Goal: Contribute content: Contribute content

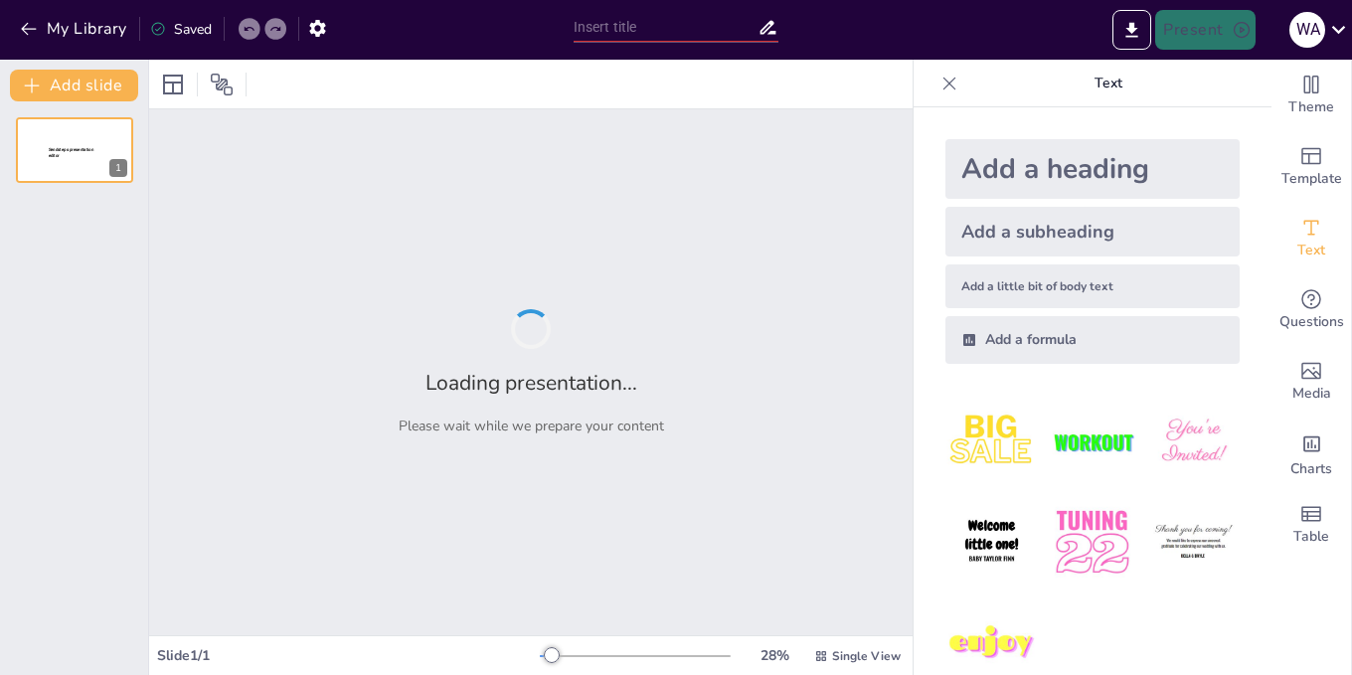
type input "El Legado de [PERSON_NAME]: Impacto y Controversias"
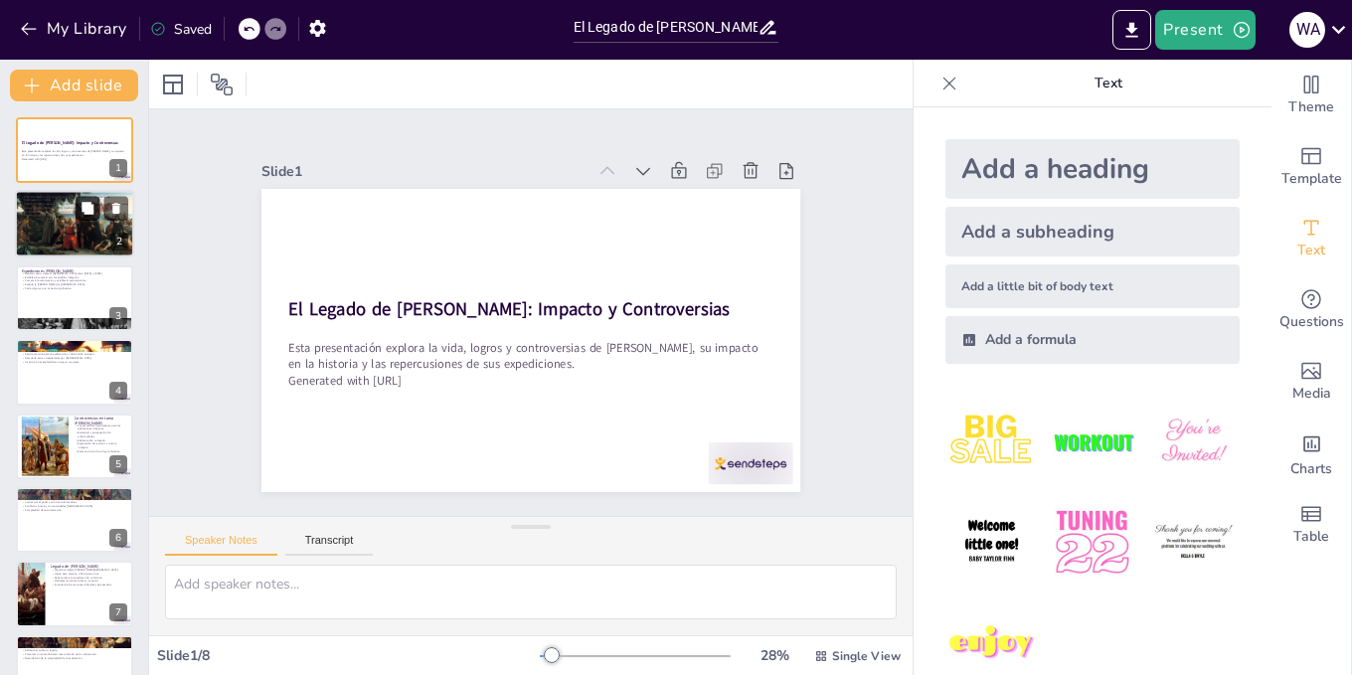
click at [80, 218] on button at bounding box center [88, 209] width 24 height 24
type textarea "Lo ipsumdolo si Ametconse Adipi el seddoeiusmo temp incididu ut laboreet d magn…"
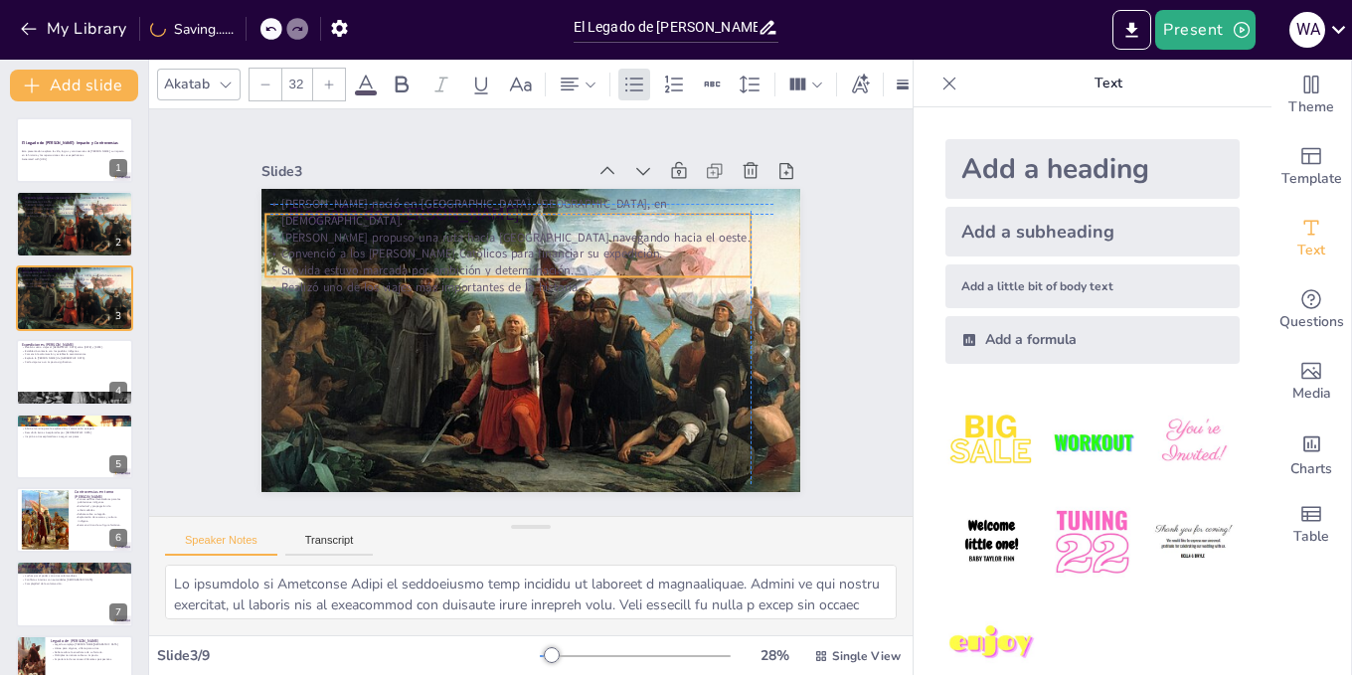
drag, startPoint x: 356, startPoint y: 262, endPoint x: 338, endPoint y: 245, distance: 25.3
click at [338, 245] on div "[PERSON_NAME] nació en [GEOGRAPHIC_DATA], [GEOGRAPHIC_DATA], en [DEMOGRAPHIC_DA…" at bounding box center [507, 245] width 485 height 100
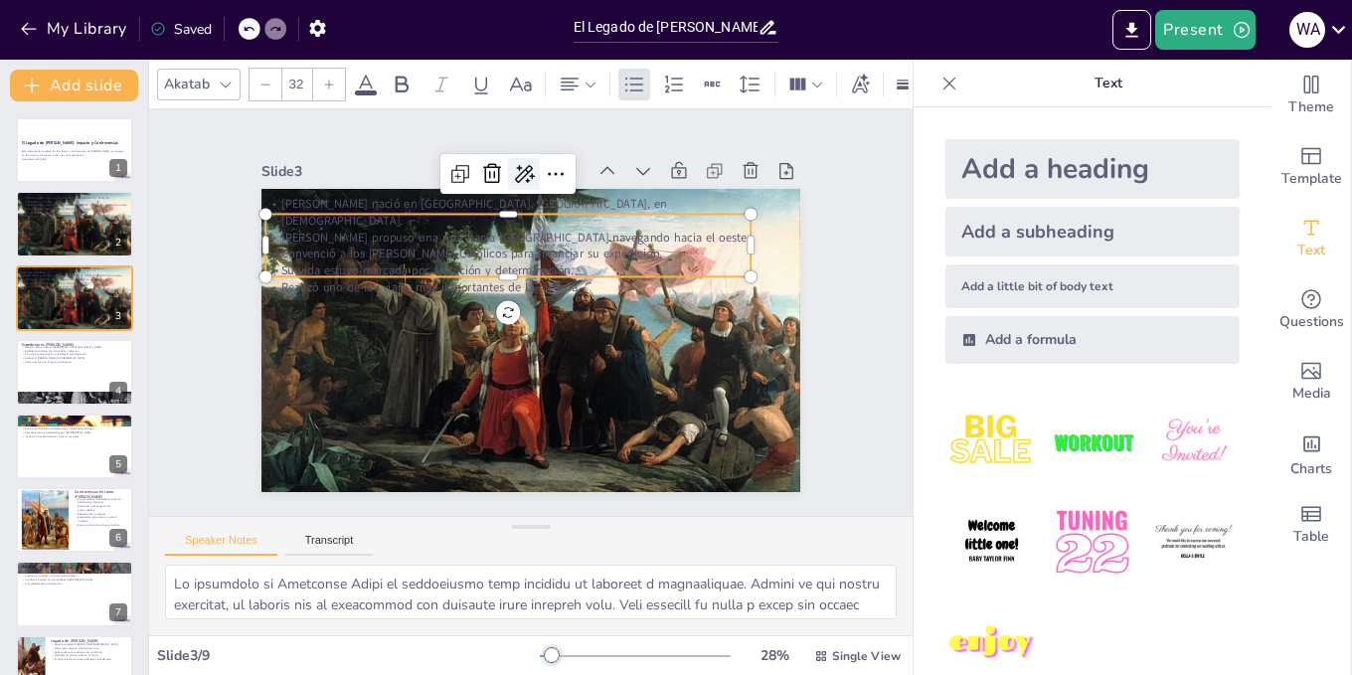
click at [518, 167] on icon at bounding box center [525, 174] width 20 height 18
click at [544, 167] on icon at bounding box center [556, 174] width 24 height 24
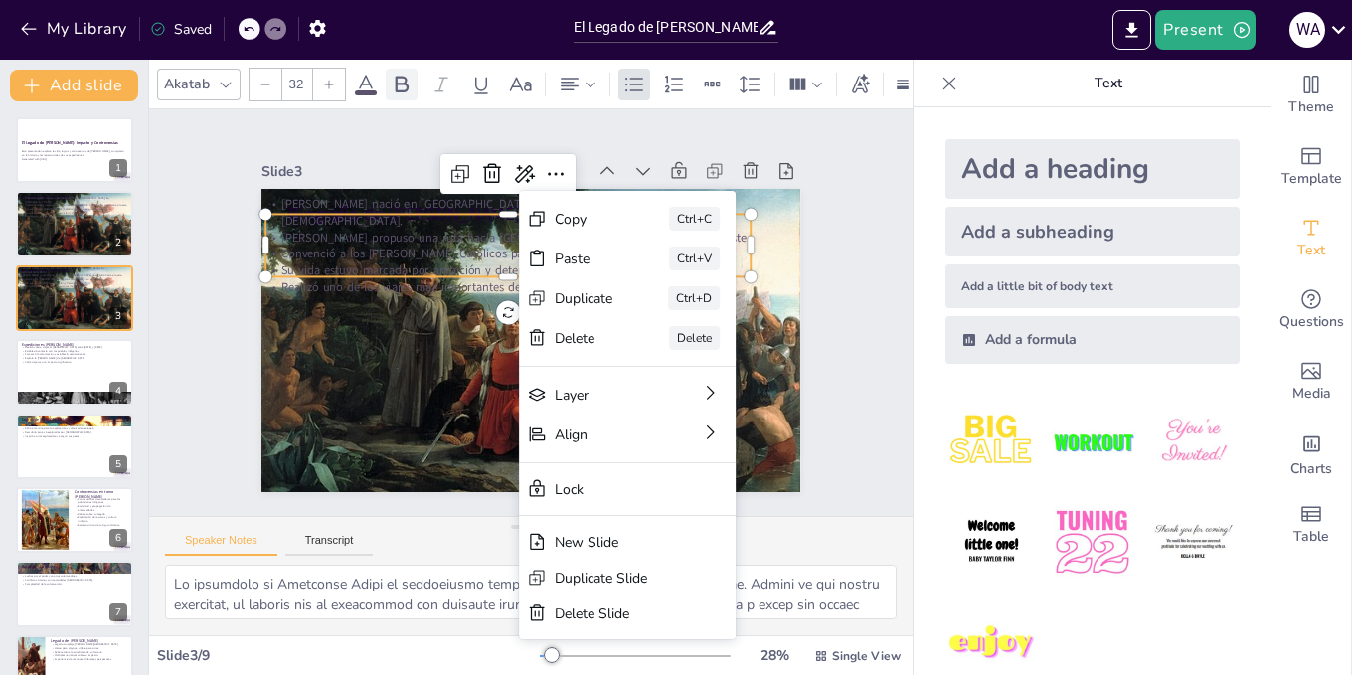
click at [398, 69] on div at bounding box center [402, 85] width 32 height 32
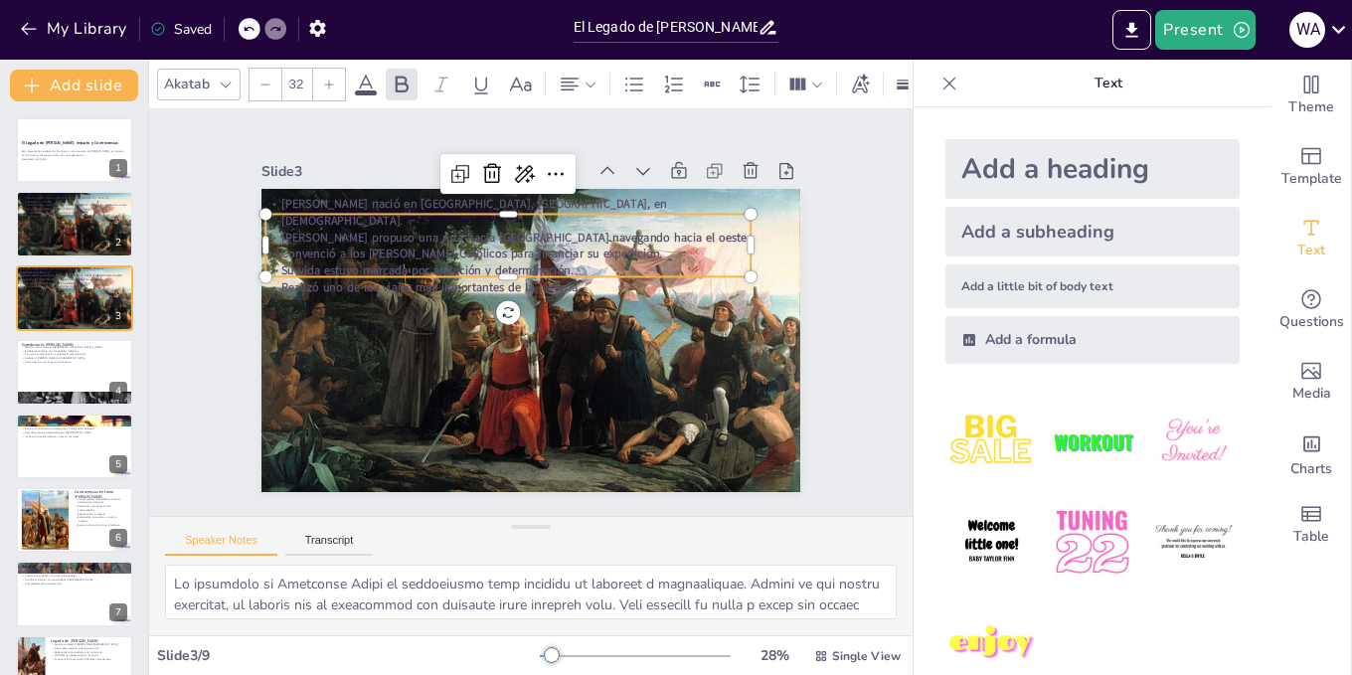
click at [368, 75] on icon at bounding box center [366, 84] width 18 height 19
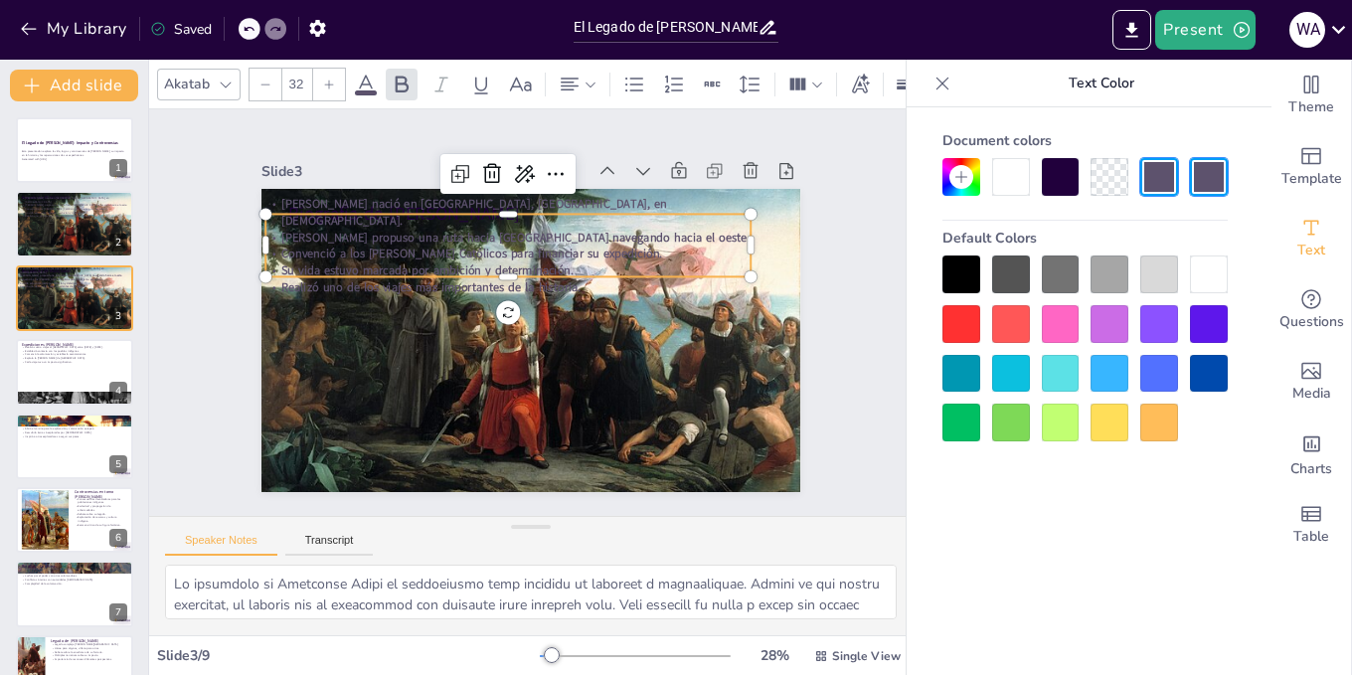
click at [947, 271] on div at bounding box center [962, 275] width 38 height 38
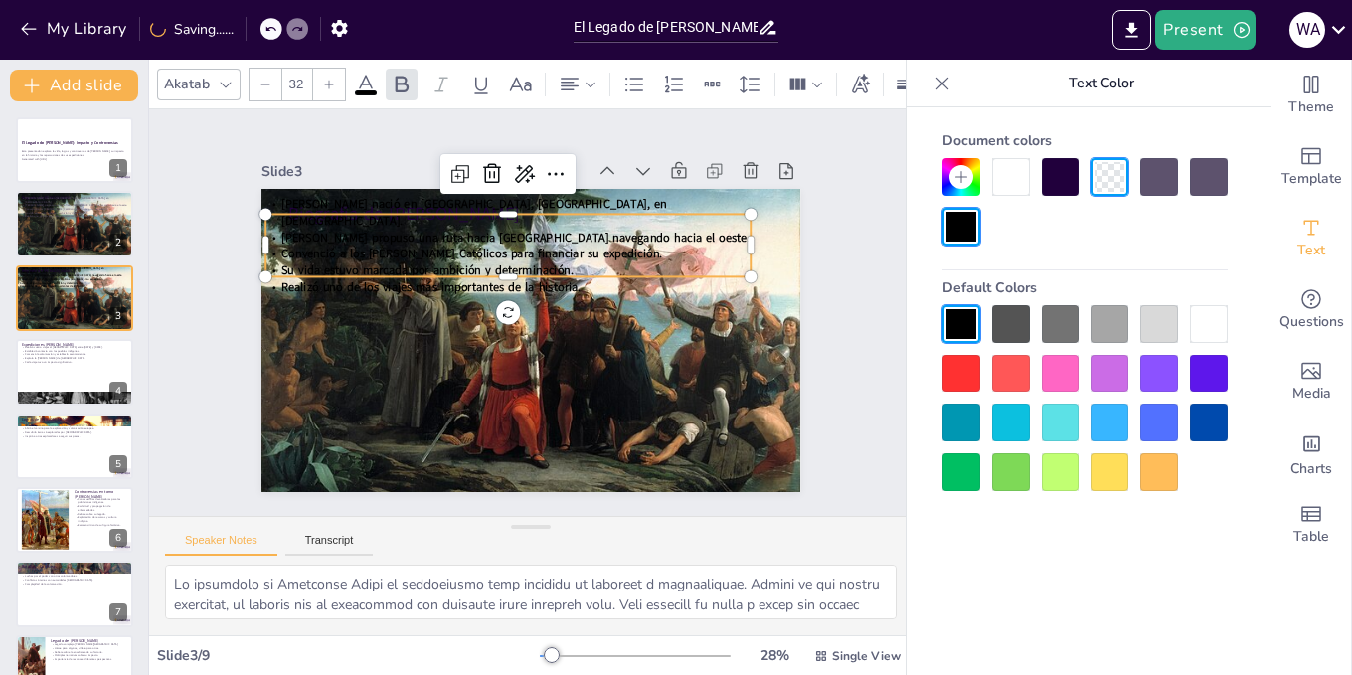
click at [1067, 422] on div at bounding box center [1061, 423] width 38 height 38
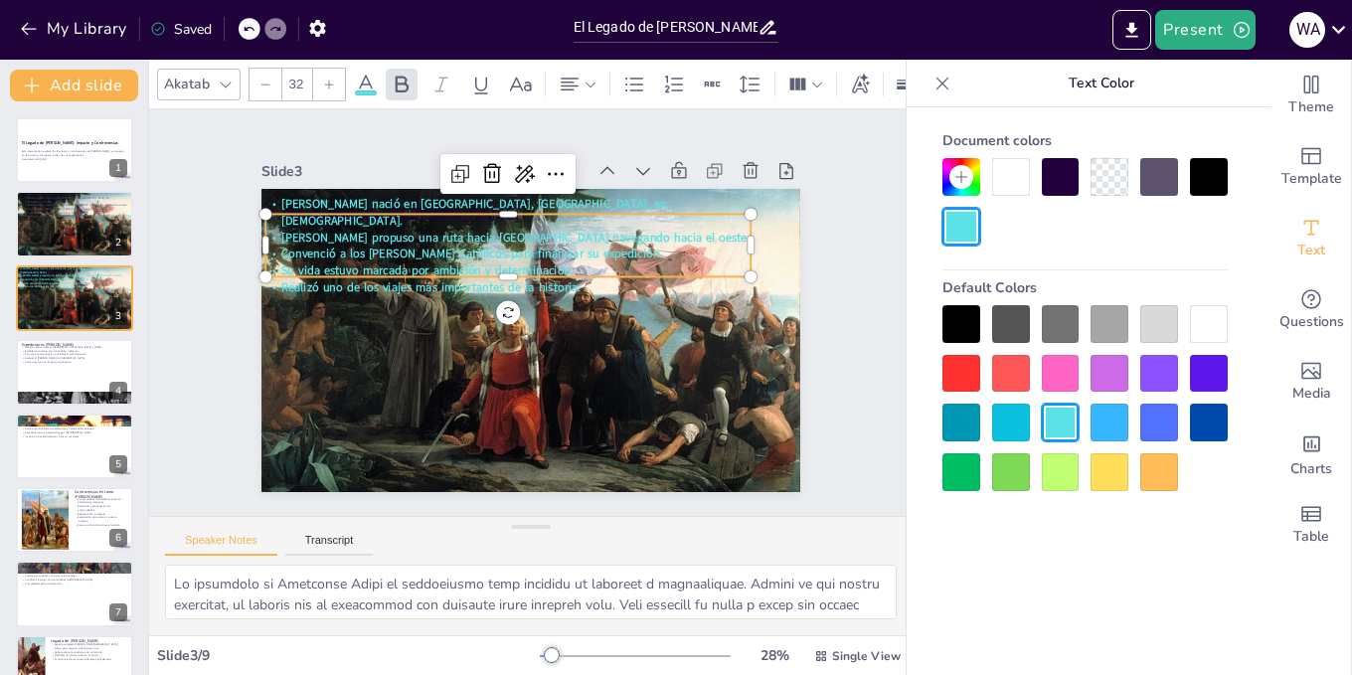
click at [1124, 433] on div at bounding box center [1110, 423] width 38 height 38
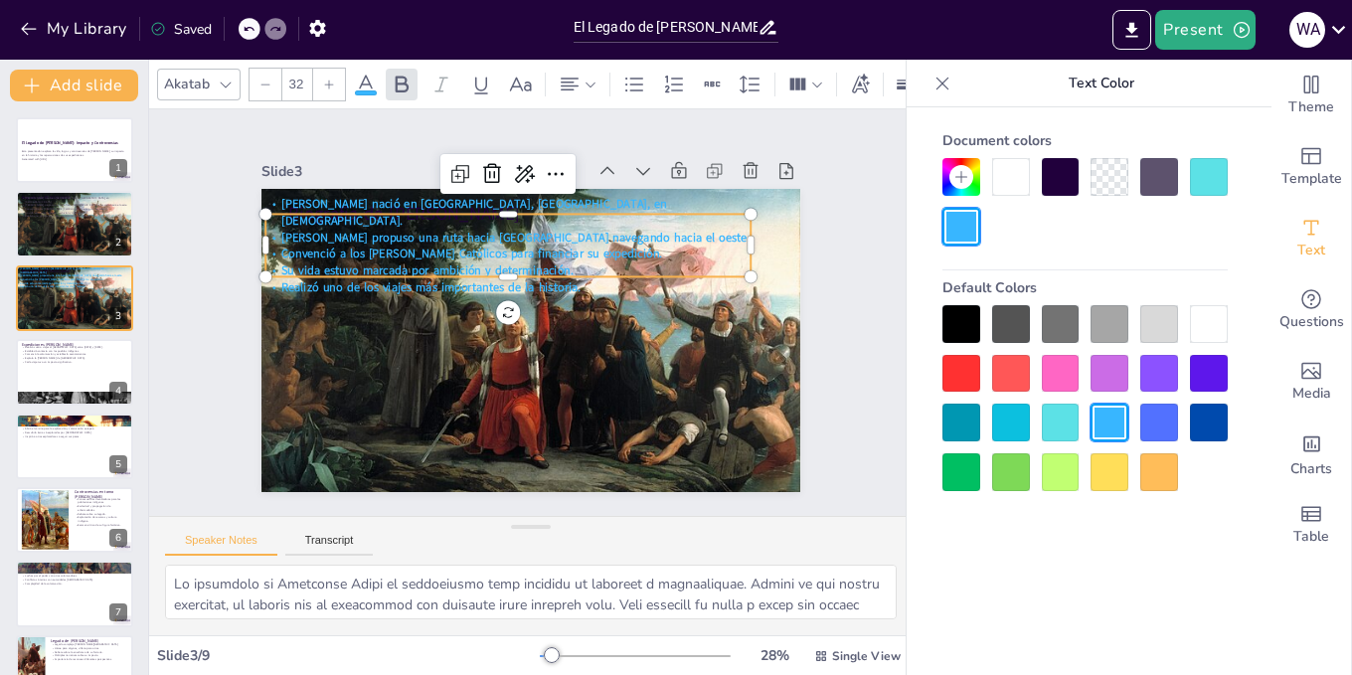
click at [1187, 429] on div at bounding box center [1085, 398] width 285 height 186
click at [1199, 429] on div at bounding box center [1209, 423] width 38 height 38
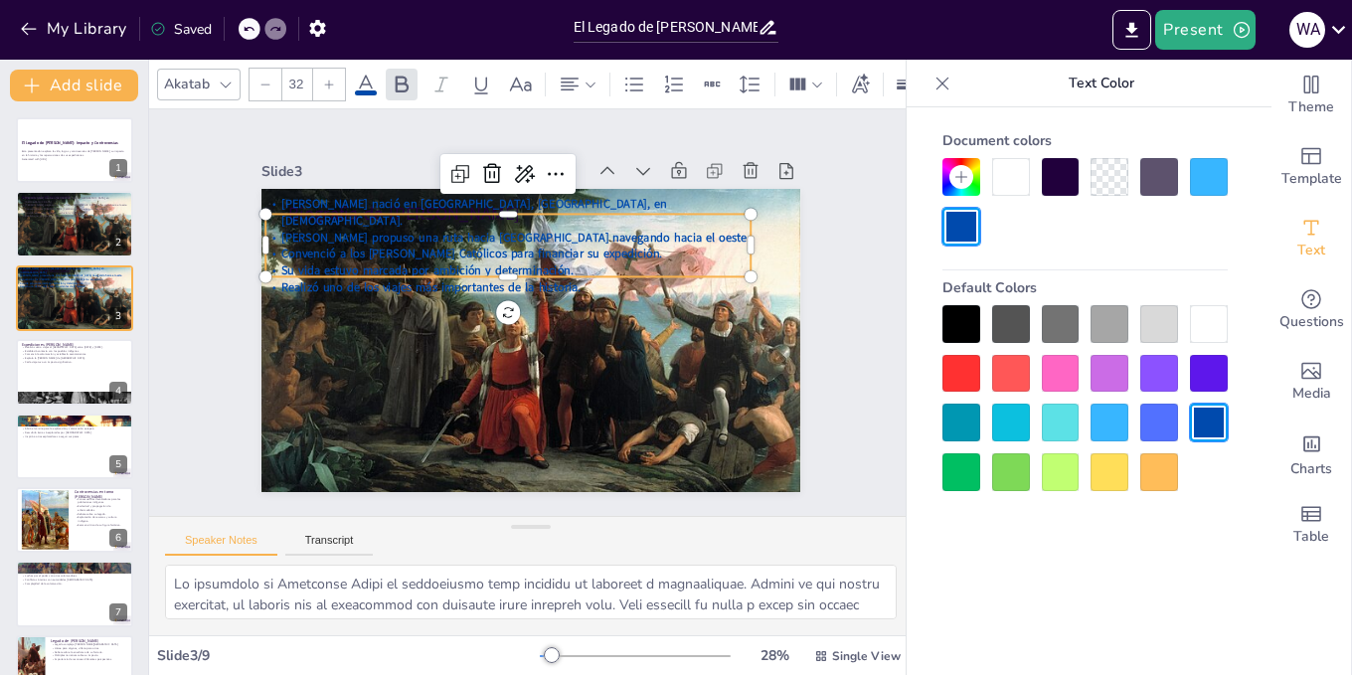
click at [967, 464] on div at bounding box center [962, 472] width 38 height 38
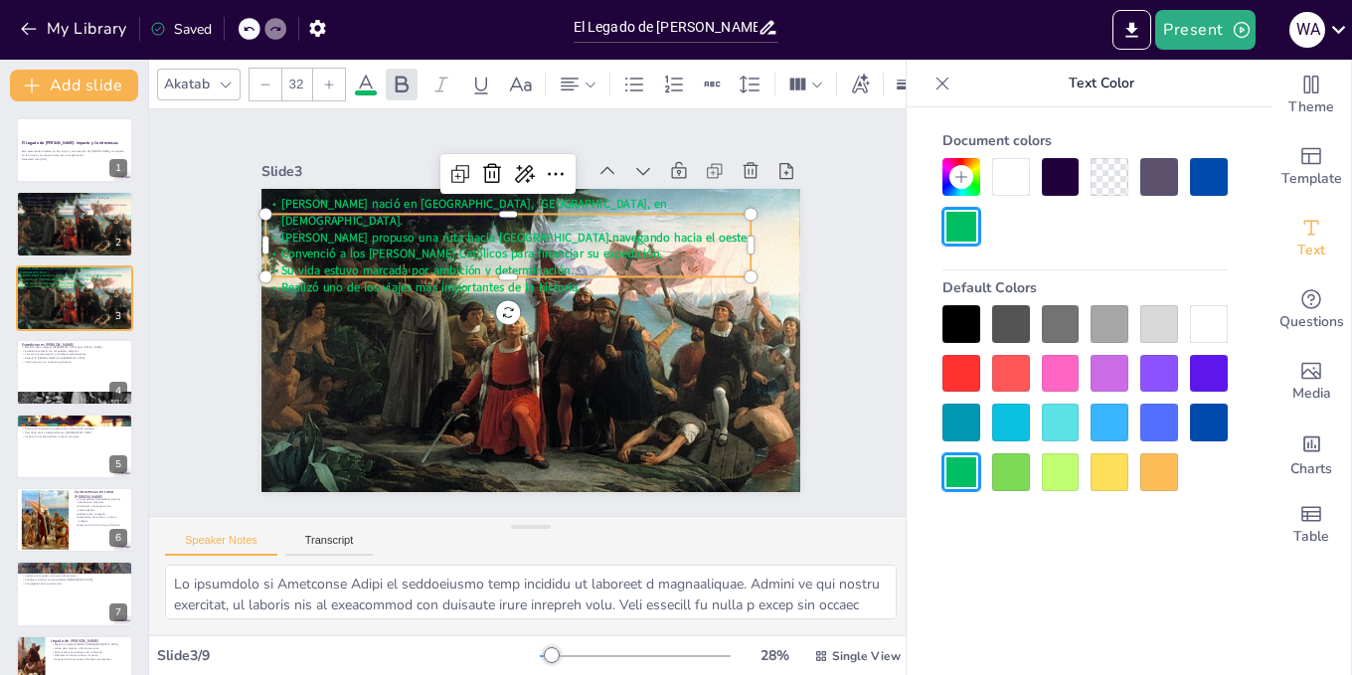
click at [822, 339] on div "Slide 1 El Legado de [PERSON_NAME]: Impacto y Controversias Esta presentación e…" at bounding box center [531, 312] width 650 height 359
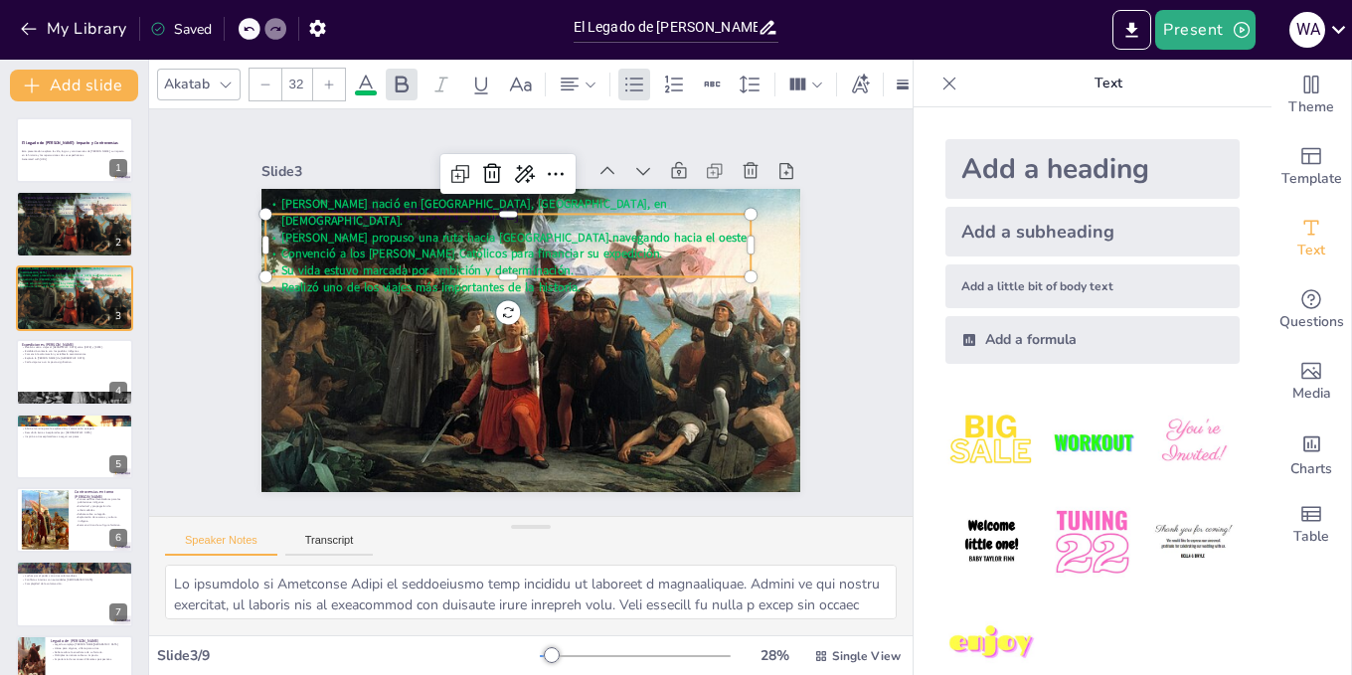
click at [336, 248] on span "Su vida estuvo marcada por ambición y determinación." at bounding box center [432, 260] width 292 height 47
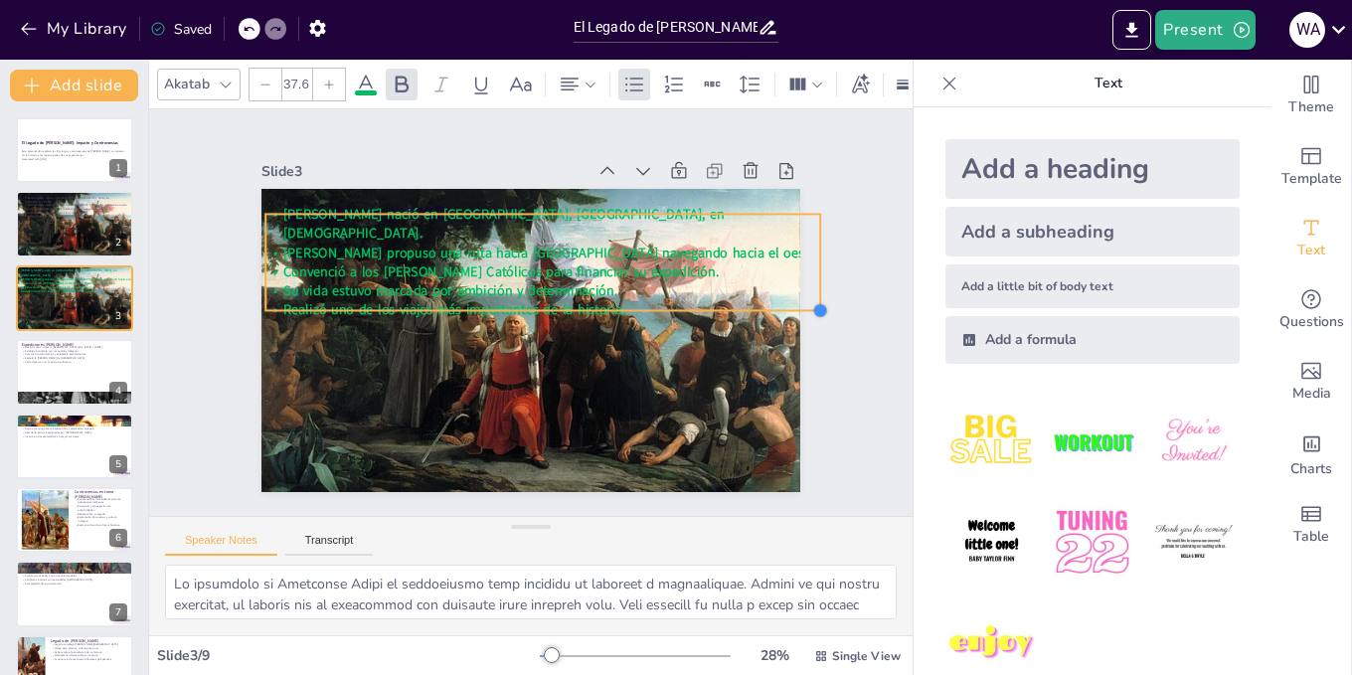
type input "38.1"
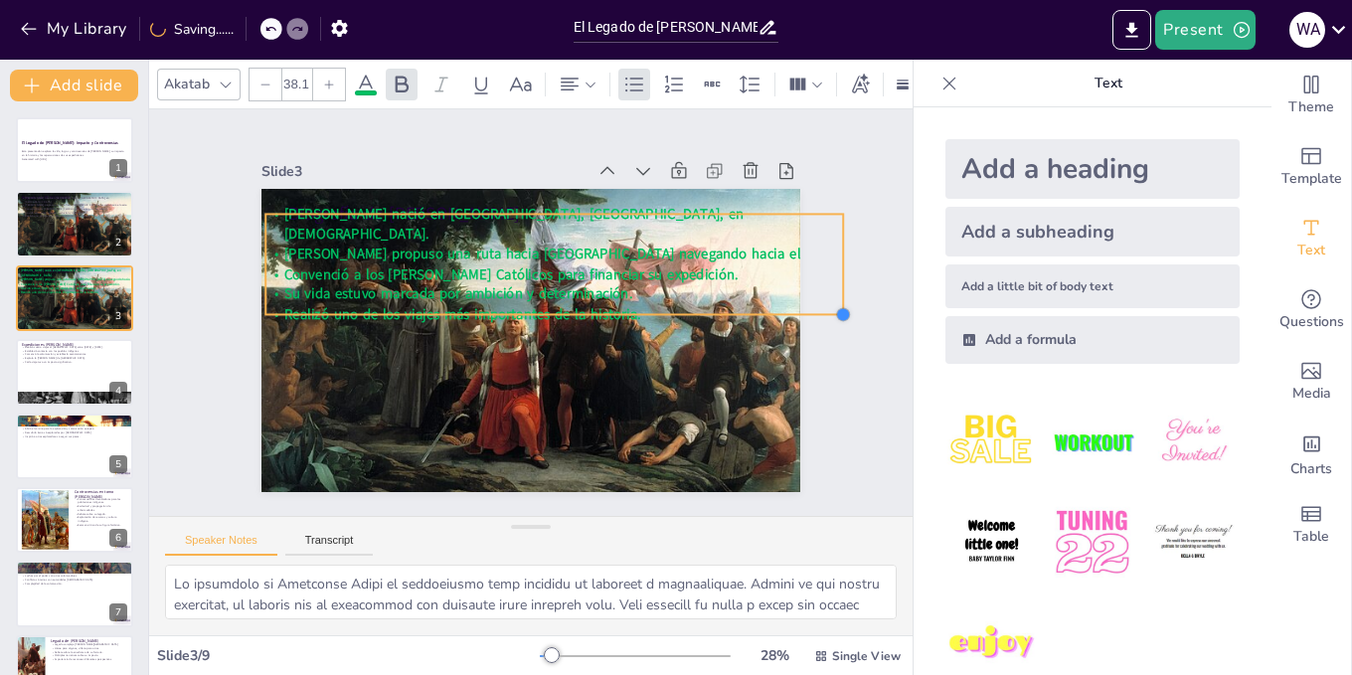
drag, startPoint x: 734, startPoint y: 267, endPoint x: 750, endPoint y: 279, distance: 19.9
click at [750, 279] on div "Biografía de [PERSON_NAME] nació en [GEOGRAPHIC_DATA], [GEOGRAPHIC_DATA], en [D…" at bounding box center [529, 340] width 568 height 358
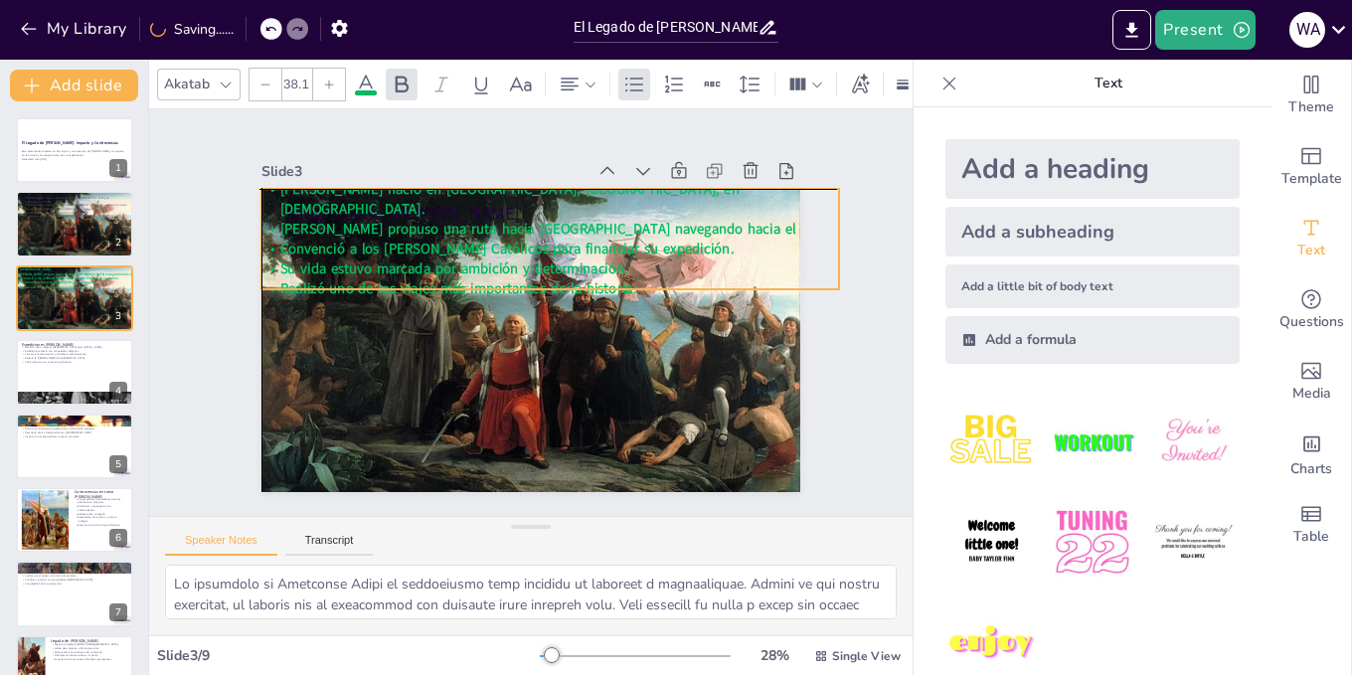
drag, startPoint x: 546, startPoint y: 264, endPoint x: 540, endPoint y: 239, distance: 26.5
click at [540, 239] on span "Convenció a los [PERSON_NAME] Católicos para financiar su expedición." at bounding box center [513, 247] width 453 height 68
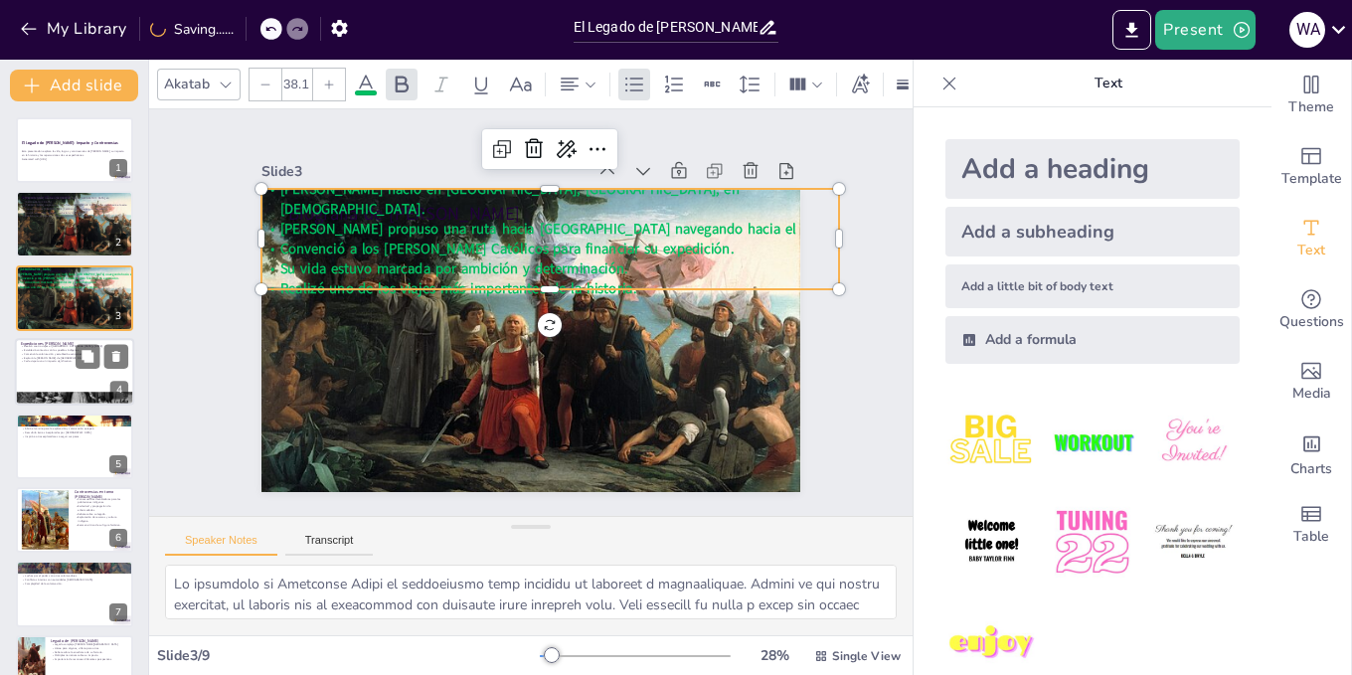
click at [44, 364] on div at bounding box center [74, 372] width 119 height 68
type textarea "Lor ipsumd sitame co Adipi eli seddoeius temp incididu ut labor et do magnaali.…"
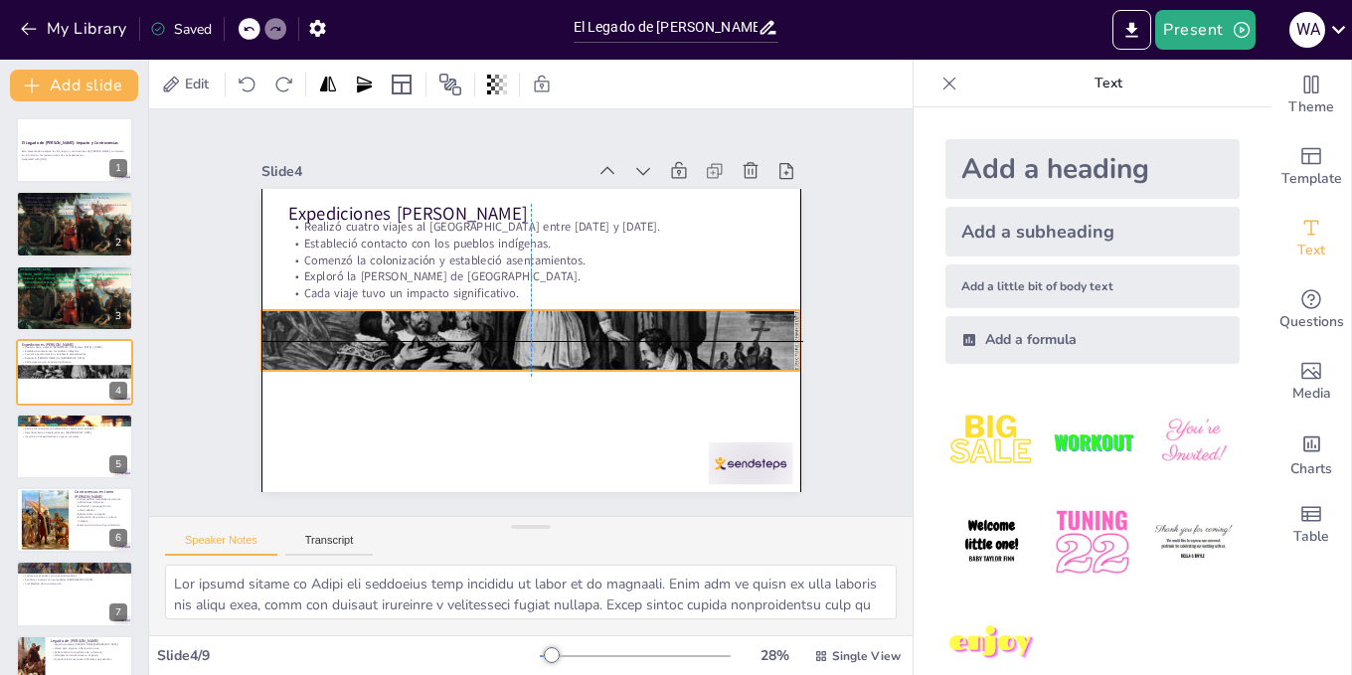
drag, startPoint x: 458, startPoint y: 434, endPoint x: 477, endPoint y: 351, distance: 85.6
click at [462, 316] on div at bounding box center [529, 340] width 568 height 357
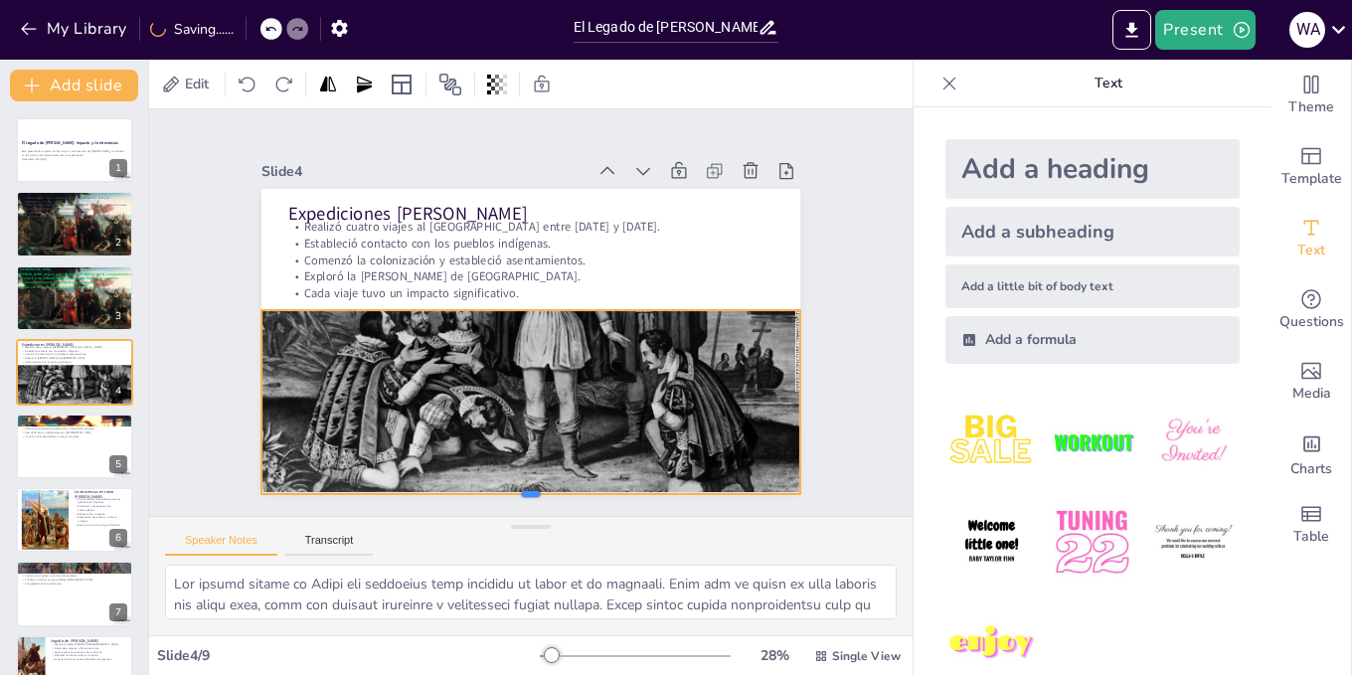
drag, startPoint x: 518, startPoint y: 364, endPoint x: 526, endPoint y: 488, distance: 124.5
click at [525, 494] on div at bounding box center [530, 502] width 539 height 16
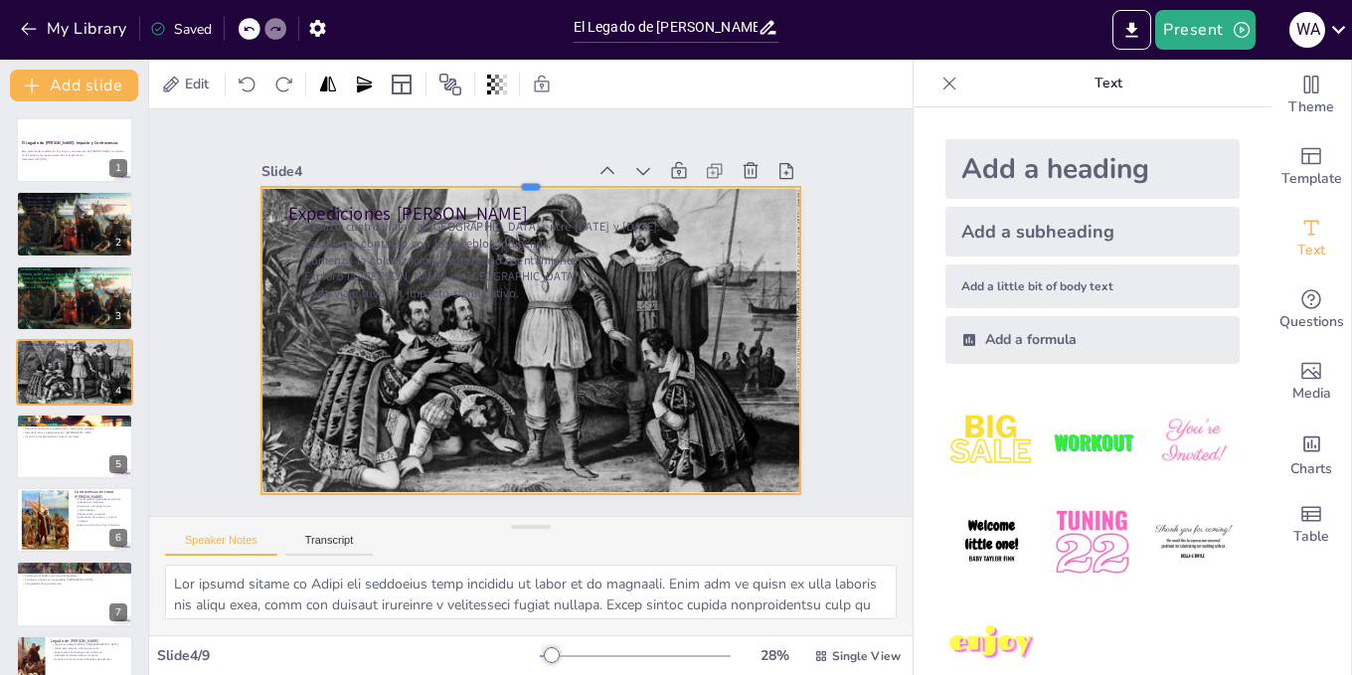
drag, startPoint x: 519, startPoint y: 298, endPoint x: 534, endPoint y: 175, distance: 124.2
click at [534, 175] on div at bounding box center [545, 179] width 538 height 73
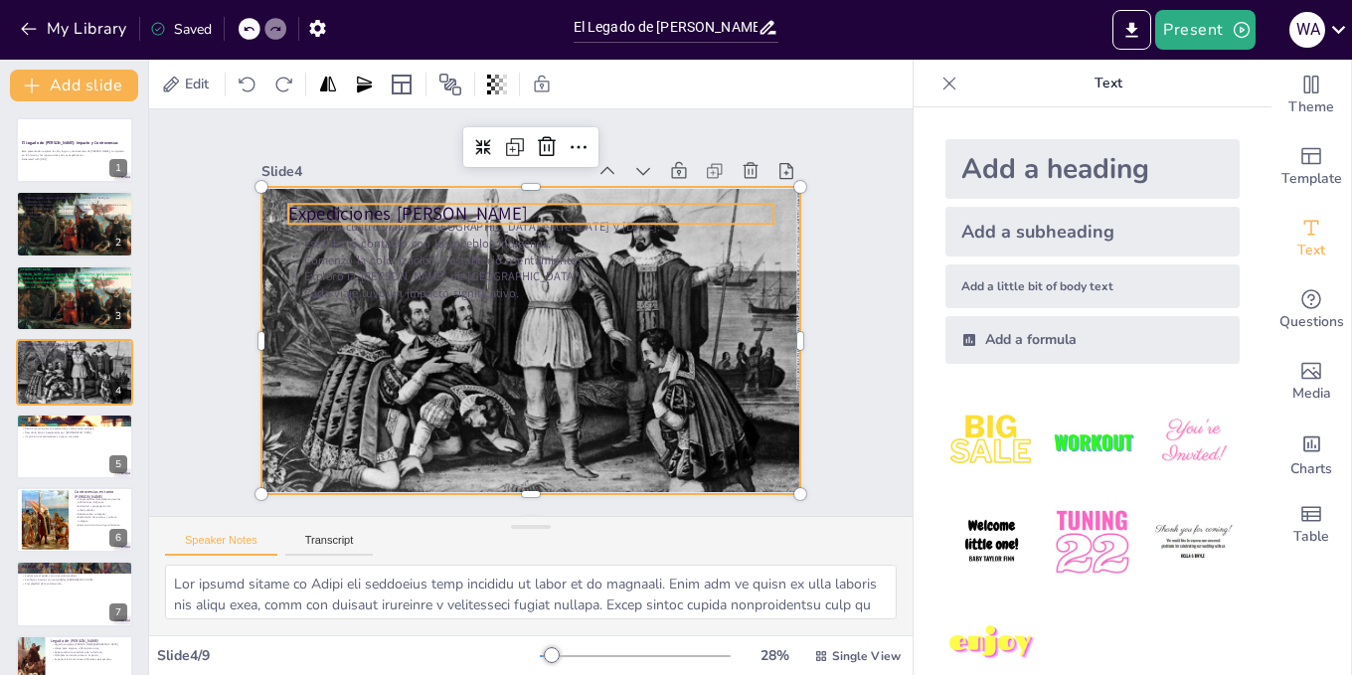
click at [428, 215] on div "Expediciones [PERSON_NAME] Realizó cuatro viajes al [GEOGRAPHIC_DATA] entre [DA…" at bounding box center [530, 340] width 539 height 303
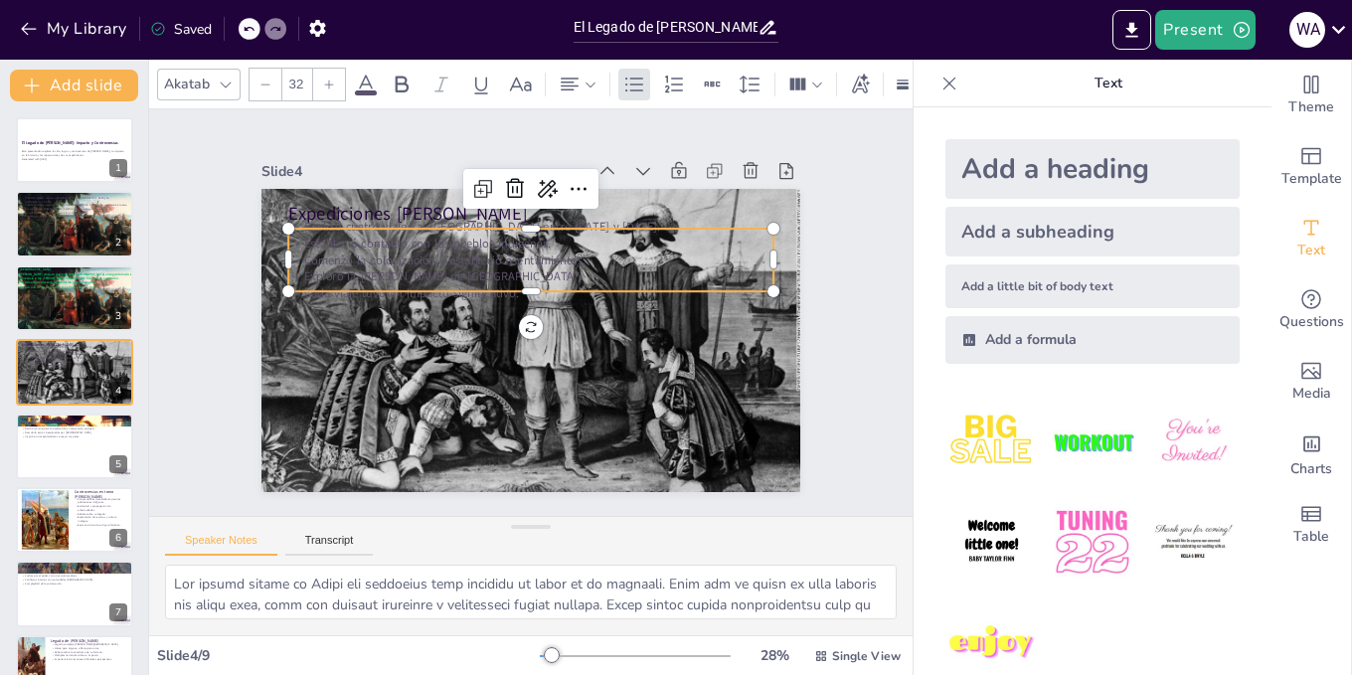
click at [356, 213] on p "Realizó cuatro viajes al [GEOGRAPHIC_DATA] entre [DATE] y [DATE]." at bounding box center [540, 227] width 484 height 68
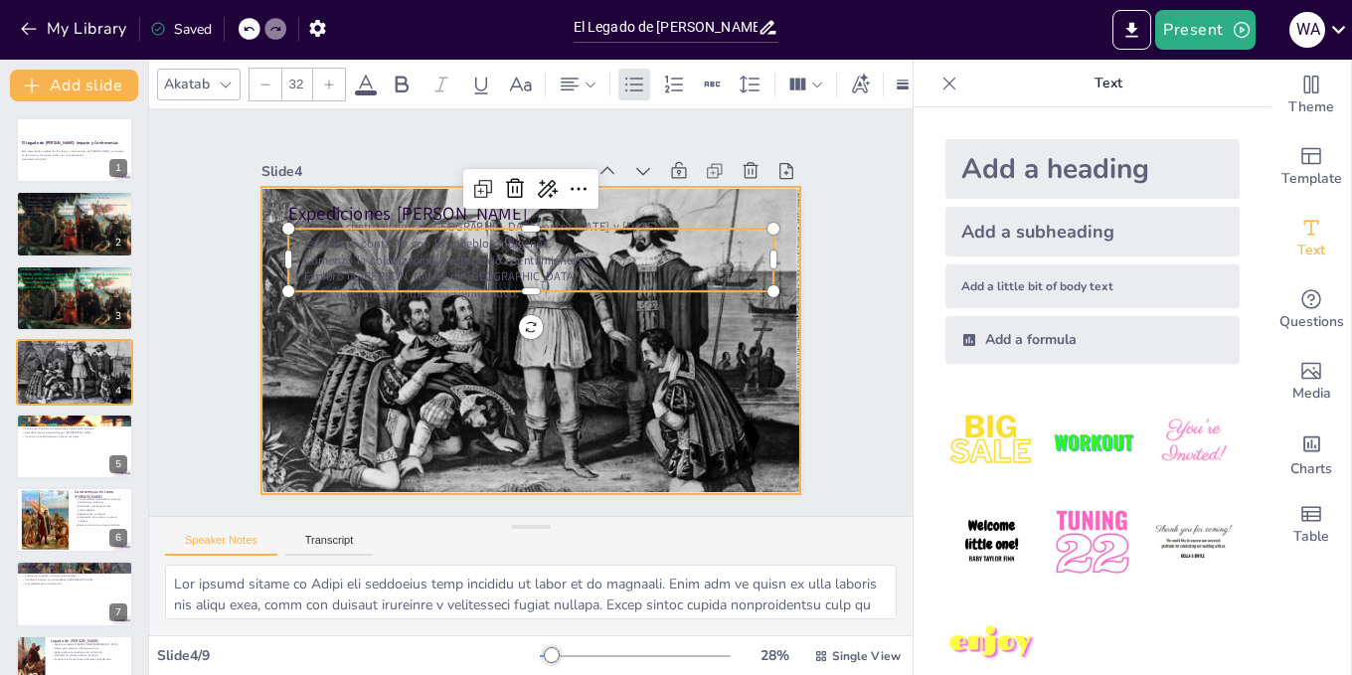
click at [345, 193] on div at bounding box center [532, 340] width 542 height 307
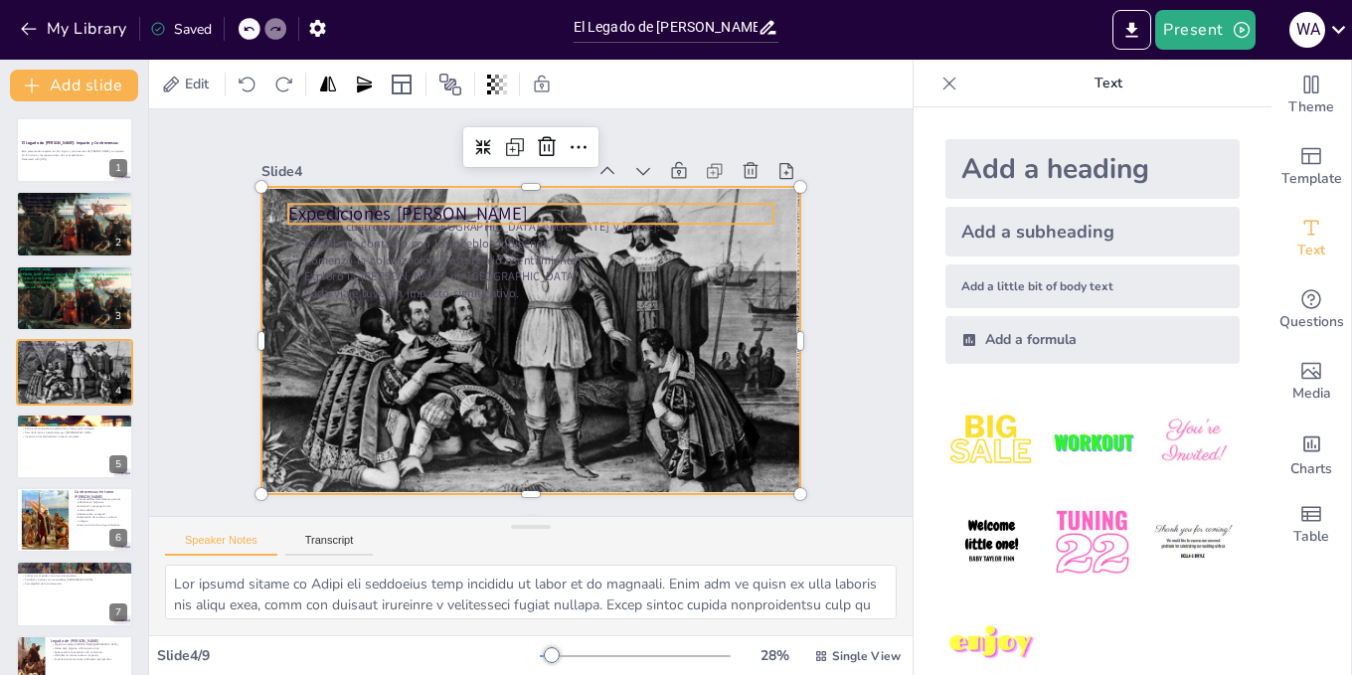
click at [346, 209] on p "Expediciones [PERSON_NAME]" at bounding box center [540, 215] width 485 height 76
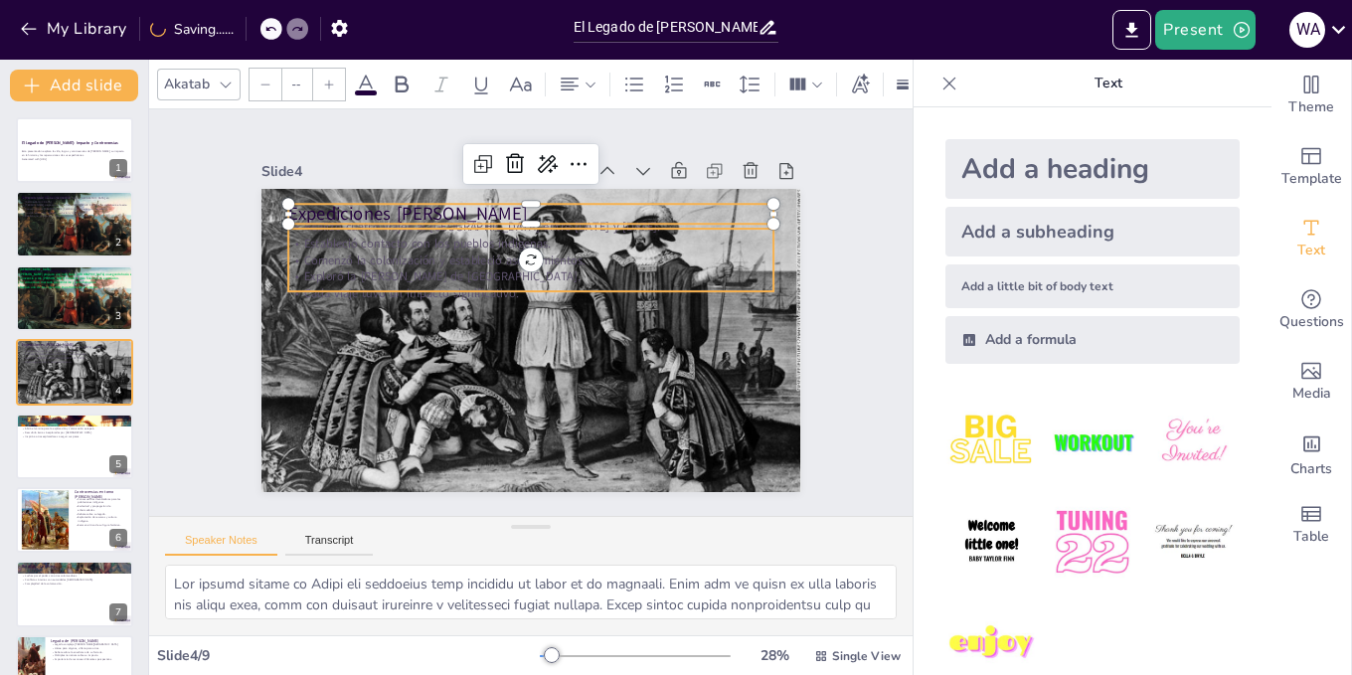
type input "32"
click at [337, 235] on p "Estableció contacto con los pueblos indígenas." at bounding box center [530, 243] width 485 height 17
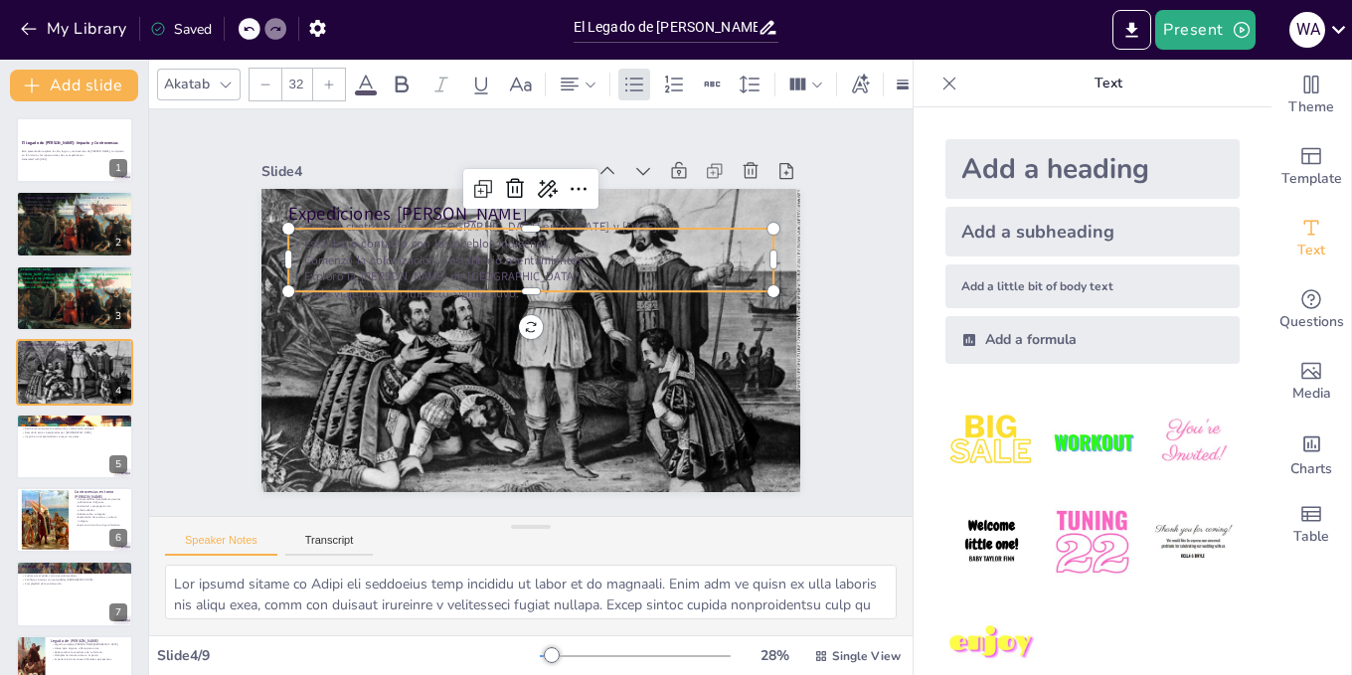
click at [369, 82] on icon at bounding box center [366, 85] width 24 height 24
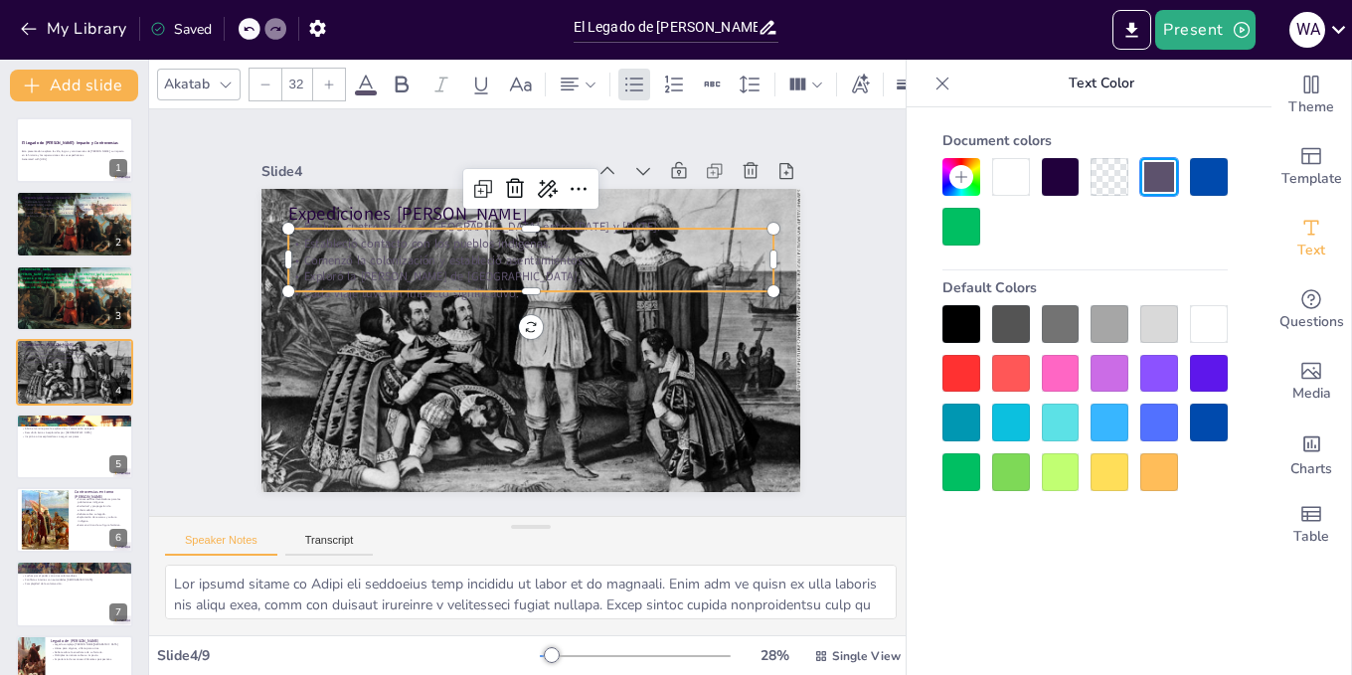
click at [1203, 412] on div at bounding box center [1209, 423] width 38 height 38
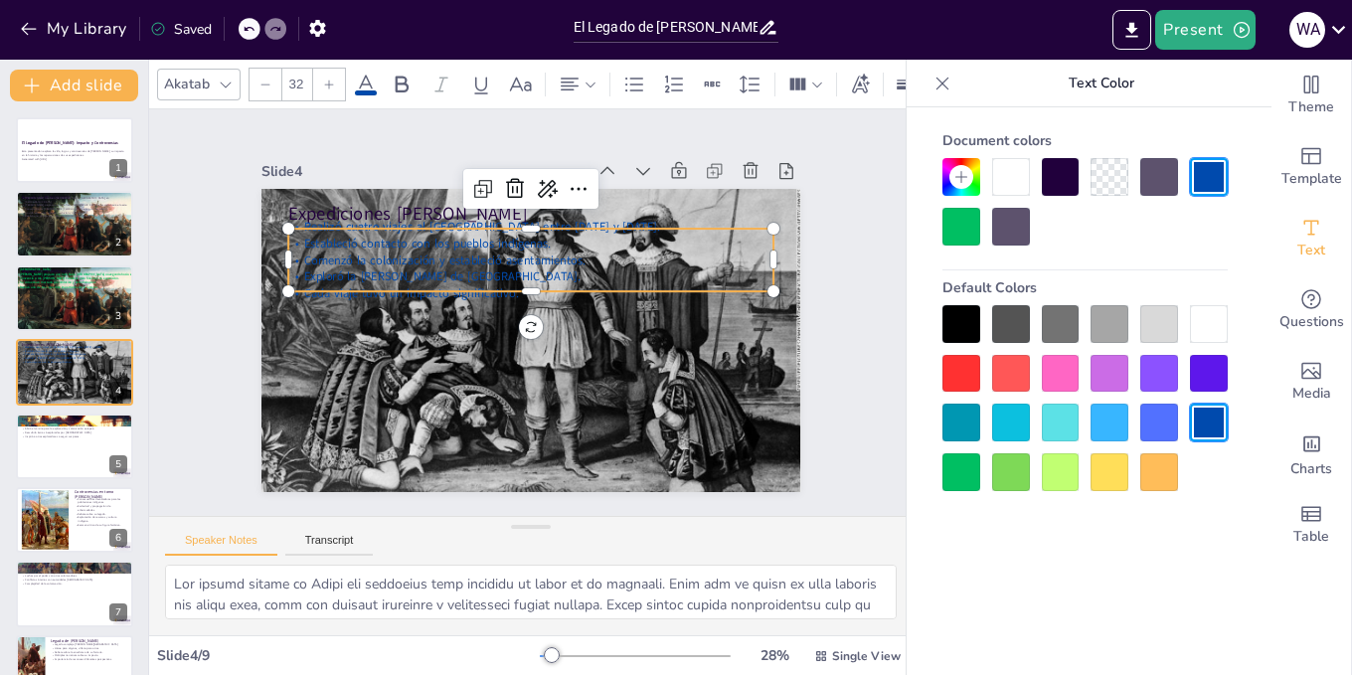
click at [970, 333] on div at bounding box center [962, 324] width 38 height 38
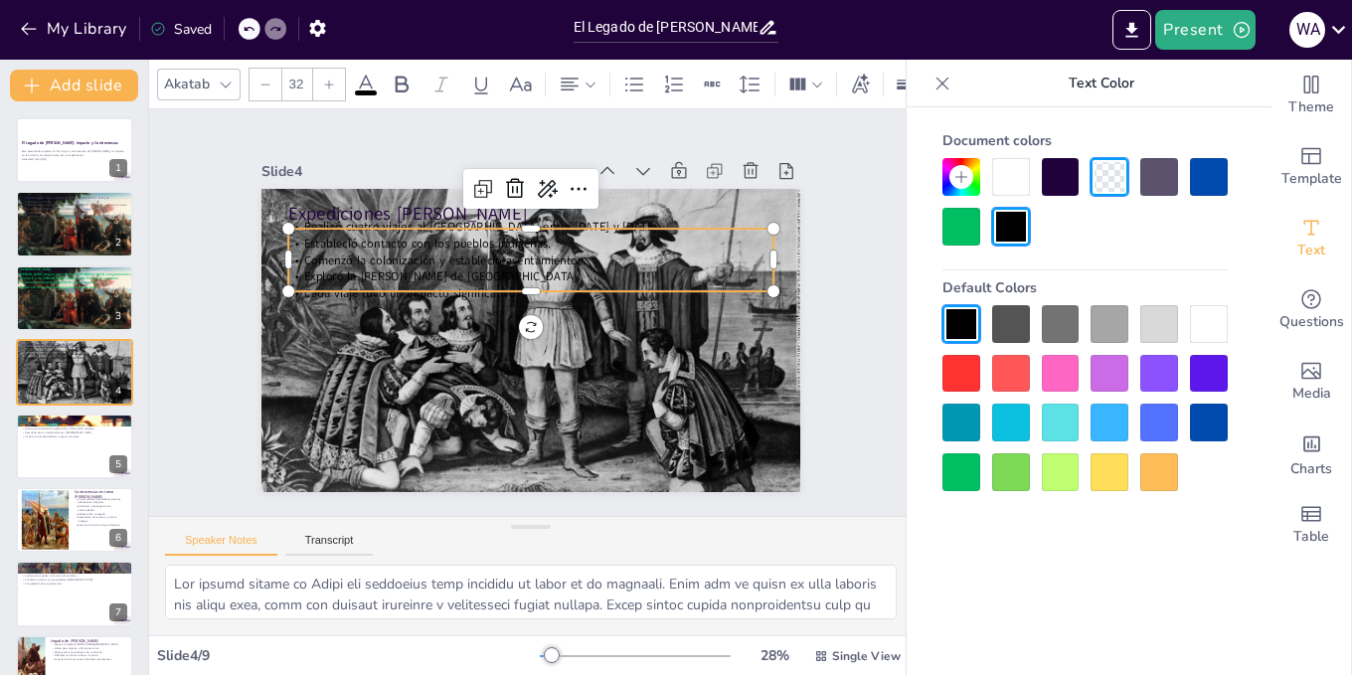
click at [1204, 168] on div at bounding box center [1209, 177] width 38 height 38
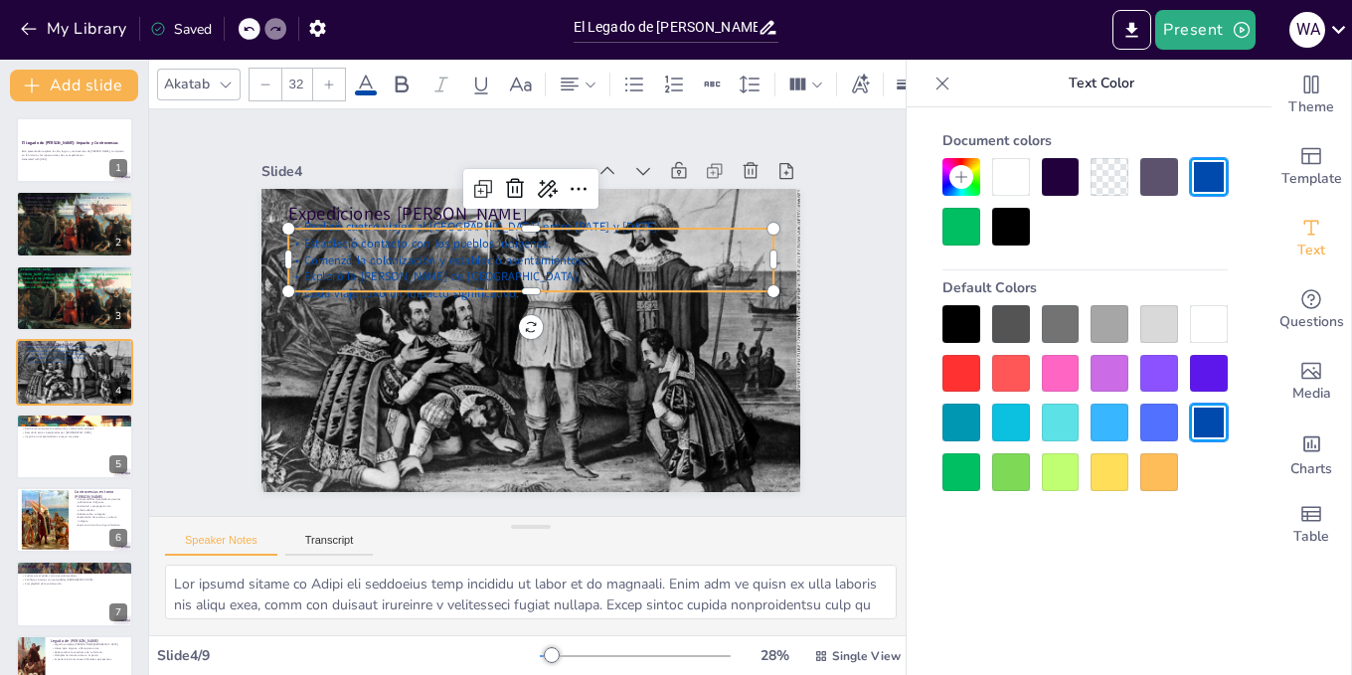
click at [970, 480] on div at bounding box center [962, 472] width 38 height 38
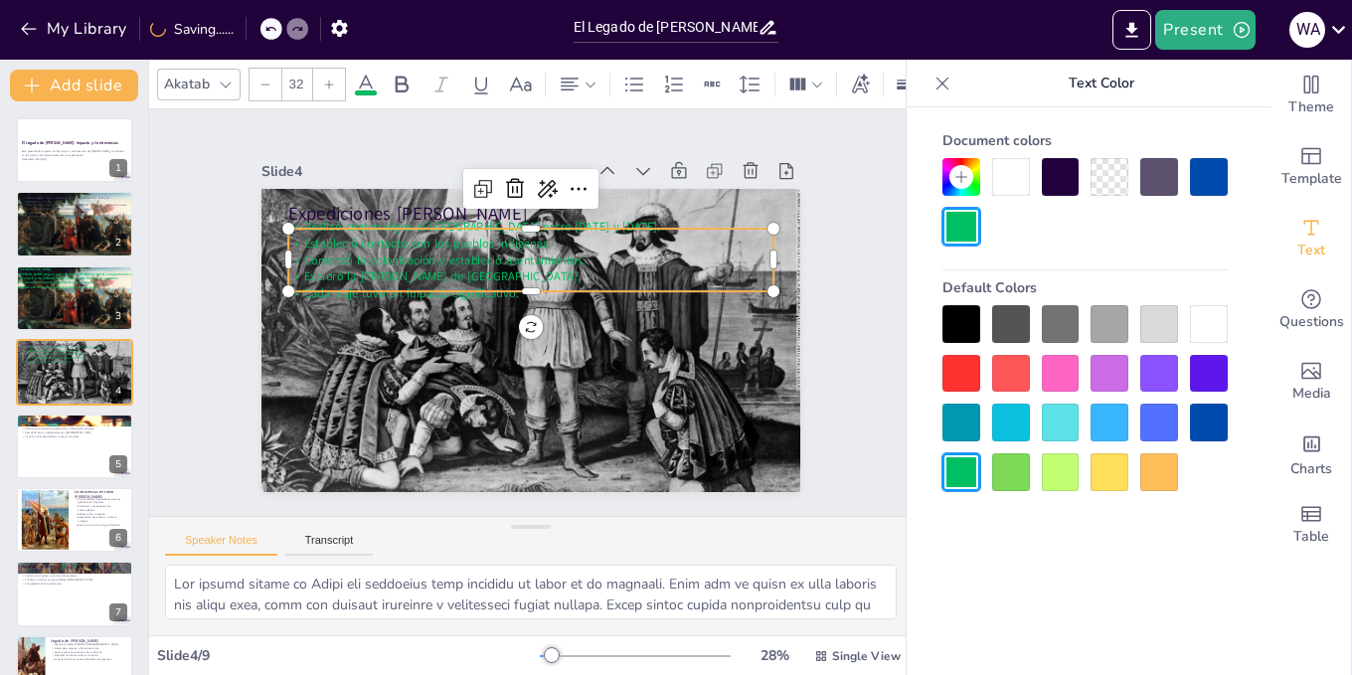
drag, startPoint x: 899, startPoint y: 362, endPoint x: 851, endPoint y: 361, distance: 47.7
click at [913, 362] on div "Theme Template Text Questions Media Charts Table Text Add a heading Add a subhe…" at bounding box center [1132, 367] width 439 height 615
click at [836, 359] on div "Slide 1 El Legado de [PERSON_NAME]: Impacto y Controversias Esta presentación e…" at bounding box center [531, 312] width 684 height 425
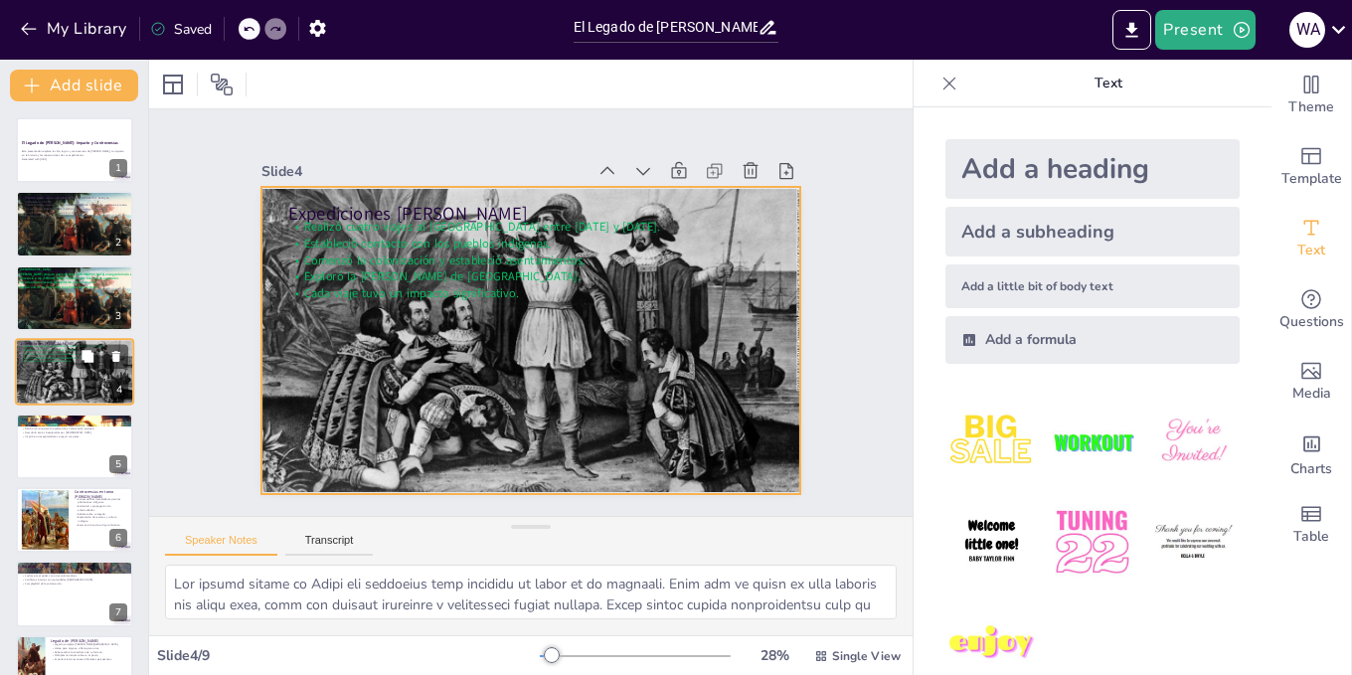
click at [47, 368] on div at bounding box center [75, 372] width 120 height 69
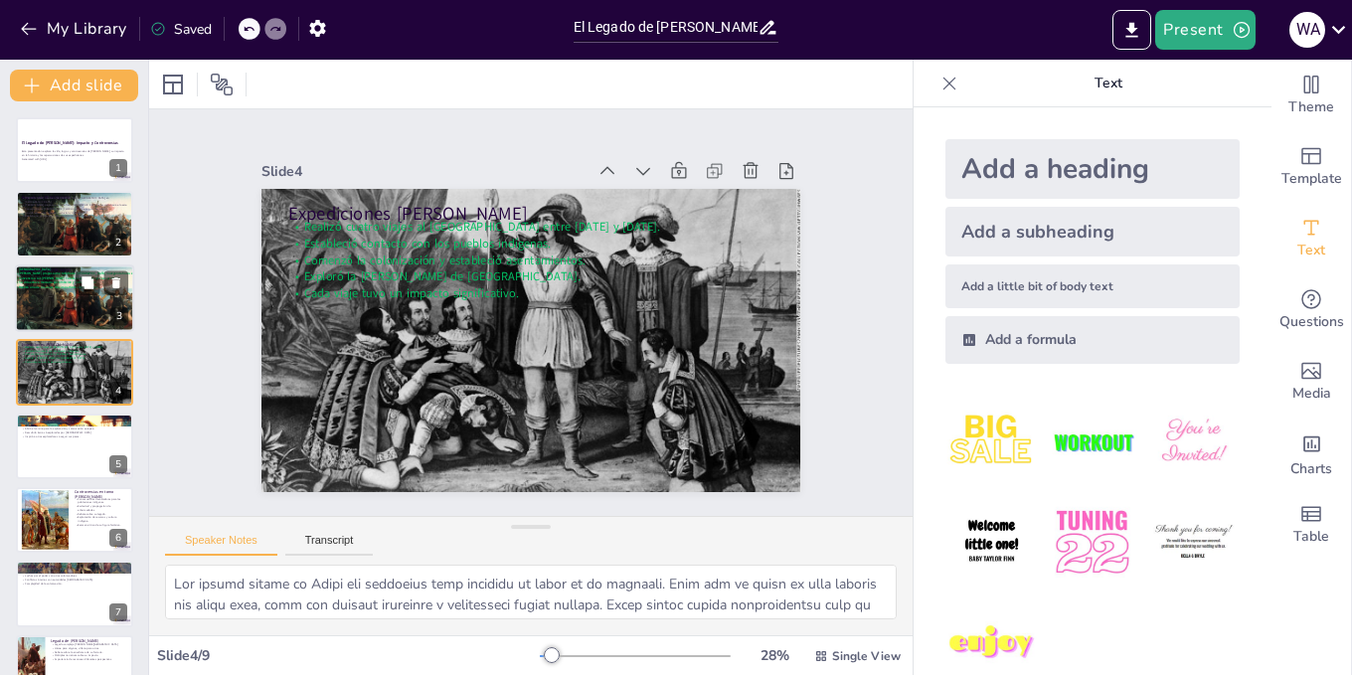
click at [84, 296] on div at bounding box center [74, 298] width 119 height 73
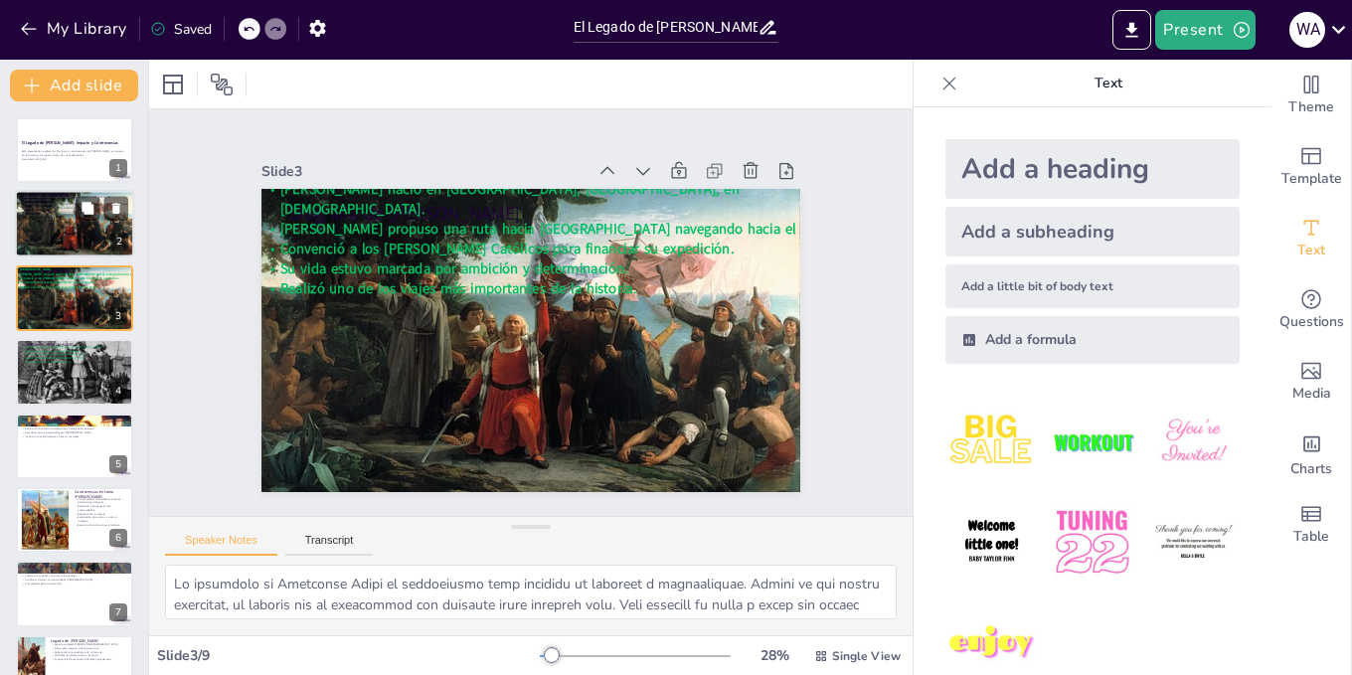
click at [50, 221] on div at bounding box center [74, 224] width 119 height 73
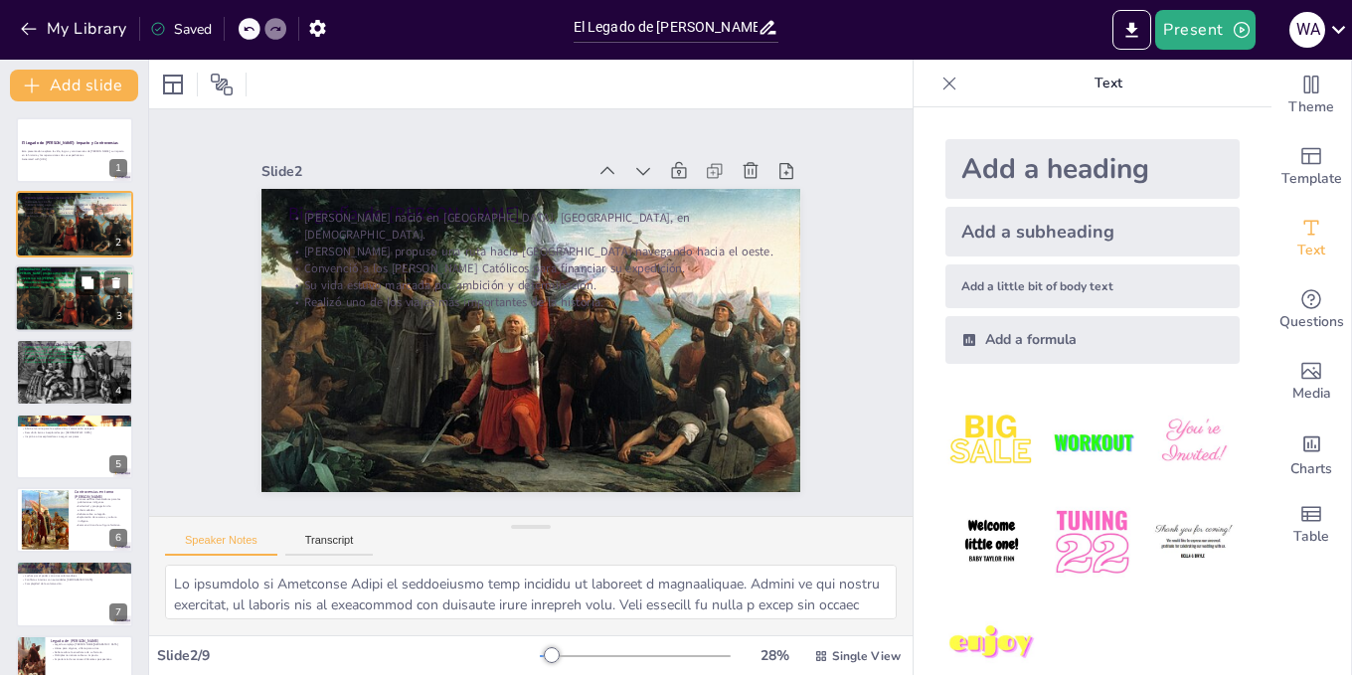
click at [91, 282] on icon at bounding box center [88, 282] width 12 height 12
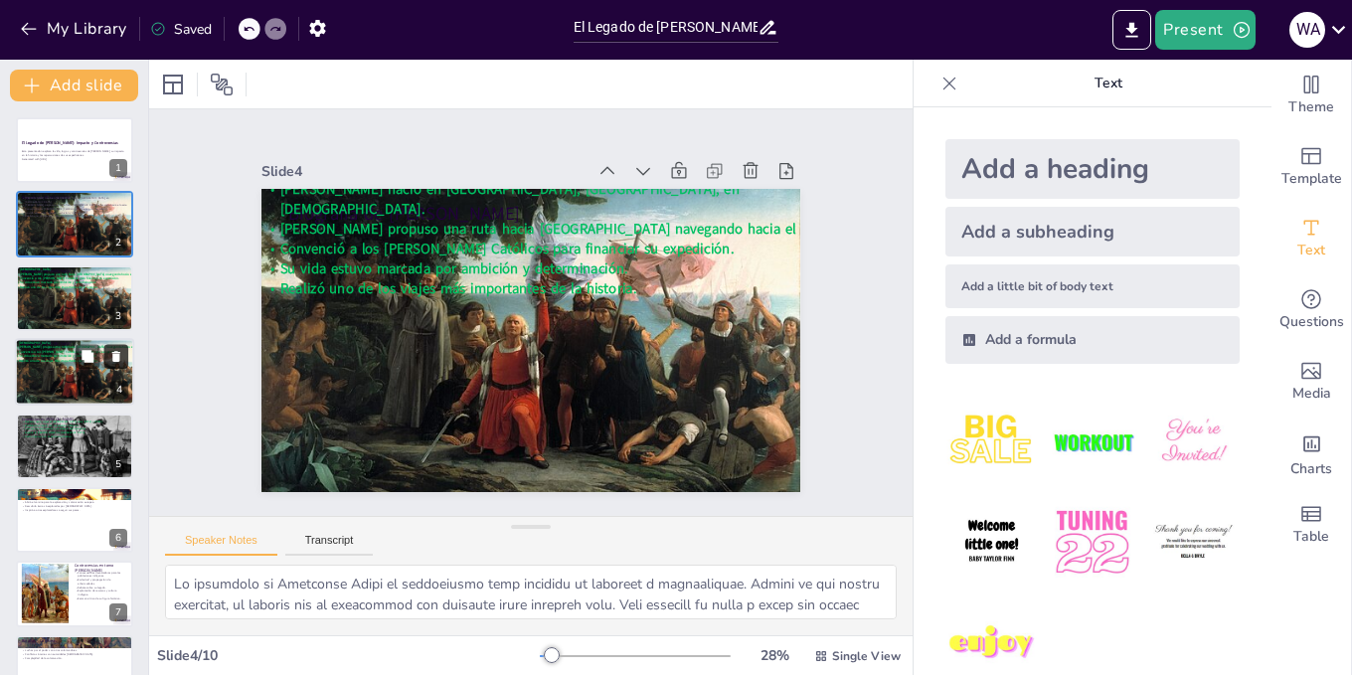
click at [118, 350] on icon at bounding box center [116, 357] width 14 height 14
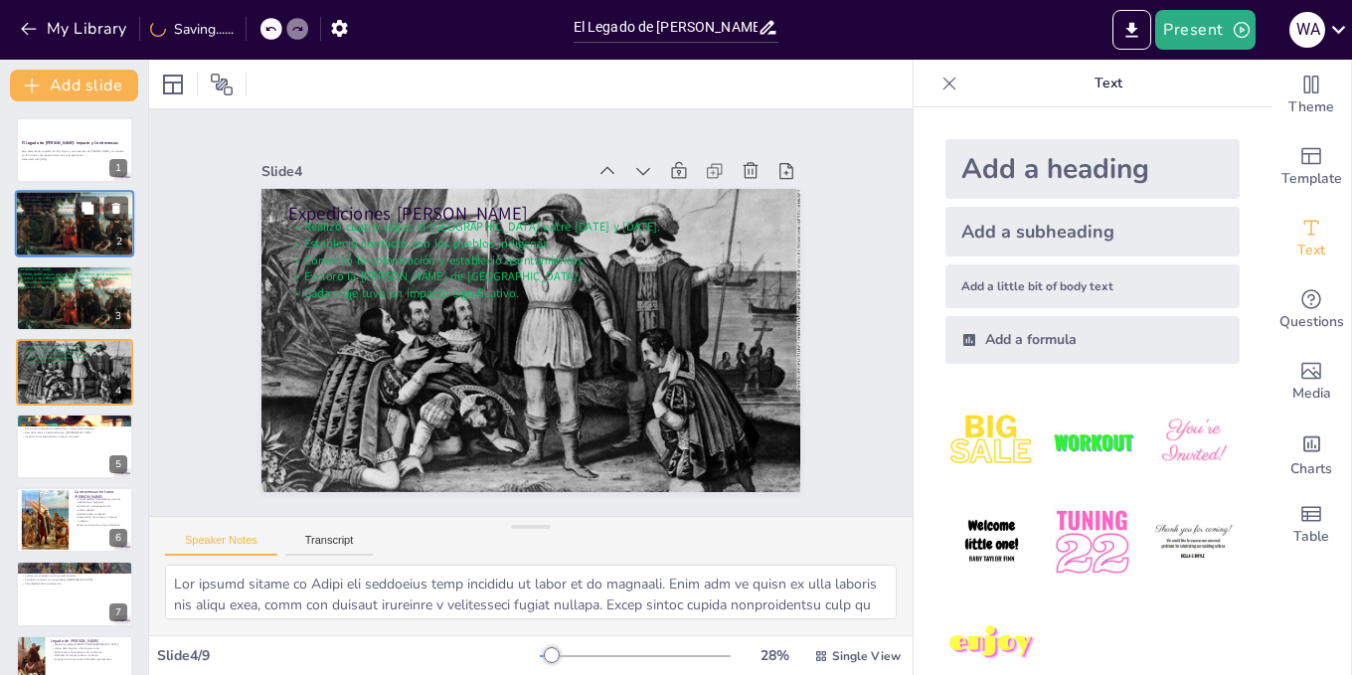
click at [93, 234] on div at bounding box center [74, 224] width 119 height 73
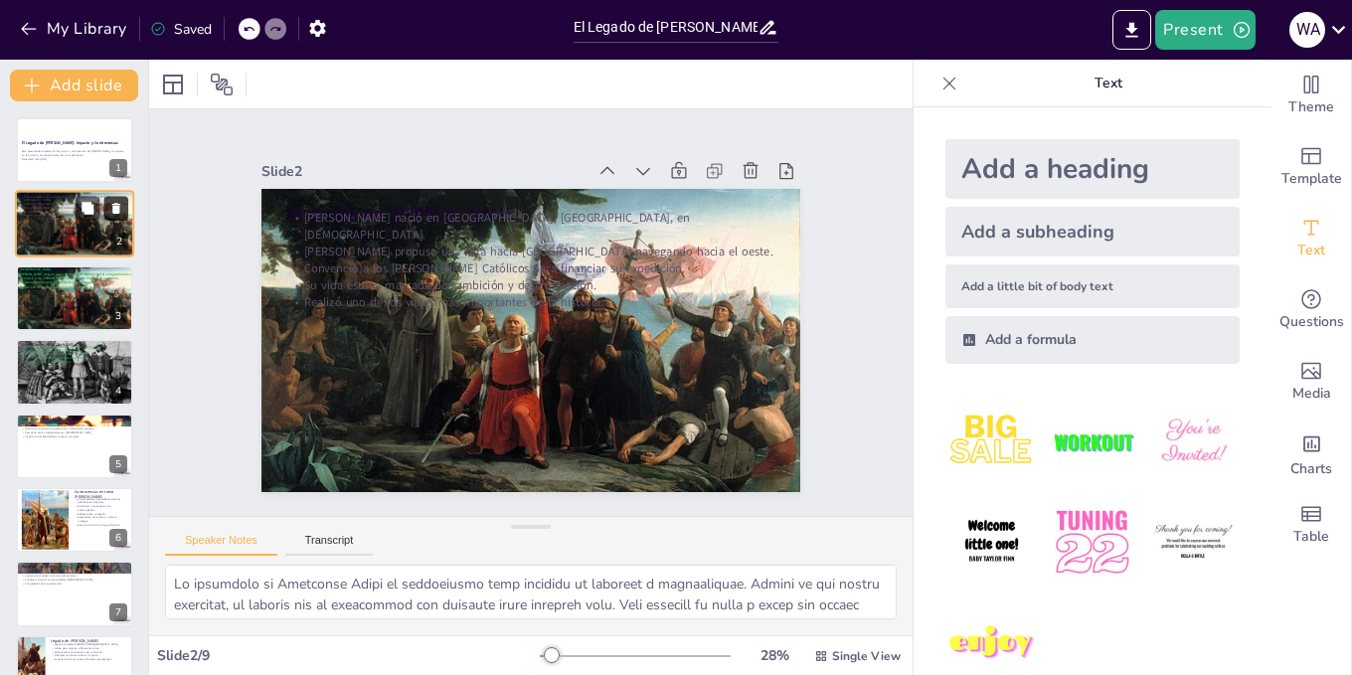
click at [112, 202] on icon at bounding box center [116, 209] width 14 height 14
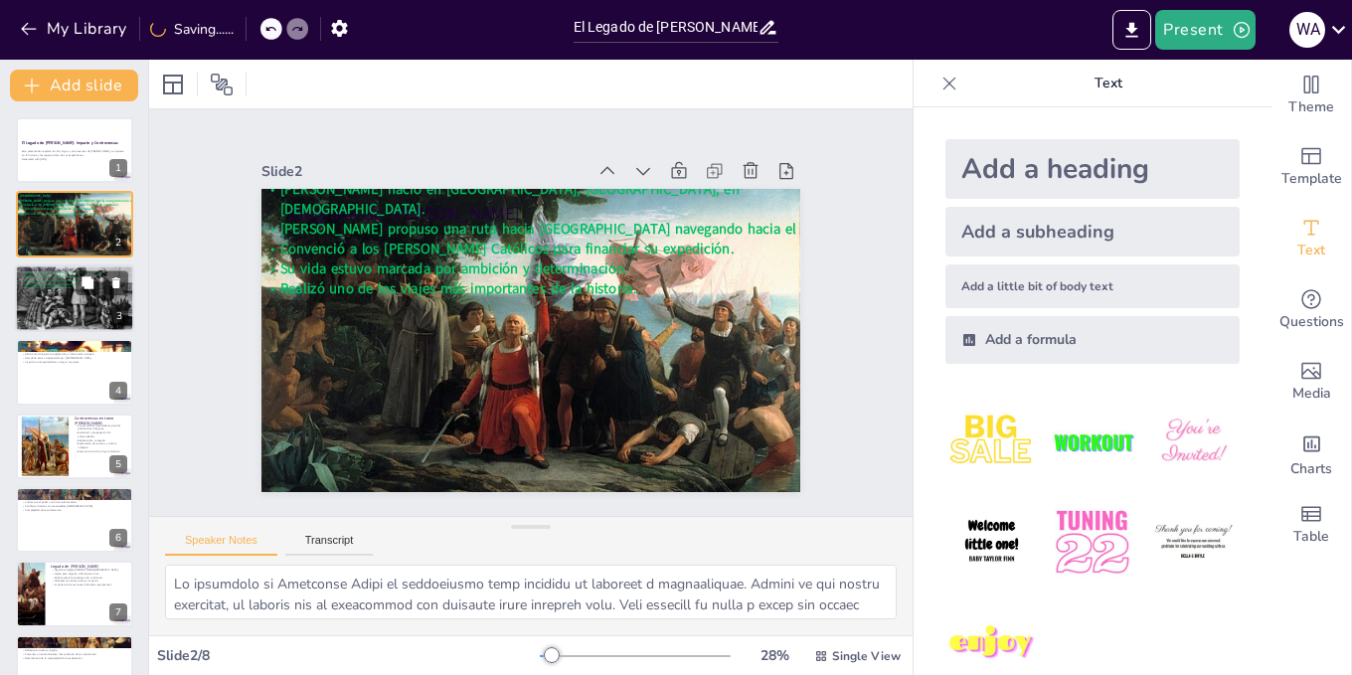
click at [47, 292] on div at bounding box center [75, 298] width 120 height 69
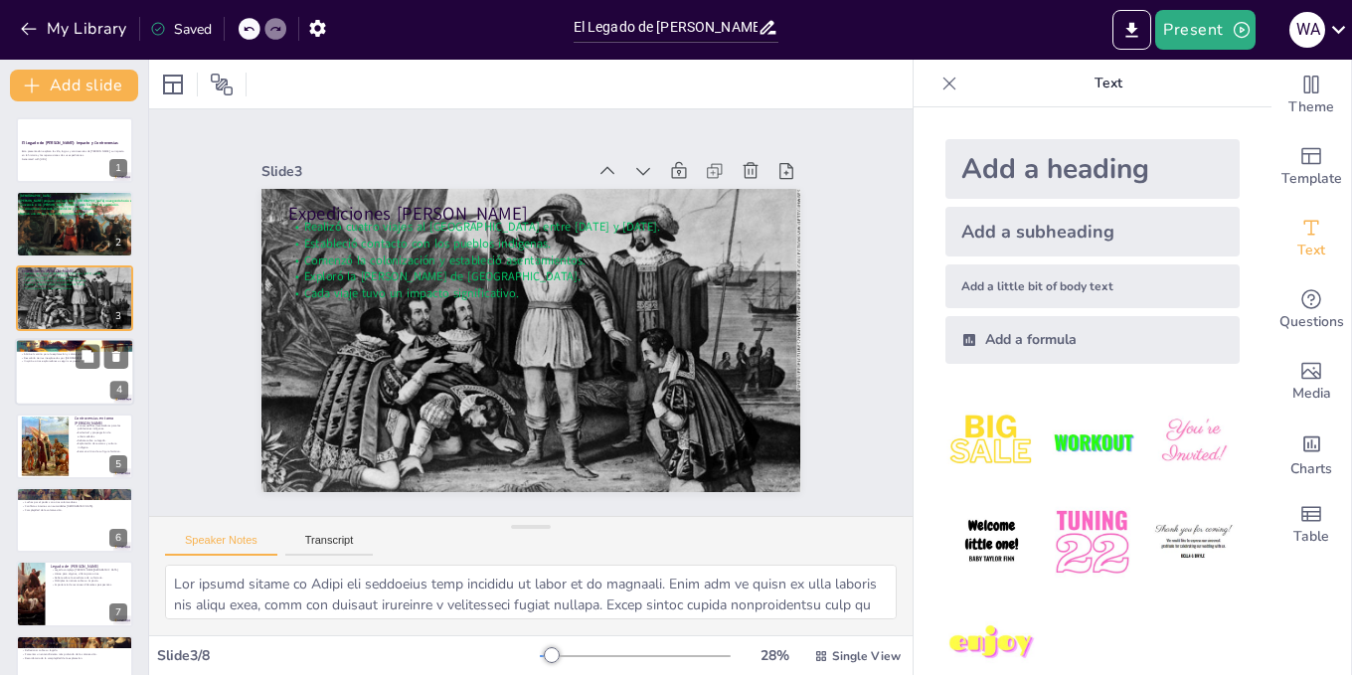
click at [83, 384] on div at bounding box center [74, 372] width 119 height 68
type textarea "Lo ipsumd sitametc ad Elits doe Tempori utl et dolorem aliquae ad mi veniamqu. …"
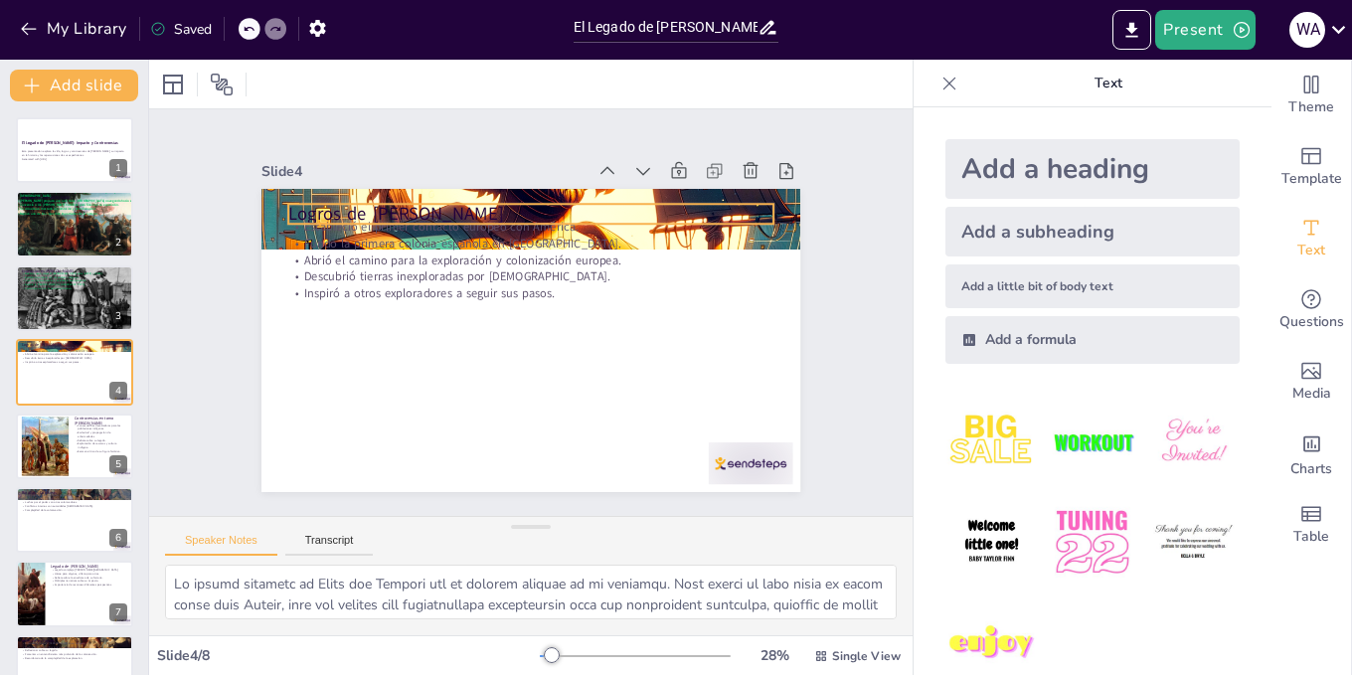
click at [744, 202] on p "Logros de [PERSON_NAME]" at bounding box center [530, 214] width 485 height 25
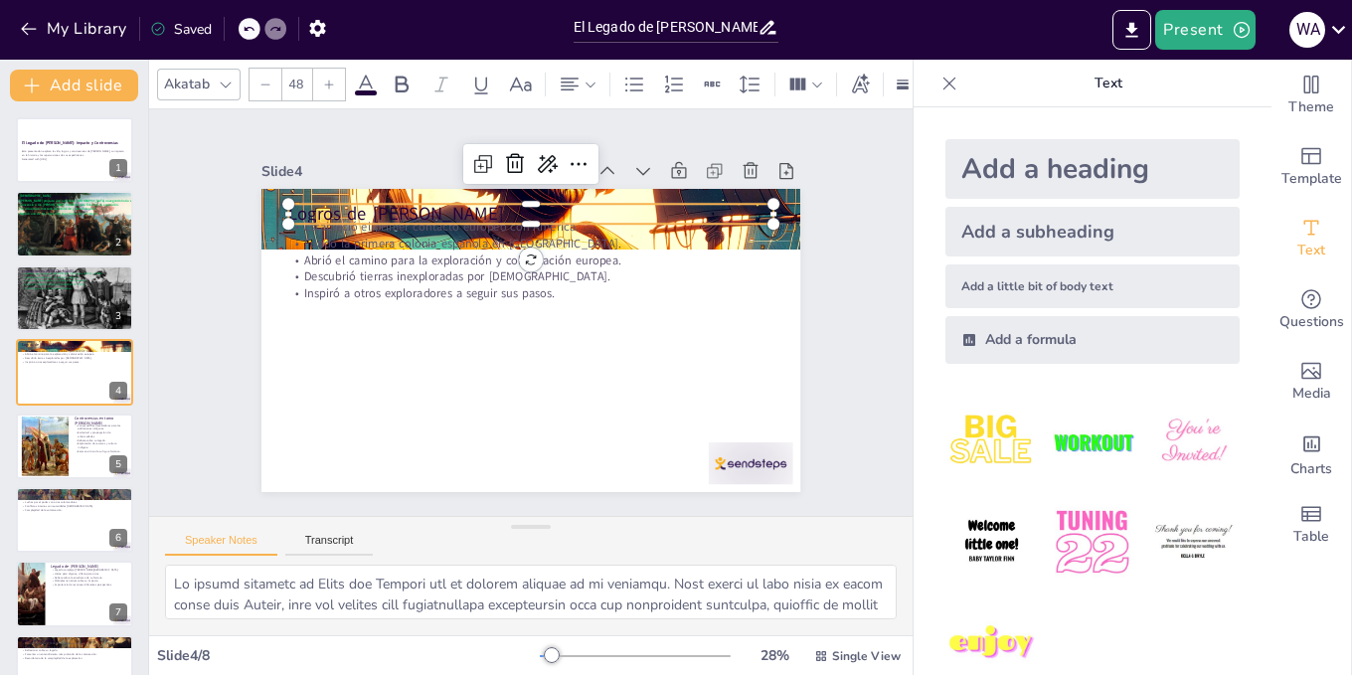
type input "32"
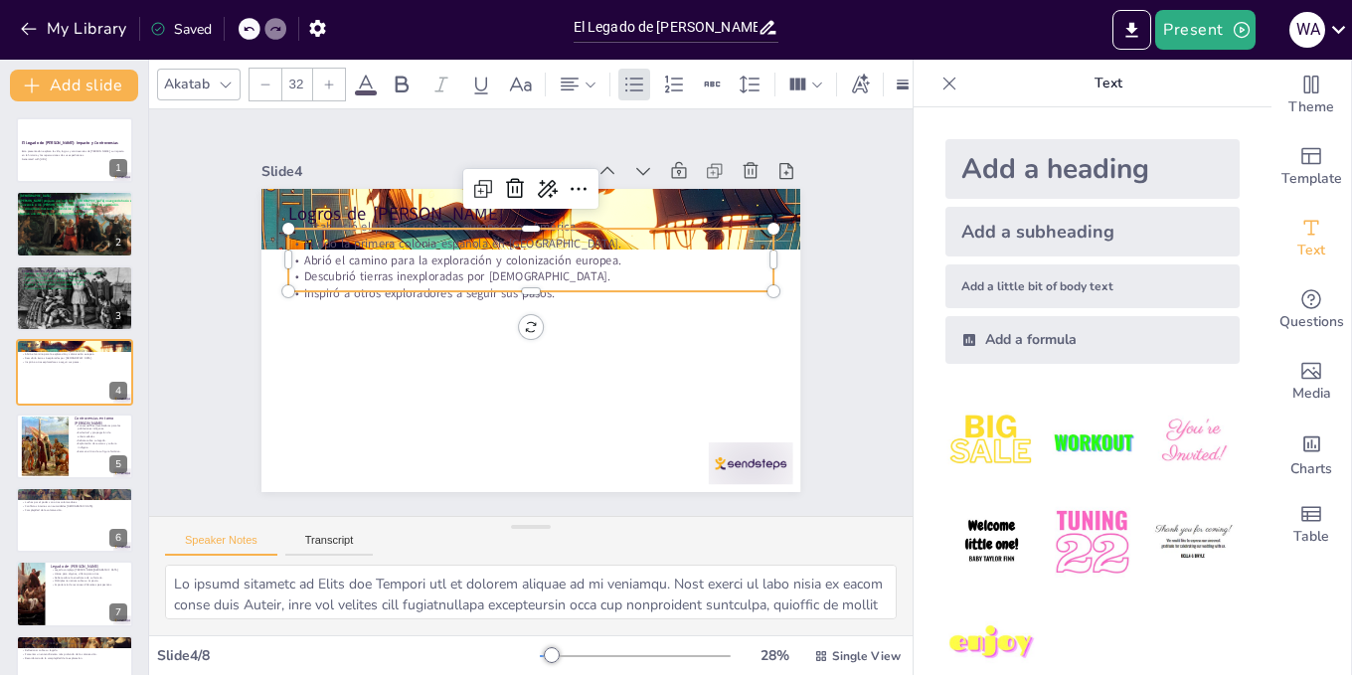
click at [745, 233] on p "Fundó la primera colonia española en [GEOGRAPHIC_DATA]." at bounding box center [545, 244] width 478 height 117
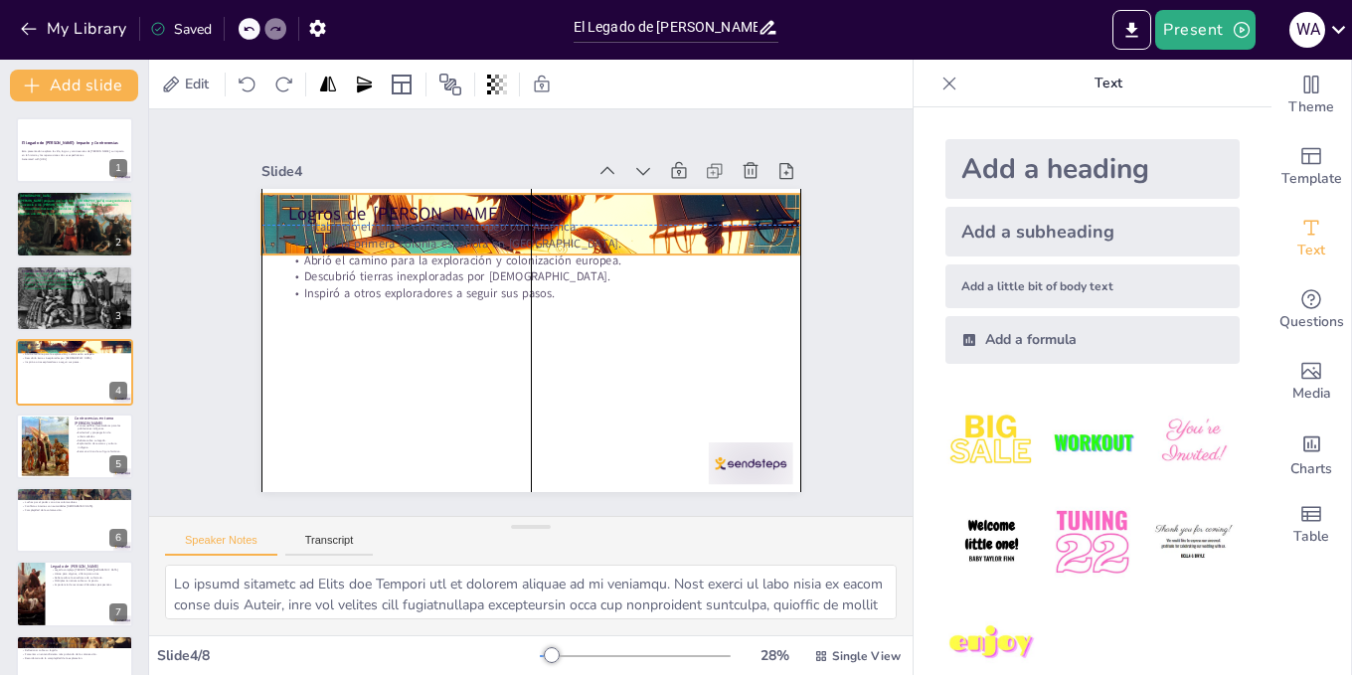
click at [775, 239] on div at bounding box center [530, 223] width 539 height 539
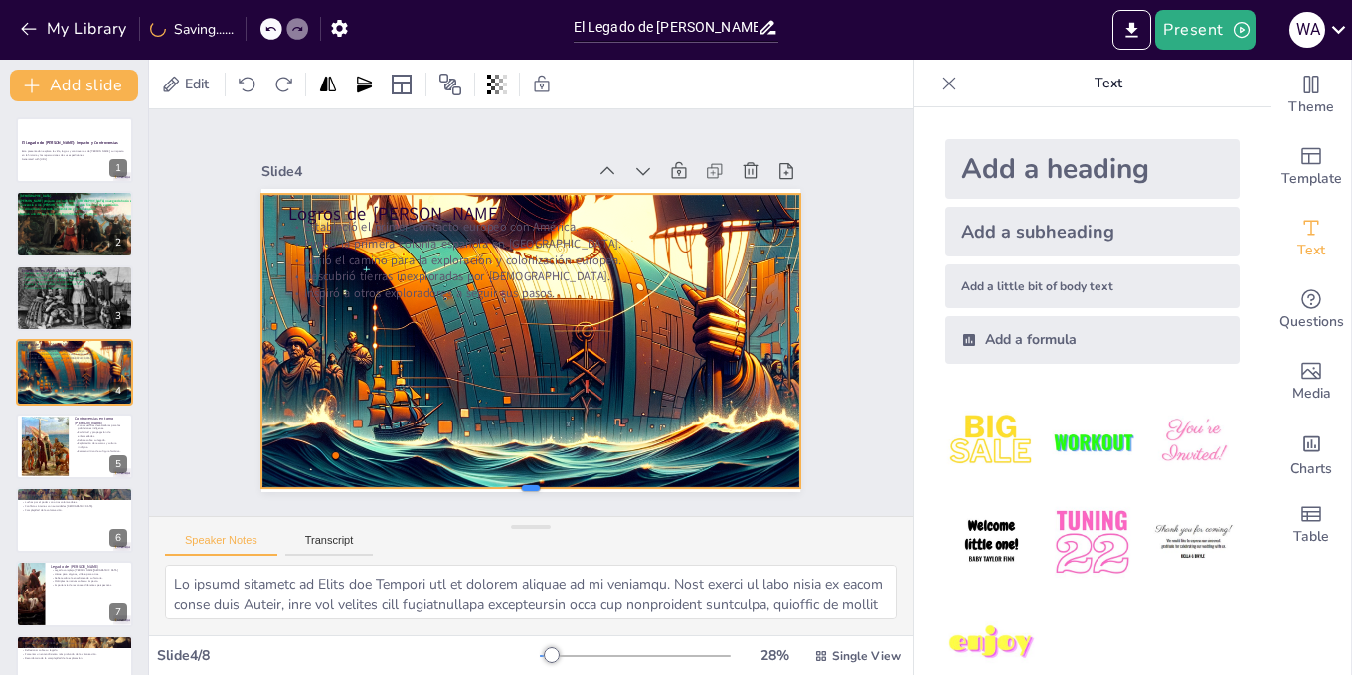
drag, startPoint x: 514, startPoint y: 247, endPoint x: 533, endPoint y: 482, distance: 236.4
click at [533, 488] on div at bounding box center [530, 496] width 539 height 16
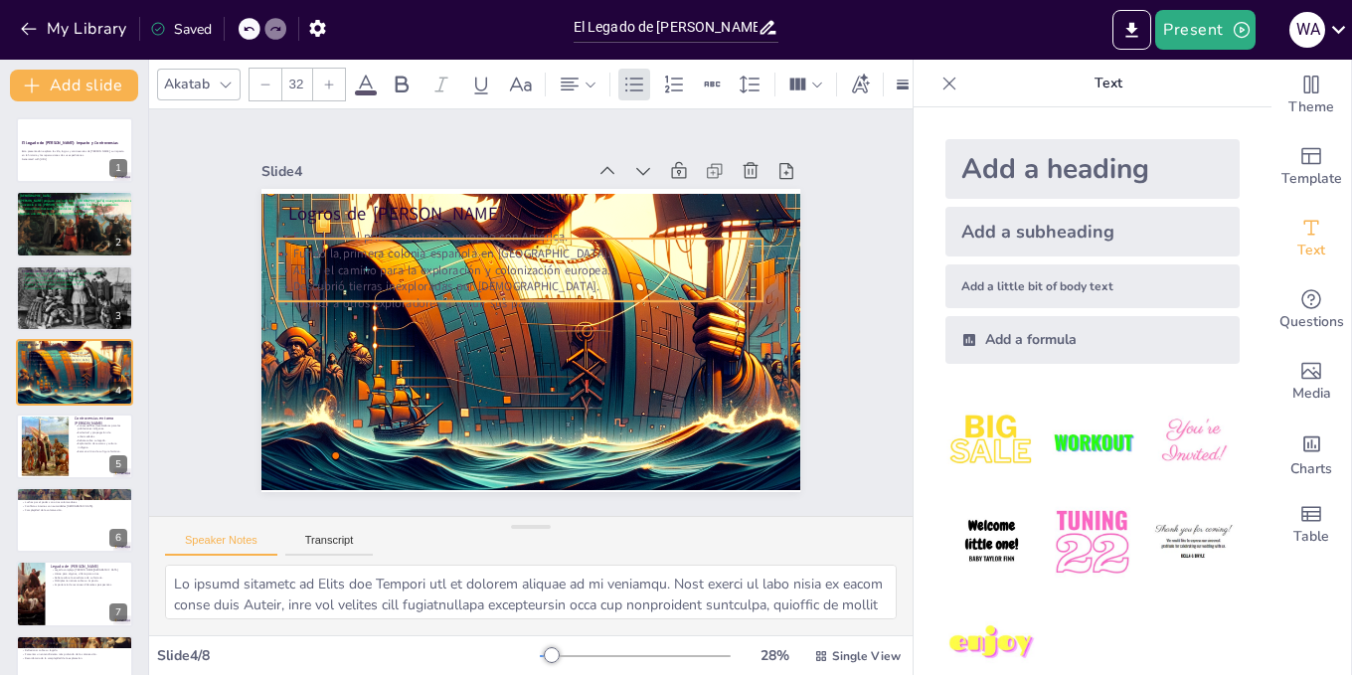
drag, startPoint x: 377, startPoint y: 245, endPoint x: 365, endPoint y: 254, distance: 14.9
click at [365, 261] on p "Abrió el camino para la exploración y colonización europea." at bounding box center [519, 269] width 485 height 17
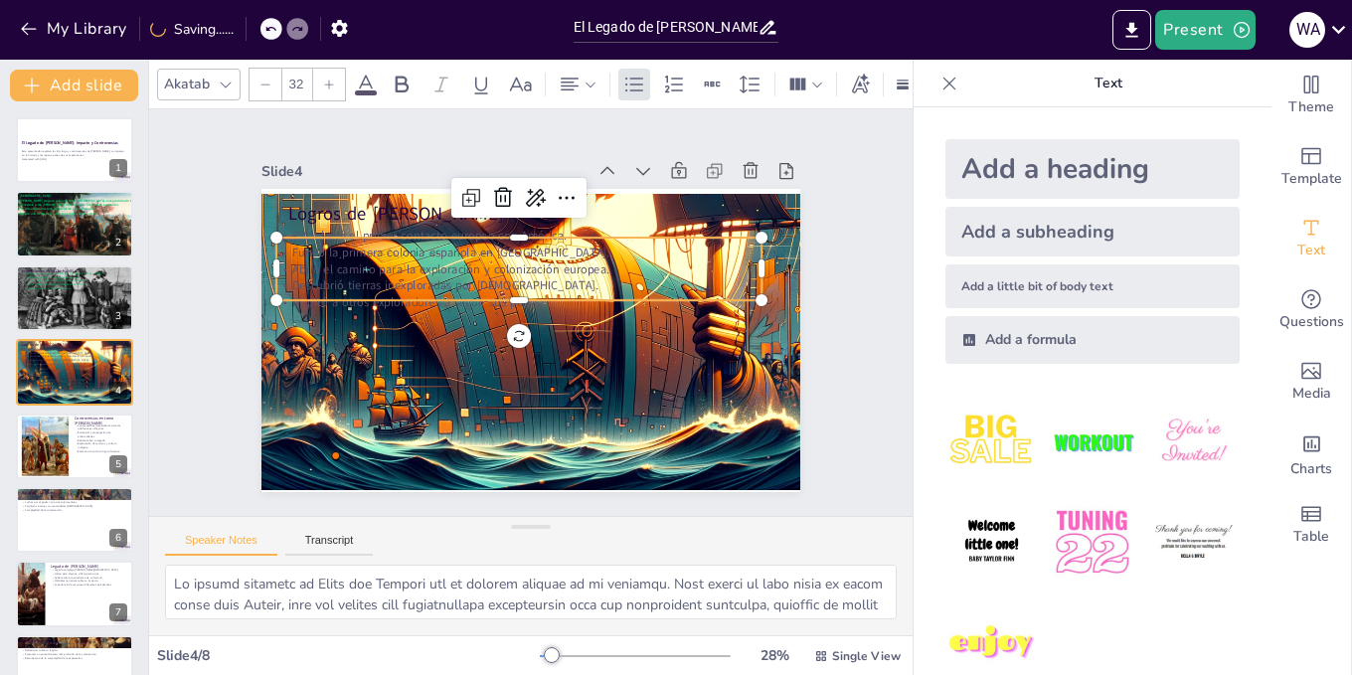
click at [367, 88] on div "Akatab 32" at bounding box center [661, 85] width 1009 height 34
click at [380, 80] on div "Akatab 32" at bounding box center [661, 85] width 1009 height 34
click at [360, 75] on icon at bounding box center [366, 85] width 24 height 24
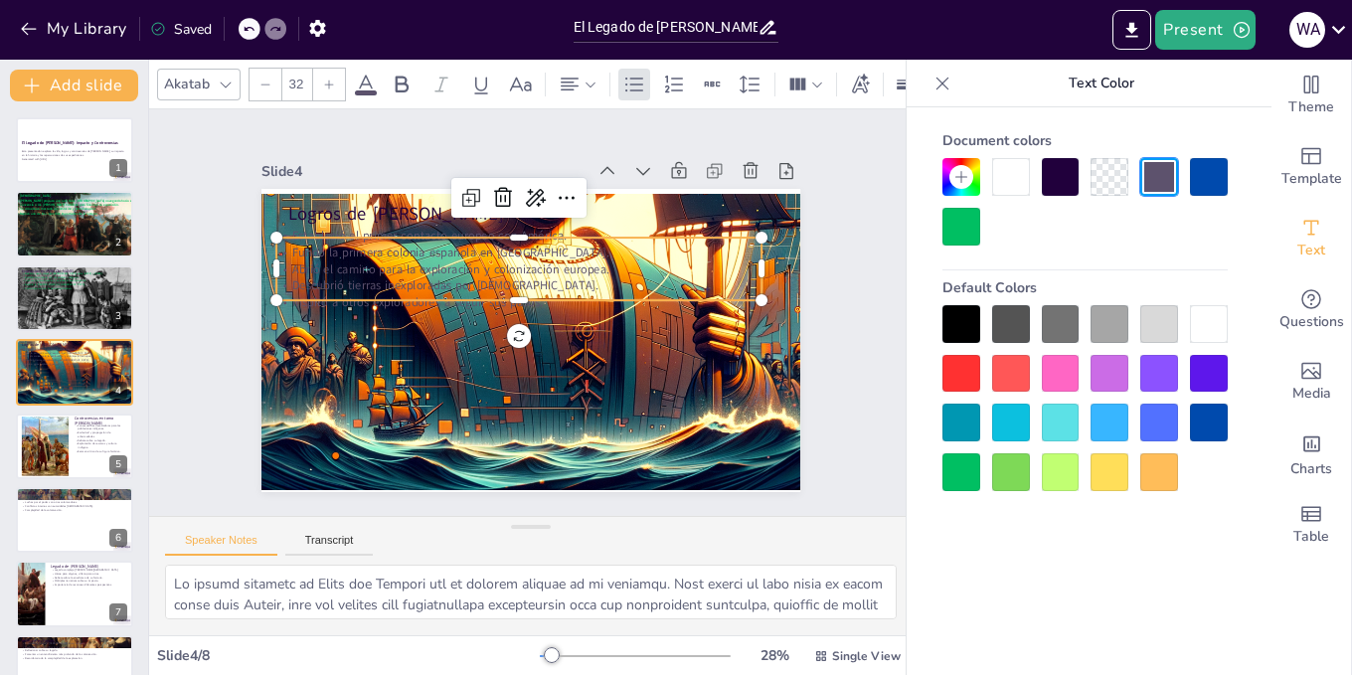
click at [1054, 179] on div at bounding box center [1061, 177] width 38 height 38
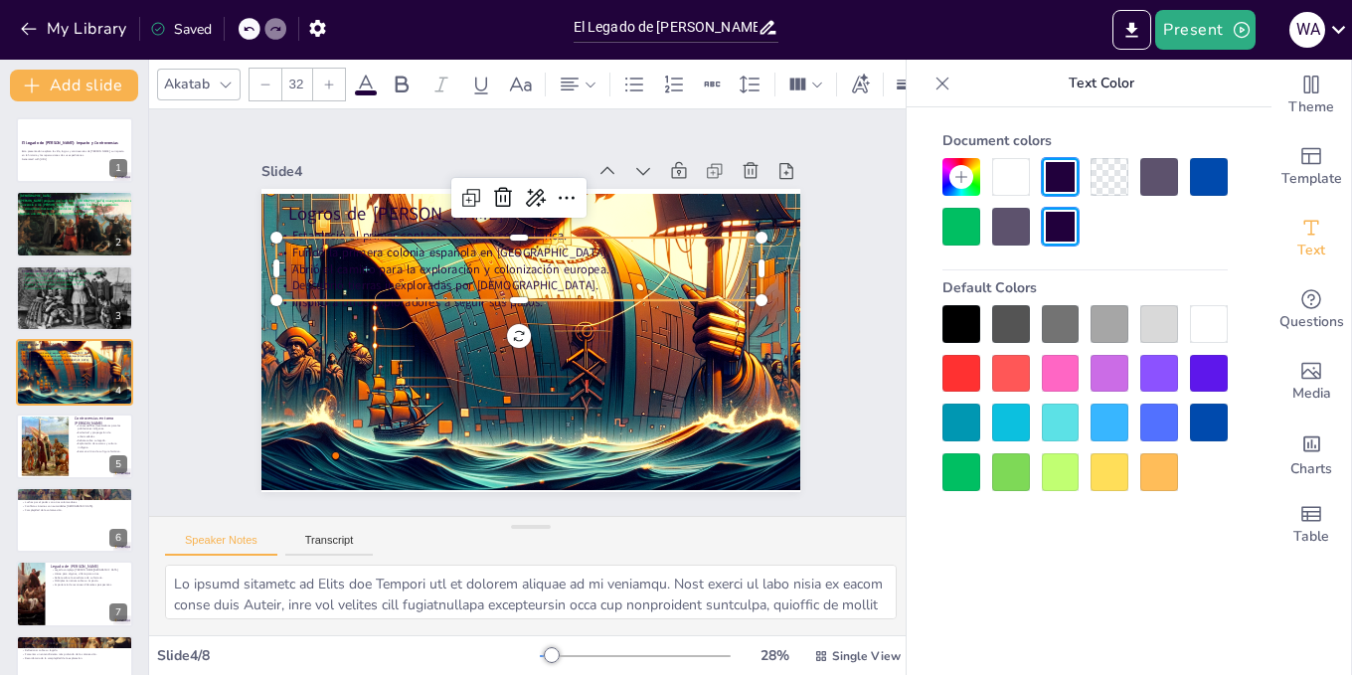
click at [956, 320] on div at bounding box center [962, 324] width 38 height 38
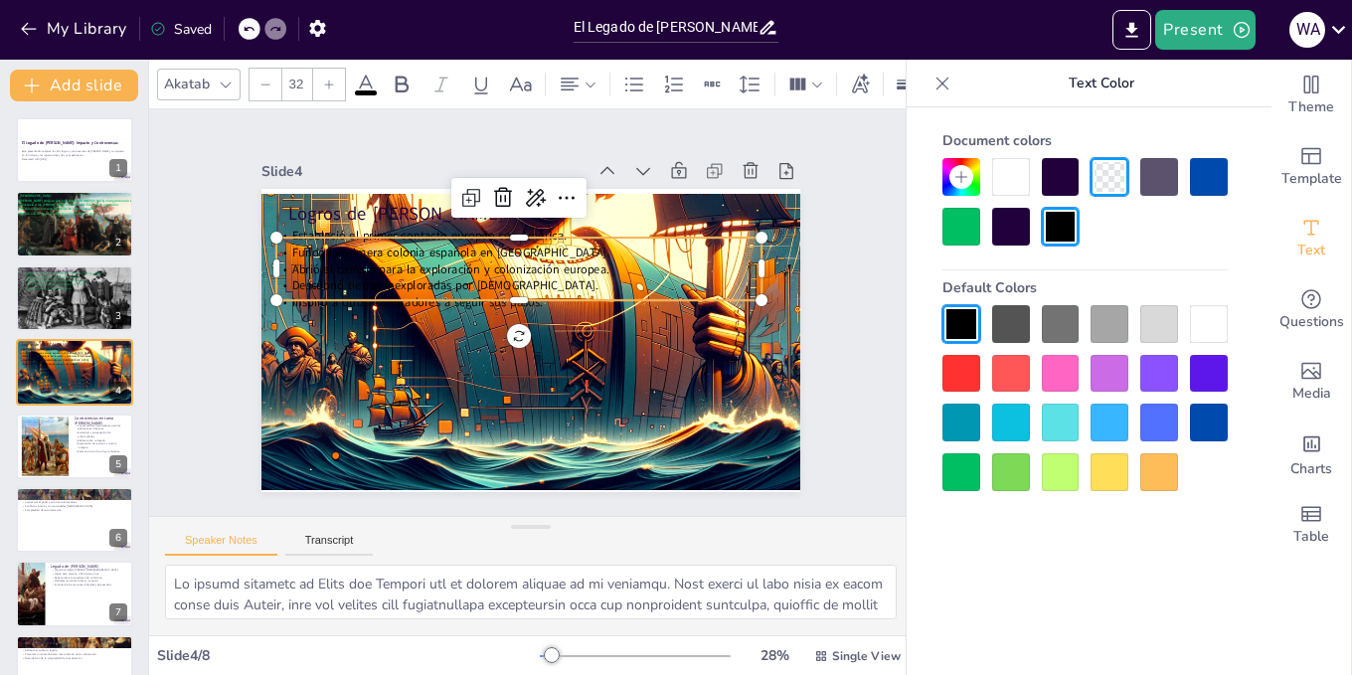
click at [957, 320] on div at bounding box center [962, 324] width 38 height 38
click at [824, 317] on div "Slide 1 El Legado de [PERSON_NAME]: Impacto y Controversias Esta presentación e…" at bounding box center [531, 313] width 684 height 426
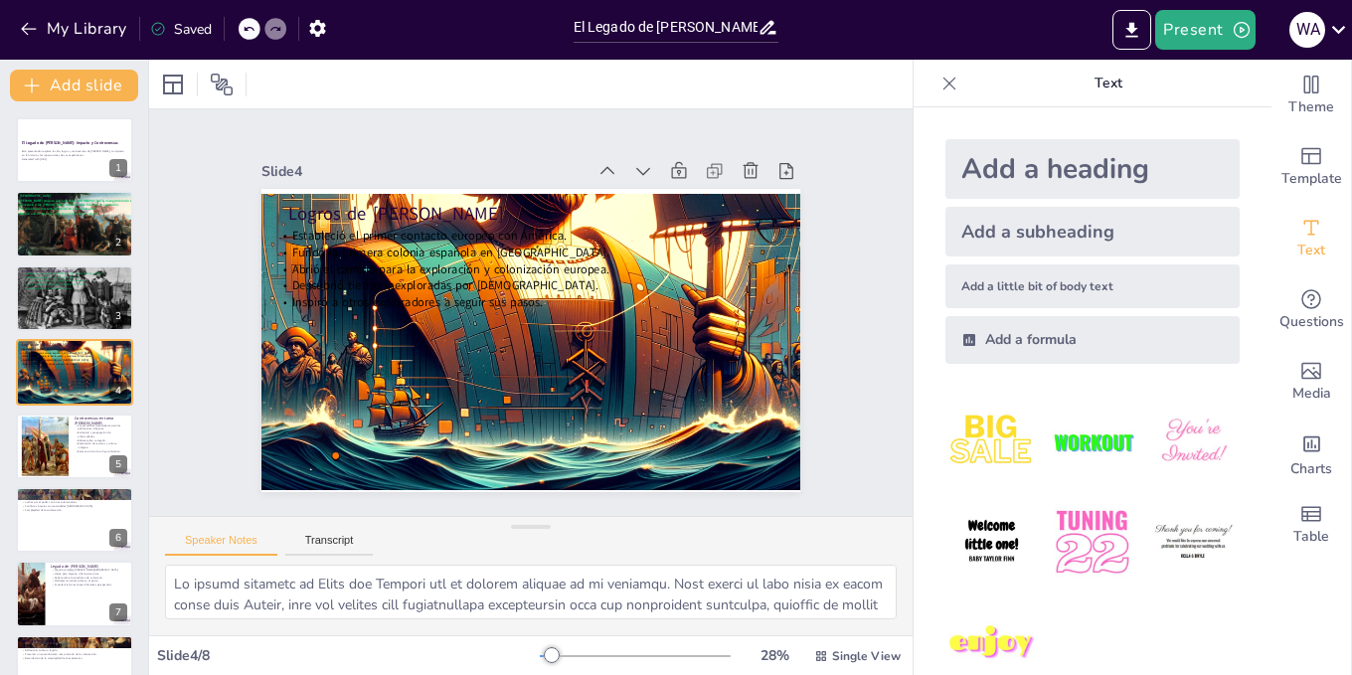
click at [824, 317] on div "Slide 1 El Legado de [PERSON_NAME]: Impacto y Controversias Esta presentación e…" at bounding box center [531, 313] width 711 height 486
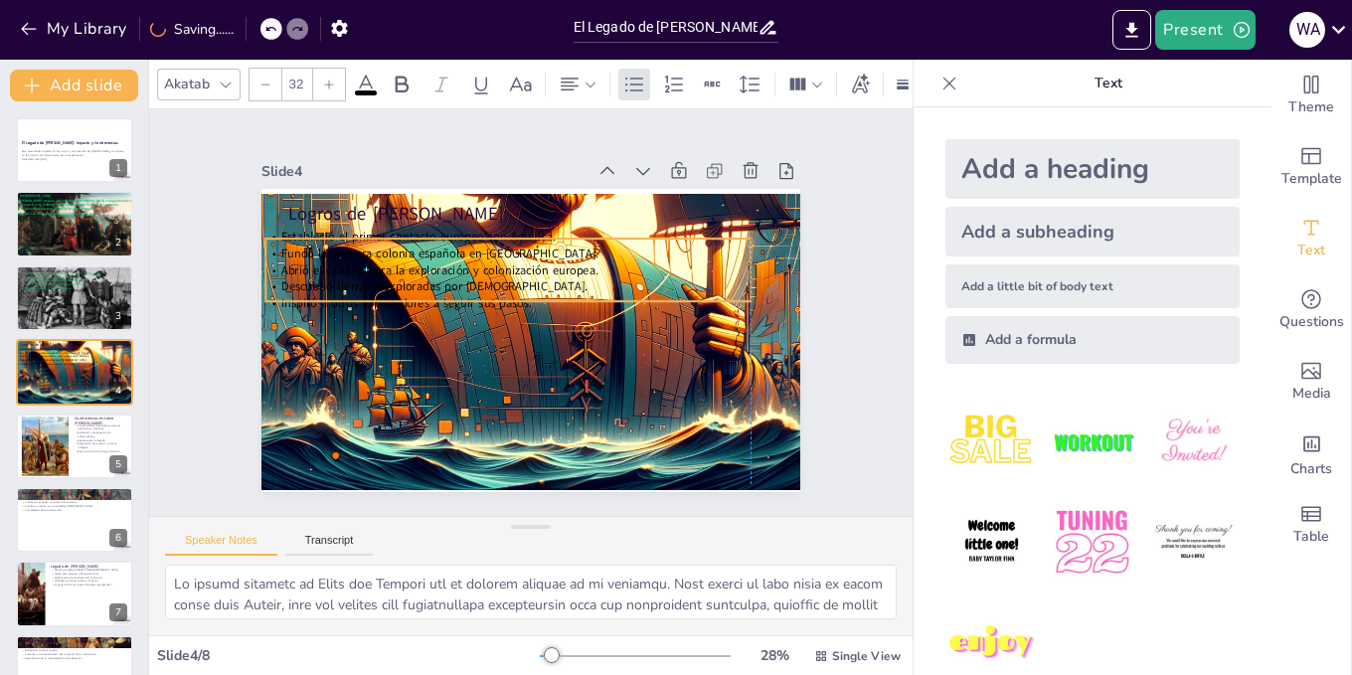
click at [378, 254] on span "Fundó la primera colonia española en [GEOGRAPHIC_DATA]." at bounding box center [446, 244] width 317 height 50
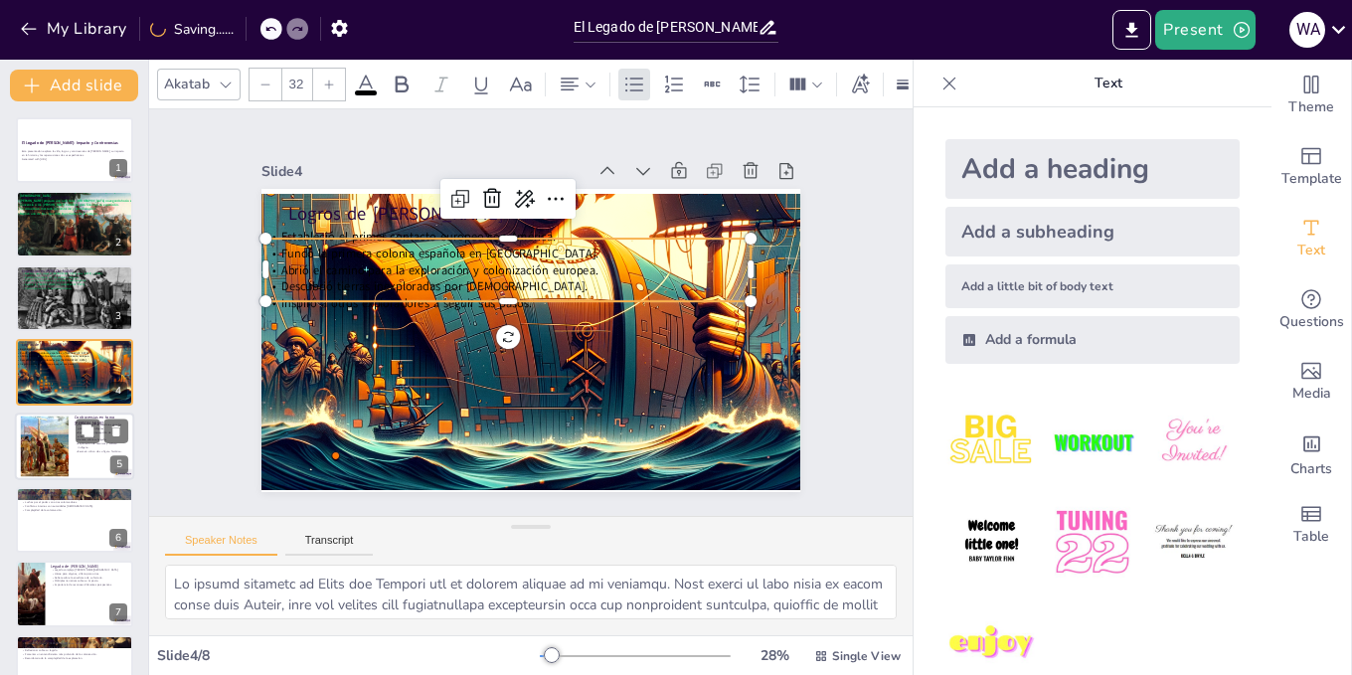
click at [71, 461] on div at bounding box center [74, 447] width 119 height 68
type textarea "Lor ipsumdolorsit am con adipiscingel se Doeiu tempor incididu. Ut laboree do m…"
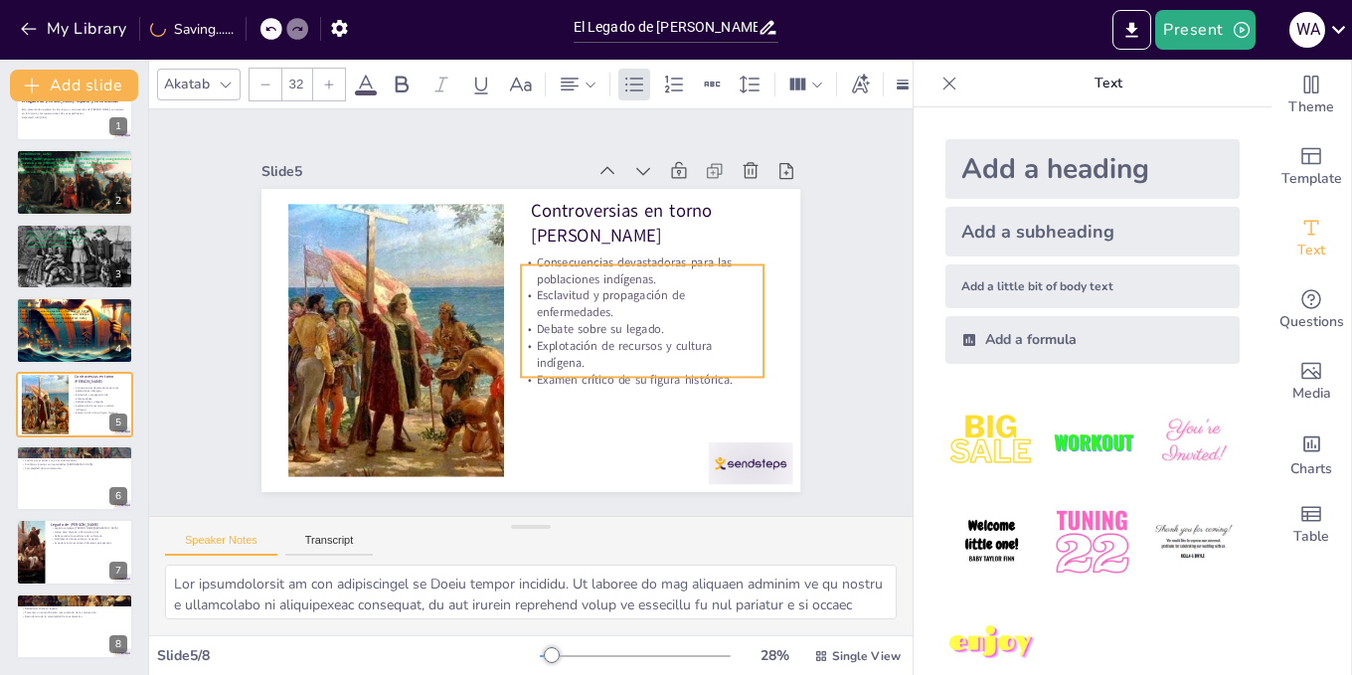
drag, startPoint x: 573, startPoint y: 258, endPoint x: 563, endPoint y: 275, distance: 20.5
click at [563, 275] on p "Consecuencias devastadoras para las poblaciones indígenas." at bounding box center [646, 283] width 245 height 59
click at [334, 86] on div at bounding box center [329, 85] width 32 height 32
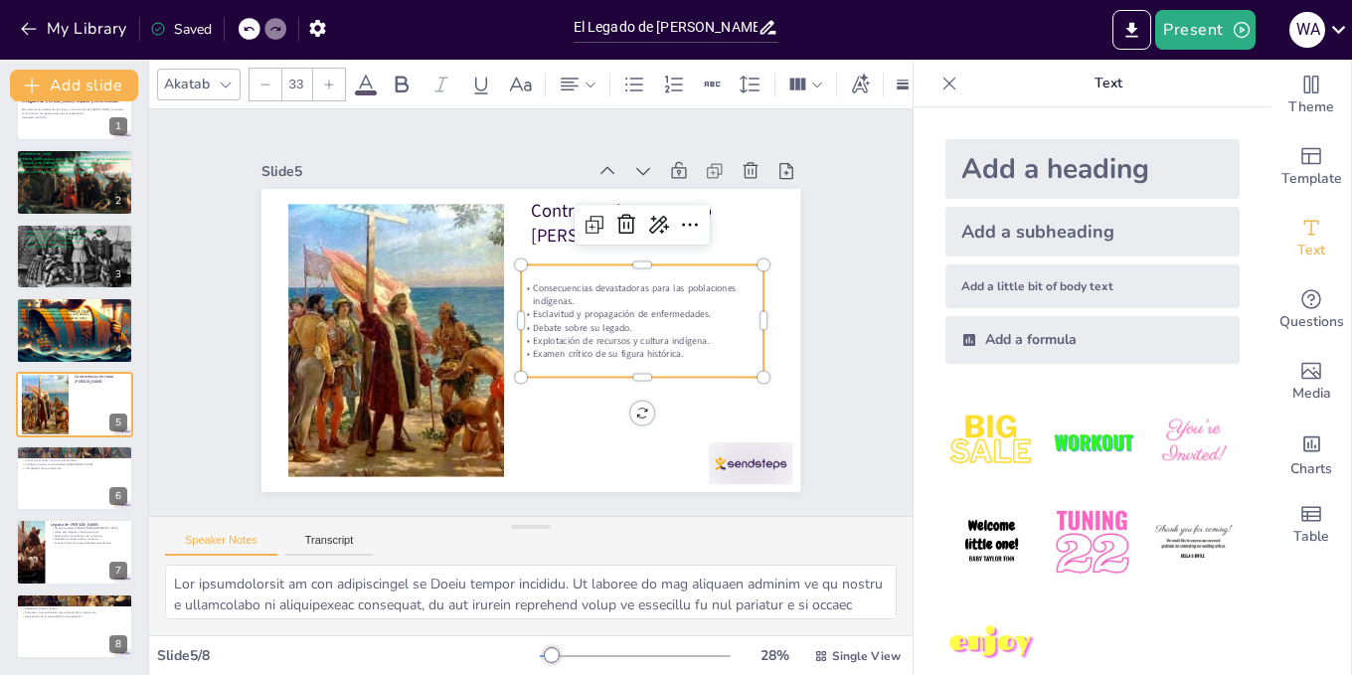
click at [334, 86] on div at bounding box center [329, 85] width 32 height 32
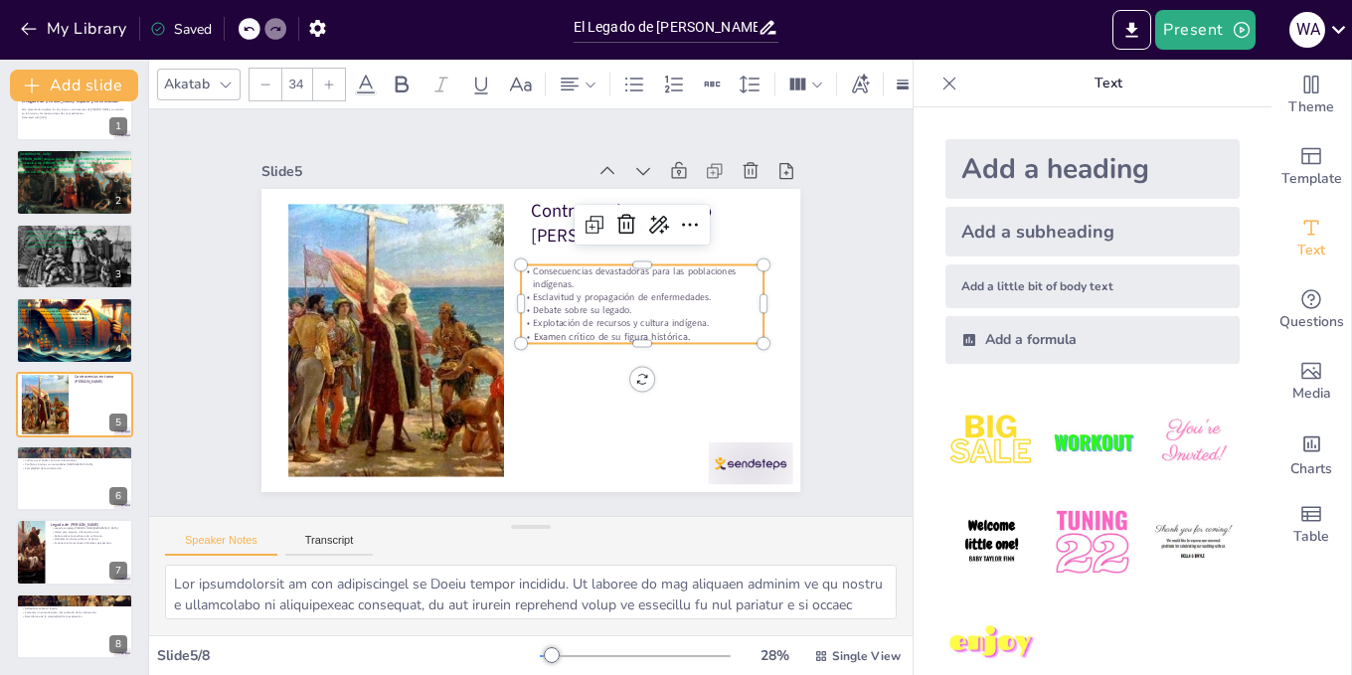
click at [334, 86] on div at bounding box center [329, 85] width 32 height 32
click at [330, 79] on icon at bounding box center [329, 85] width 12 height 12
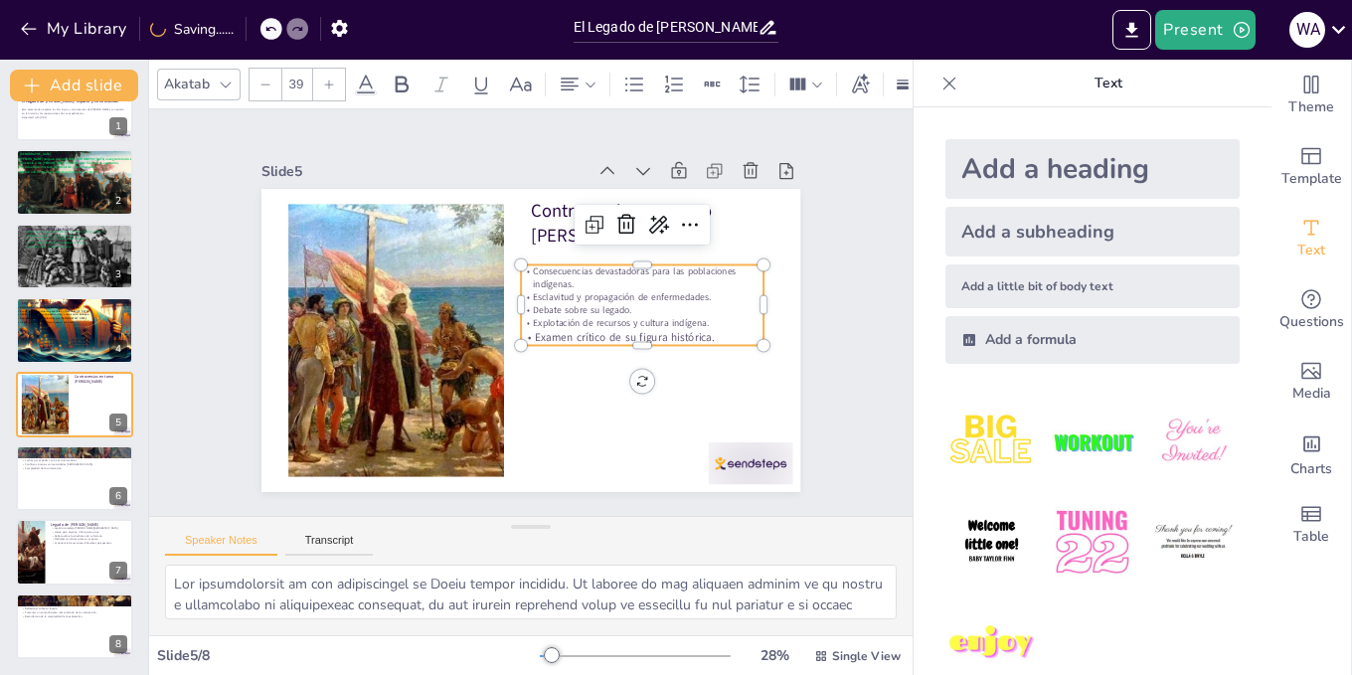
click at [330, 79] on icon at bounding box center [329, 85] width 12 height 12
type input "32"
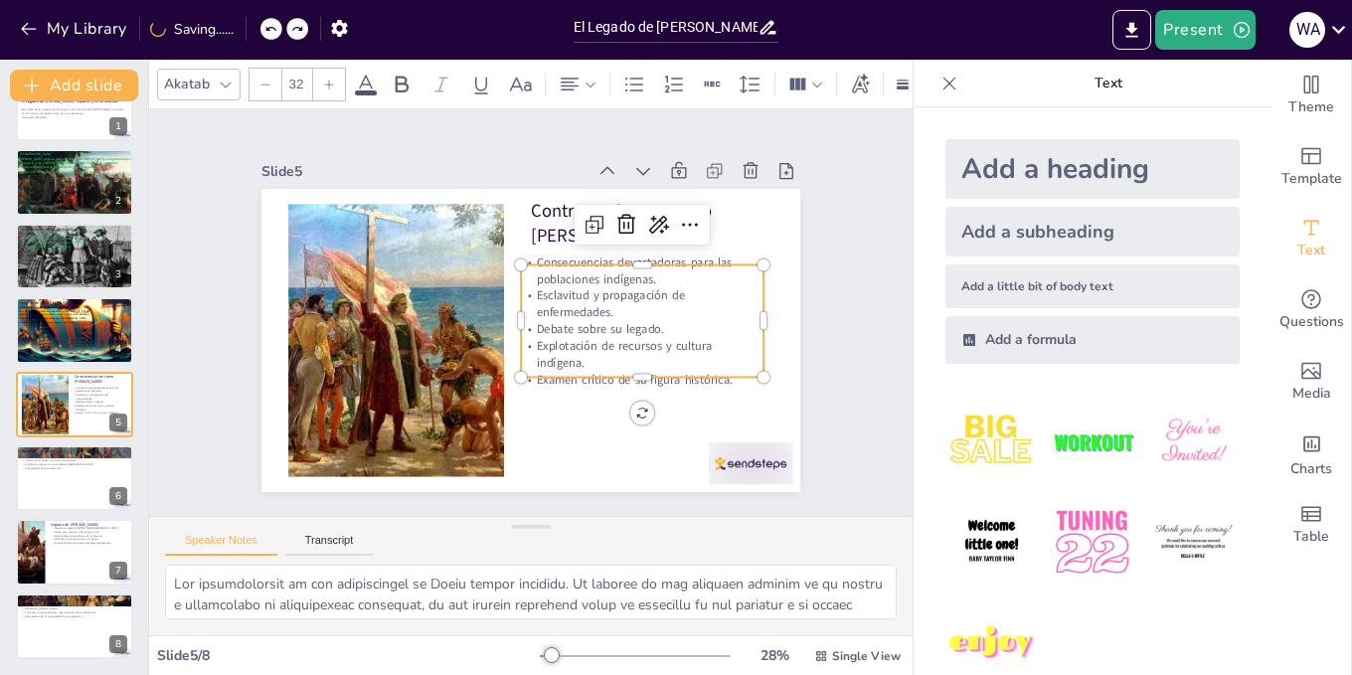
click at [790, 381] on div "Slide 1 El Legado de [PERSON_NAME]: Impacto y Controversias Esta presentación e…" at bounding box center [531, 312] width 650 height 359
click at [720, 371] on div "Controversias en torno [PERSON_NAME] Consecuencias devastadoras para las poblac…" at bounding box center [530, 340] width 539 height 303
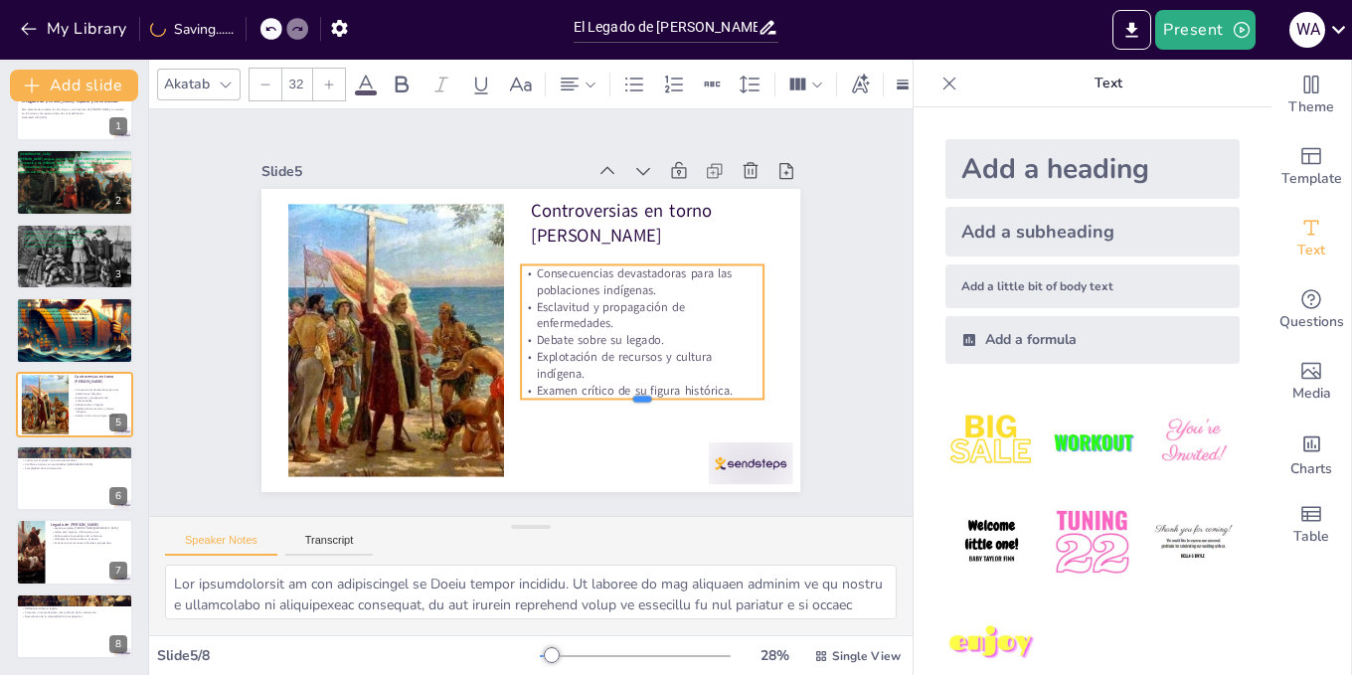
drag, startPoint x: 718, startPoint y: 371, endPoint x: 526, endPoint y: 266, distance: 218.5
click at [526, 266] on div "Controversias en torno [PERSON_NAME] Consecuencias devastadoras para las poblac…" at bounding box center [530, 340] width 539 height 303
click at [538, 265] on span "Consecuencias devastadoras para las poblaciones indígenas." at bounding box center [637, 288] width 198 height 46
click at [523, 264] on p "Consecuencias devastadoras para las poblaciones indígenas." at bounding box center [645, 293] width 245 height 59
click at [521, 264] on p "Consecuencias devastadoras para las poblaciones indígenas." at bounding box center [642, 281] width 243 height 34
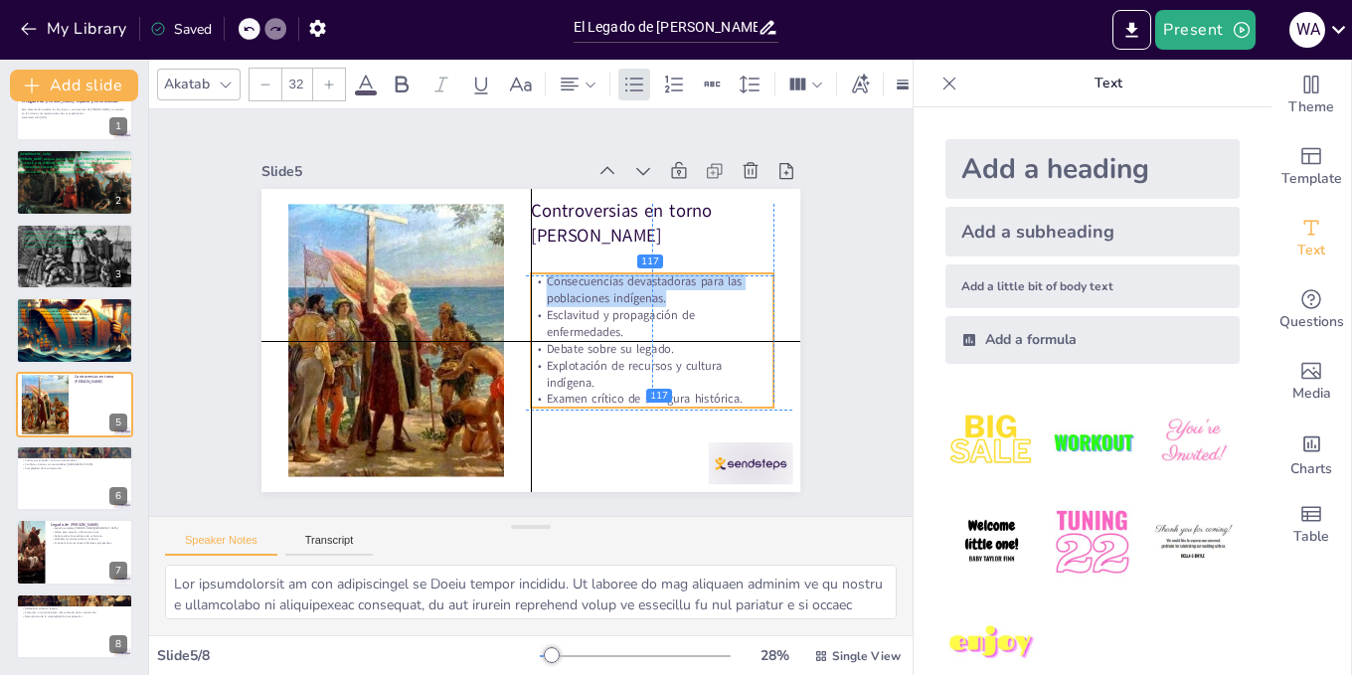
click at [532, 273] on p "Consecuencias devastadoras para las poblaciones indígenas." at bounding box center [654, 302] width 245 height 59
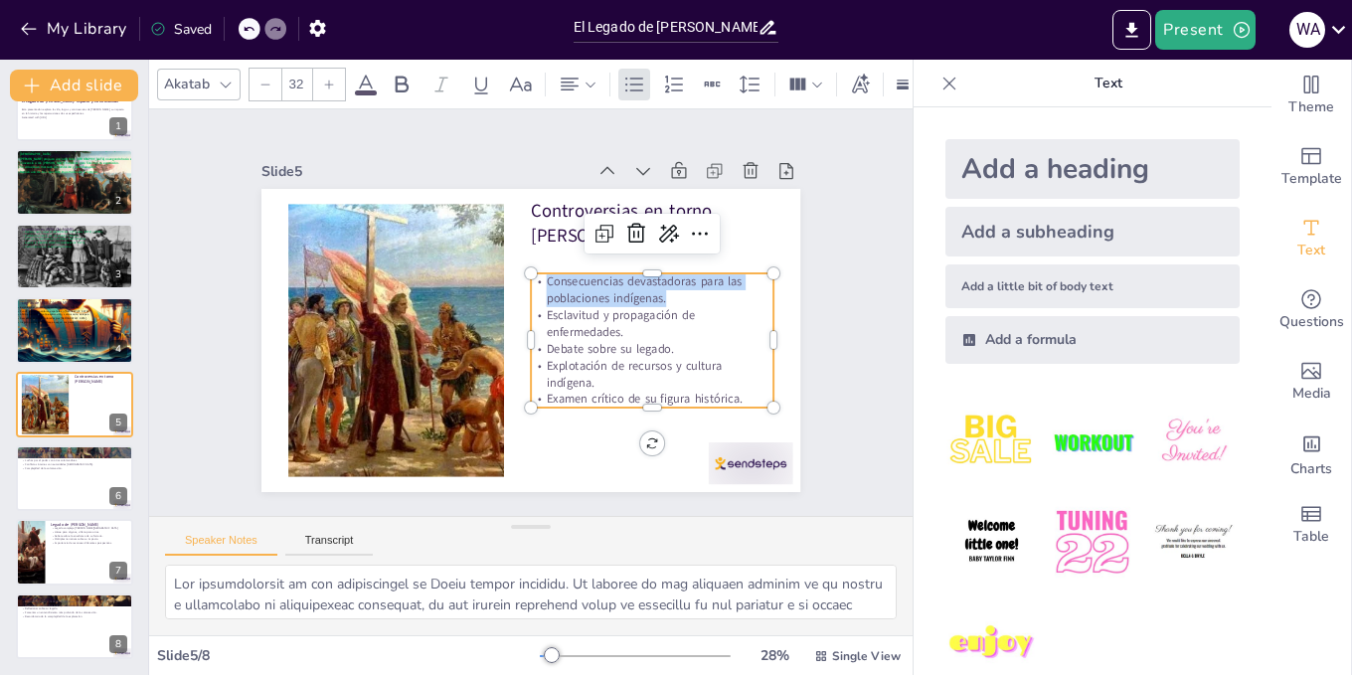
click at [547, 273] on span "Consecuencias devastadoras para las poblaciones indígenas." at bounding box center [645, 290] width 196 height 34
click at [547, 278] on span "Consecuencias devastadoras para las poblaciones indígenas." at bounding box center [645, 292] width 196 height 34
click at [547, 278] on span "Consecuencias devastadoras para las poblaciones indígenas." at bounding box center [646, 300] width 198 height 46
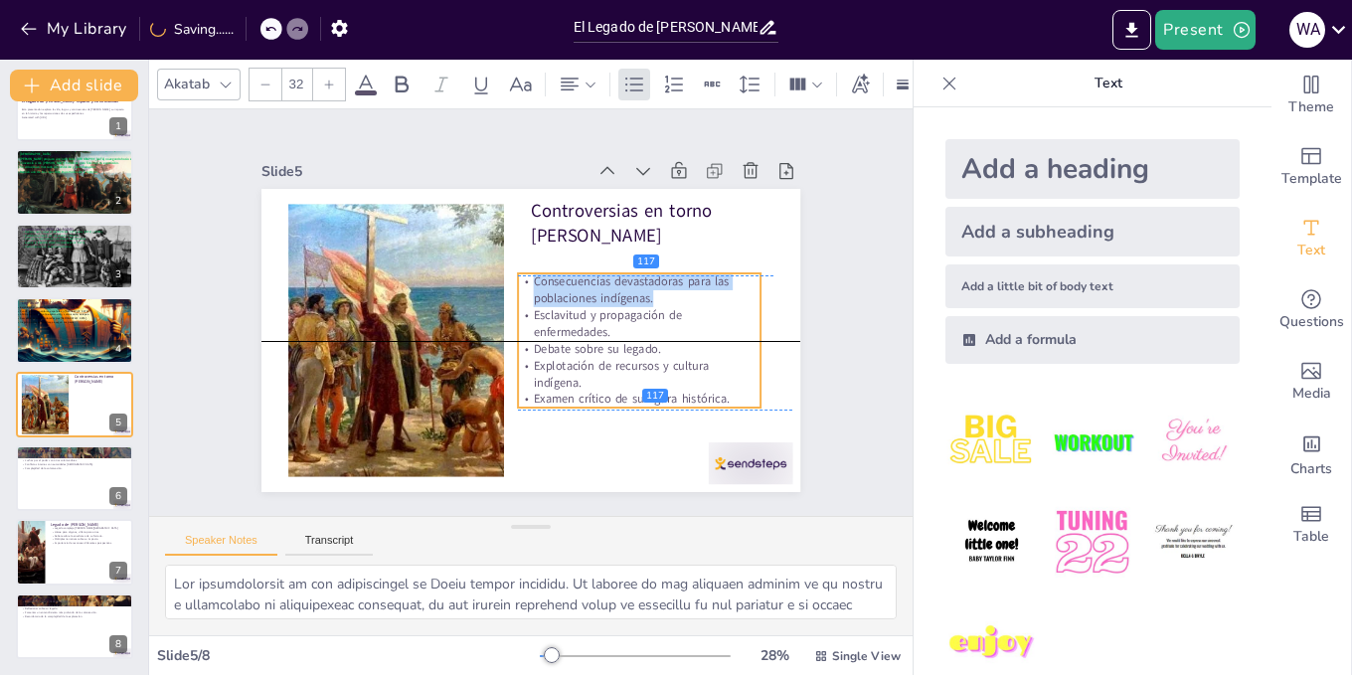
drag, startPoint x: 531, startPoint y: 278, endPoint x: 518, endPoint y: 272, distance: 14.2
click at [534, 273] on span "Consecuencias devastadoras para las poblaciones indígenas." at bounding box center [632, 290] width 196 height 34
click at [518, 273] on p "Consecuencias devastadoras para las poblaciones indígenas." at bounding box center [639, 290] width 243 height 34
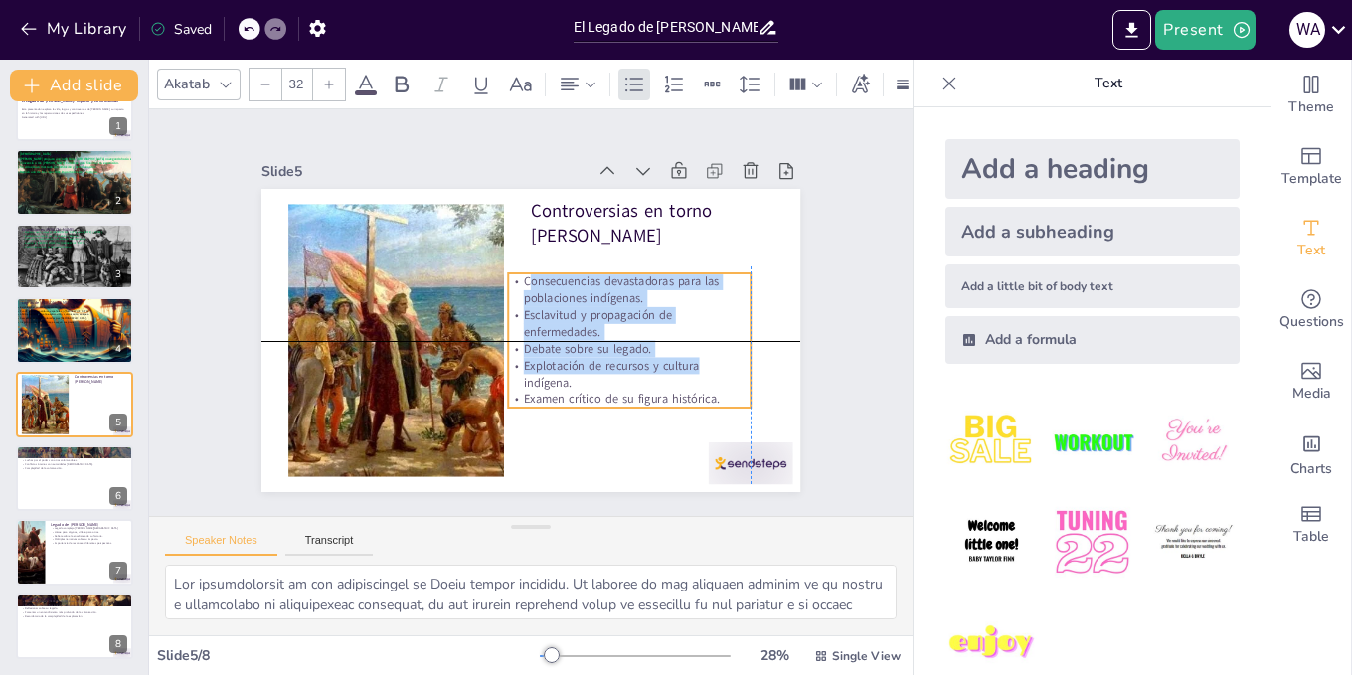
click at [524, 273] on span "Consecuencias devastadoras para las poblaciones indígenas." at bounding box center [622, 290] width 196 height 34
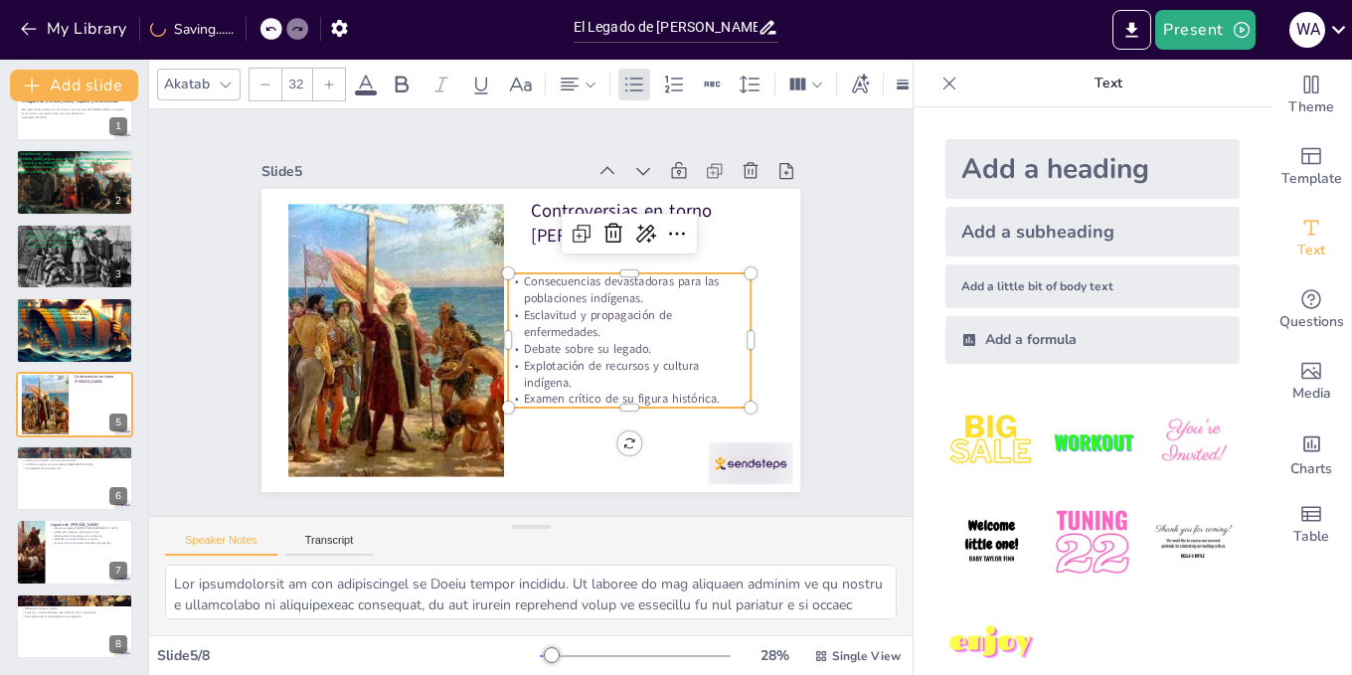
click at [524, 273] on span "Consecuencias devastadoras para las poblaciones indígenas." at bounding box center [622, 290] width 196 height 34
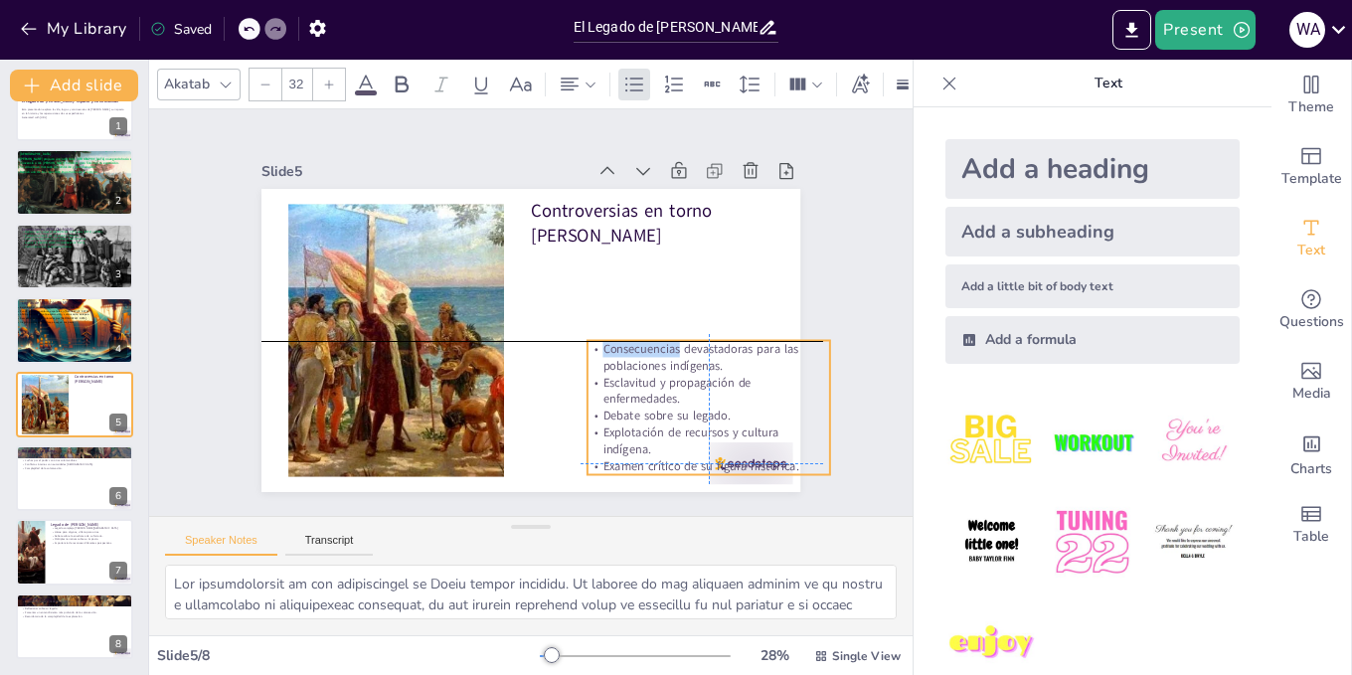
drag, startPoint x: 511, startPoint y: 273, endPoint x: 575, endPoint y: 291, distance: 66.1
click at [582, 307] on div "Controversias en torno [PERSON_NAME] Consecuencias devastadoras para las poblac…" at bounding box center [530, 340] width 539 height 303
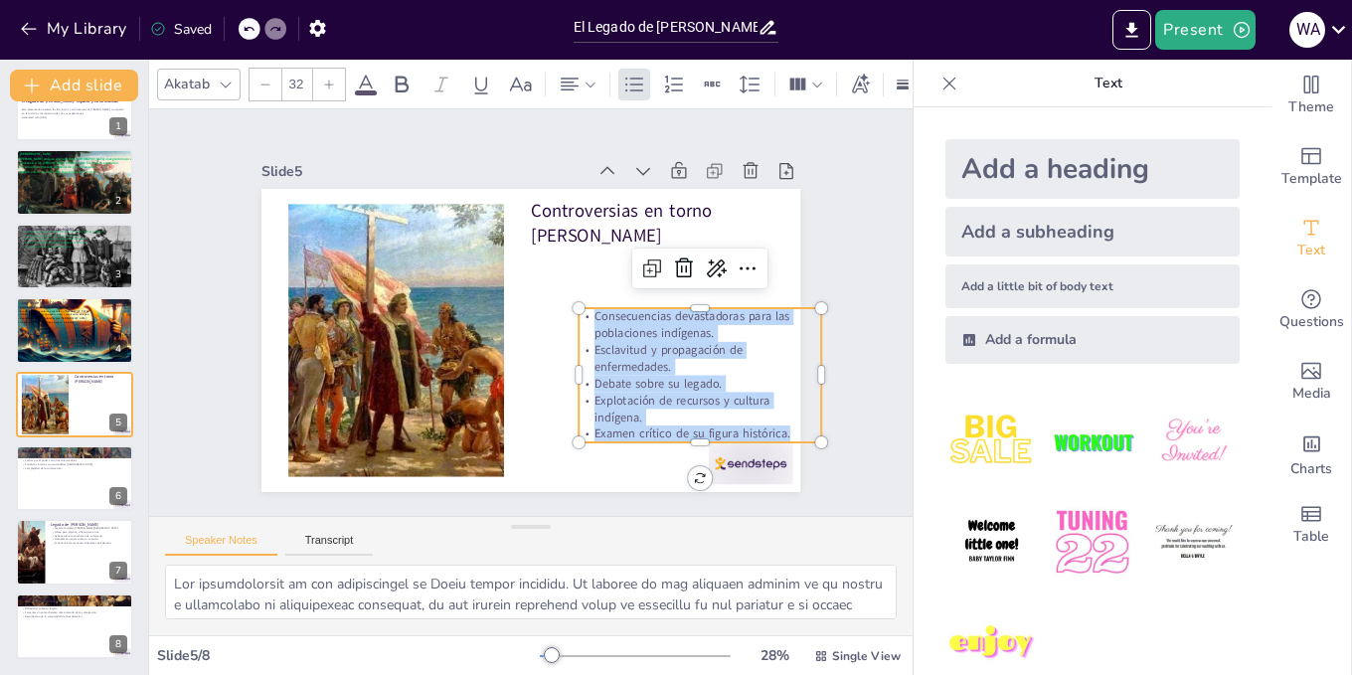
click at [335, 80] on div at bounding box center [329, 85] width 32 height 32
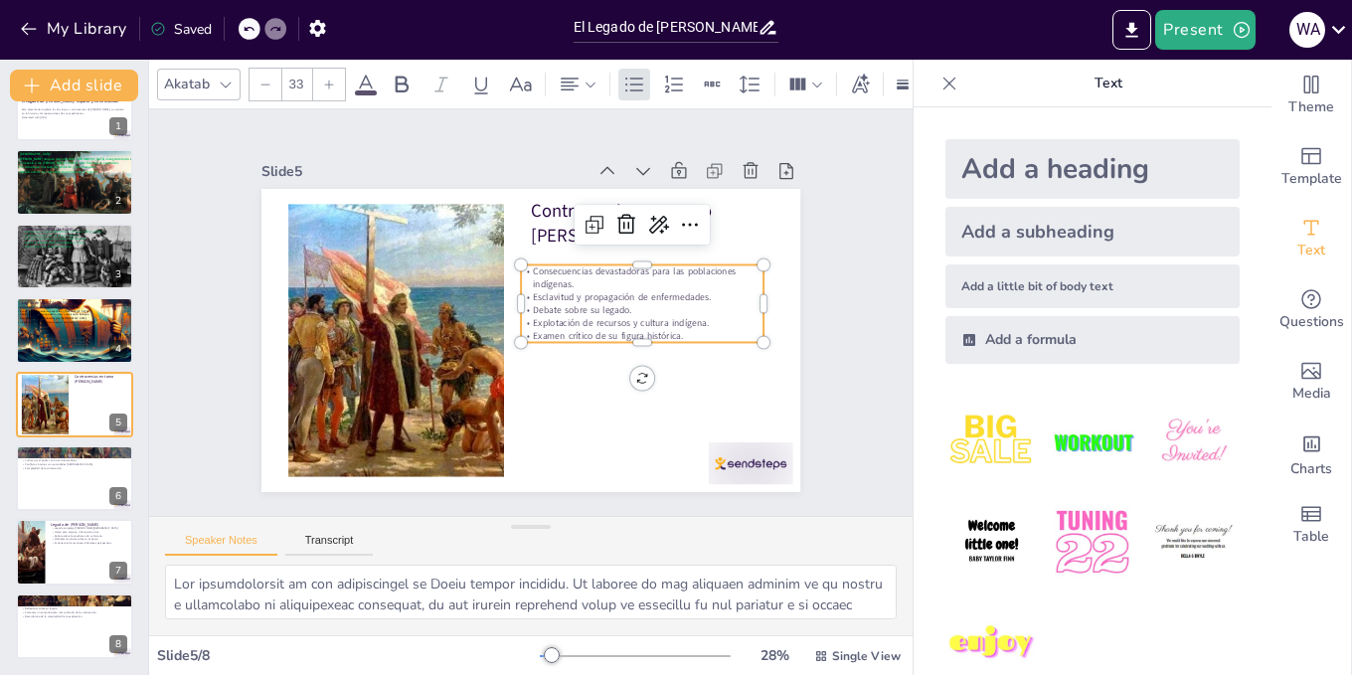
click at [335, 80] on div at bounding box center [329, 85] width 32 height 32
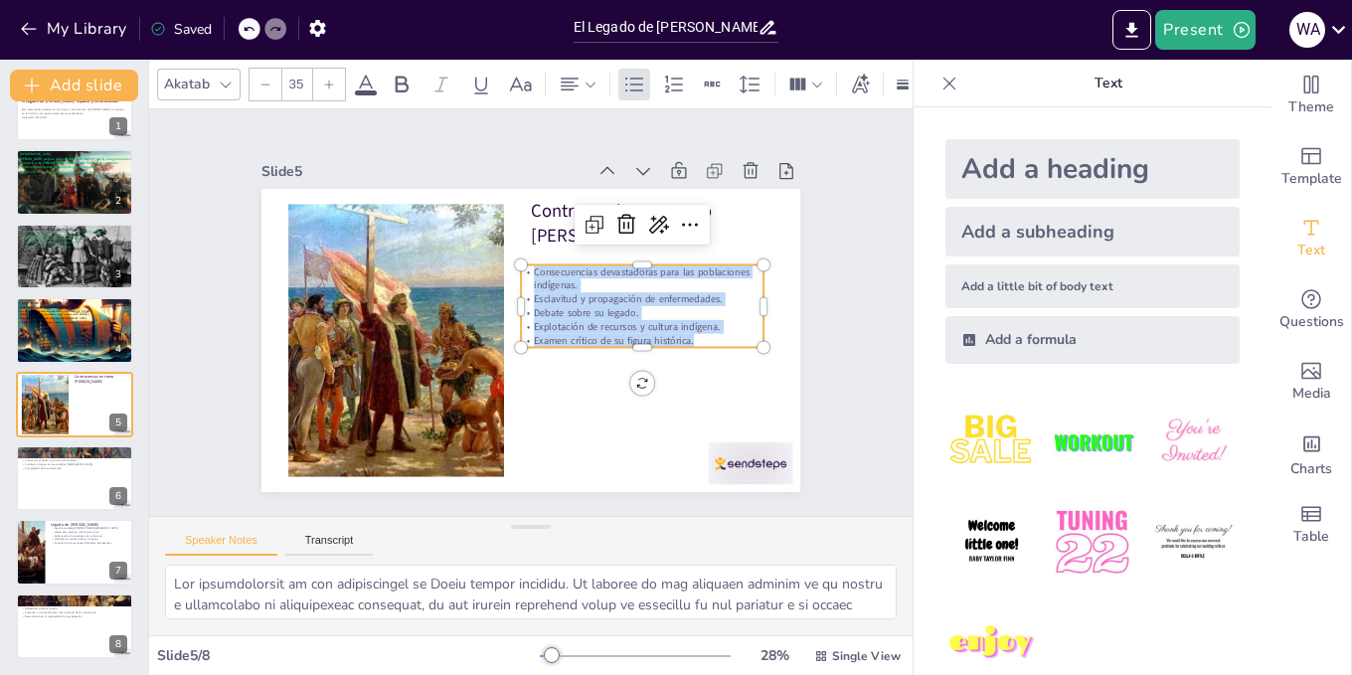
click at [335, 80] on div at bounding box center [329, 85] width 32 height 32
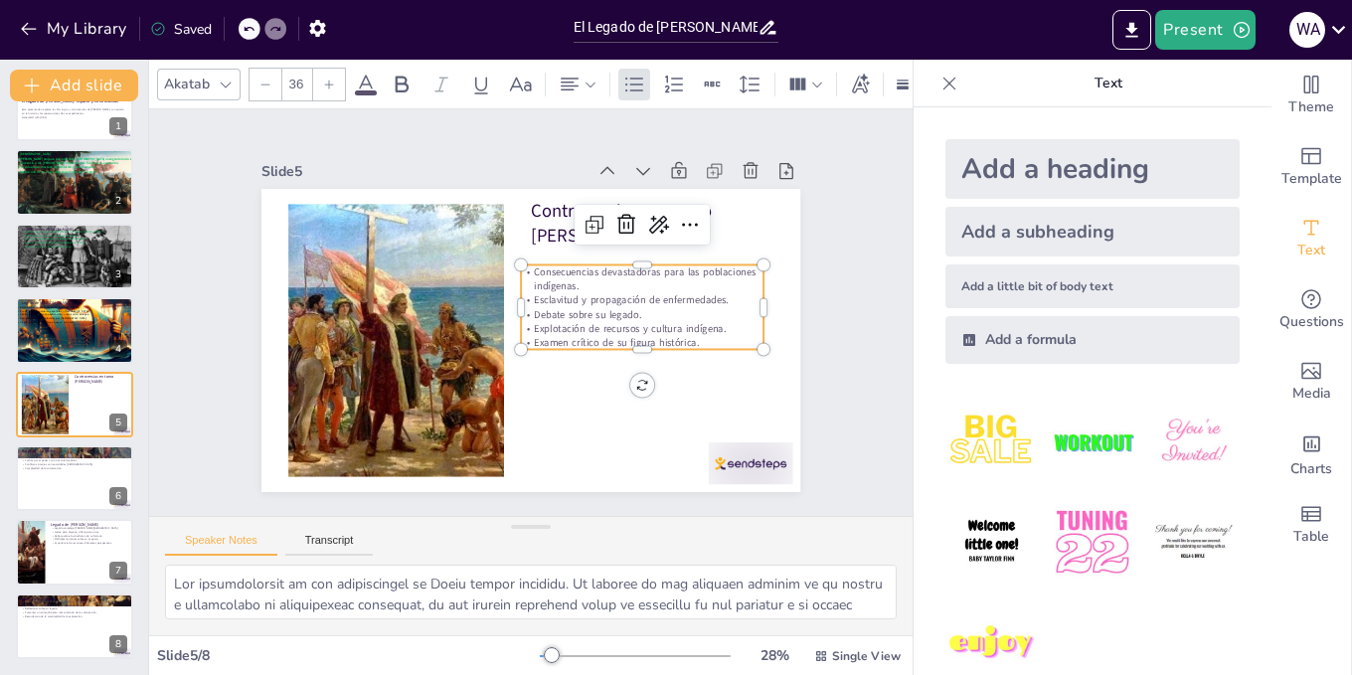
click at [335, 80] on div at bounding box center [329, 85] width 32 height 32
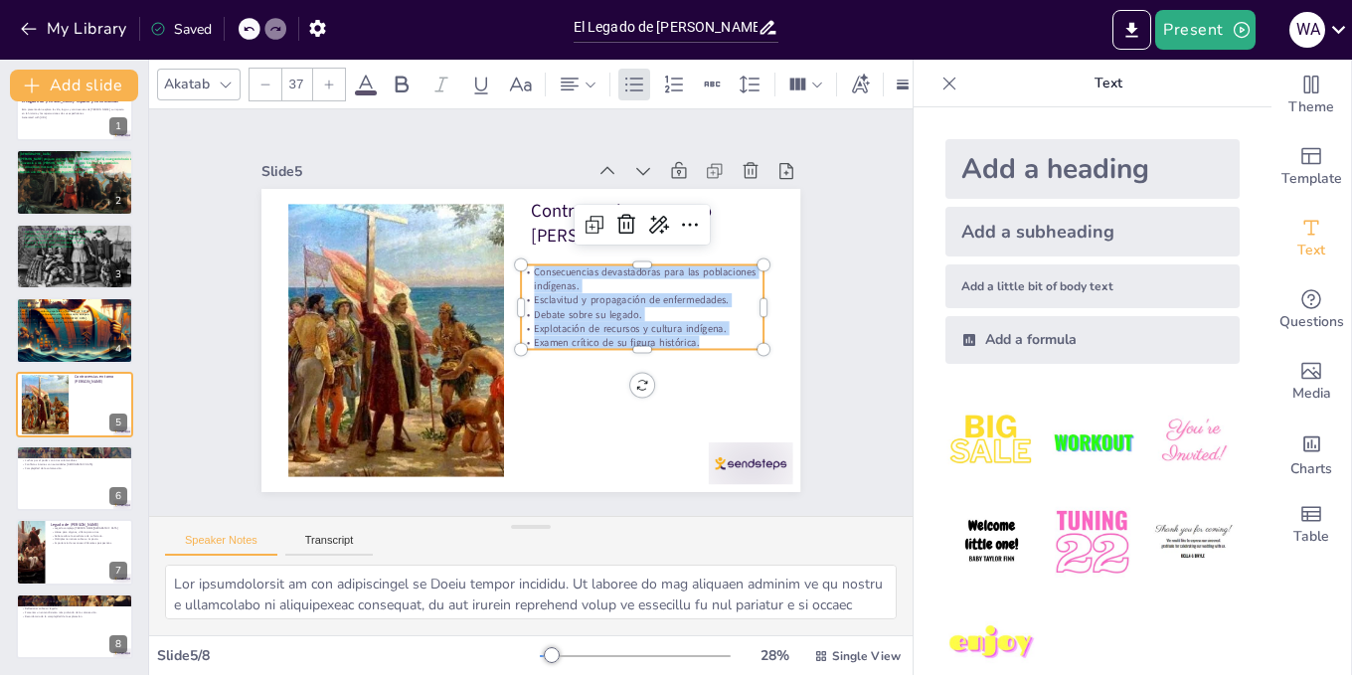
click at [335, 80] on div at bounding box center [329, 85] width 32 height 32
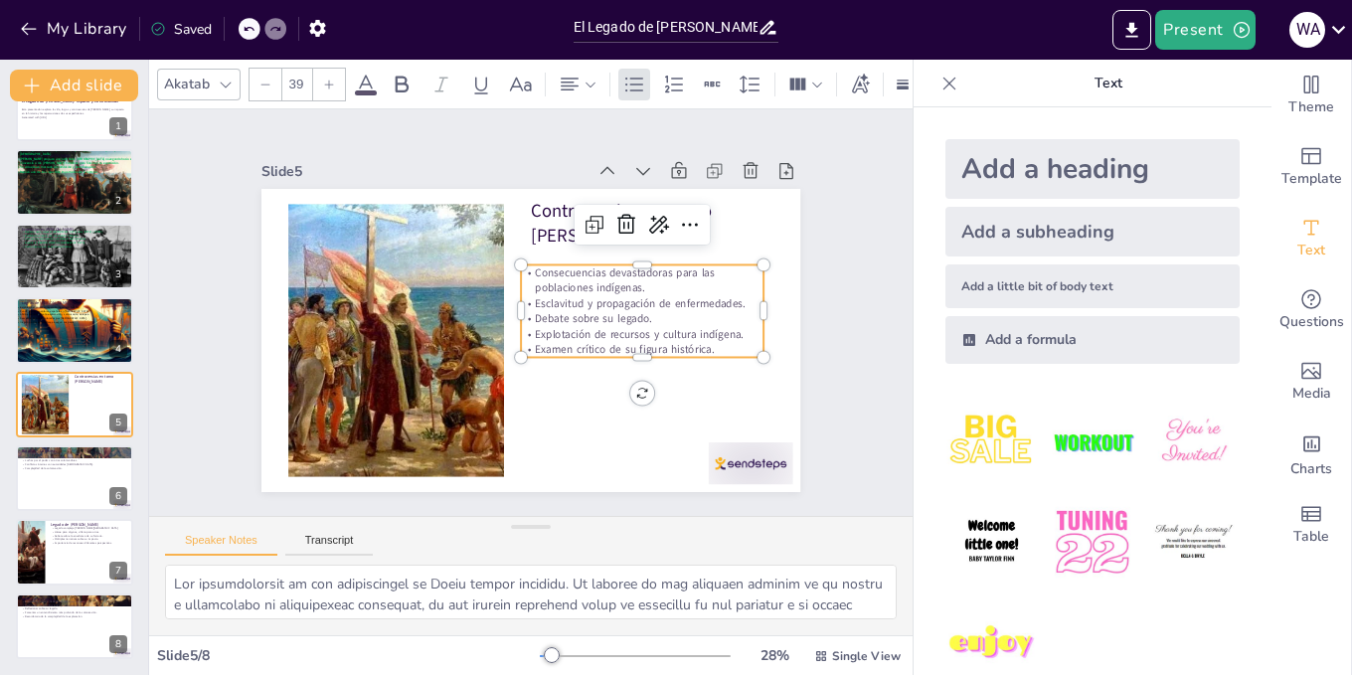
click at [335, 80] on div at bounding box center [329, 85] width 32 height 32
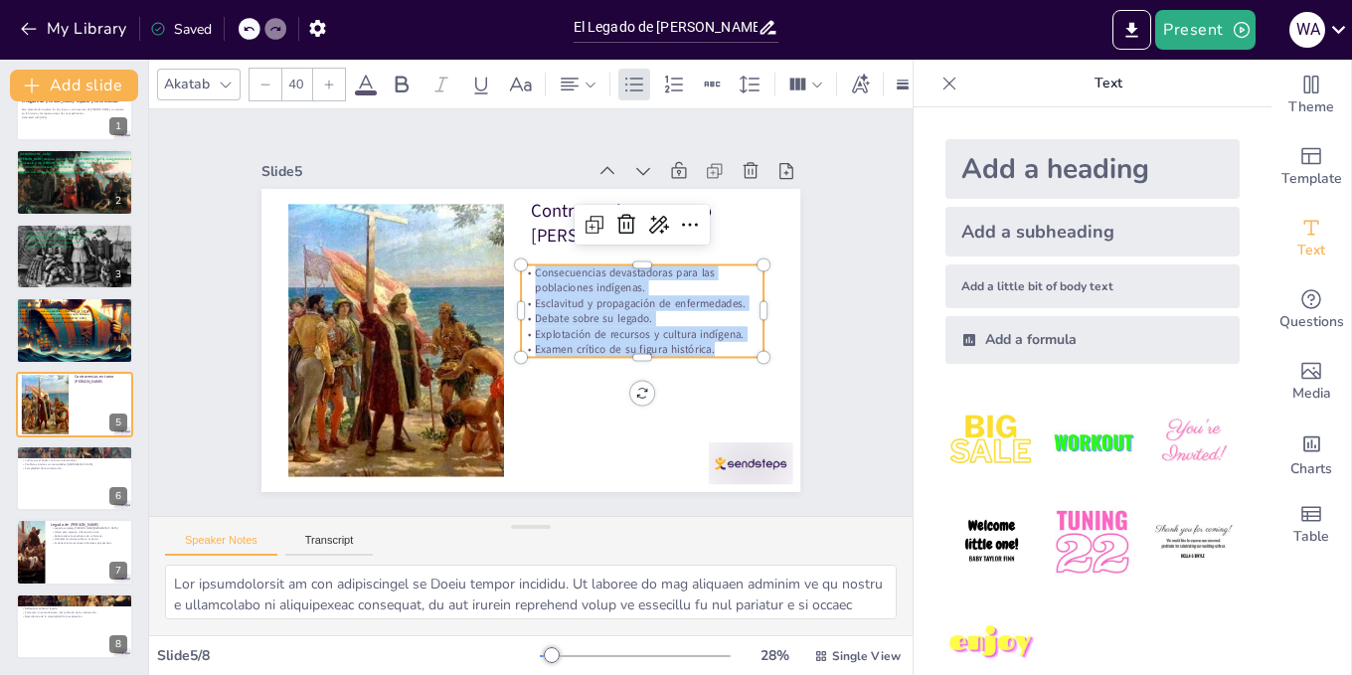
click at [335, 80] on div at bounding box center [329, 85] width 32 height 32
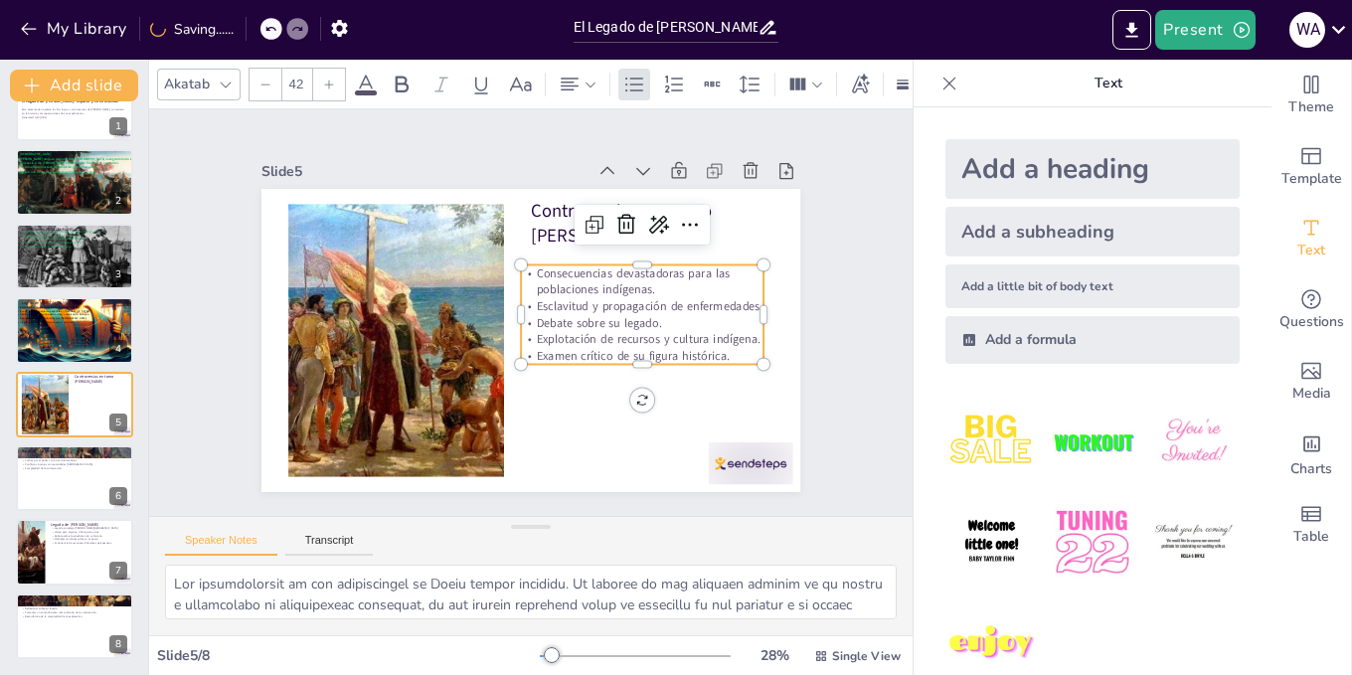
click at [335, 80] on div at bounding box center [329, 85] width 32 height 32
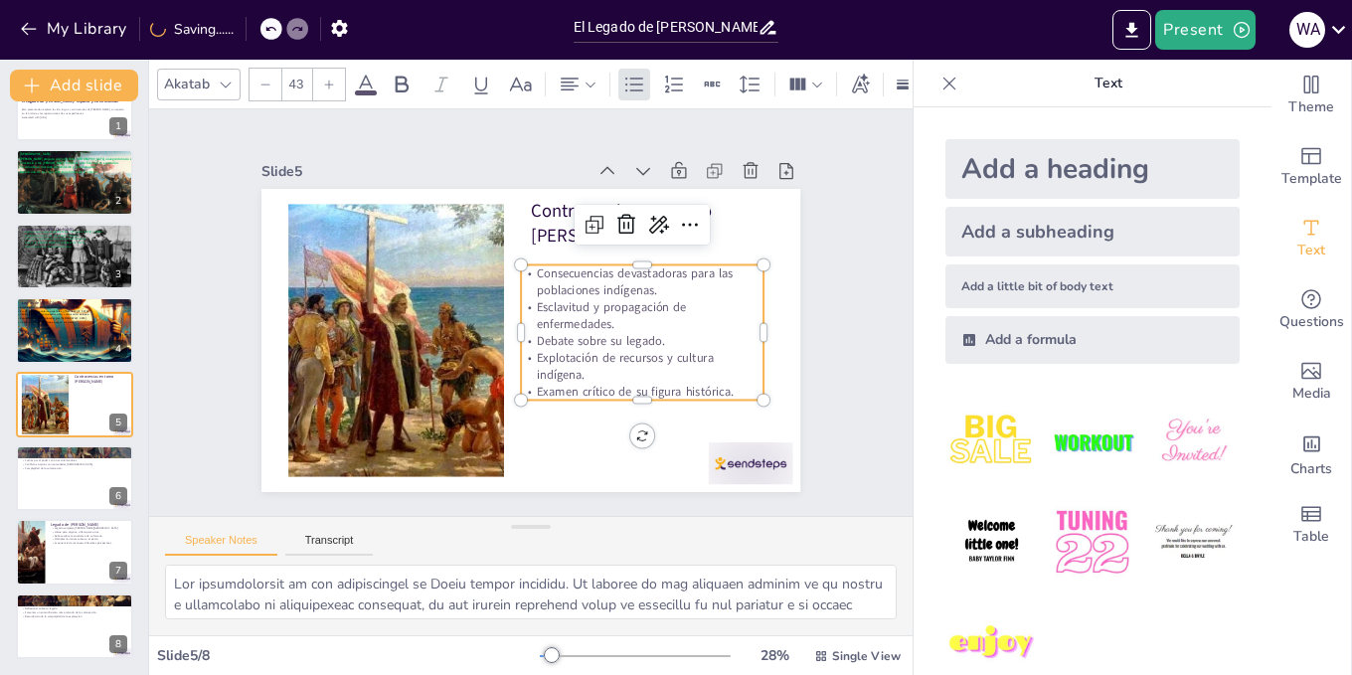
click at [335, 80] on div at bounding box center [329, 85] width 32 height 32
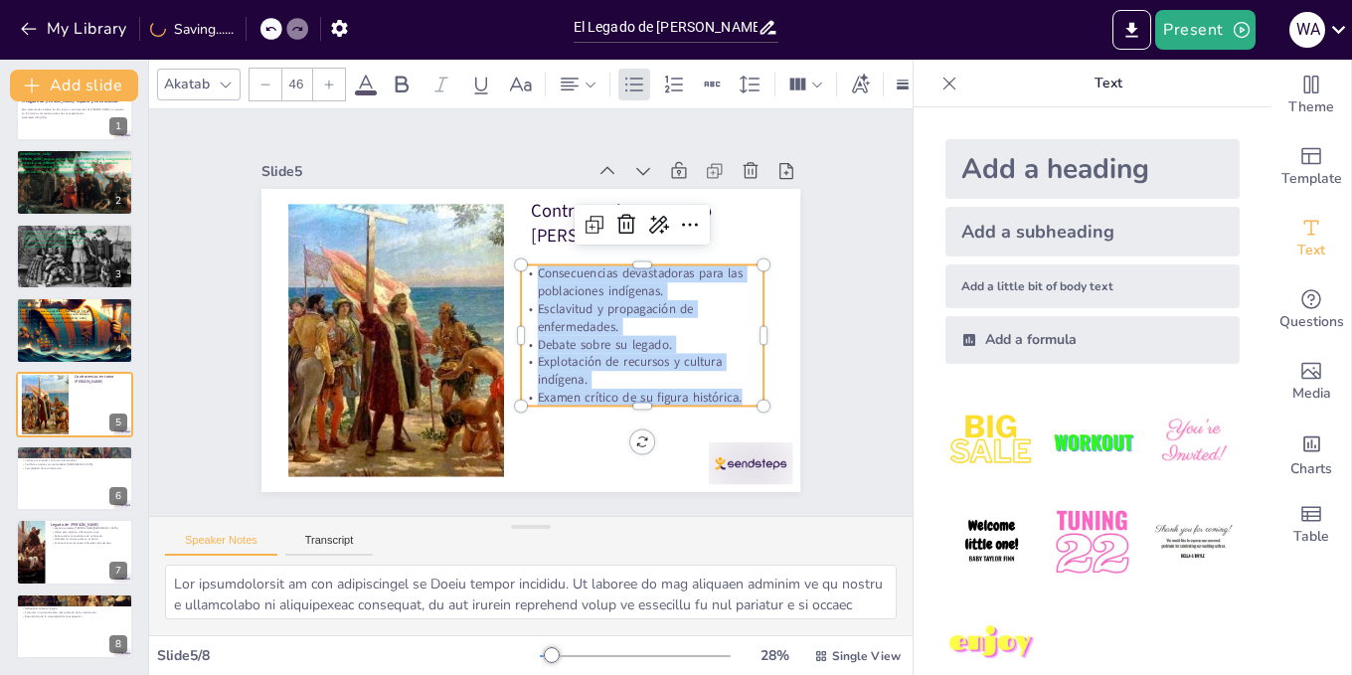
click at [332, 80] on icon at bounding box center [329, 85] width 12 height 12
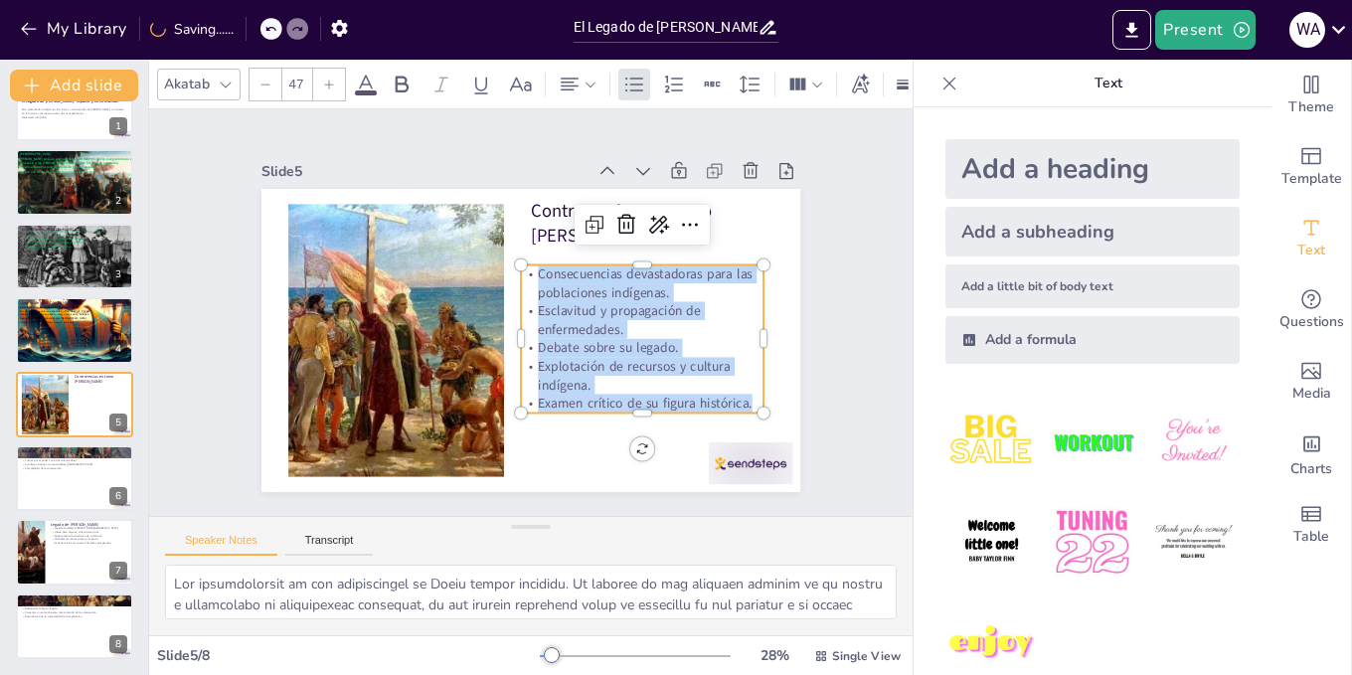
click at [332, 80] on icon at bounding box center [329, 85] width 12 height 12
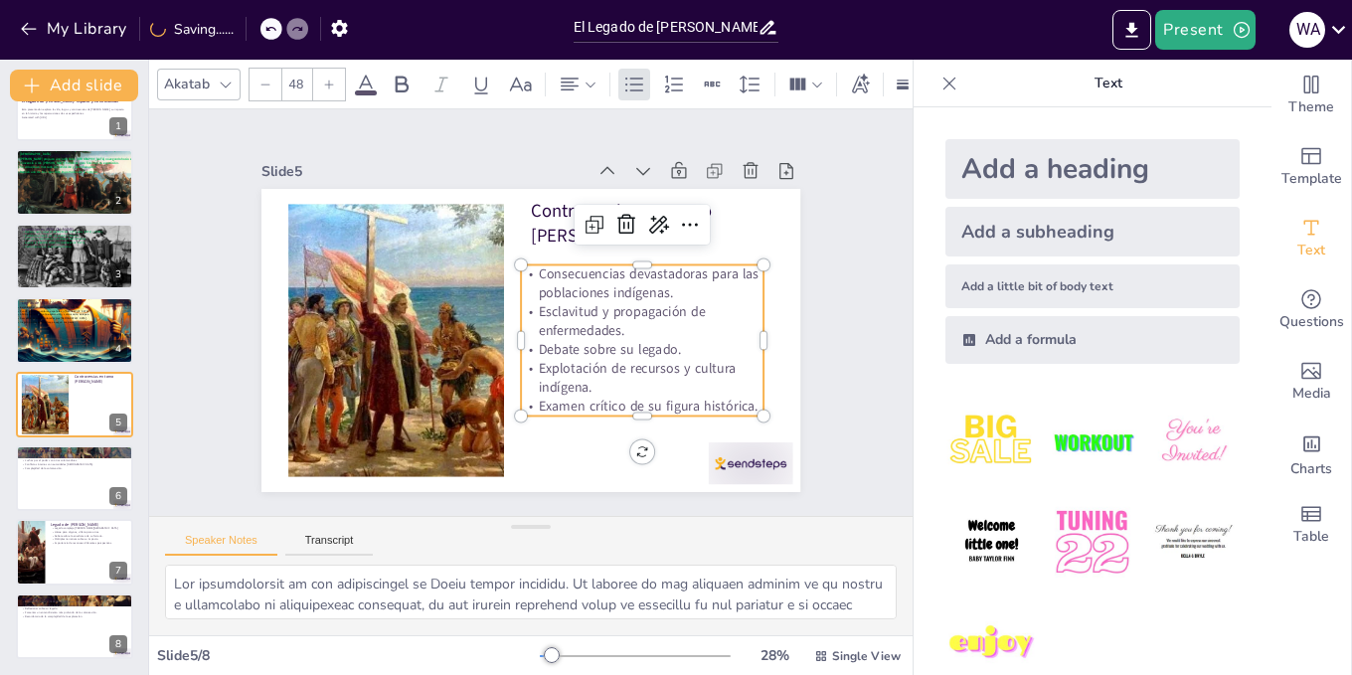
click at [332, 80] on icon at bounding box center [329, 85] width 12 height 12
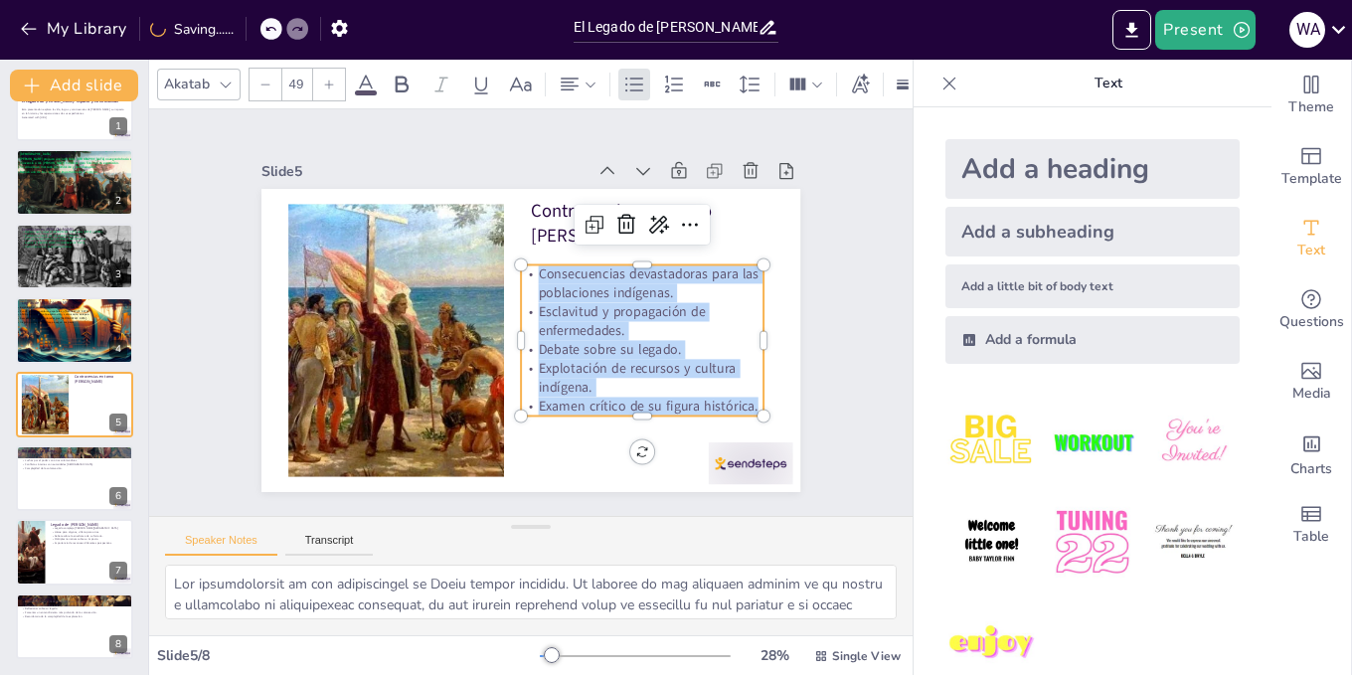
click at [332, 80] on icon at bounding box center [329, 85] width 12 height 12
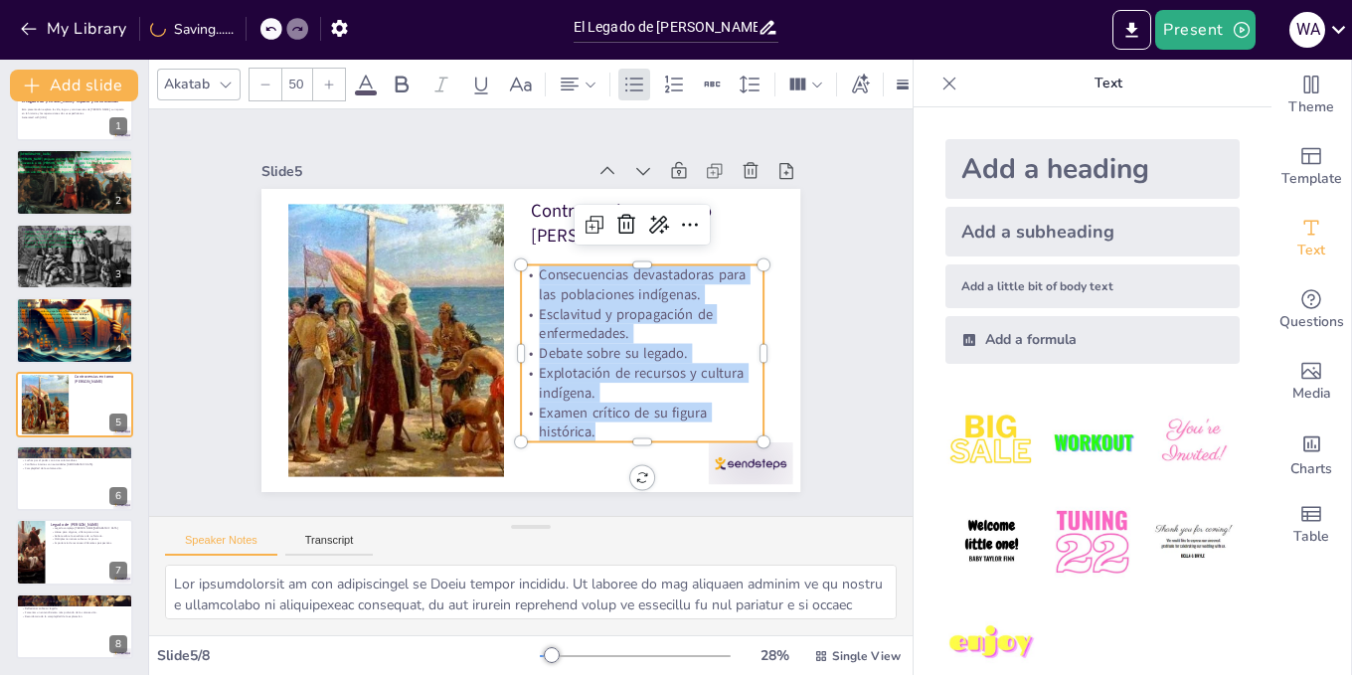
click at [332, 80] on icon at bounding box center [329, 85] width 12 height 12
type input "51"
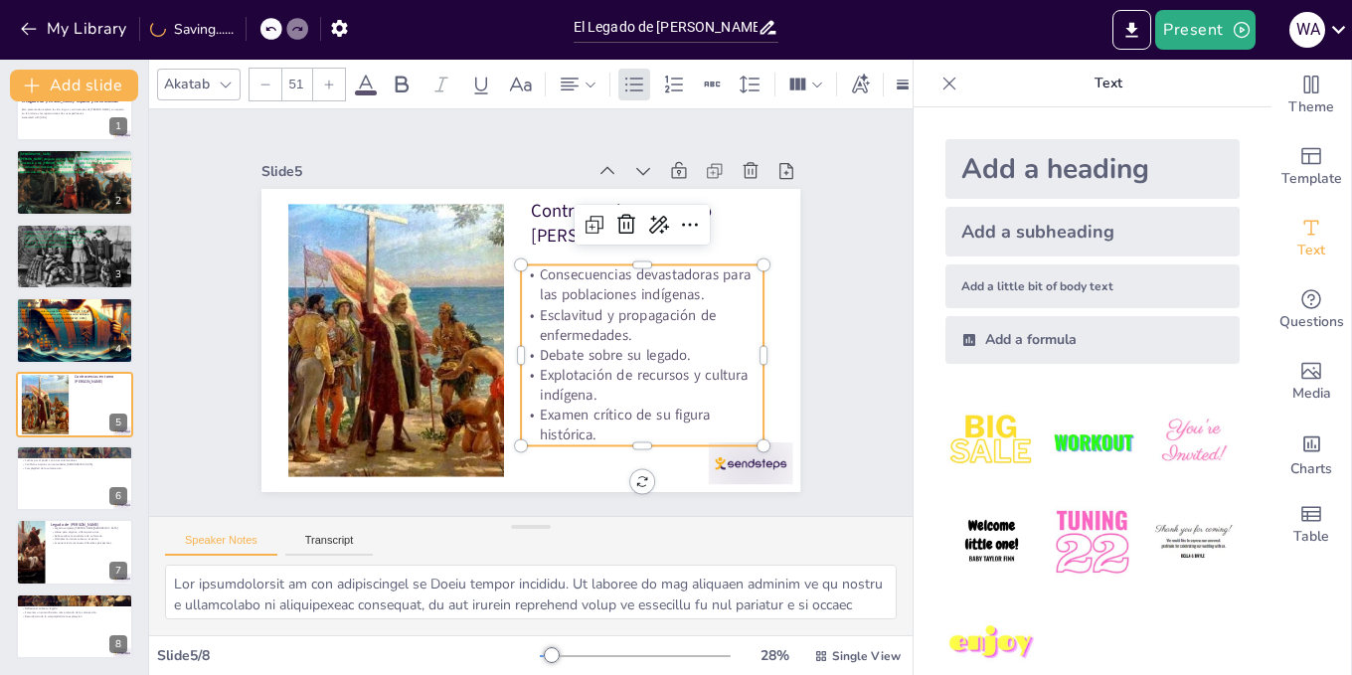
click at [795, 322] on div "Slide 1 El Legado de [PERSON_NAME]: Impacto y Controversias Esta presentación e…" at bounding box center [531, 312] width 650 height 359
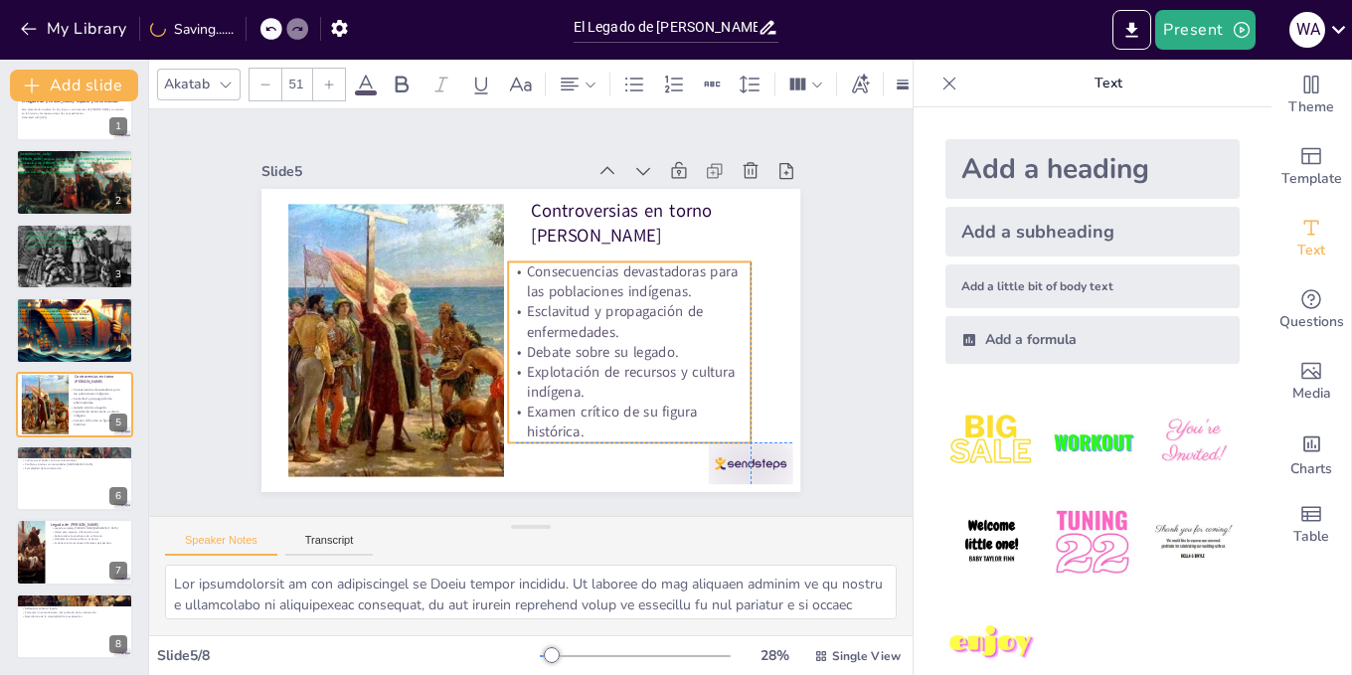
click at [615, 279] on span "Consecuencias devastadoras para las poblaciones indígenas." at bounding box center [635, 289] width 214 height 57
drag, startPoint x: 89, startPoint y: 494, endPoint x: 244, endPoint y: 439, distance: 163.5
click at [89, 493] on div at bounding box center [74, 478] width 117 height 66
type textarea "Lo ipsumdolorsit am Conse ad elitseddoe te in utlabor etdolorema al en adminimv…"
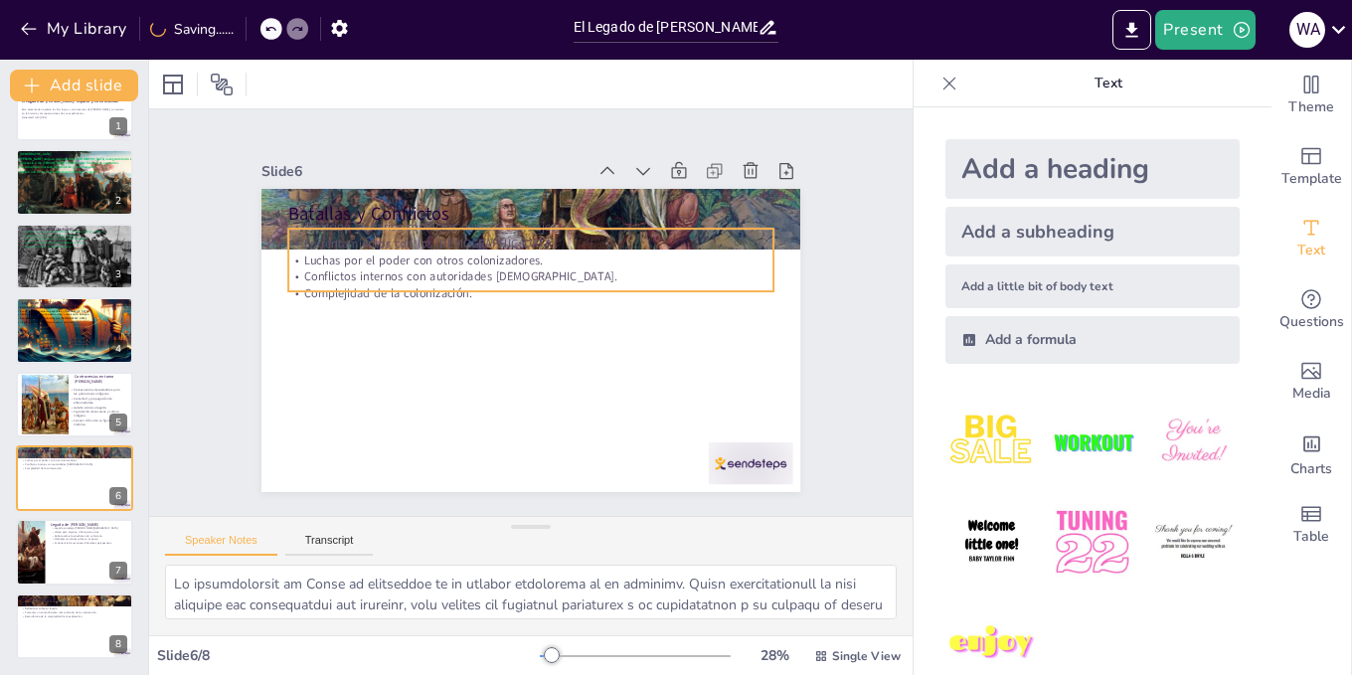
click at [622, 235] on p "Enfrentamientos con los [DEMOGRAPHIC_DATA]." at bounding box center [530, 243] width 485 height 17
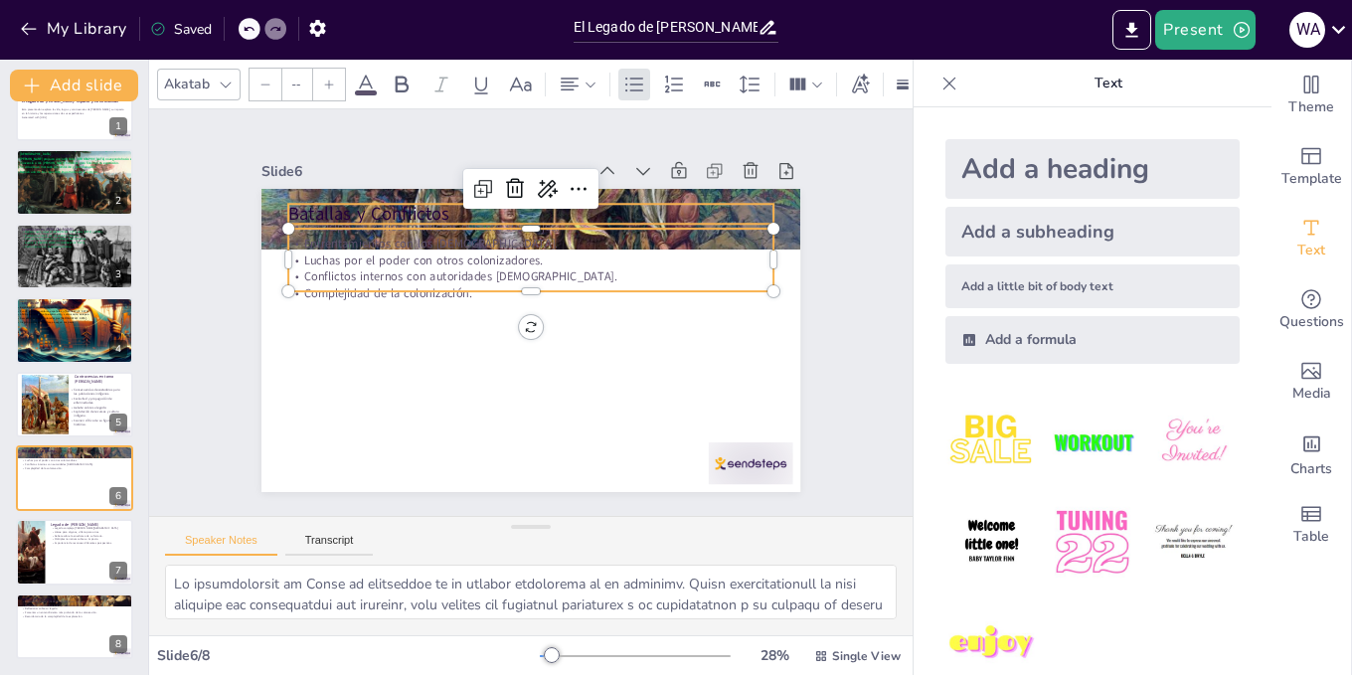
type input "48"
click at [626, 202] on p "Batallas y Conflictos" at bounding box center [530, 214] width 485 height 25
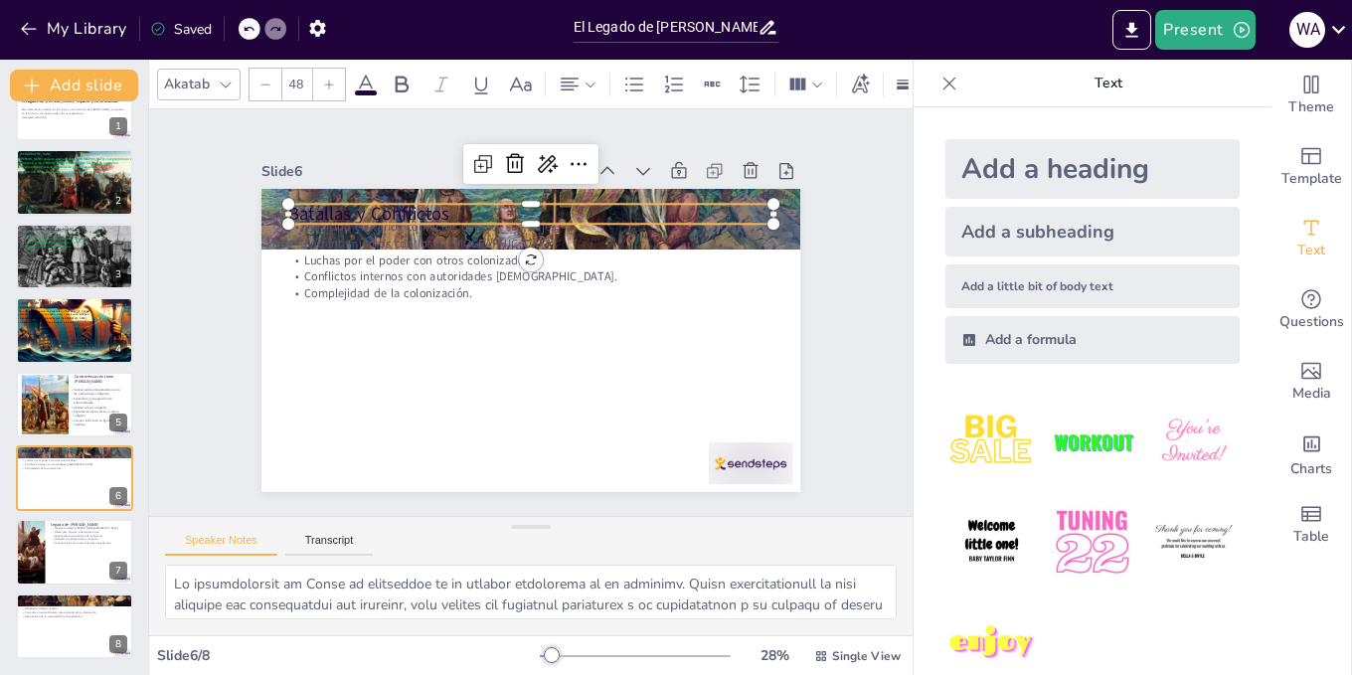
click at [782, 216] on div at bounding box center [530, 219] width 539 height 303
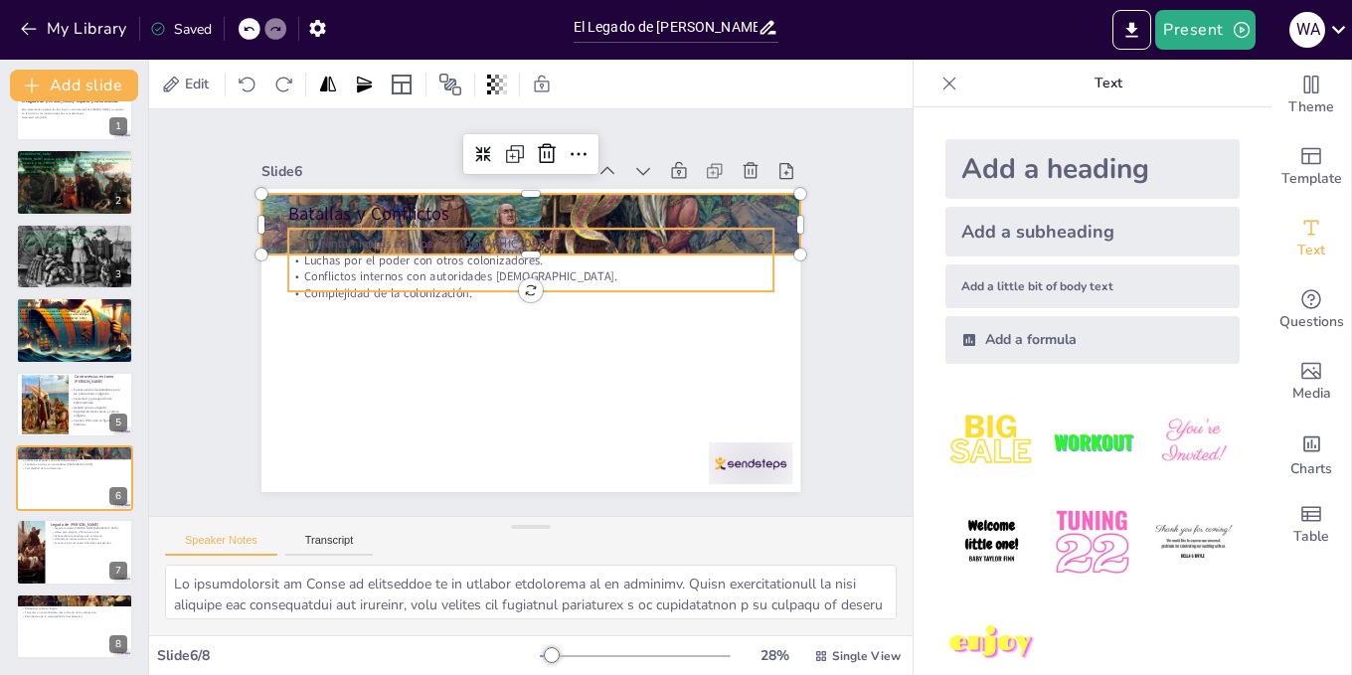
click at [514, 246] on p "Luchas por el poder con otros colonizadores." at bounding box center [536, 261] width 484 height 68
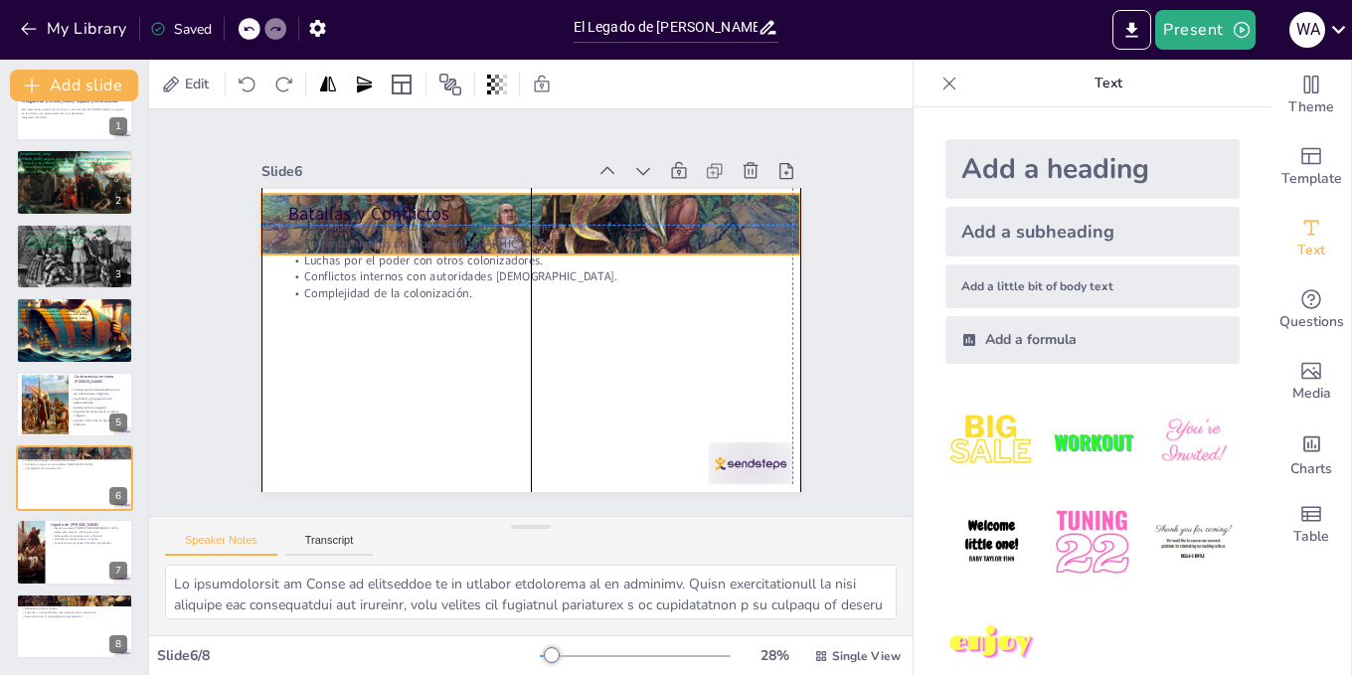
drag, startPoint x: 765, startPoint y: 236, endPoint x: 764, endPoint y: 222, distance: 14.0
click at [764, 222] on div at bounding box center [530, 224] width 539 height 303
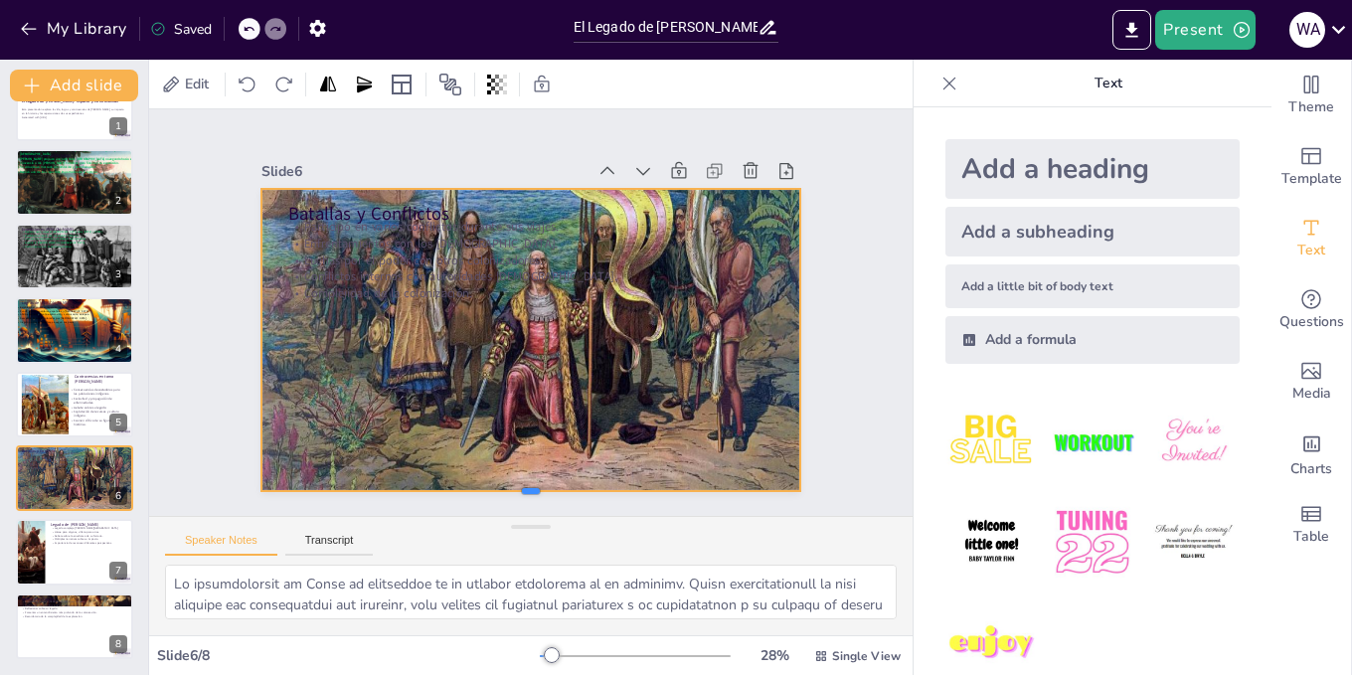
drag, startPoint x: 522, startPoint y: 243, endPoint x: 520, endPoint y: 484, distance: 241.6
click at [520, 484] on div at bounding box center [512, 498] width 538 height 73
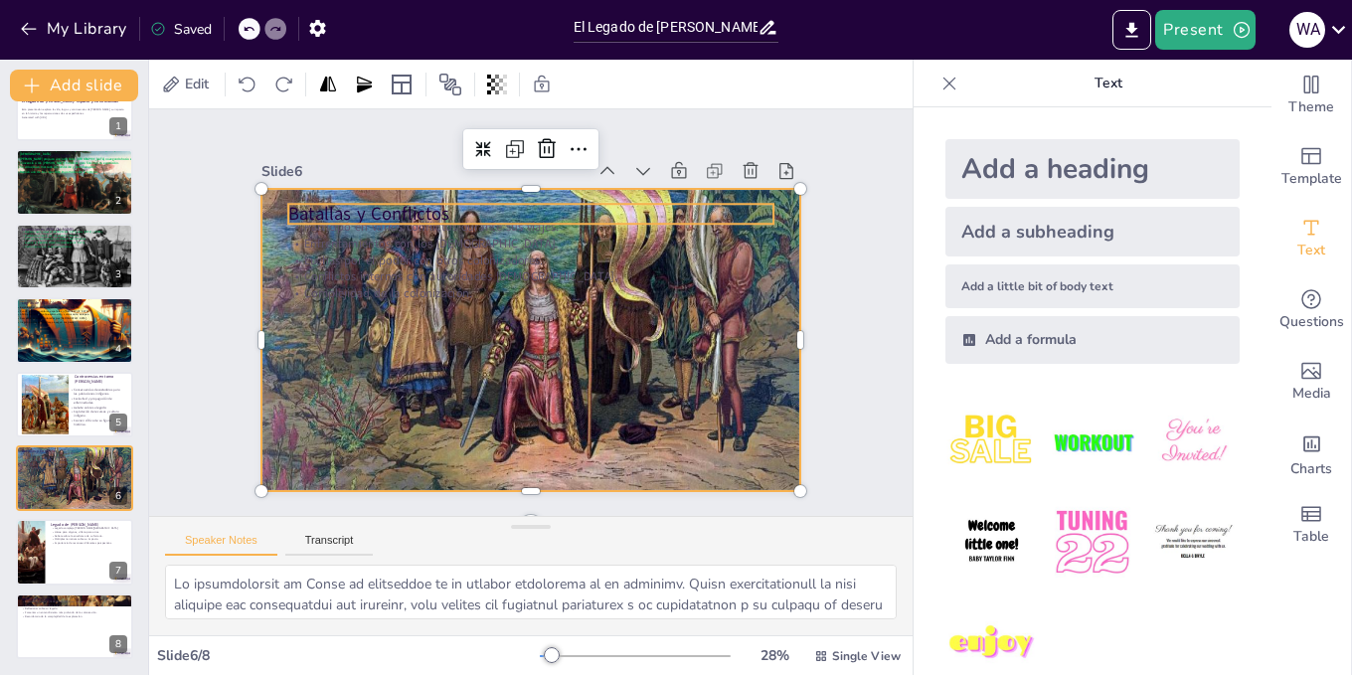
click at [343, 209] on p "Batallas y Conflictos" at bounding box center [540, 215] width 485 height 76
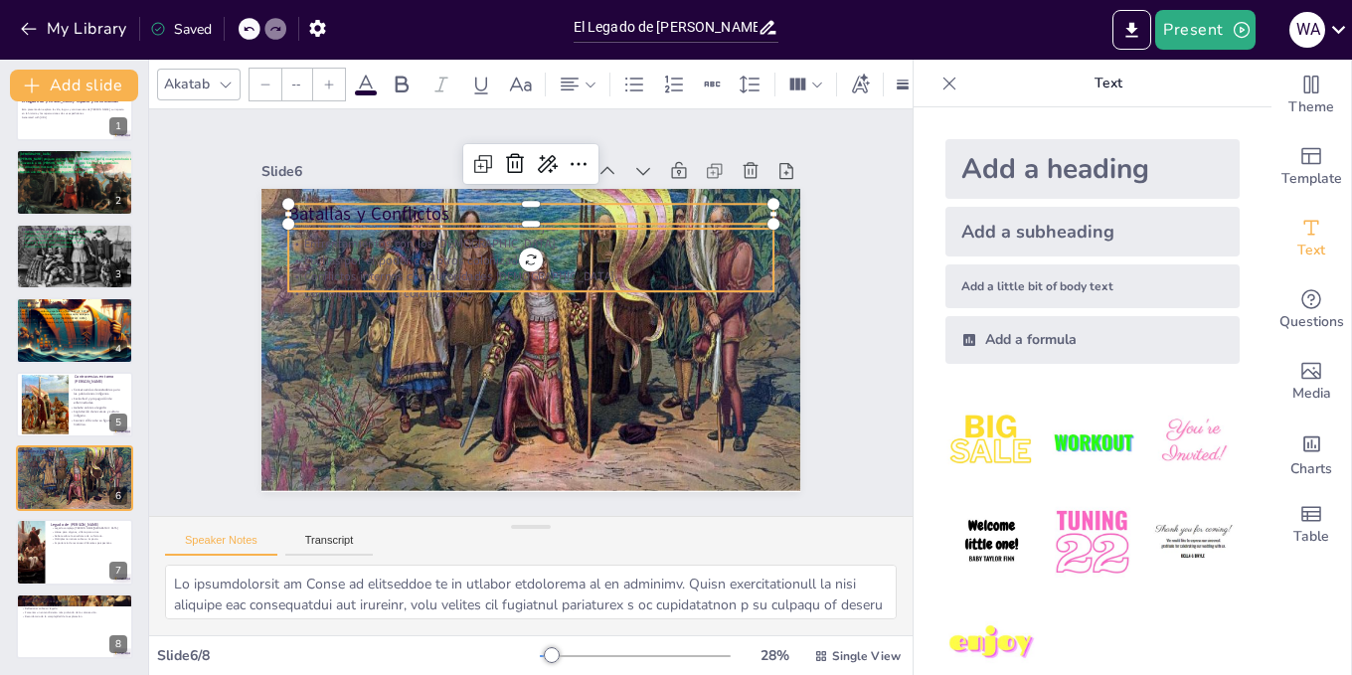
type input "32"
click at [359, 260] on div "Participó en varios conflictos durante sus viajes. Enfrentamientos con los [DEM…" at bounding box center [535, 260] width 491 height 134
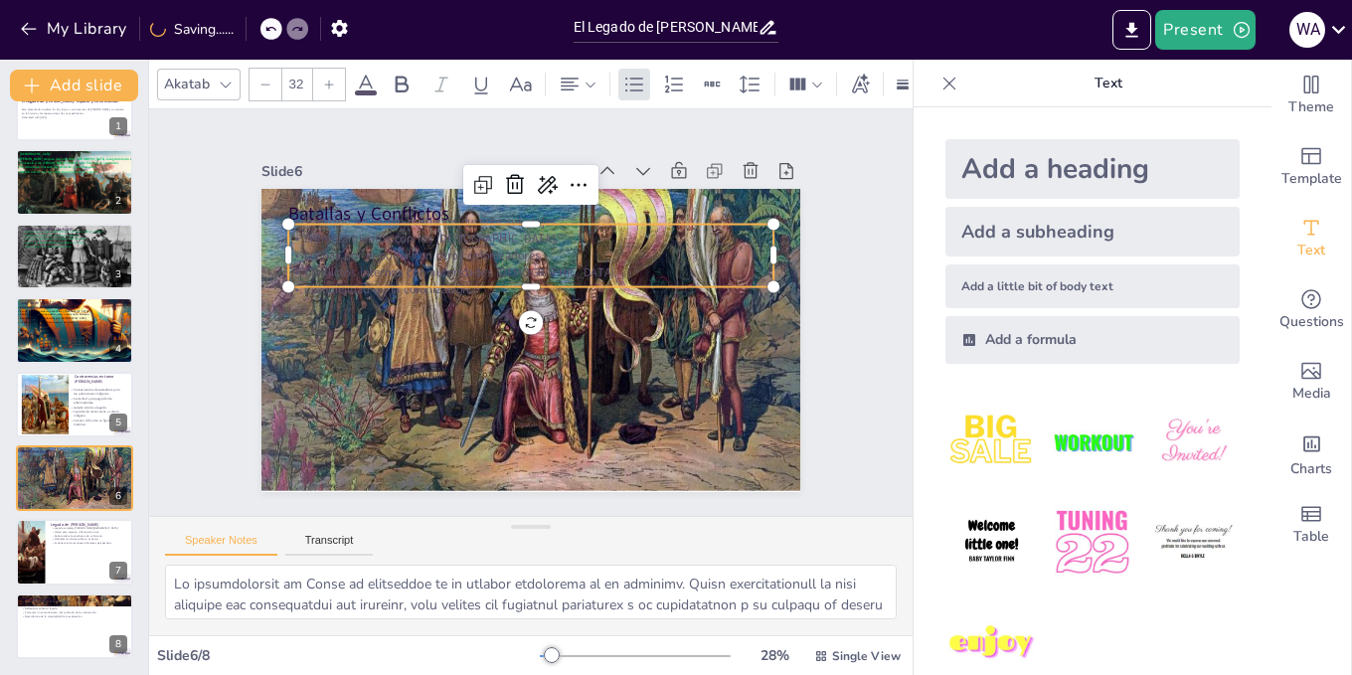
click at [357, 73] on icon at bounding box center [366, 85] width 24 height 24
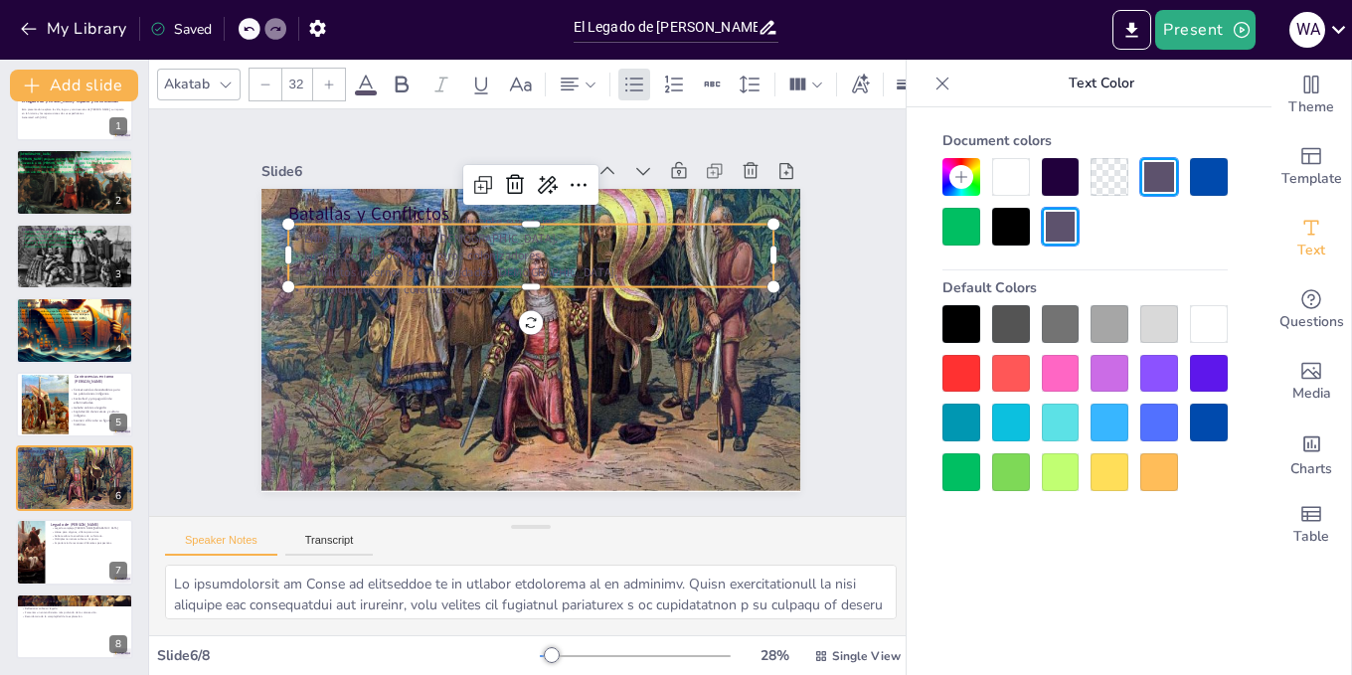
click at [963, 177] on icon at bounding box center [961, 177] width 12 height 12
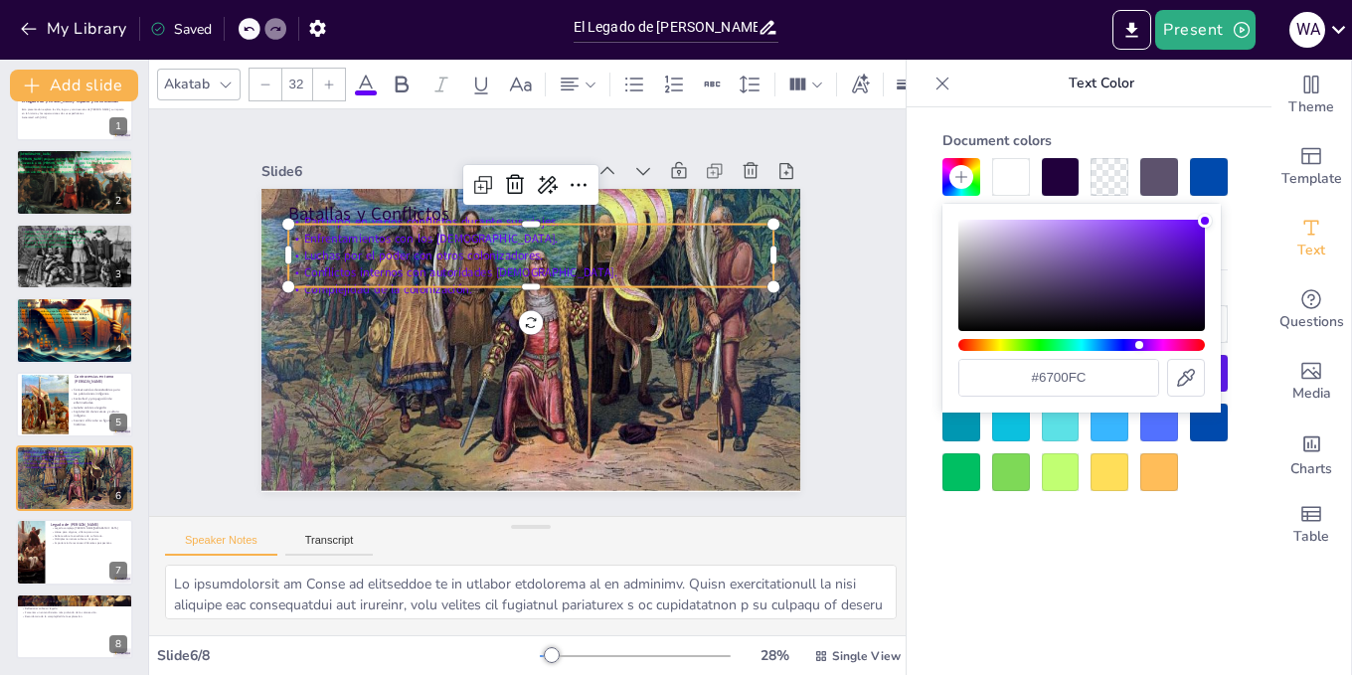
drag, startPoint x: 1027, startPoint y: 269, endPoint x: 1231, endPoint y: 221, distance: 209.6
click at [1231, 221] on body "My Library Saved El Legado de [PERSON_NAME]: Impacto y Controversias Present W …" at bounding box center [676, 337] width 1352 height 675
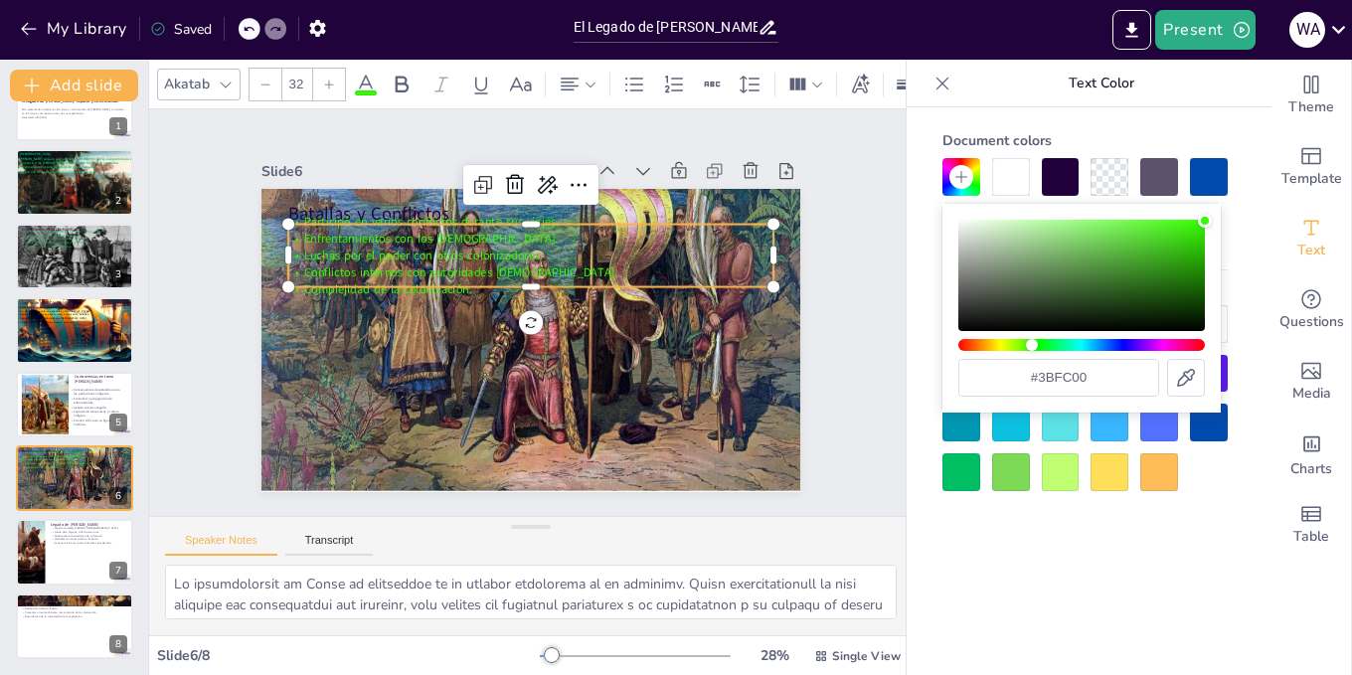
type input "#41fc00"
drag, startPoint x: 1143, startPoint y: 350, endPoint x: 1030, endPoint y: 353, distance: 113.4
click at [1030, 353] on div "#41fc00" at bounding box center [1081, 308] width 247 height 177
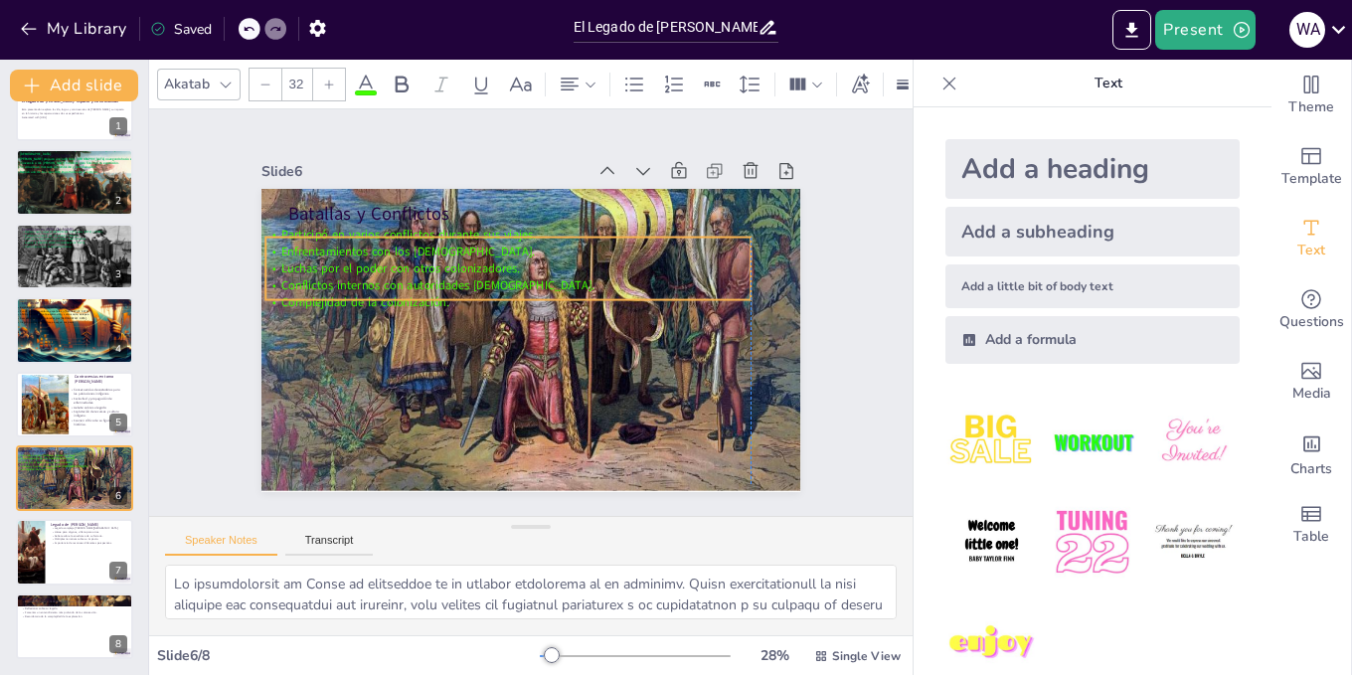
drag, startPoint x: 332, startPoint y: 258, endPoint x: 317, endPoint y: 270, distance: 19.7
click at [317, 270] on span "Conflictos internos con autoridades [DEMOGRAPHIC_DATA]." at bounding box center [440, 276] width 313 height 49
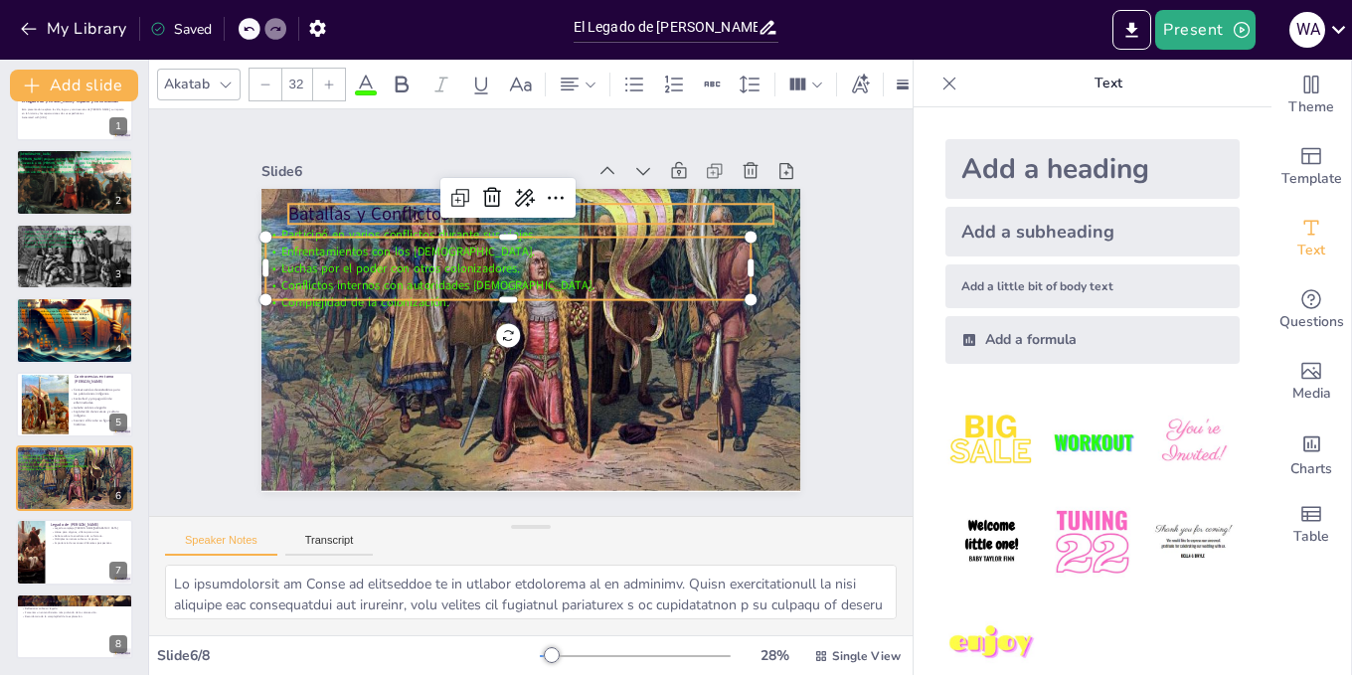
type input "48"
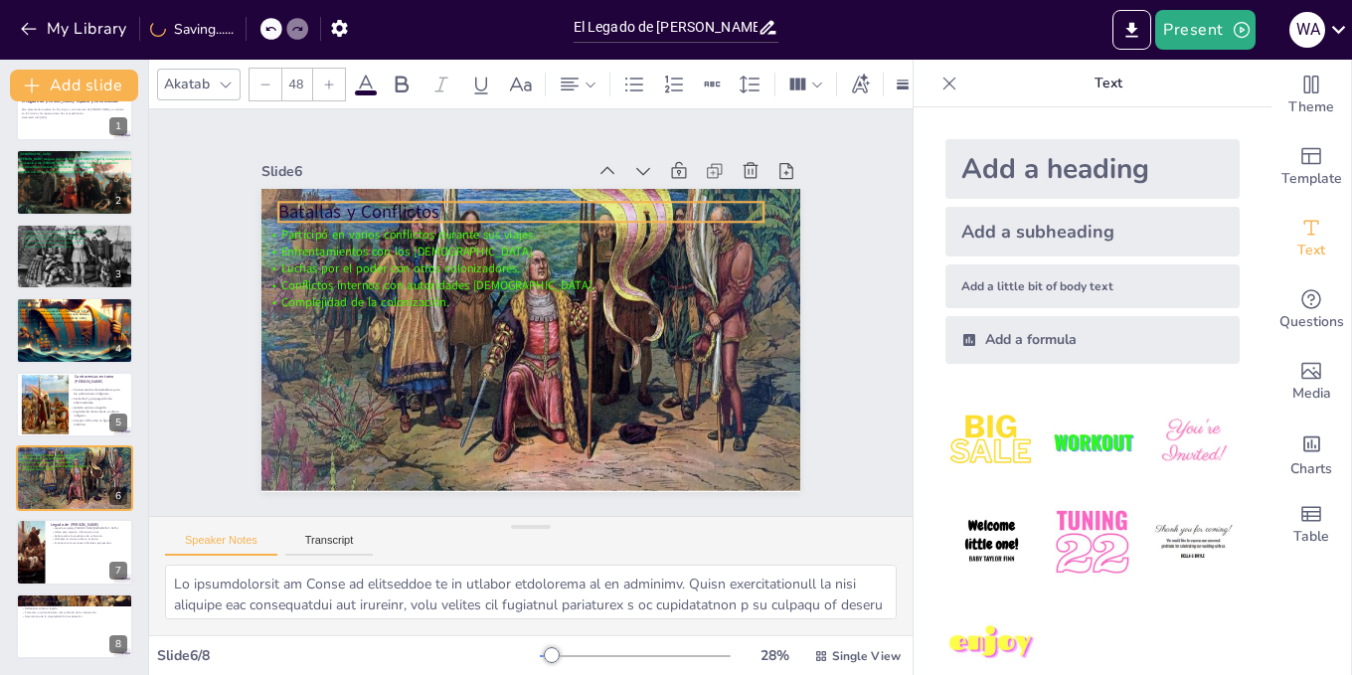
drag, startPoint x: 311, startPoint y: 200, endPoint x: 301, endPoint y: 198, distance: 10.1
click at [301, 198] on p "Batallas y Conflictos" at bounding box center [531, 212] width 485 height 76
click at [84, 421] on span "Examen crítico de su figura histórica." at bounding box center [93, 422] width 38 height 9
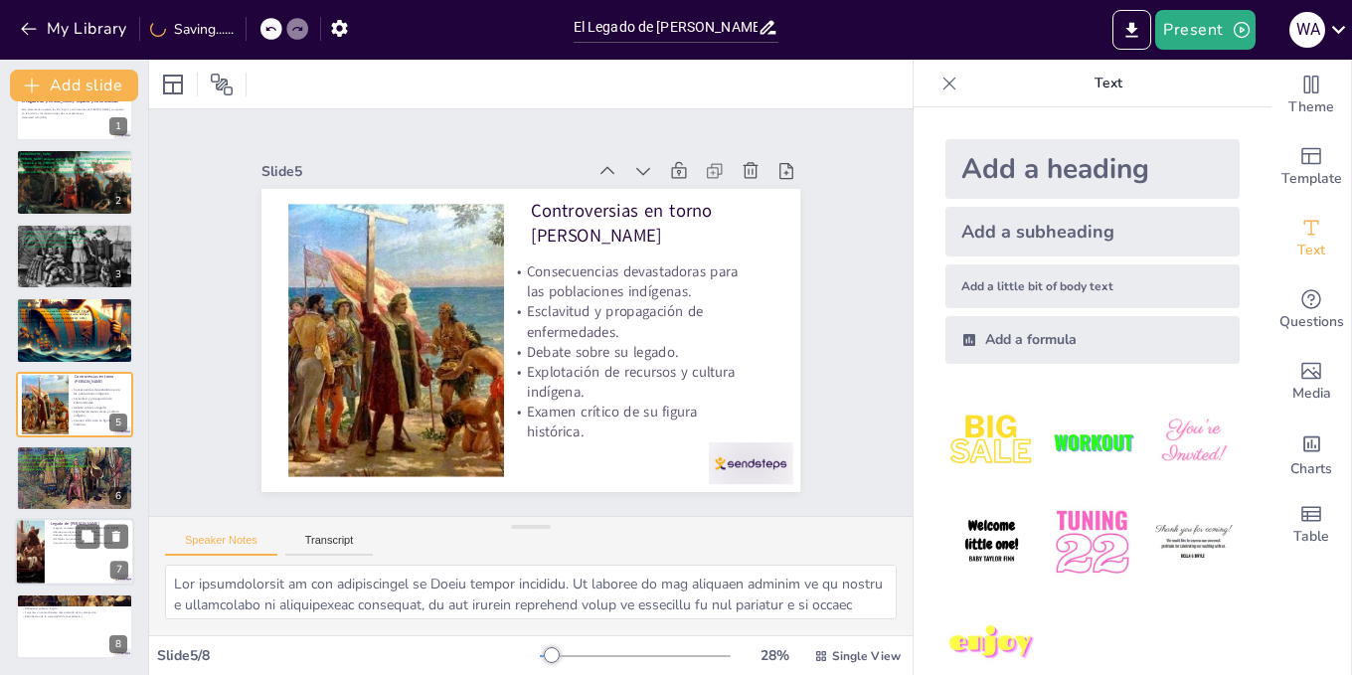
click at [71, 539] on p "Múltiples narrativas sobre su impacto." at bounding box center [90, 540] width 78 height 4
type textarea "El legado [PERSON_NAME] es un tema de debate constante. Su figura es vista de m…"
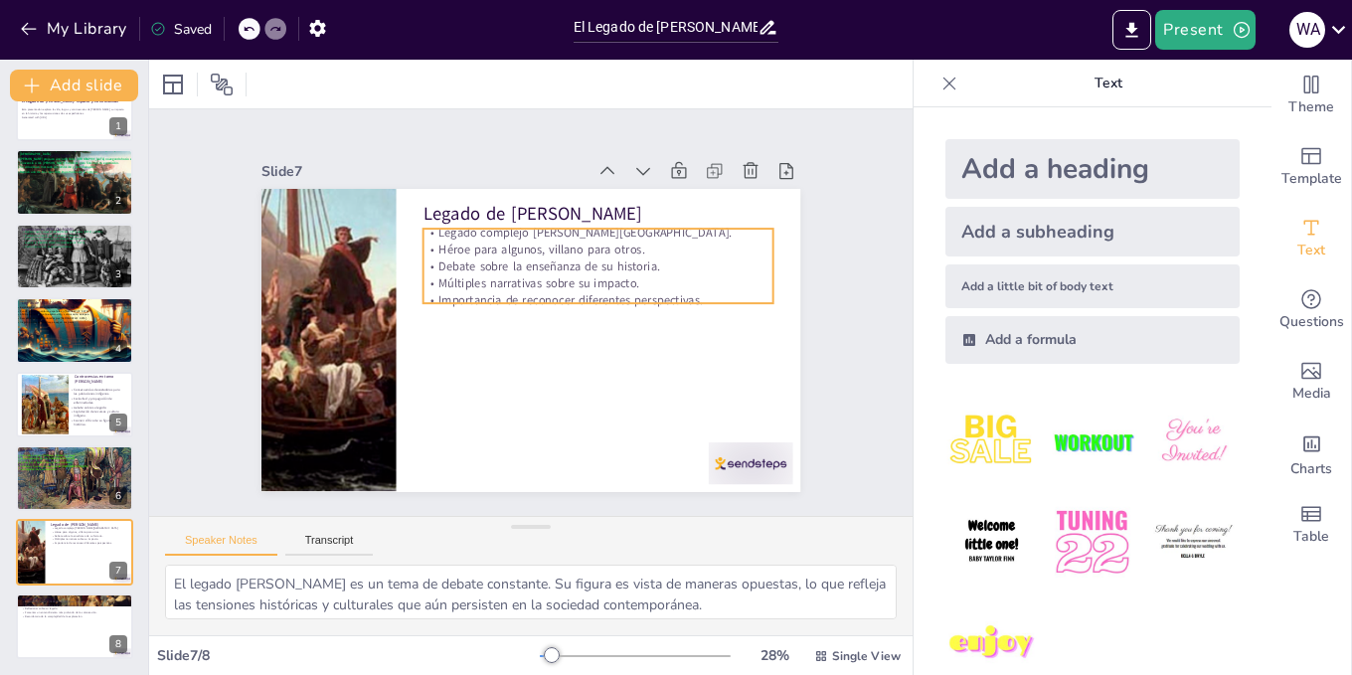
click at [424, 225] on p "Legado complejo [PERSON_NAME][GEOGRAPHIC_DATA]." at bounding box center [599, 233] width 350 height 17
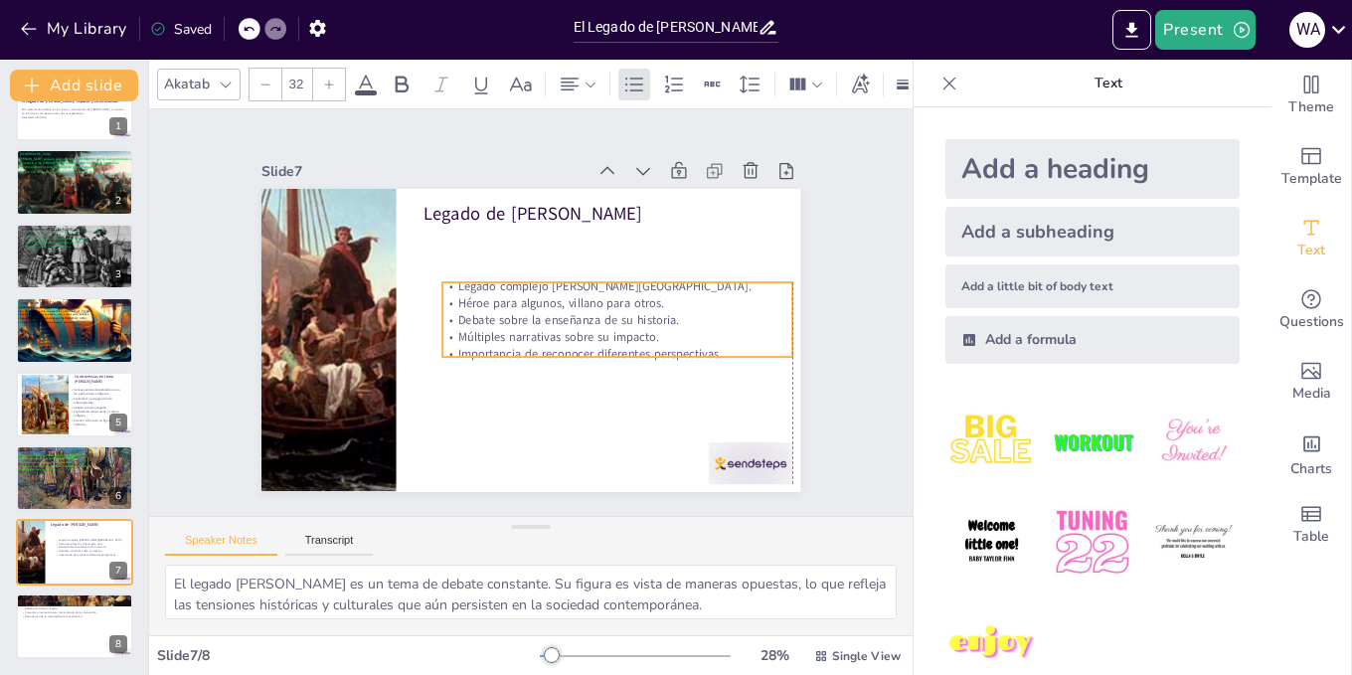
drag, startPoint x: 422, startPoint y: 225, endPoint x: 435, endPoint y: 274, distance: 51.6
click at [442, 278] on p "Legado complejo [PERSON_NAME][GEOGRAPHIC_DATA]." at bounding box center [617, 286] width 350 height 17
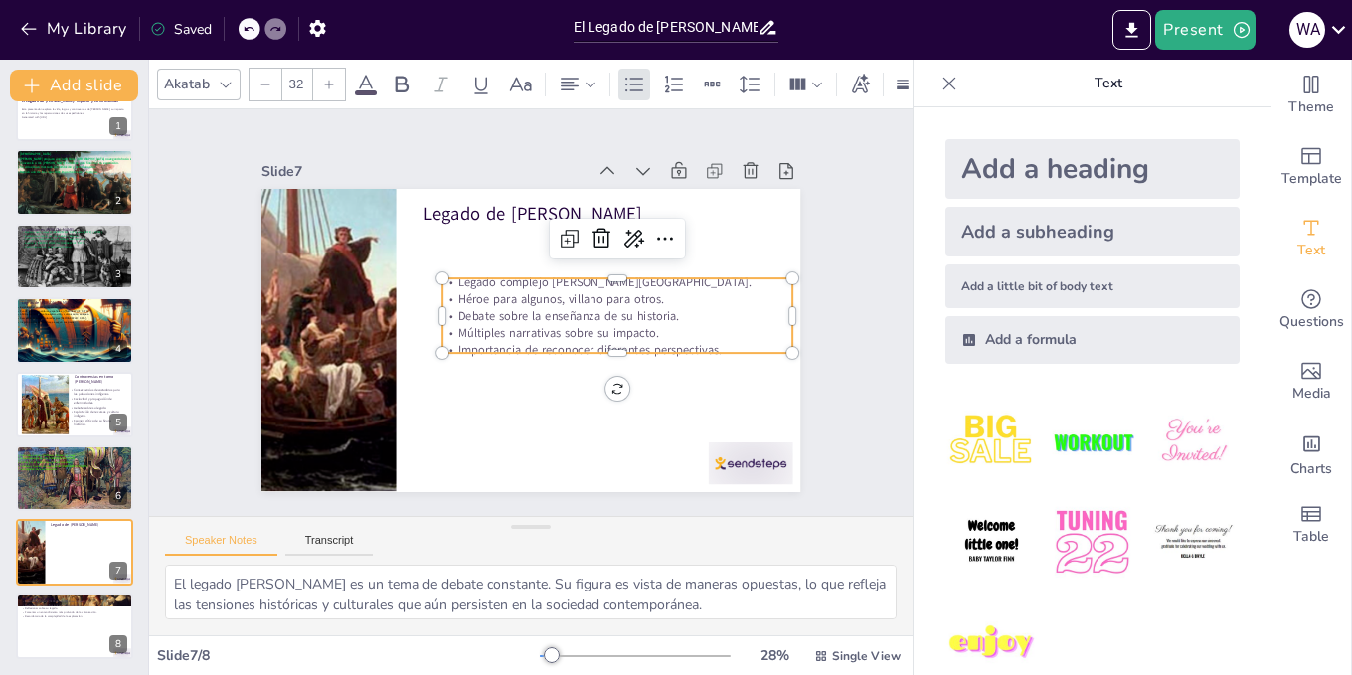
click at [458, 277] on span "Legado complejo [PERSON_NAME][GEOGRAPHIC_DATA]." at bounding box center [604, 282] width 293 height 17
click at [460, 277] on span "Legado complejo [PERSON_NAME][GEOGRAPHIC_DATA]." at bounding box center [606, 289] width 293 height 47
click at [458, 277] on span "Legado complejo [PERSON_NAME][GEOGRAPHIC_DATA]." at bounding box center [604, 282] width 293 height 17
click at [460, 277] on span "Legado complejo [PERSON_NAME][GEOGRAPHIC_DATA]." at bounding box center [606, 289] width 293 height 47
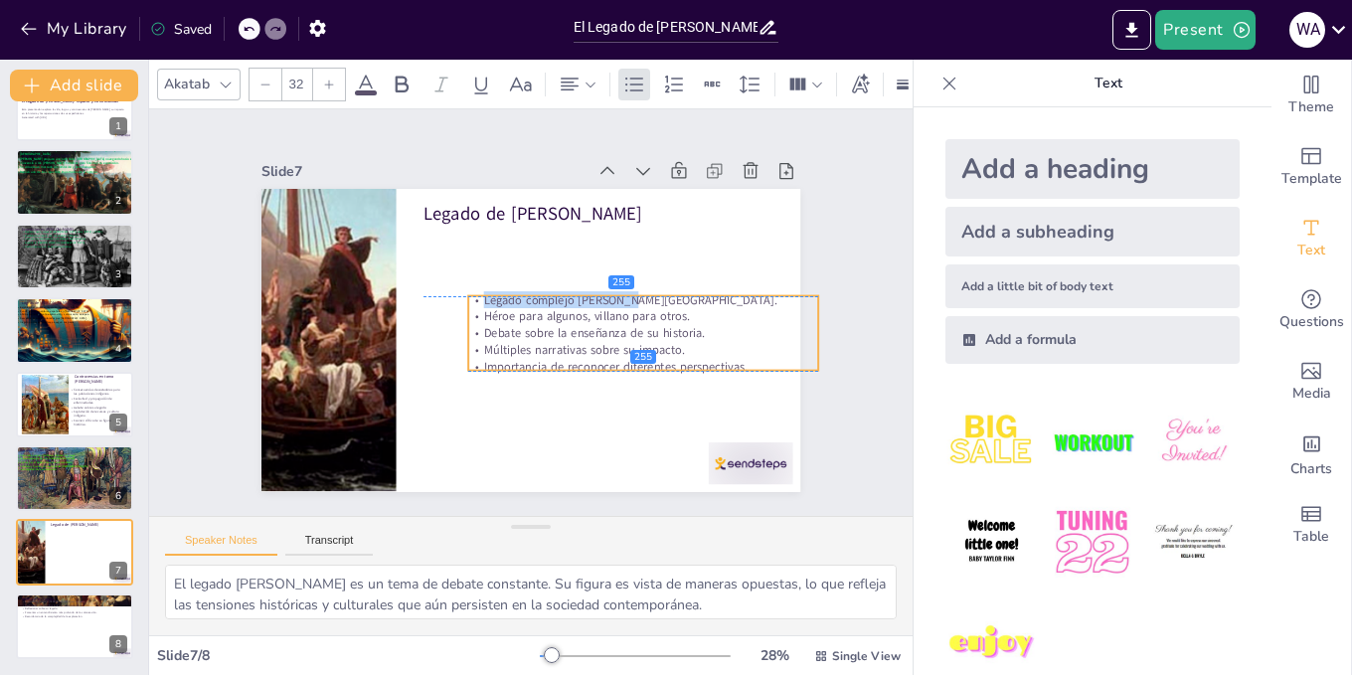
drag, startPoint x: 444, startPoint y: 277, endPoint x: 470, endPoint y: 291, distance: 29.4
click at [484, 291] on span "Legado complejo [PERSON_NAME][GEOGRAPHIC_DATA]." at bounding box center [630, 299] width 293 height 17
click at [730, 359] on span "Importancia de reconocer diferentes perspectivas." at bounding box center [609, 375] width 264 height 44
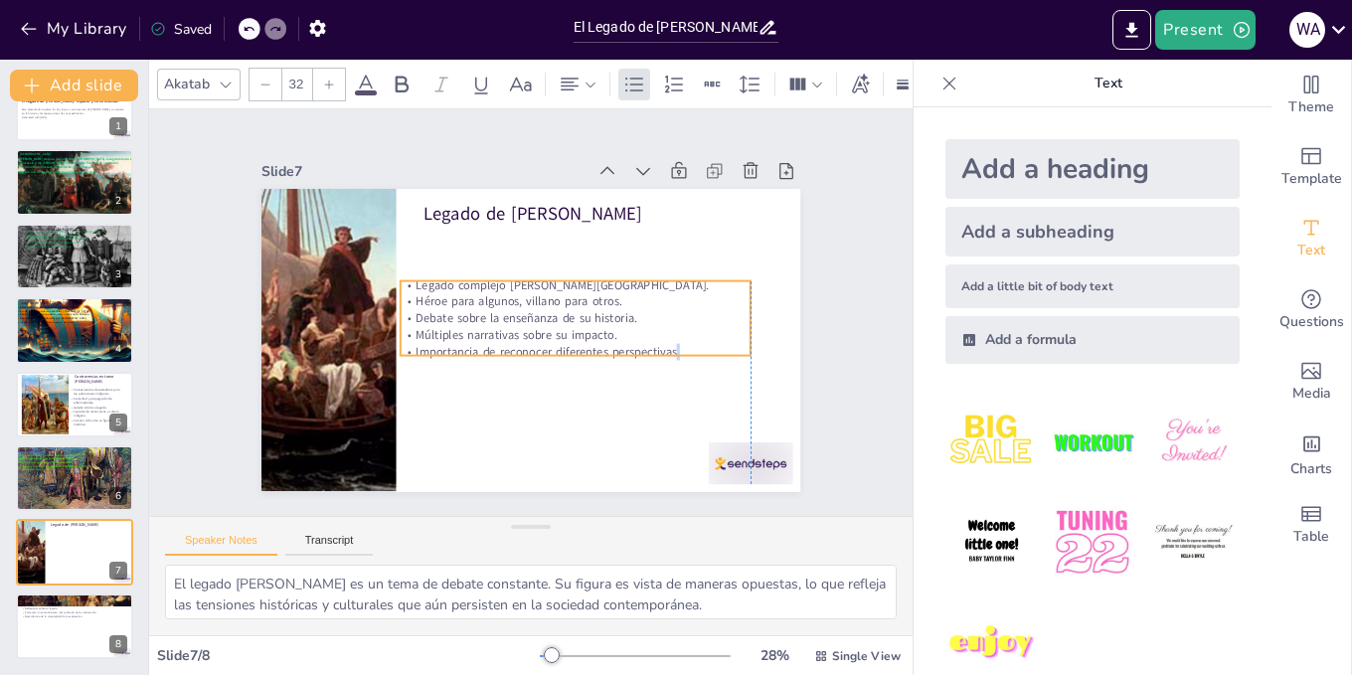
drag, startPoint x: 650, startPoint y: 351, endPoint x: 665, endPoint y: 346, distance: 15.7
click at [665, 346] on p "Importancia de reconocer diferentes perspectivas." at bounding box center [571, 357] width 350 height 54
click at [328, 85] on div at bounding box center [329, 85] width 32 height 32
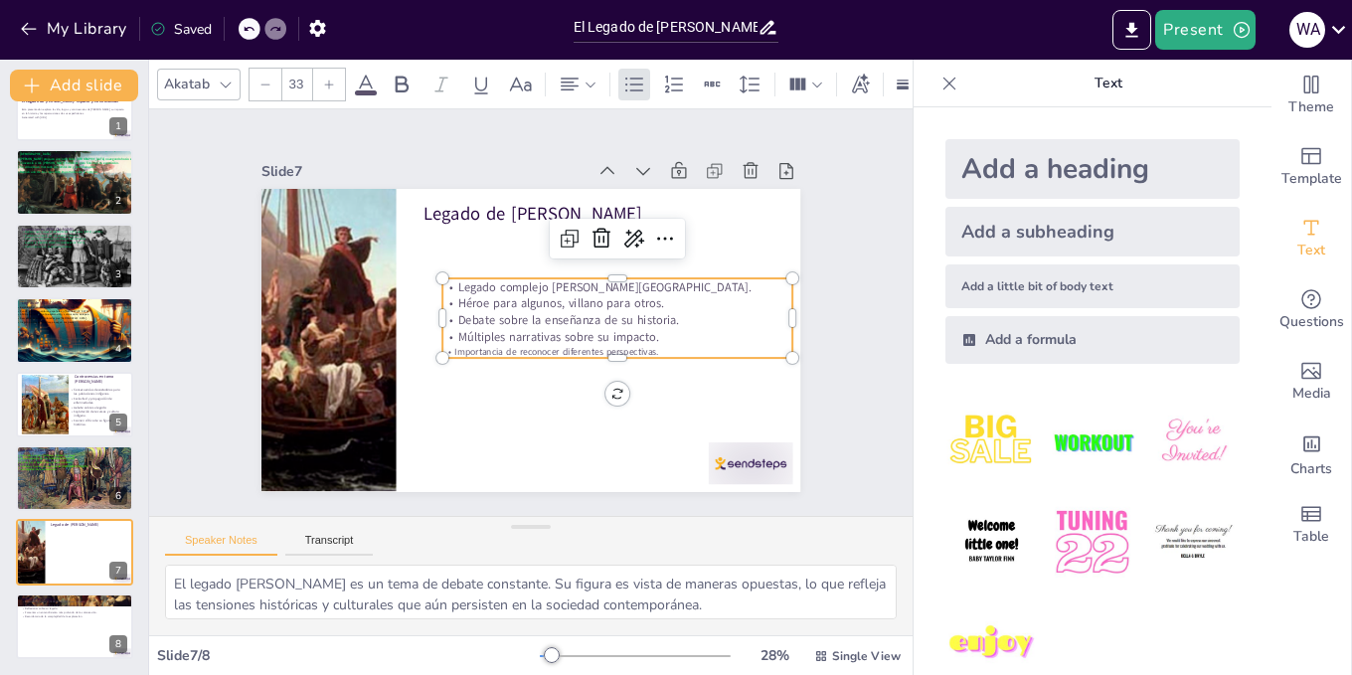
click at [328, 85] on div at bounding box center [329, 85] width 32 height 32
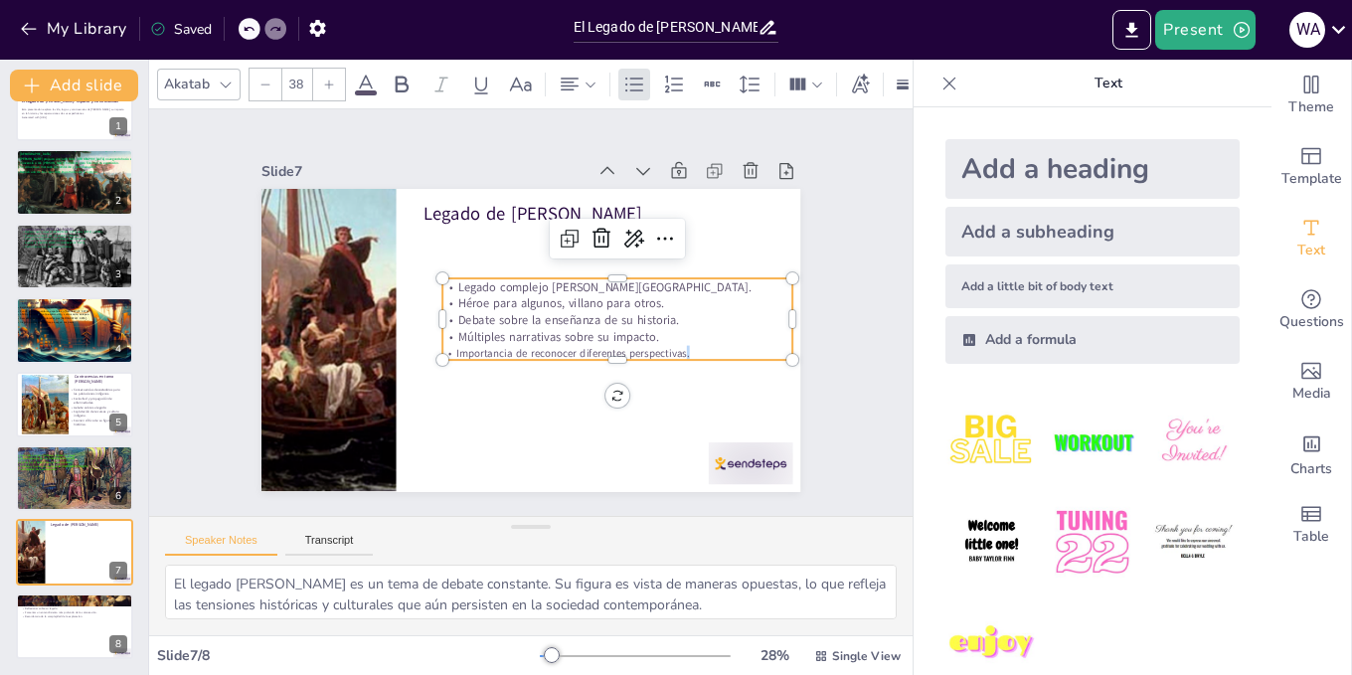
click at [328, 85] on div at bounding box center [329, 85] width 32 height 32
type input "32"
click at [533, 450] on div at bounding box center [529, 340] width 568 height 358
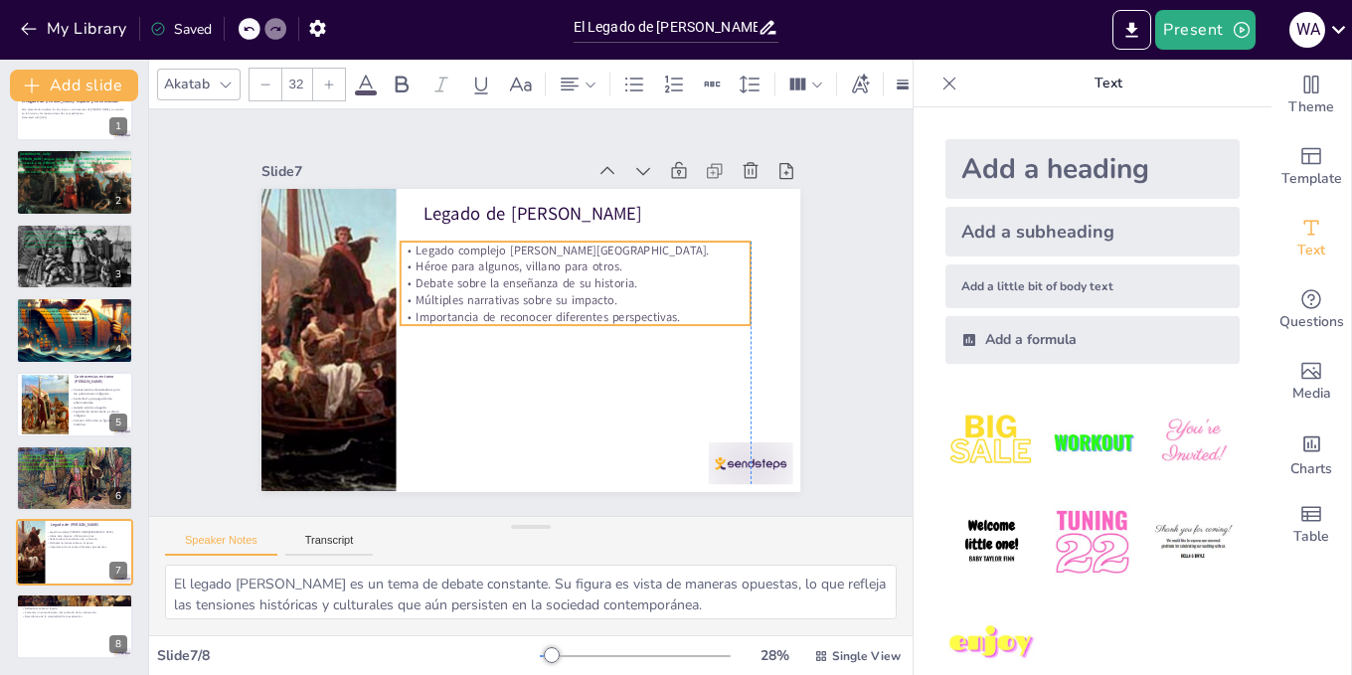
drag, startPoint x: 476, startPoint y: 320, endPoint x: 439, endPoint y: 283, distance: 52.0
click at [439, 283] on span "Debate sobre la enseñanza de su historia." at bounding box center [527, 283] width 222 height 17
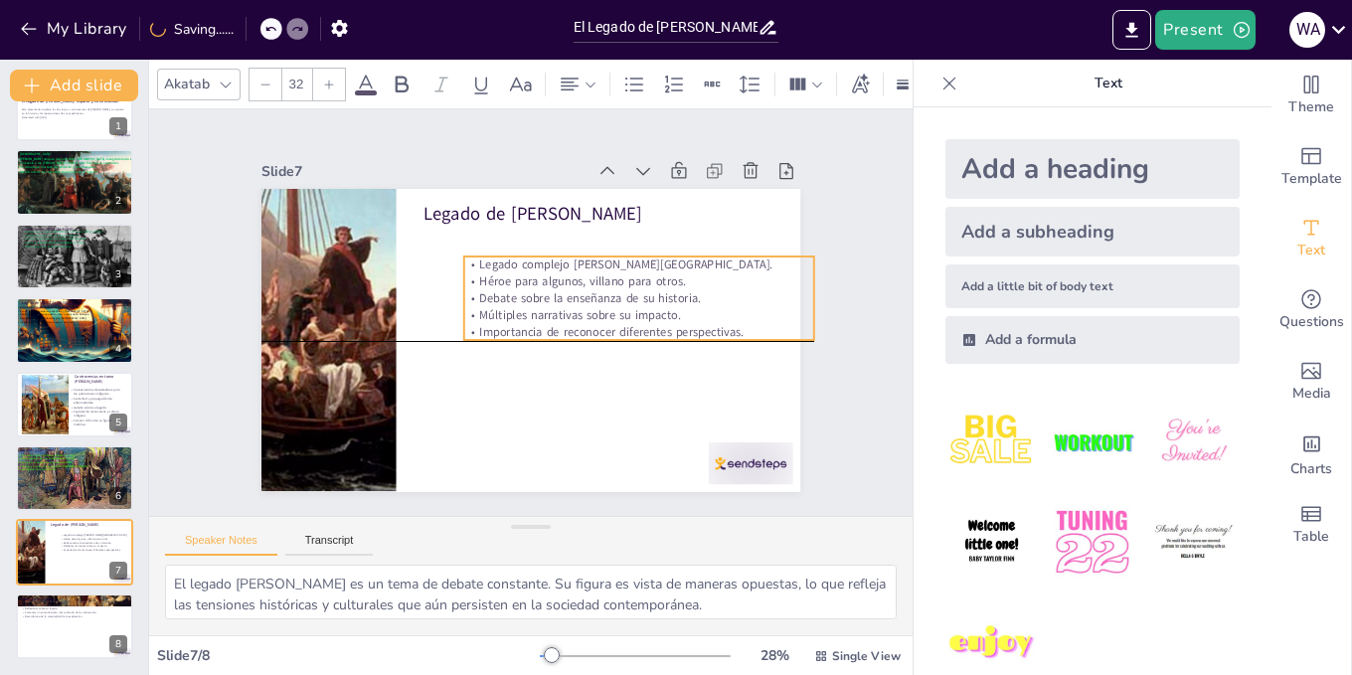
drag, startPoint x: 470, startPoint y: 306, endPoint x: 510, endPoint y: 312, distance: 40.2
click at [535, 324] on span "Importancia de reconocer diferentes perspectivas." at bounding box center [610, 332] width 263 height 17
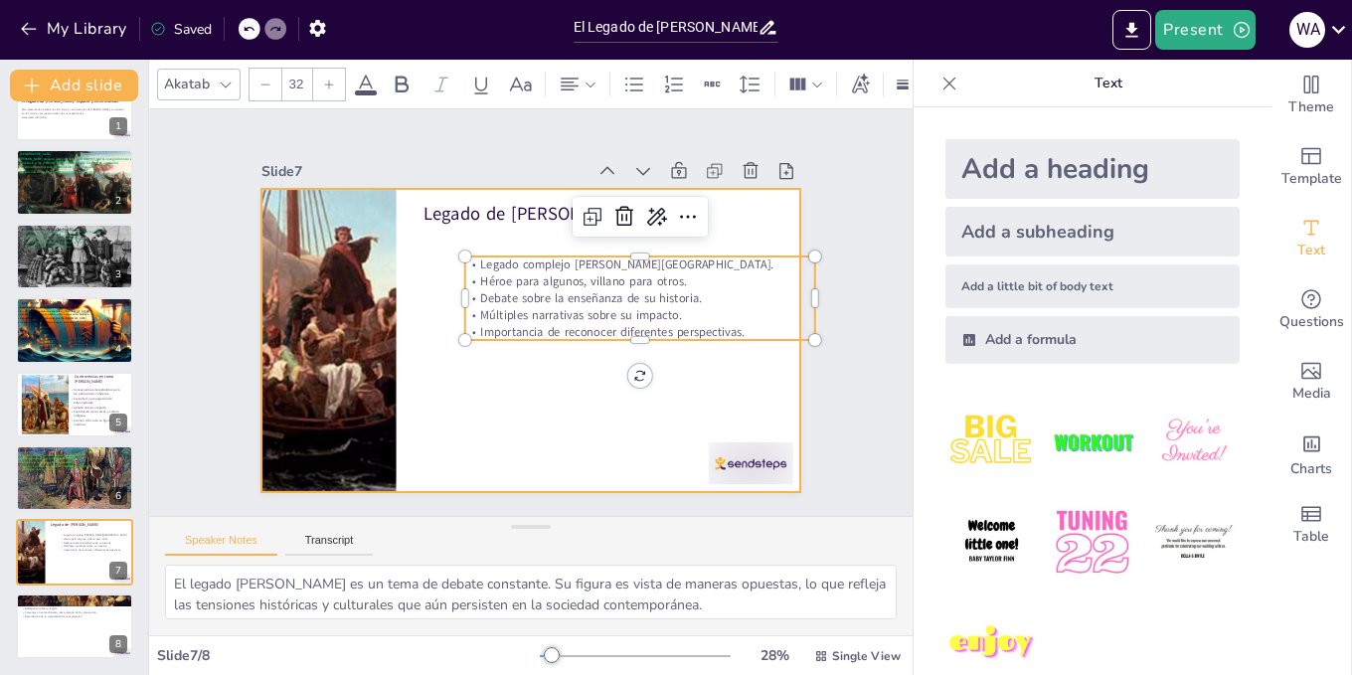
click at [381, 321] on div "Legado de [PERSON_NAME] Legado complejo [PERSON_NAME][GEOGRAPHIC_DATA]. Héroe p…" at bounding box center [528, 340] width 568 height 358
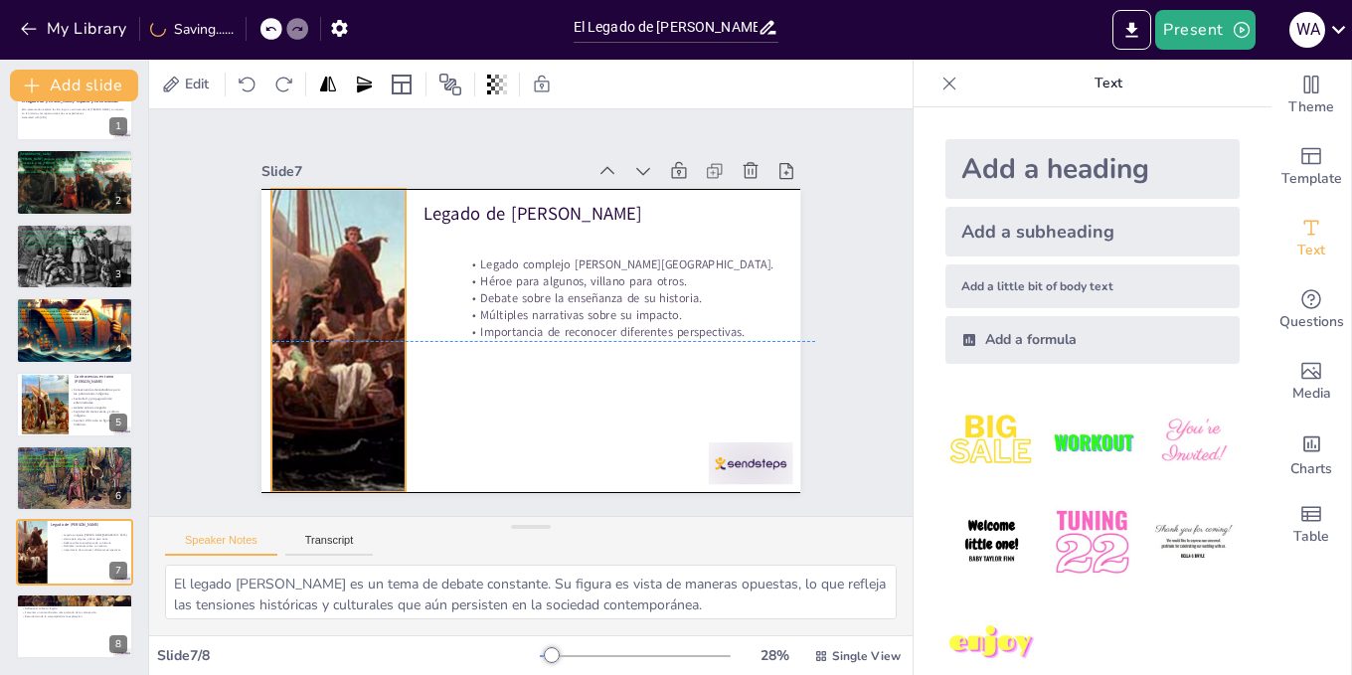
drag, startPoint x: 379, startPoint y: 329, endPoint x: 389, endPoint y: 331, distance: 10.1
click at [389, 331] on div at bounding box center [338, 340] width 499 height 303
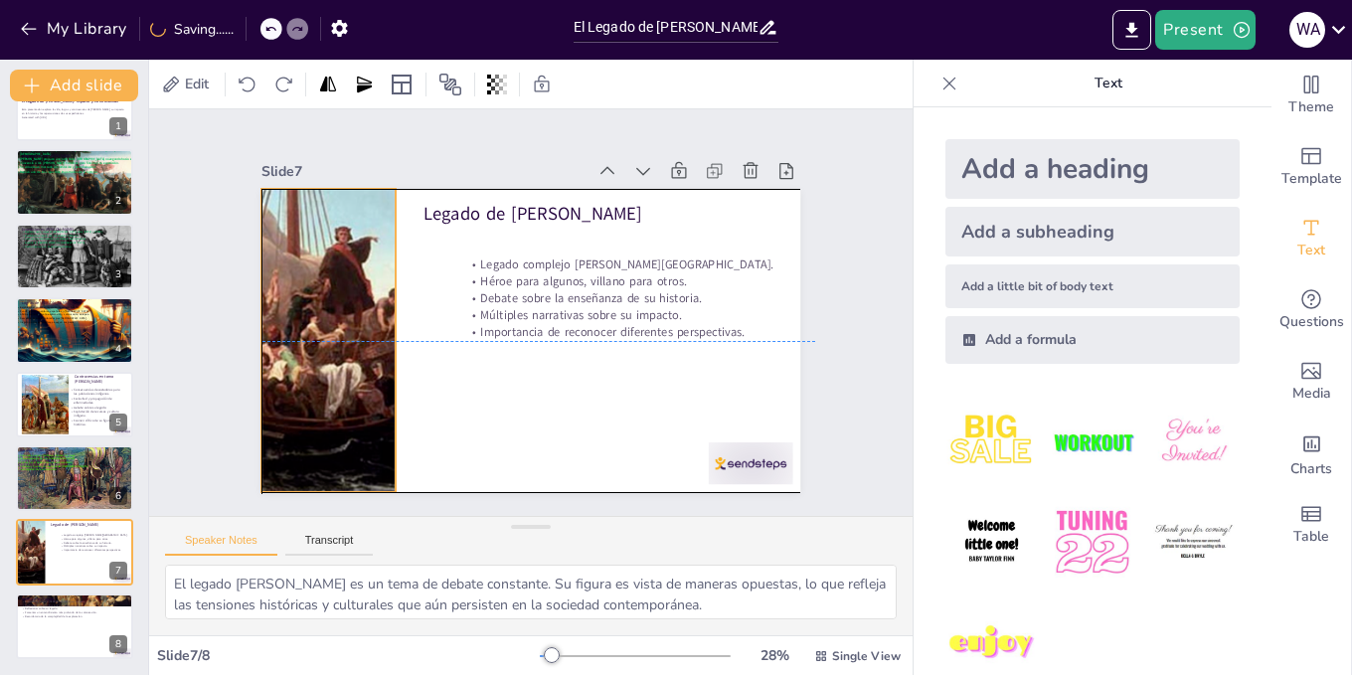
click at [374, 330] on div at bounding box center [327, 319] width 528 height 354
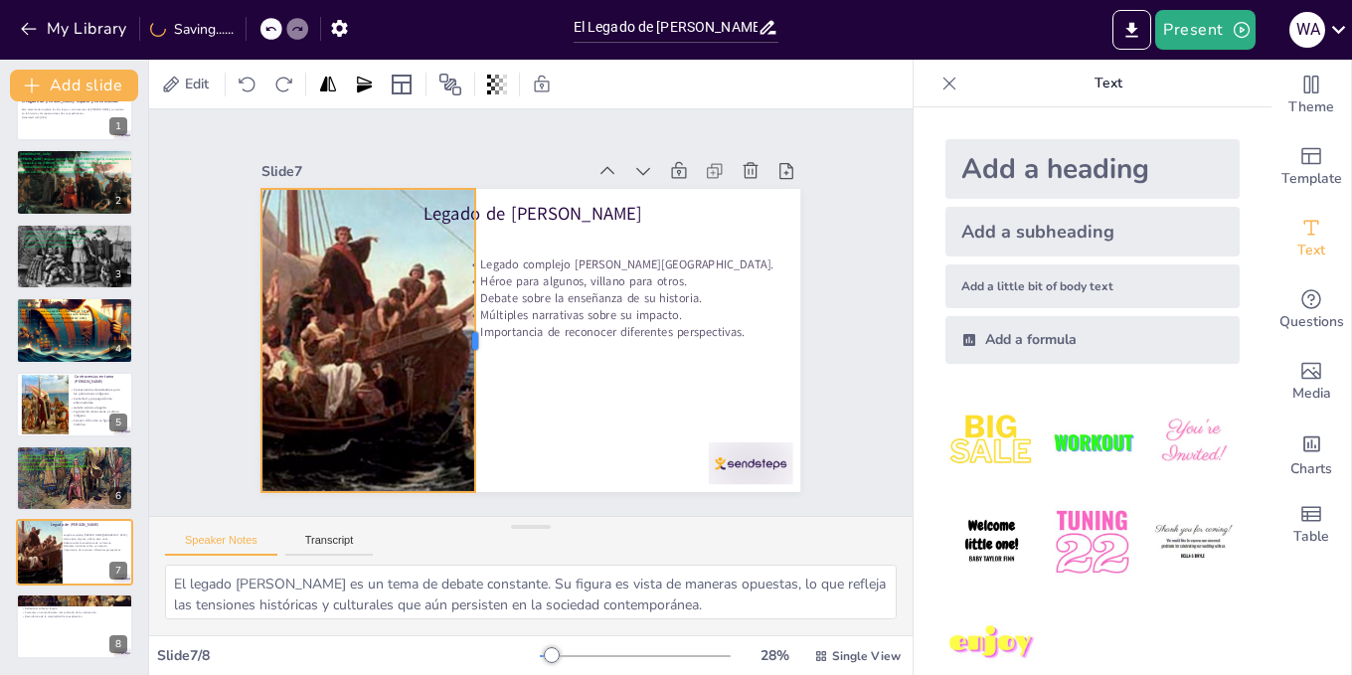
drag, startPoint x: 387, startPoint y: 323, endPoint x: 466, endPoint y: 331, distance: 79.9
click at [475, 331] on div at bounding box center [483, 340] width 16 height 303
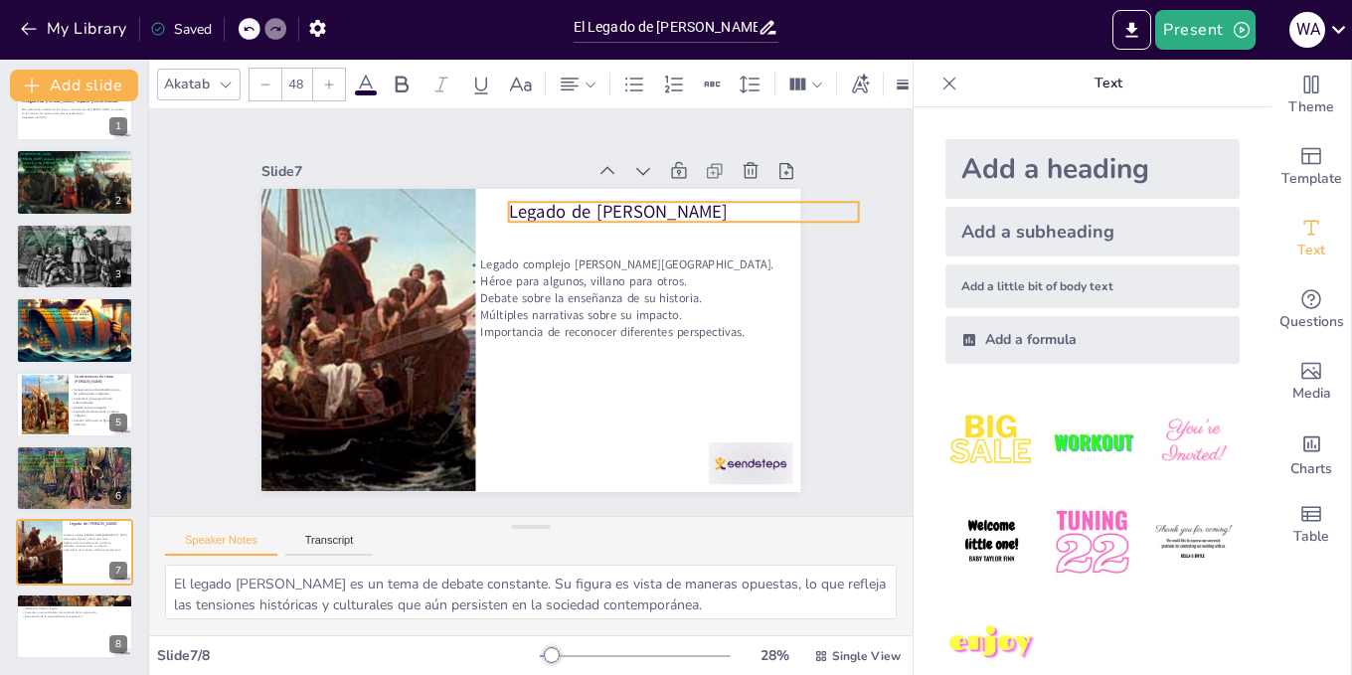
drag, startPoint x: 547, startPoint y: 210, endPoint x: 630, endPoint y: 215, distance: 83.7
click at [637, 209] on p "Legado de [PERSON_NAME]" at bounding box center [684, 212] width 350 height 25
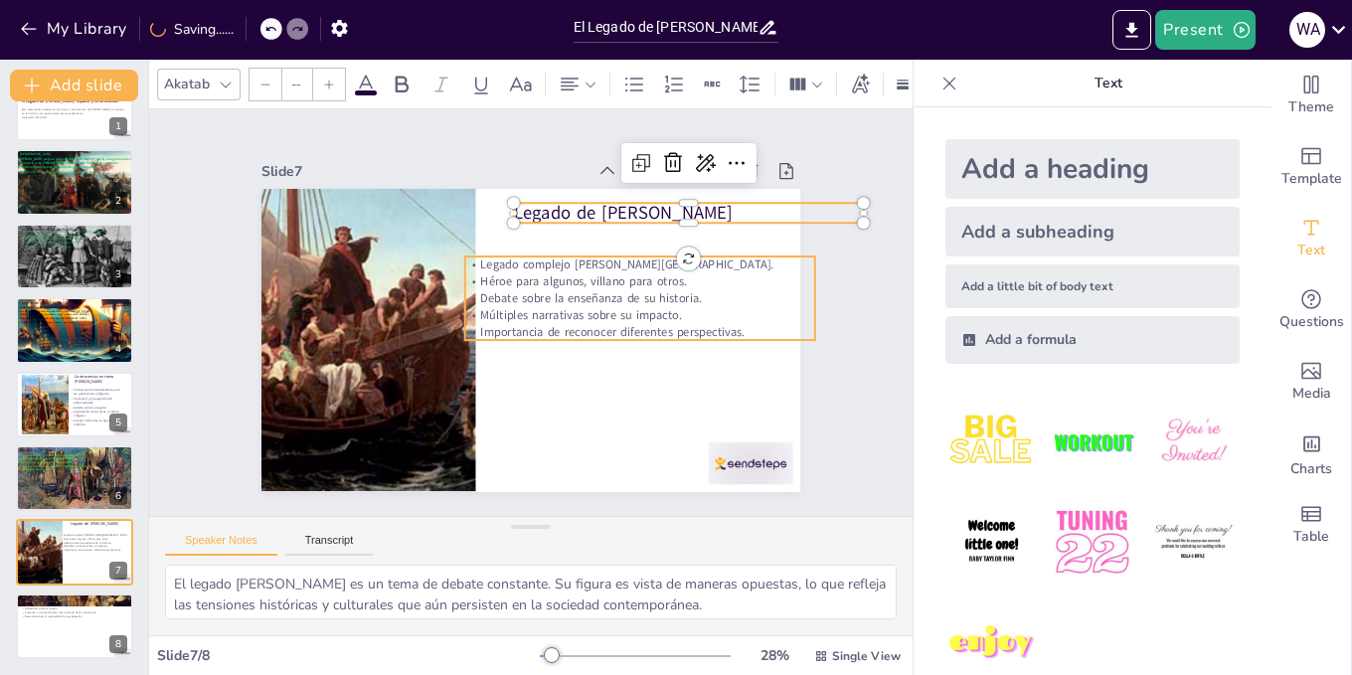
type input "32"
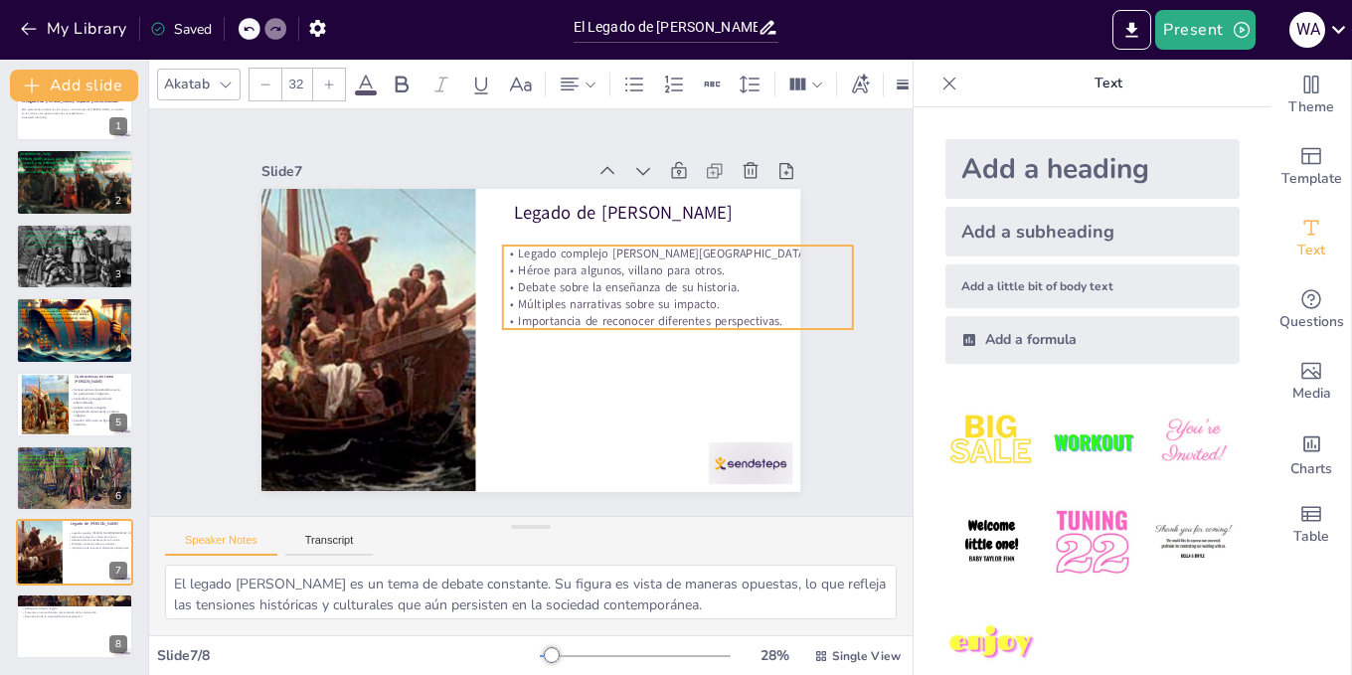
drag, startPoint x: 563, startPoint y: 282, endPoint x: 595, endPoint y: 269, distance: 34.3
click at [598, 279] on span "Debate sobre la enseñanza de su historia." at bounding box center [629, 287] width 222 height 17
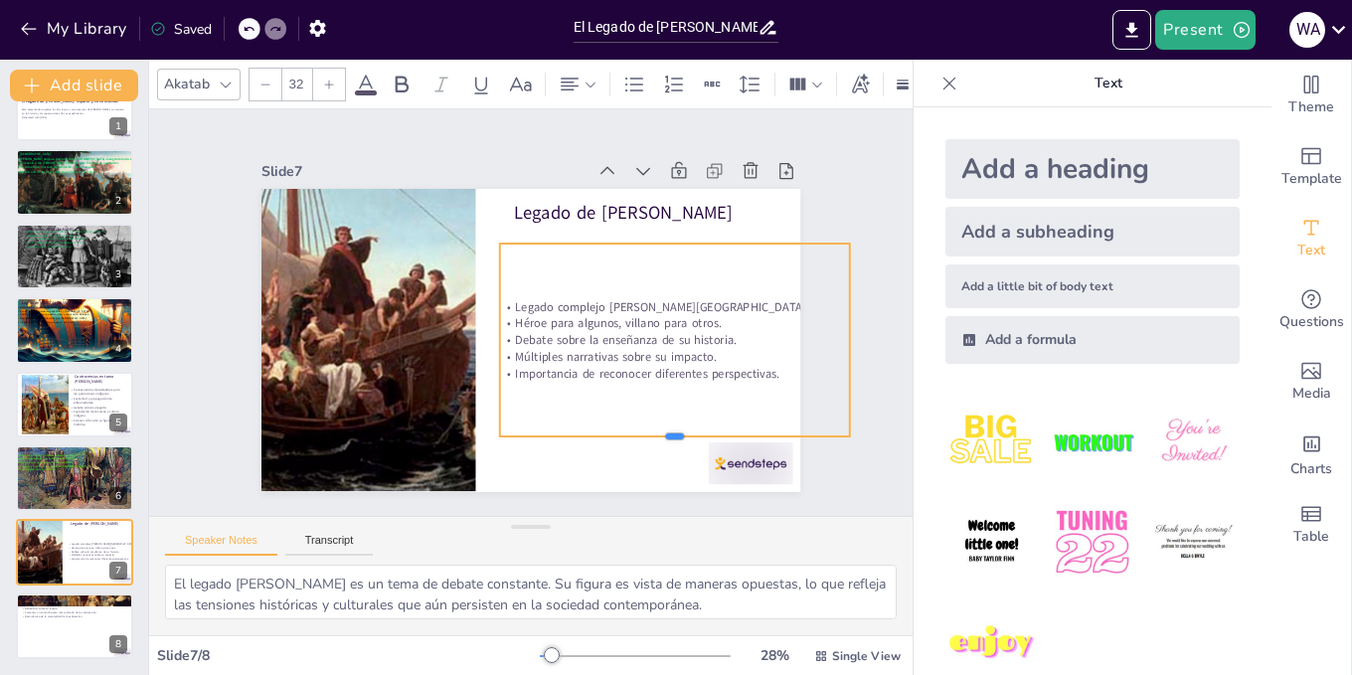
drag, startPoint x: 660, startPoint y: 319, endPoint x: 634, endPoint y: 430, distance: 113.3
click at [634, 436] on div at bounding box center [675, 444] width 350 height 16
click at [744, 366] on span "Importancia de reconocer diferentes perspectivas." at bounding box center [646, 374] width 263 height 17
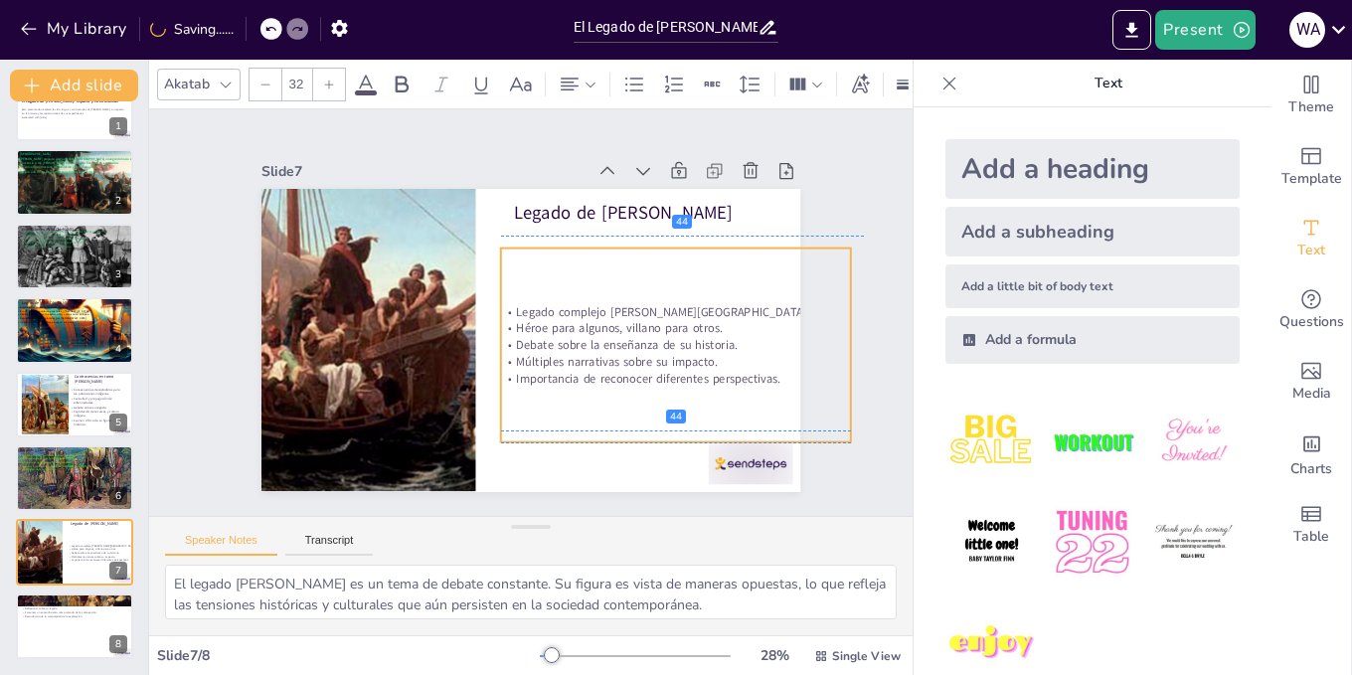
click at [746, 361] on div "Legado complejo [PERSON_NAME][GEOGRAPHIC_DATA]. Héroe para algunos, villano par…" at bounding box center [676, 345] width 350 height 84
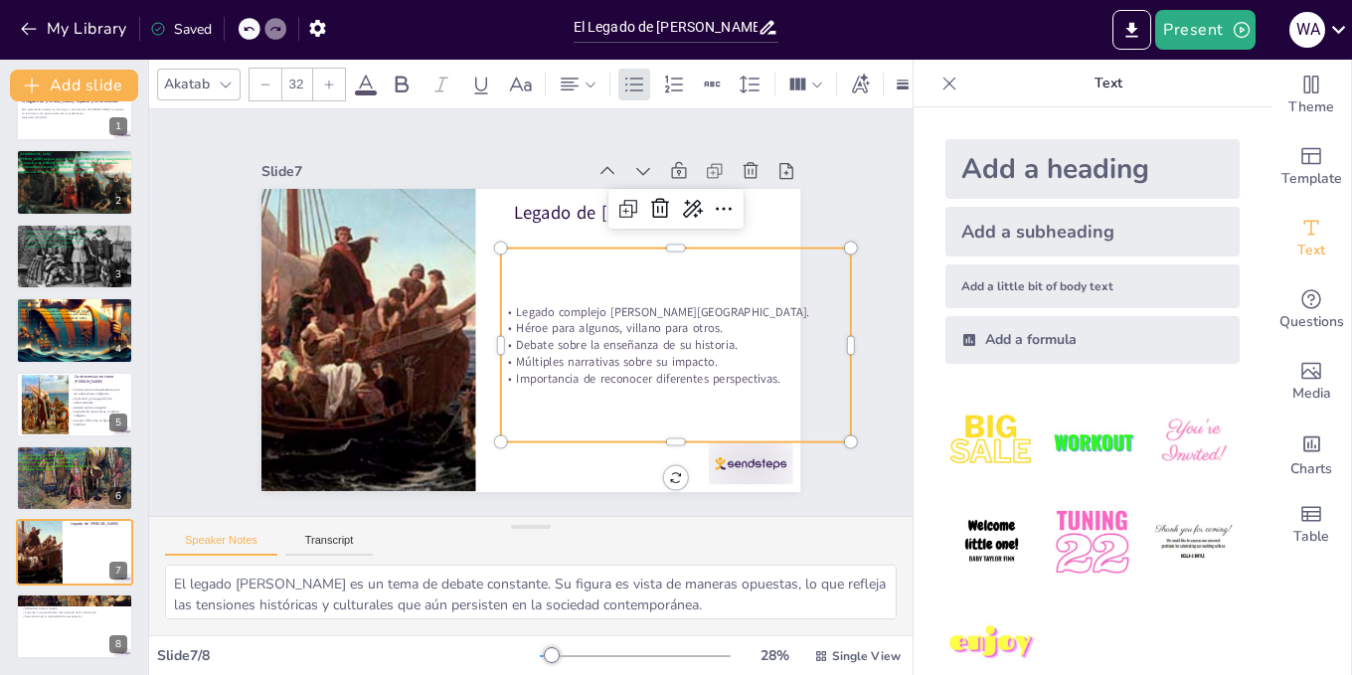
click at [762, 372] on span "Importancia de reconocer diferentes perspectivas." at bounding box center [647, 379] width 263 height 17
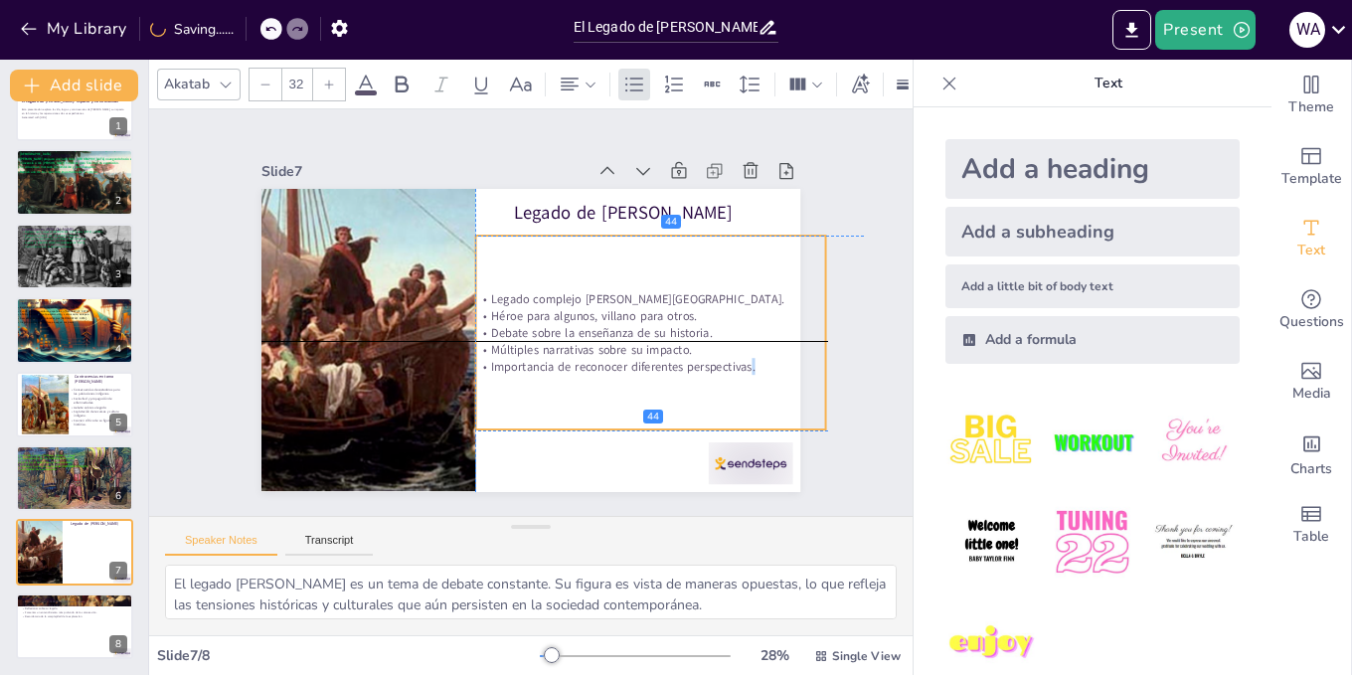
drag, startPoint x: 762, startPoint y: 372, endPoint x: 739, endPoint y: 362, distance: 24.9
click at [739, 362] on span "Importancia de reconocer diferentes perspectivas." at bounding box center [622, 366] width 263 height 17
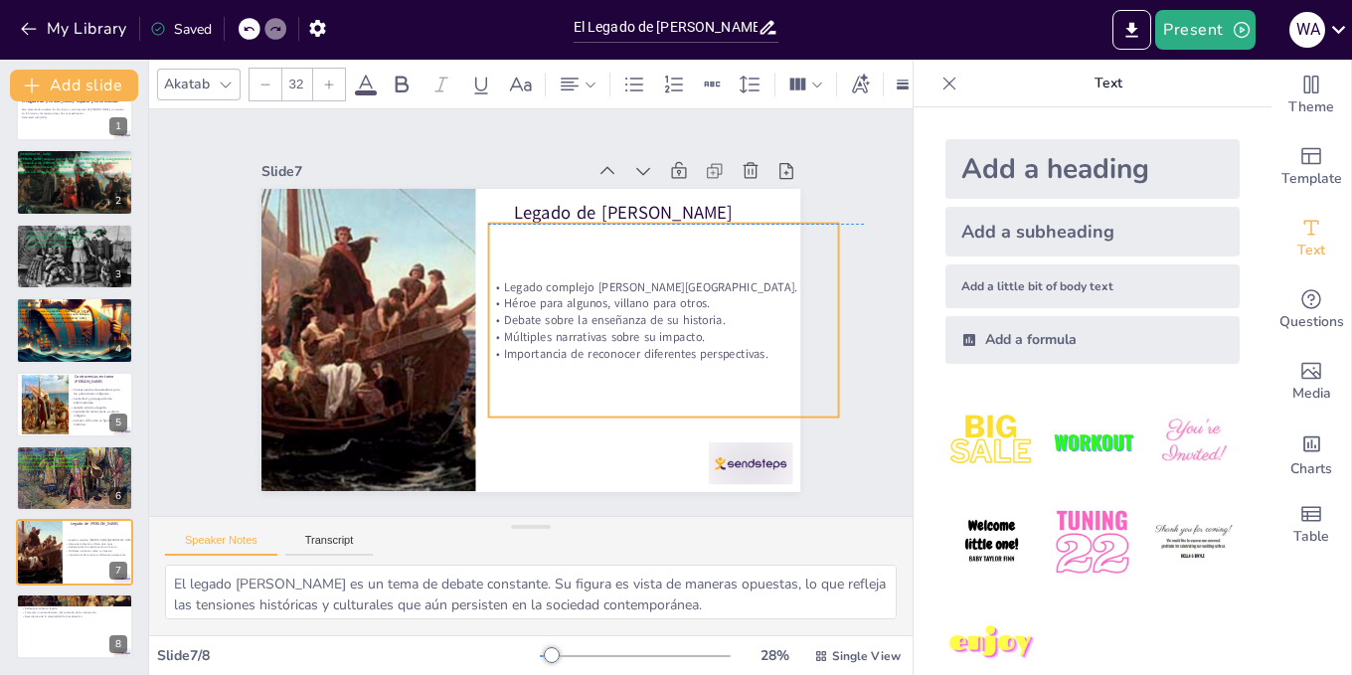
drag, startPoint x: 595, startPoint y: 338, endPoint x: 607, endPoint y: 326, distance: 17.6
click at [607, 329] on span "Múltiples narrativas sobre su impacto." at bounding box center [604, 337] width 201 height 17
click at [118, 607] on icon at bounding box center [116, 611] width 8 height 11
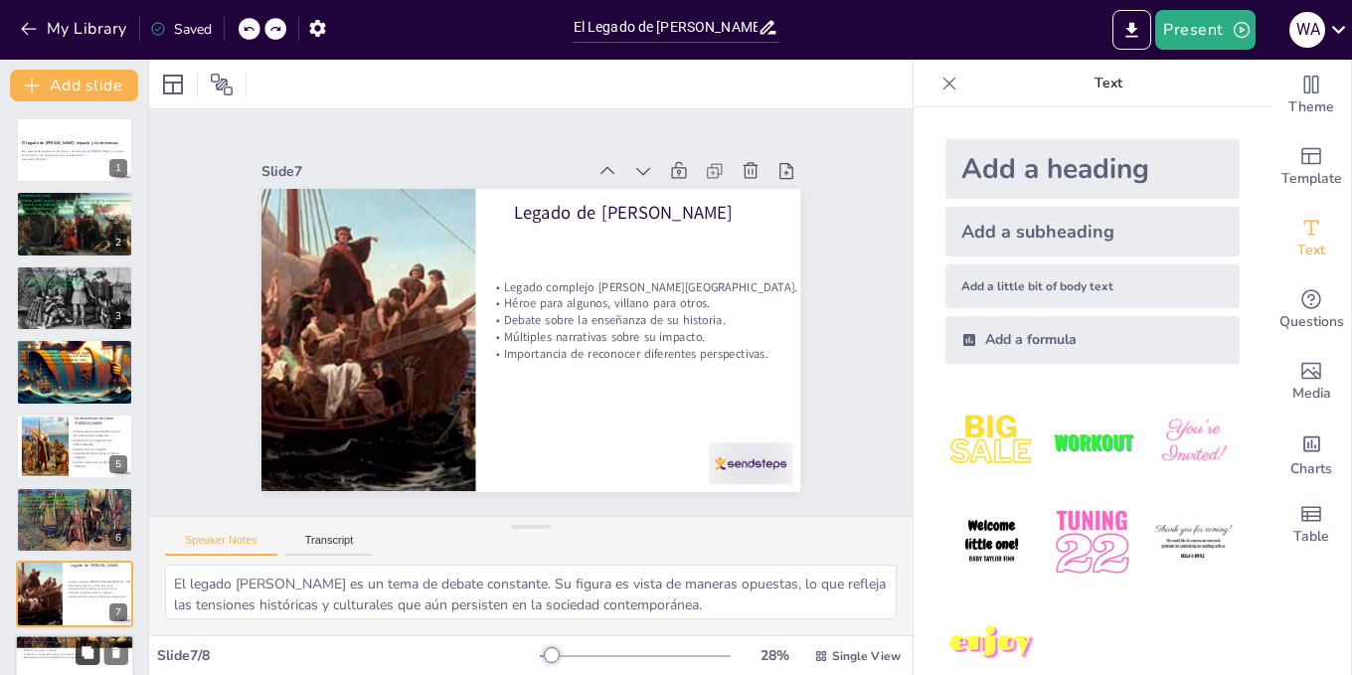
click at [79, 646] on button at bounding box center [88, 652] width 24 height 24
type textarea "Loremips do sitametc ad Elits do ei temporin ut laboreet dolo mag aliquaenima m…"
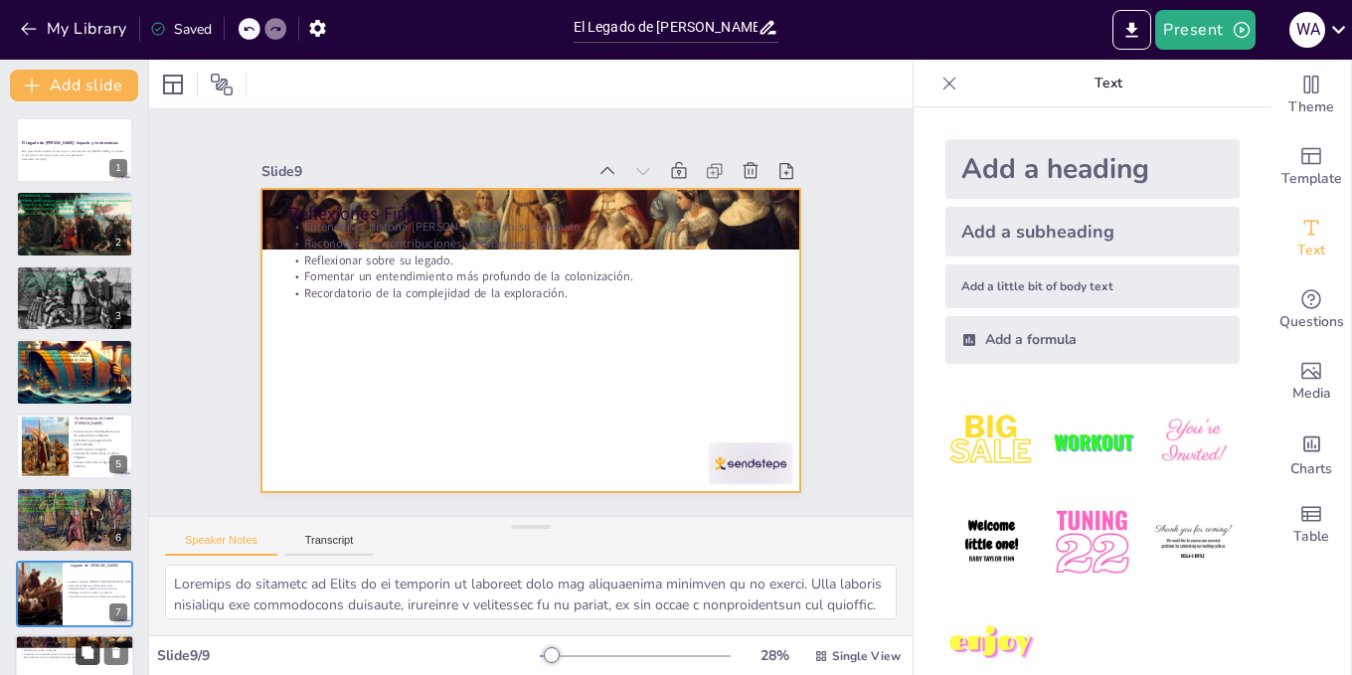
scroll to position [115, 0]
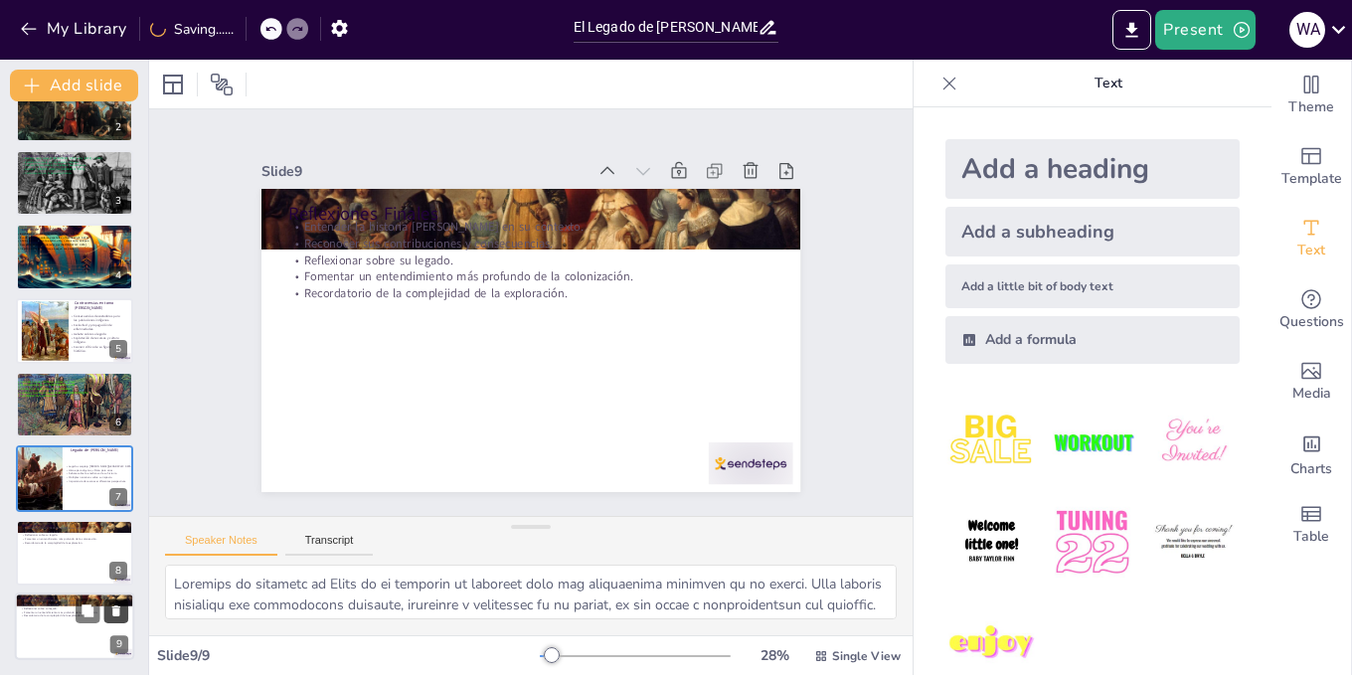
click at [109, 614] on icon at bounding box center [116, 612] width 14 height 14
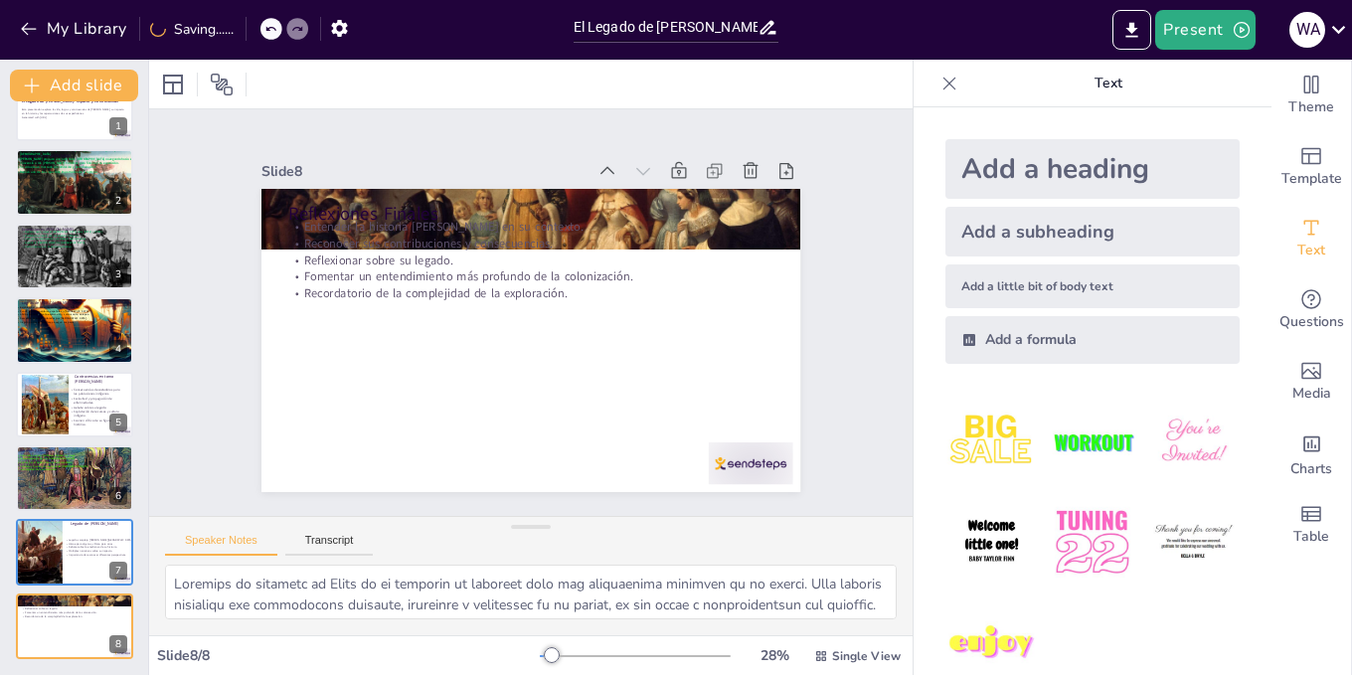
scroll to position [42, 0]
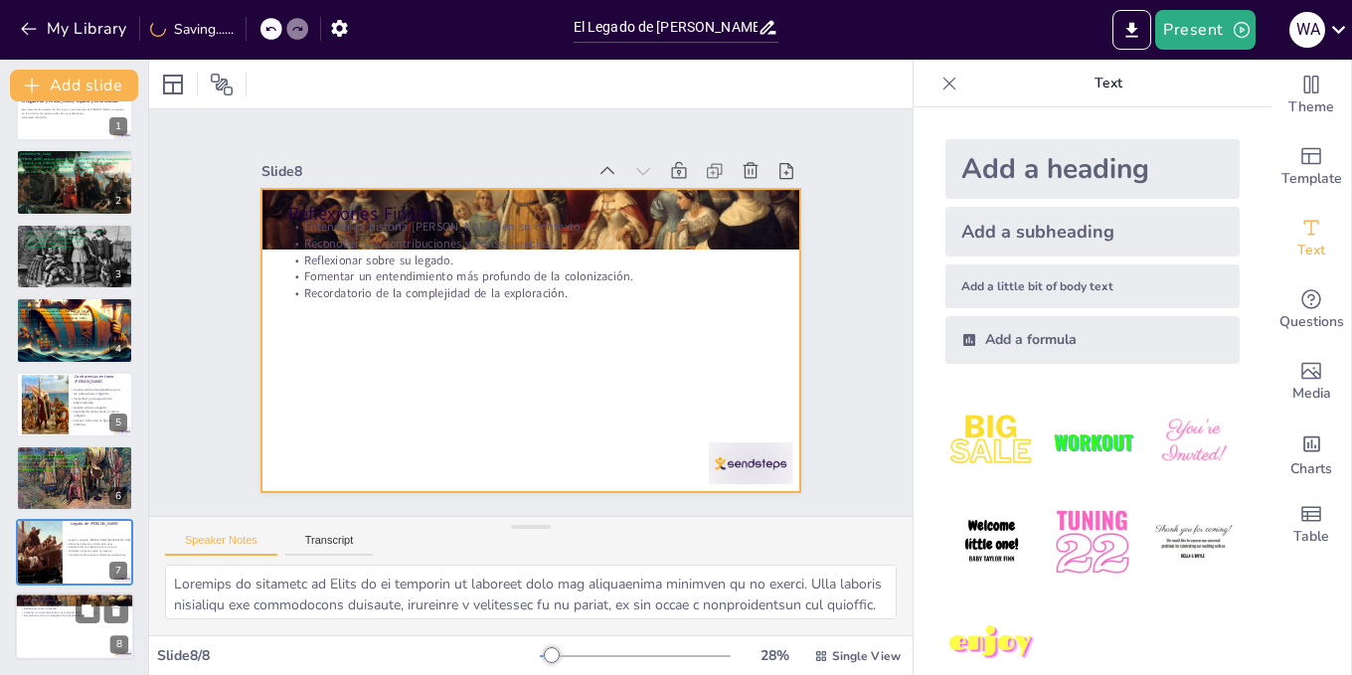
click at [61, 621] on div at bounding box center [74, 627] width 119 height 68
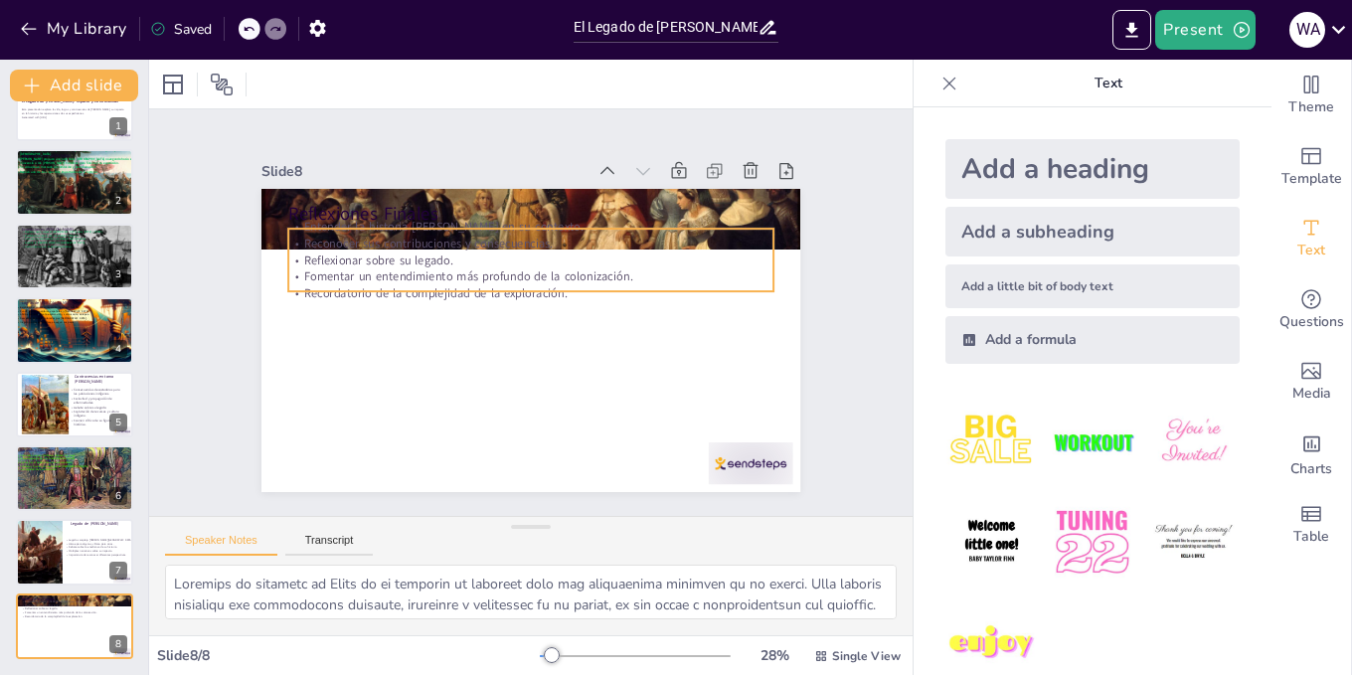
click at [478, 242] on p "Reconocer sus contribuciones y consecuencias." at bounding box center [530, 243] width 485 height 17
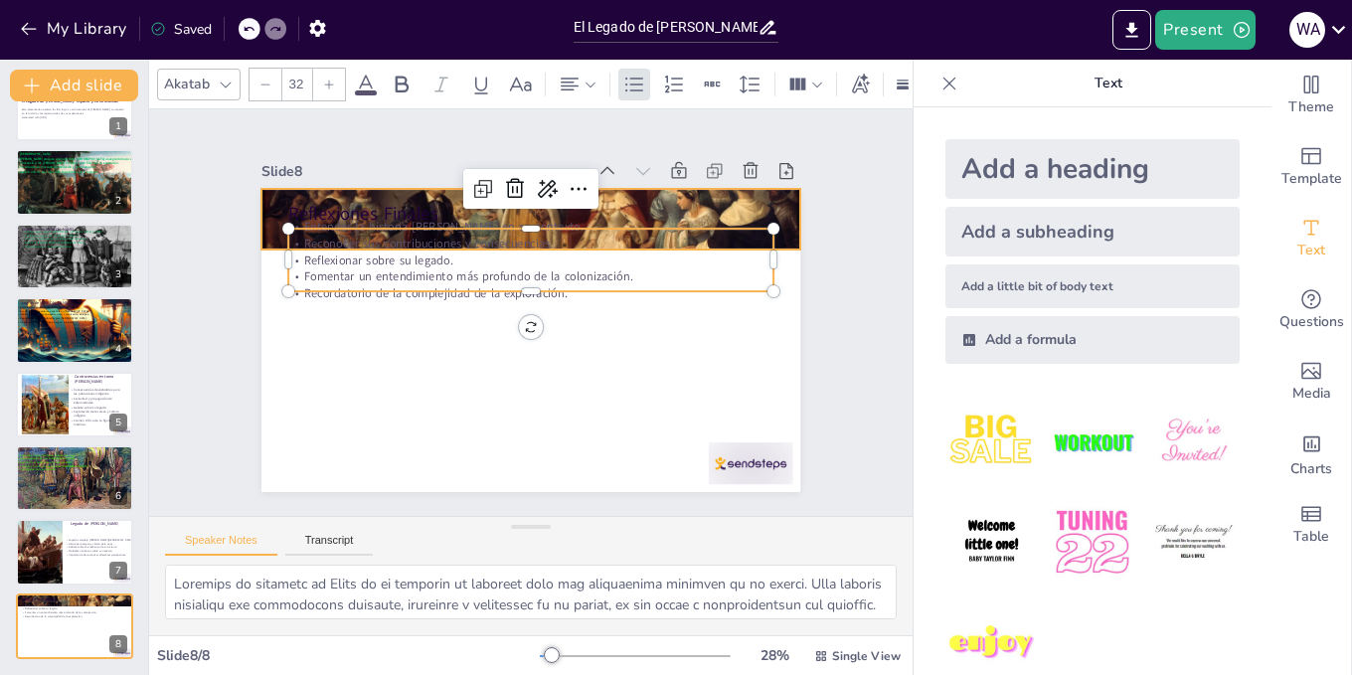
click at [676, 193] on div at bounding box center [530, 219] width 539 height 379
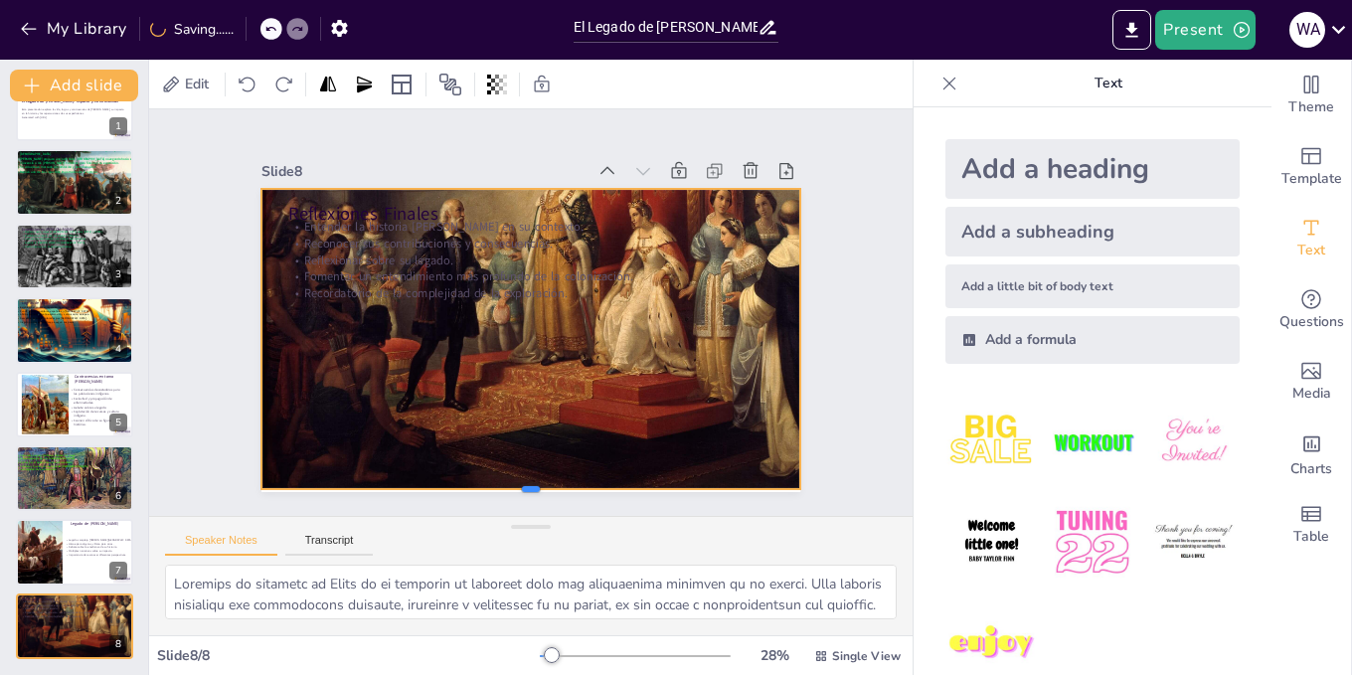
drag, startPoint x: 516, startPoint y: 242, endPoint x: 498, endPoint y: 481, distance: 240.3
click at [498, 481] on div at bounding box center [512, 496] width 538 height 72
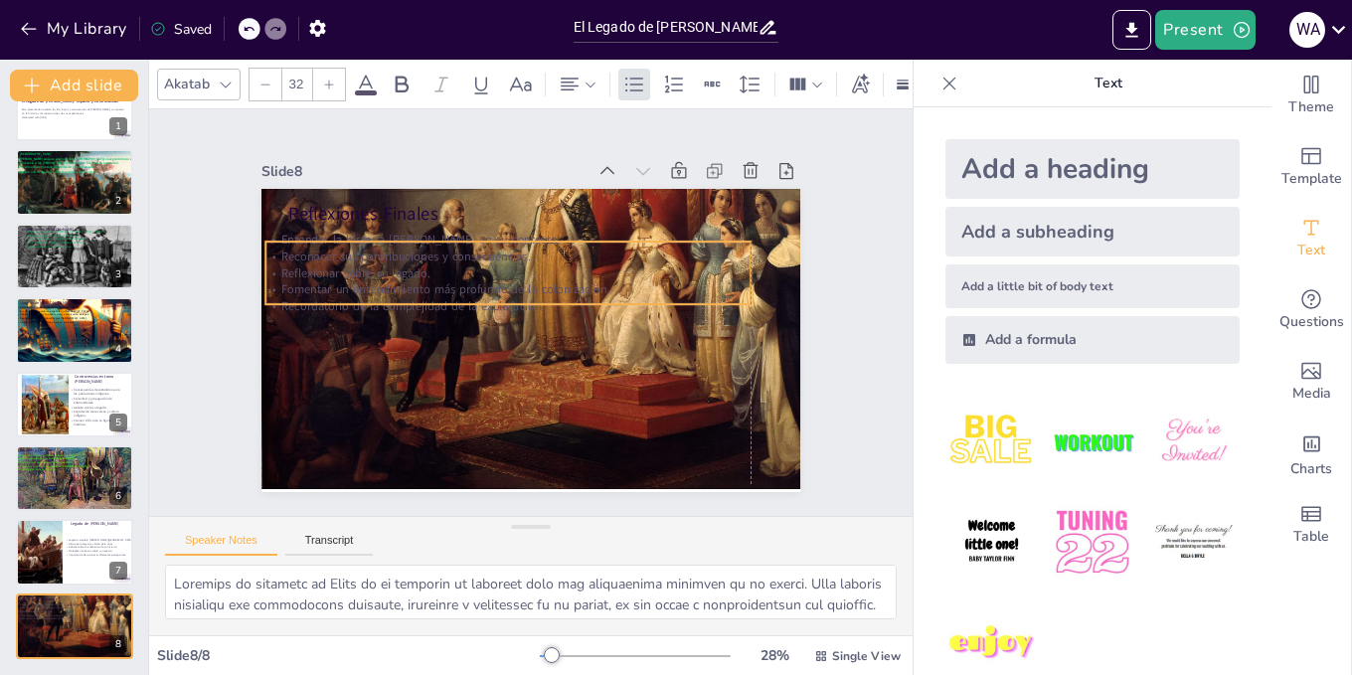
drag, startPoint x: 334, startPoint y: 234, endPoint x: 318, endPoint y: 247, distance: 20.5
click at [318, 247] on p "Reconocer sus contribuciones y consecuencias." at bounding box center [514, 255] width 484 height 68
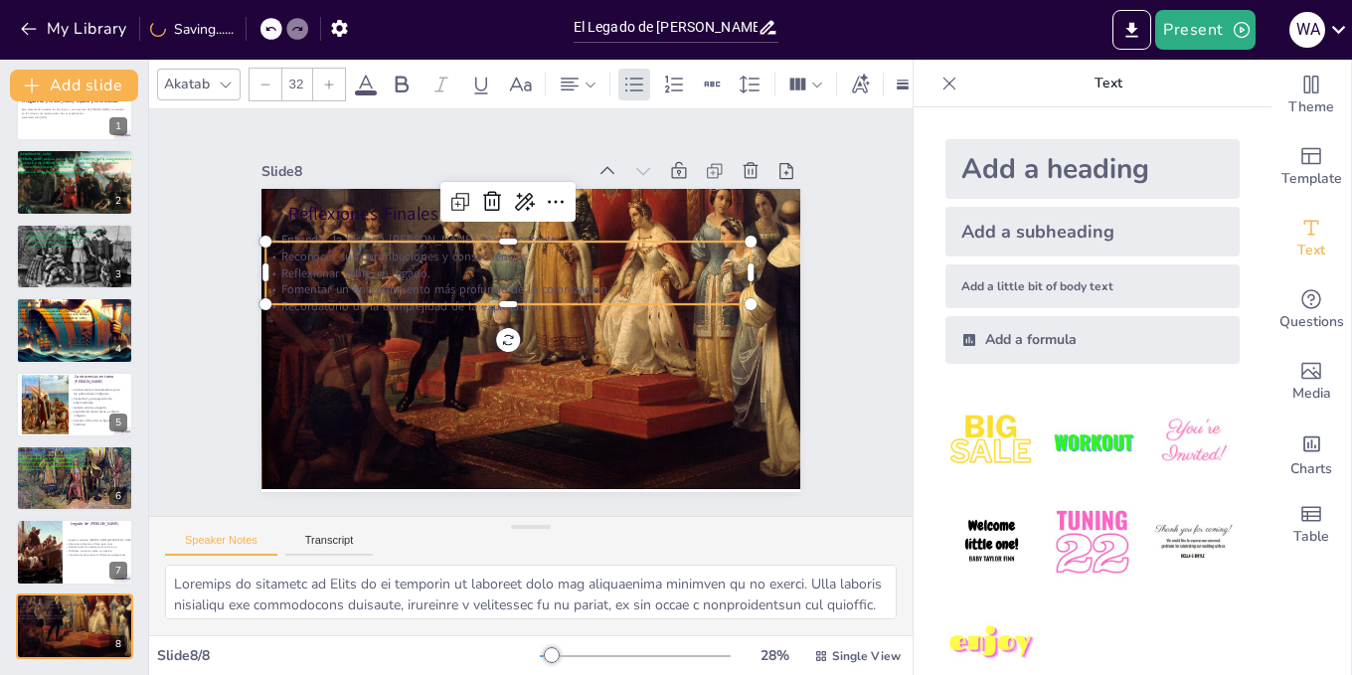
click at [380, 68] on div "Akatab 32" at bounding box center [661, 85] width 1009 height 34
click at [371, 73] on icon at bounding box center [366, 85] width 24 height 24
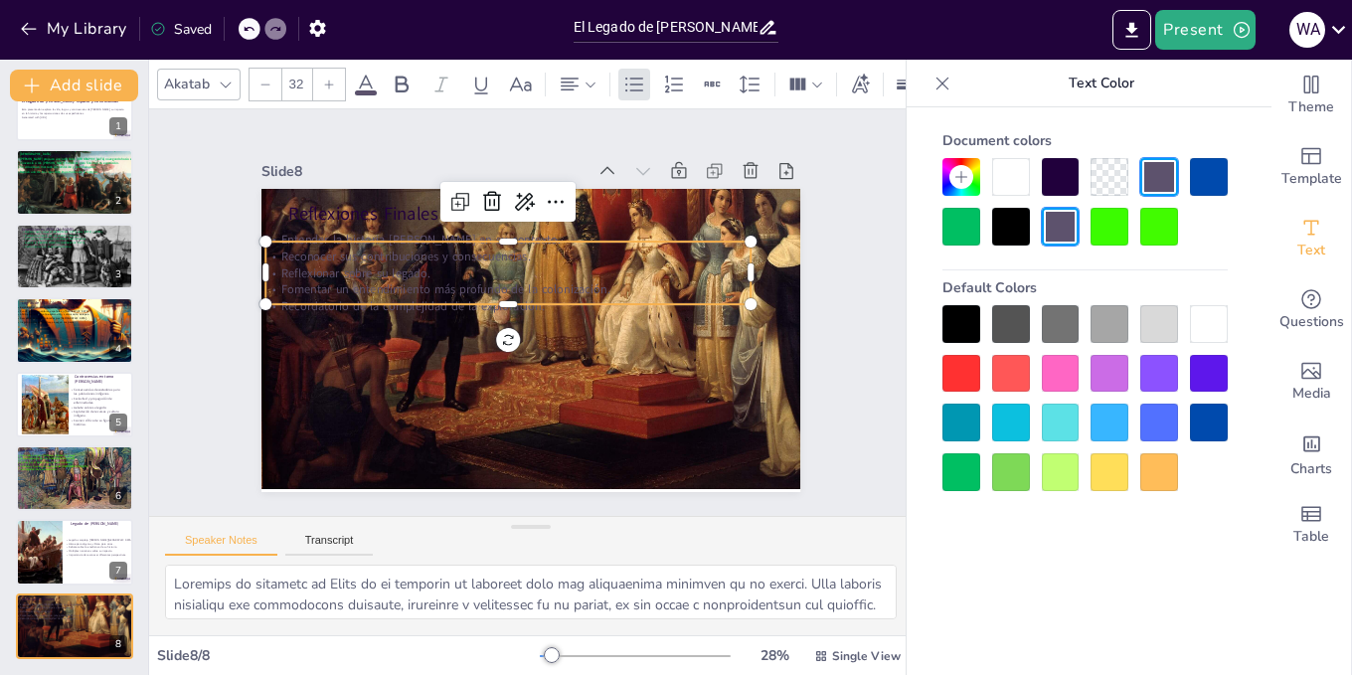
click at [1022, 219] on div at bounding box center [1011, 227] width 38 height 38
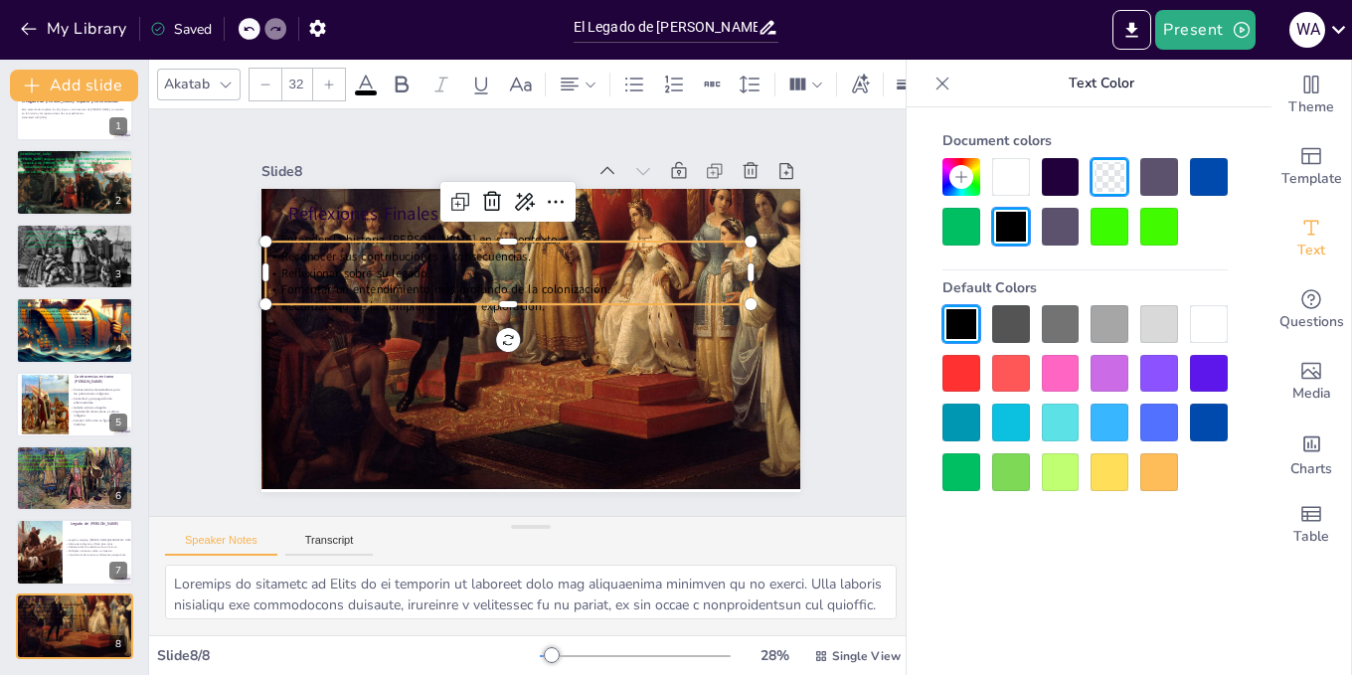
click at [1009, 379] on div at bounding box center [1011, 374] width 38 height 38
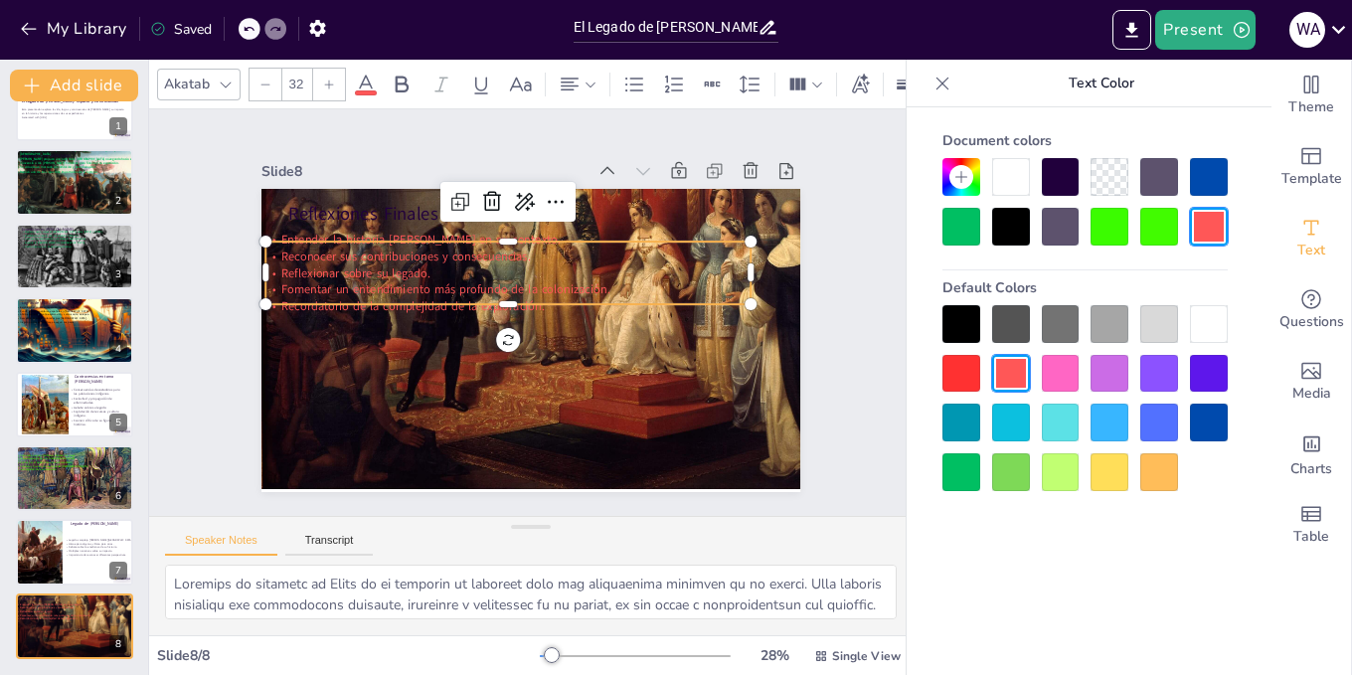
click at [970, 367] on div at bounding box center [962, 374] width 38 height 38
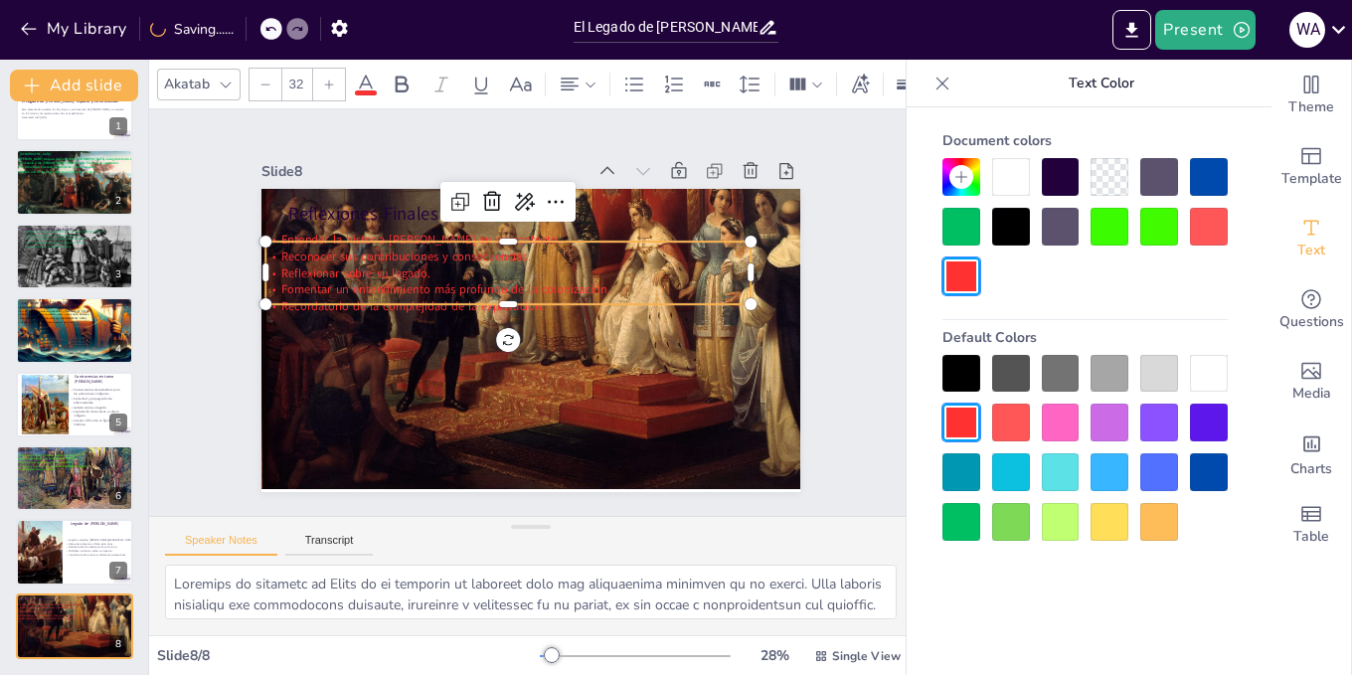
click at [970, 172] on div at bounding box center [962, 177] width 24 height 24
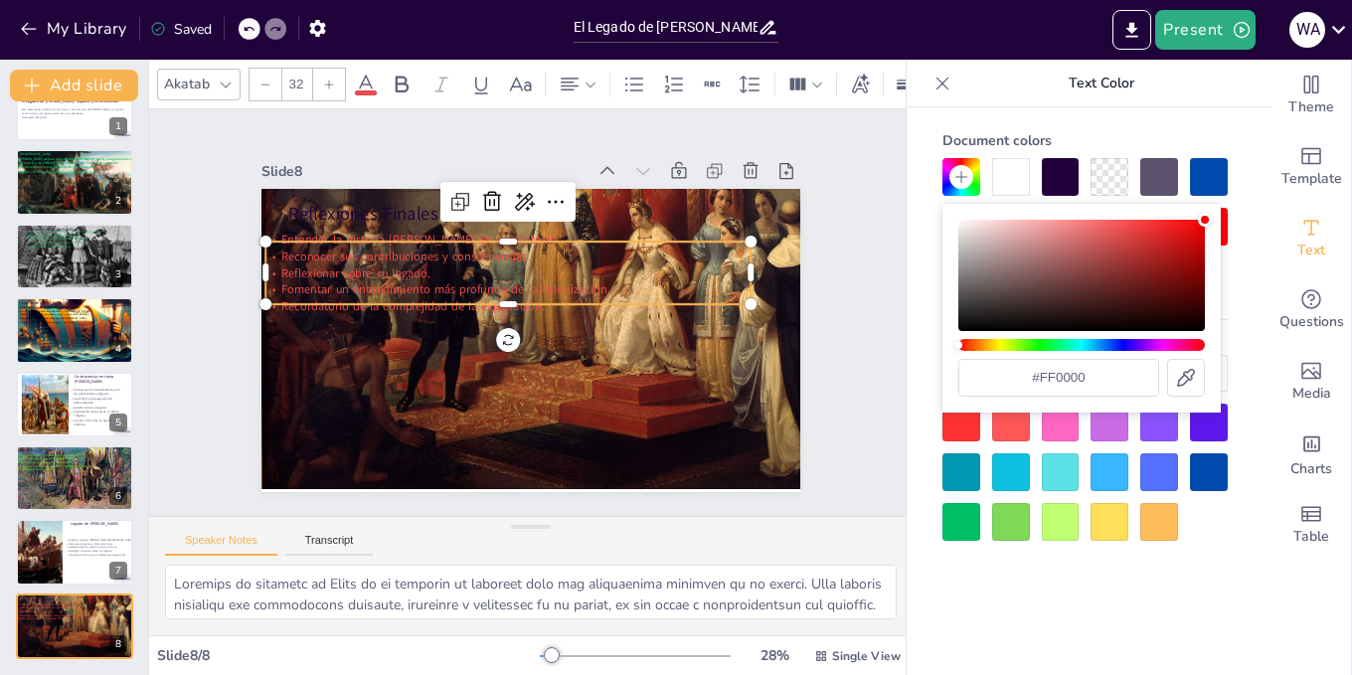
drag, startPoint x: 1139, startPoint y: 227, endPoint x: 1224, endPoint y: 218, distance: 85.0
click at [1223, 218] on body "My Library Saved El Legado de [PERSON_NAME]: Impacto y Controversias Present W …" at bounding box center [676, 337] width 1352 height 675
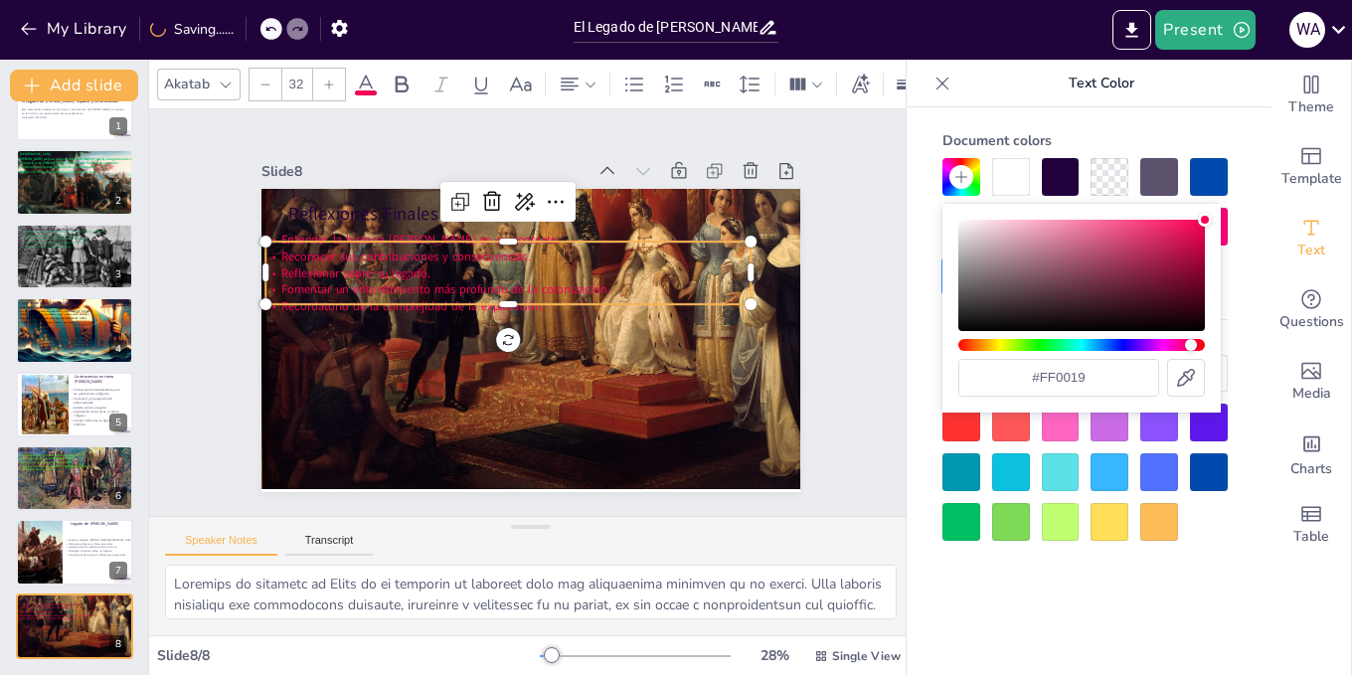
type input "#ff0000"
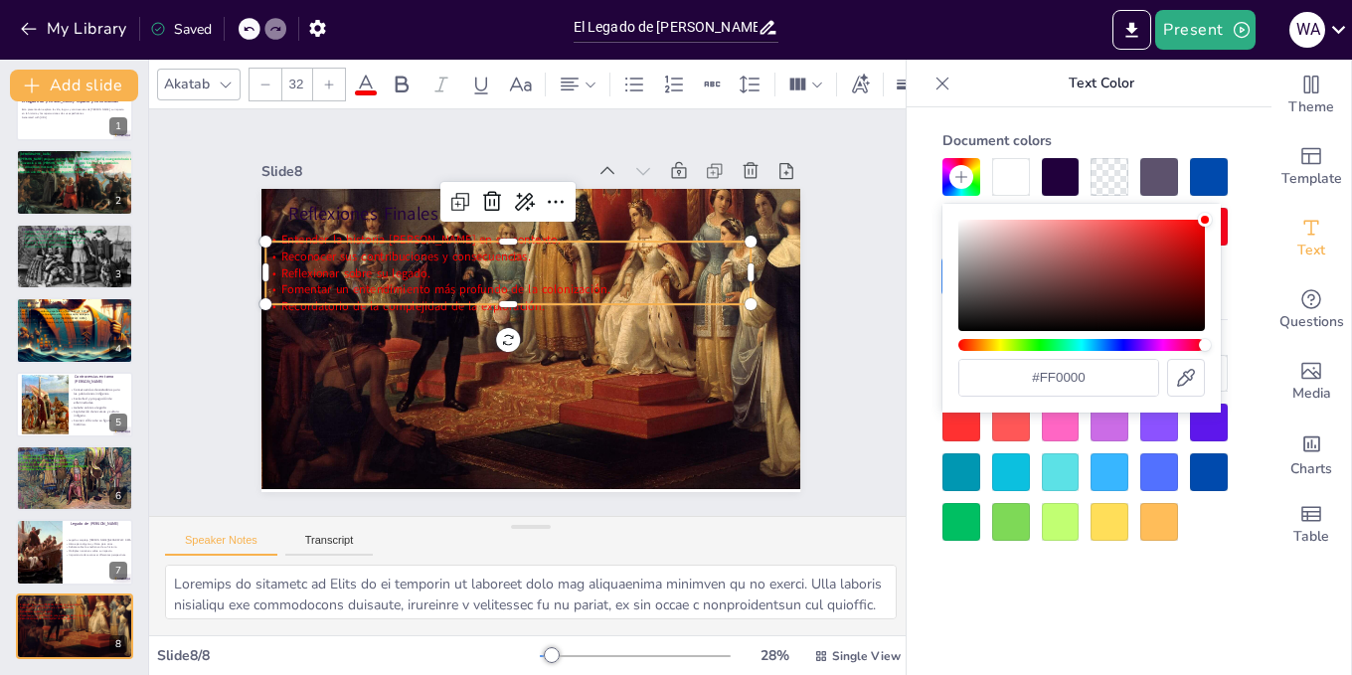
drag, startPoint x: 1042, startPoint y: 346, endPoint x: 1220, endPoint y: 338, distance: 178.2
click at [1220, 338] on div "#ff0000" at bounding box center [1082, 308] width 278 height 209
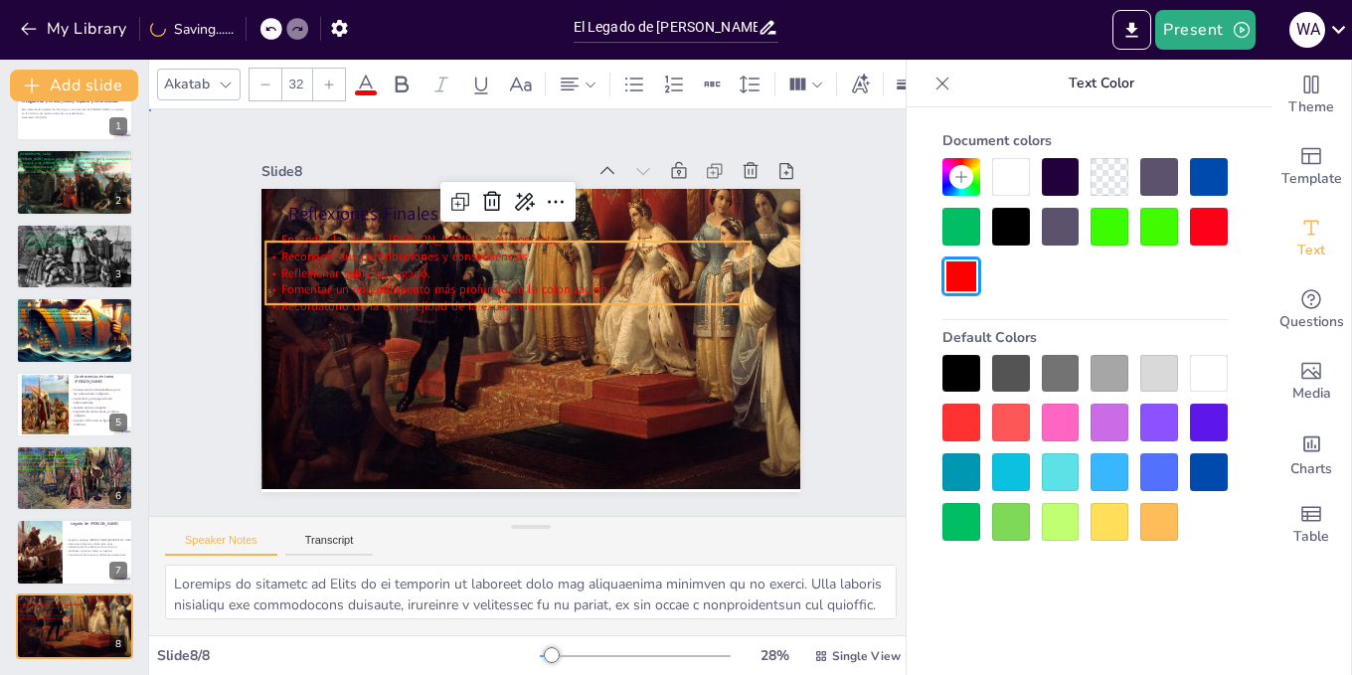
click at [830, 303] on div "Slide 1 El Legado de [PERSON_NAME]: Impacto y Controversias Esta presentación e…" at bounding box center [531, 312] width 684 height 425
click at [830, 303] on div "Slide 1 El Legado de [PERSON_NAME]: Impacto y Controversias Esta presentación e…" at bounding box center [531, 312] width 650 height 359
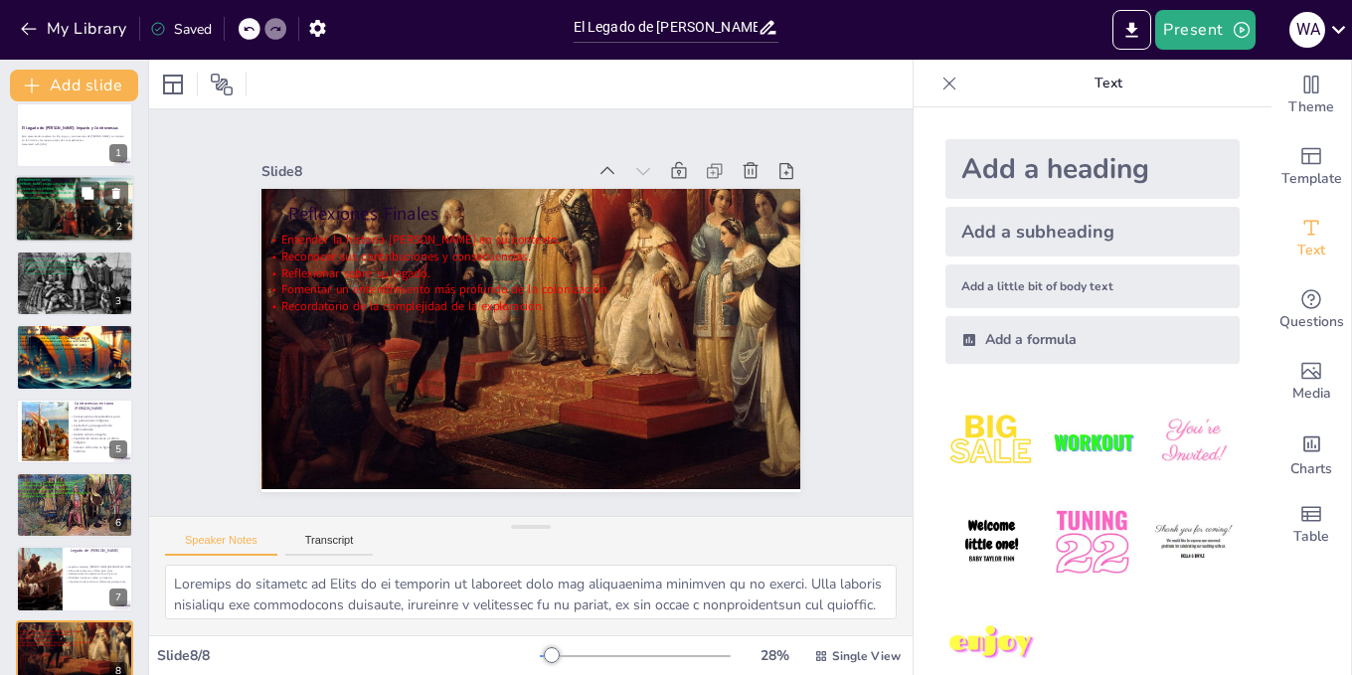
scroll to position [0, 0]
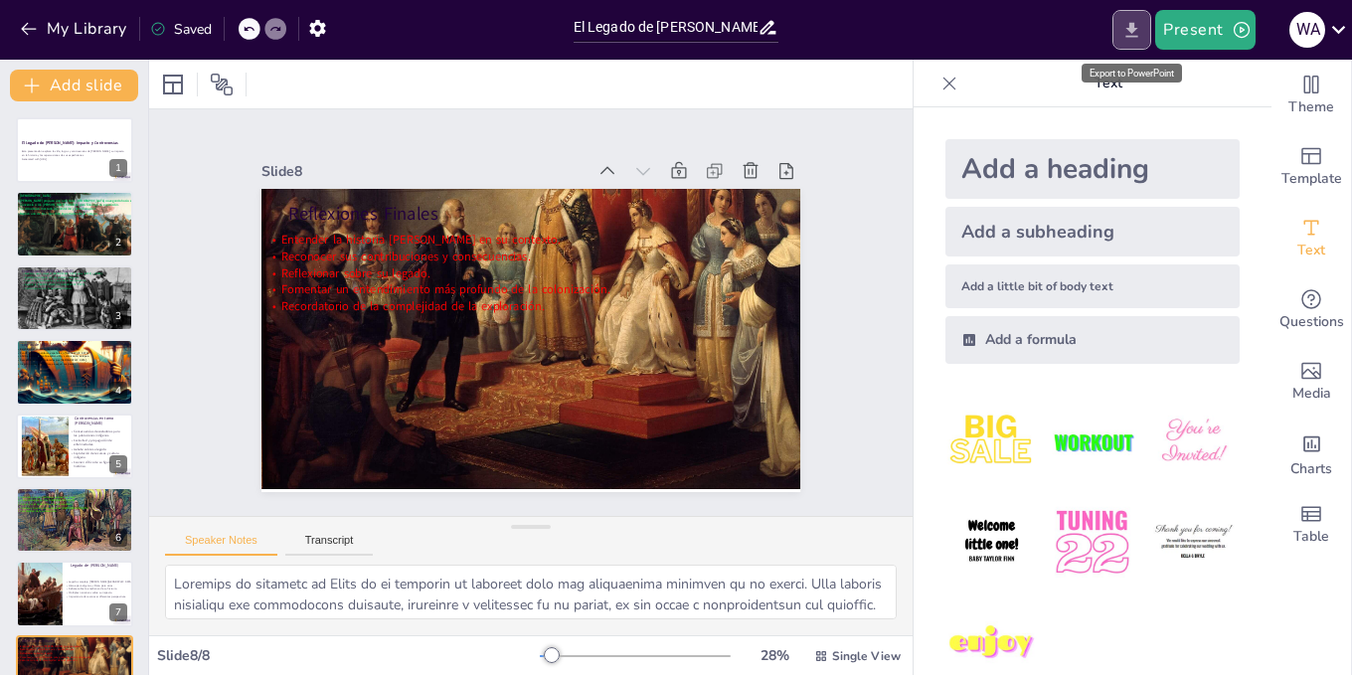
click at [1123, 27] on button "Export to PowerPoint" at bounding box center [1132, 30] width 39 height 40
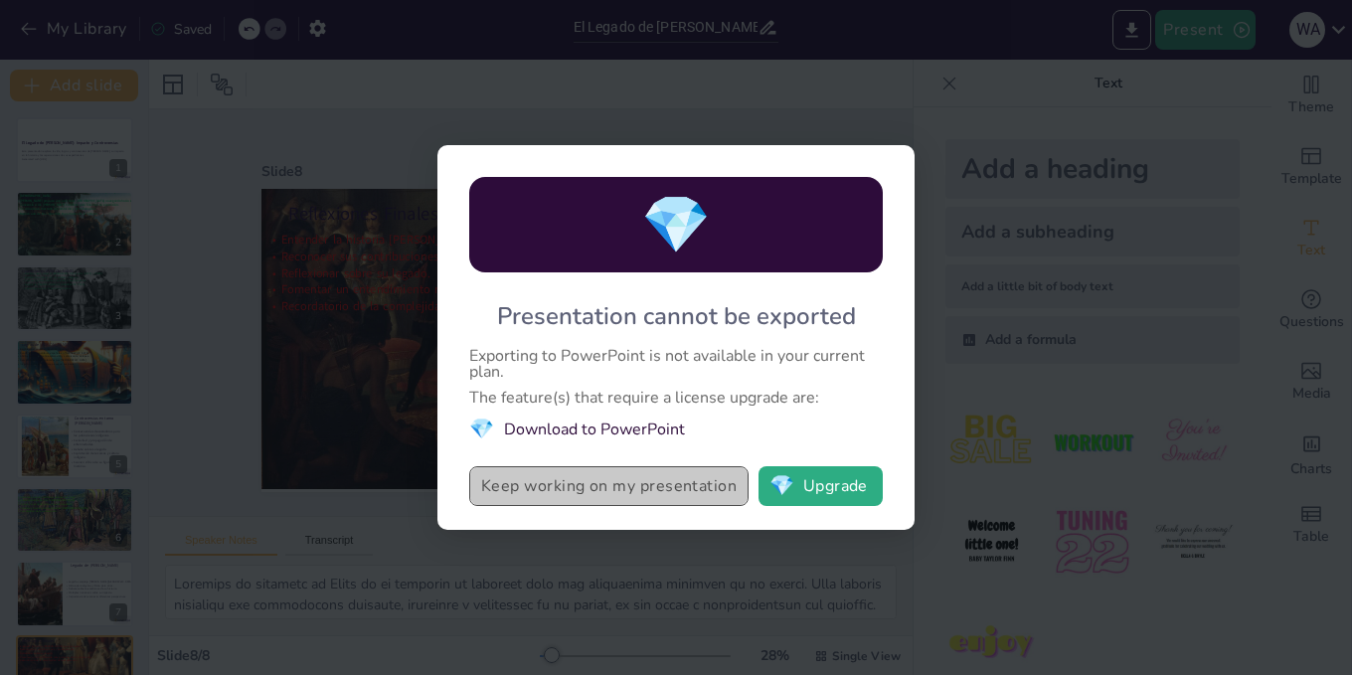
click at [674, 488] on button "Keep working on my presentation" at bounding box center [608, 486] width 279 height 40
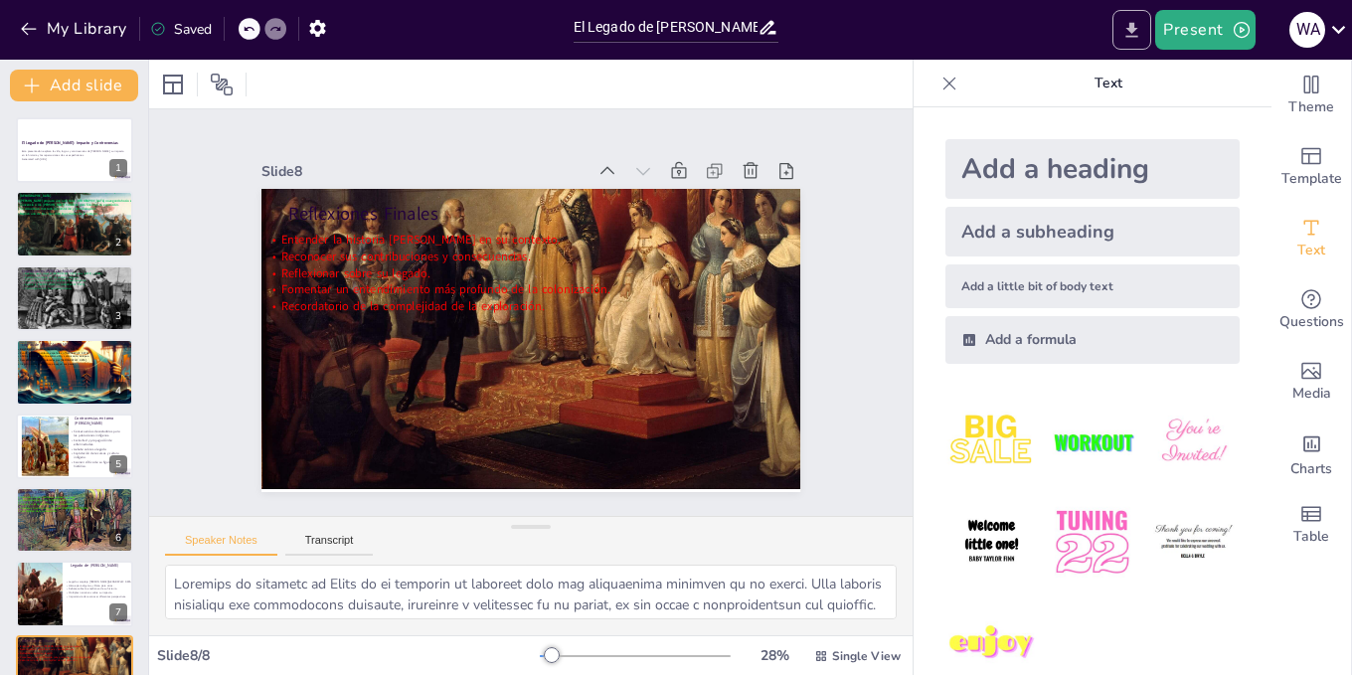
click at [1123, 28] on button "Export to PowerPoint" at bounding box center [1132, 30] width 39 height 40
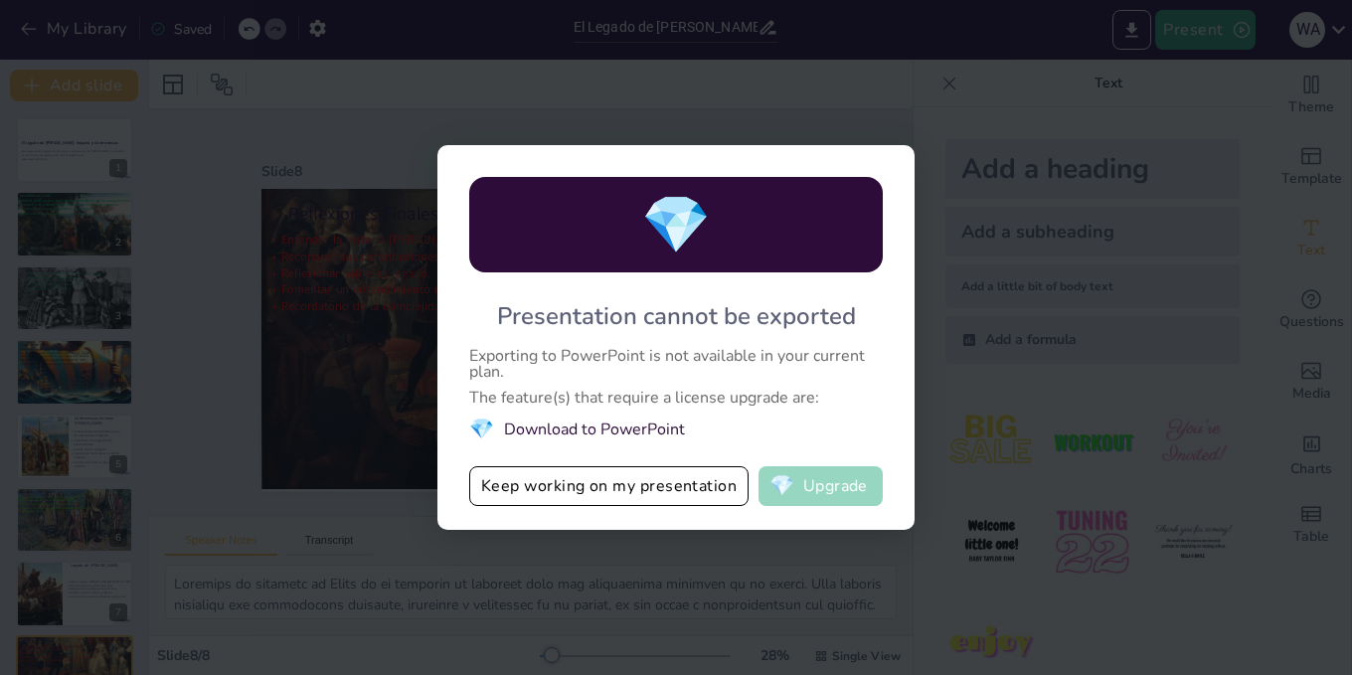
click at [861, 497] on button "💎 Upgrade" at bounding box center [821, 486] width 124 height 40
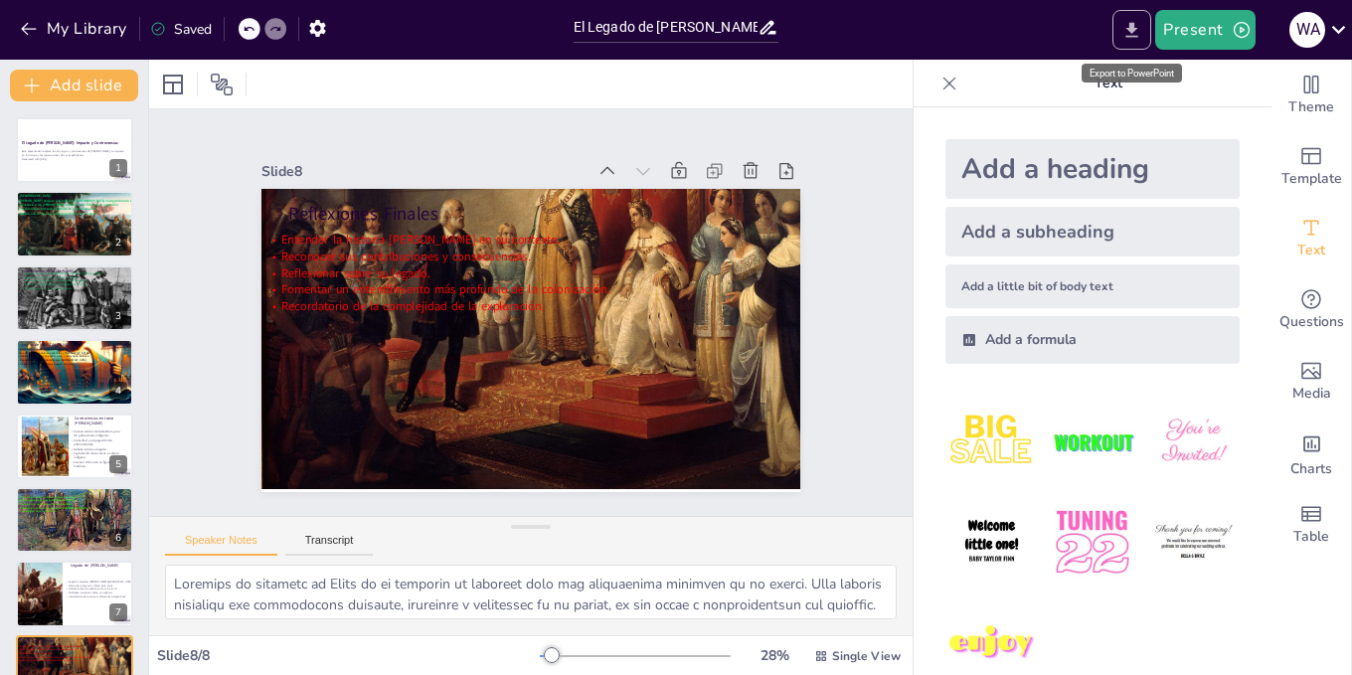
click at [1124, 26] on icon "Export to PowerPoint" at bounding box center [1132, 30] width 21 height 21
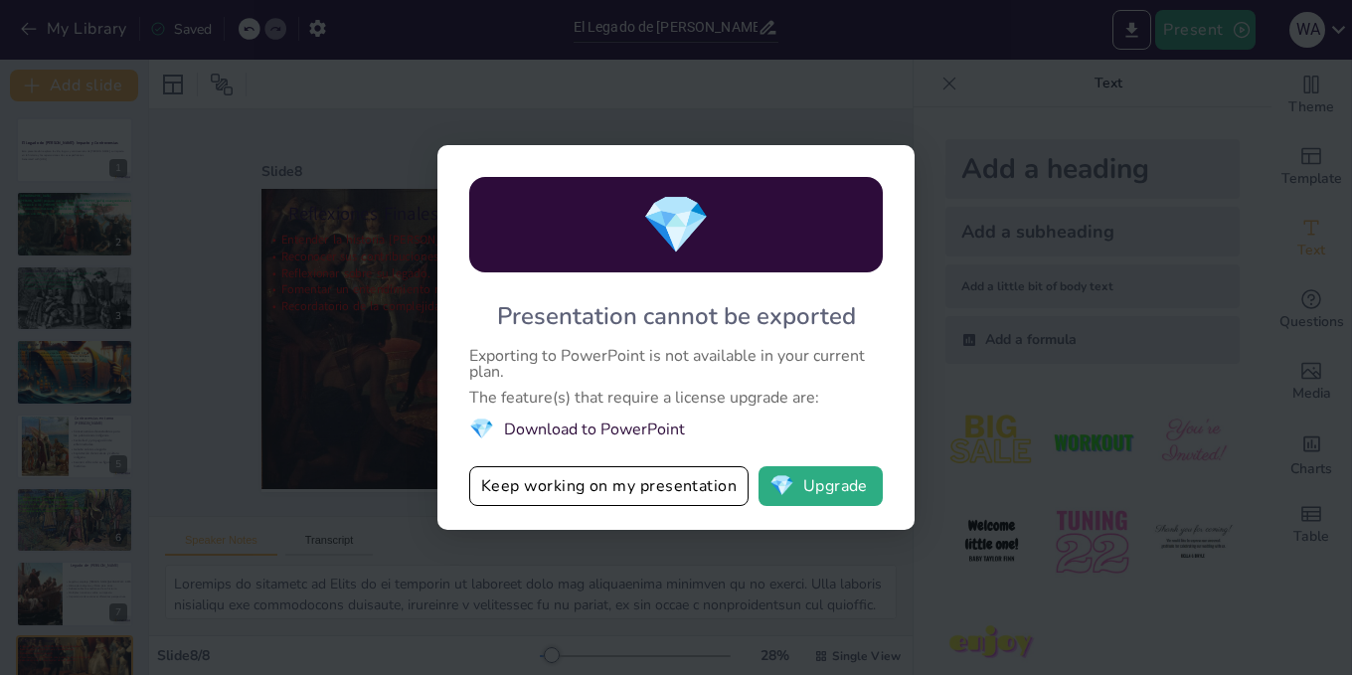
click at [612, 511] on div "💎 Presentation cannot be exported Exporting to PowerPoint is not available in y…" at bounding box center [675, 337] width 477 height 385
click at [610, 475] on button "Keep working on my presentation" at bounding box center [608, 486] width 279 height 40
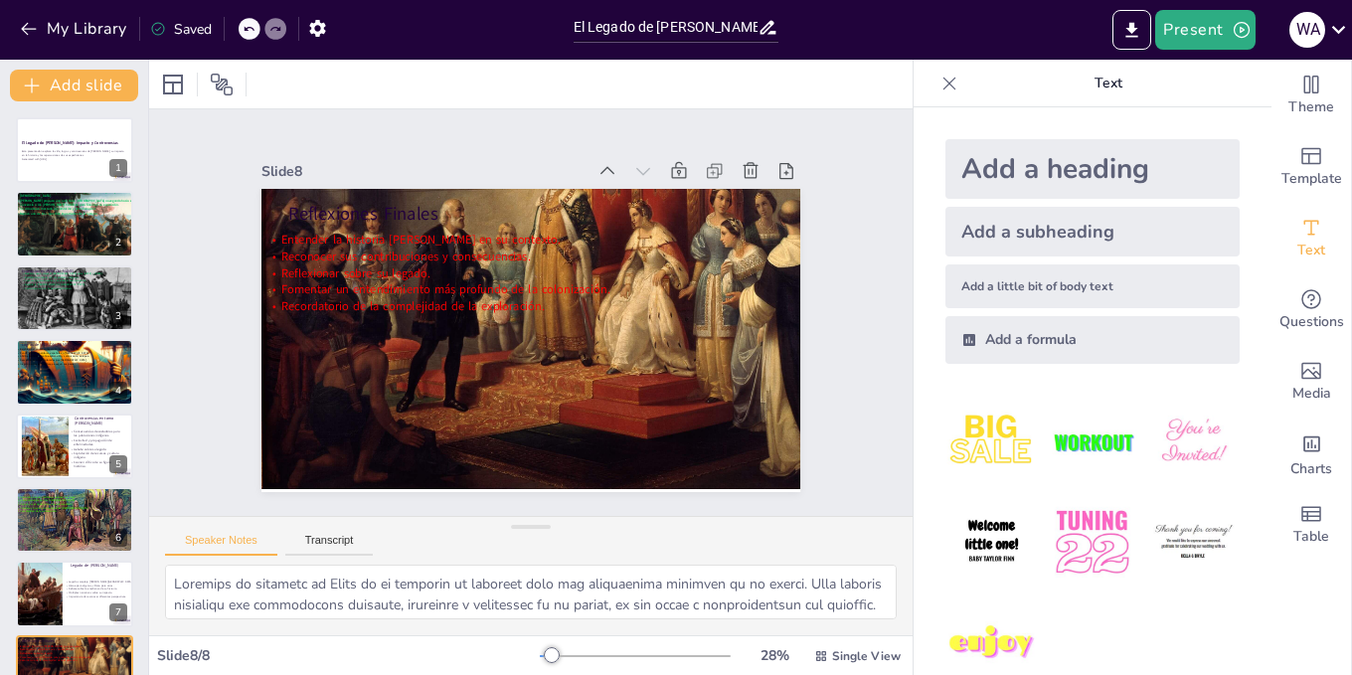
click at [946, 91] on div at bounding box center [950, 84] width 32 height 32
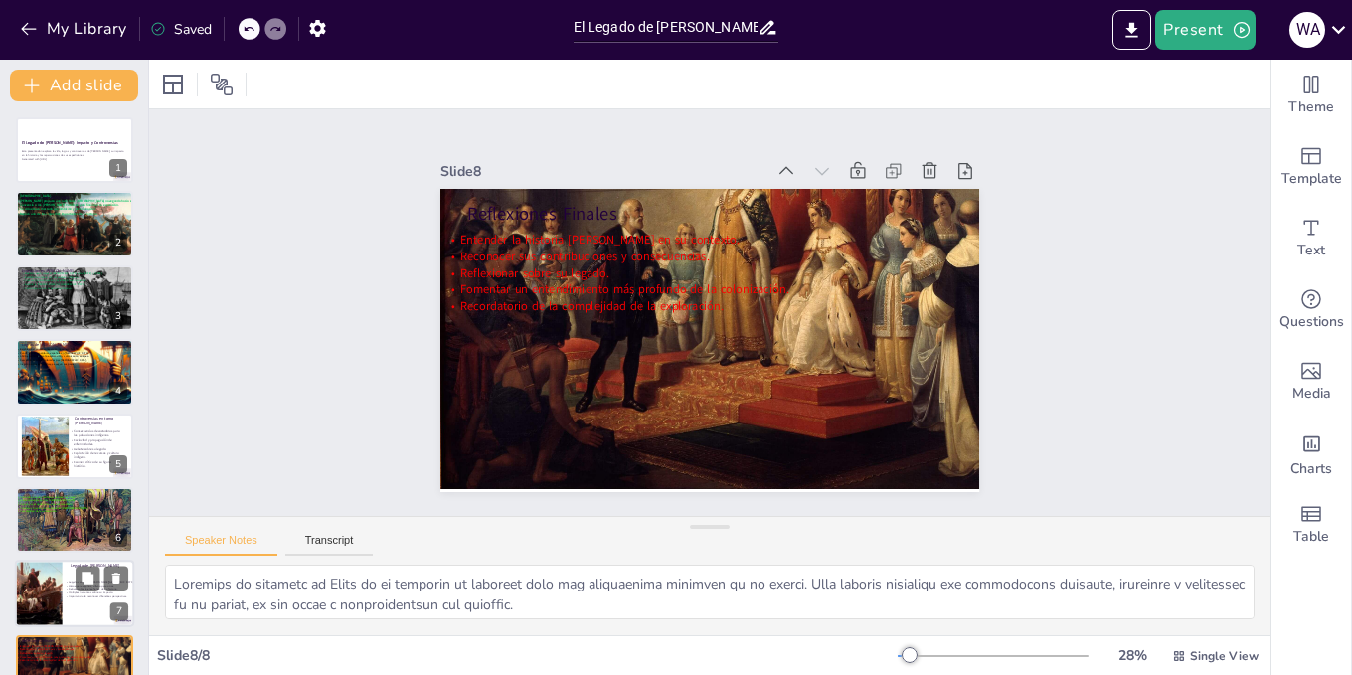
scroll to position [42, 0]
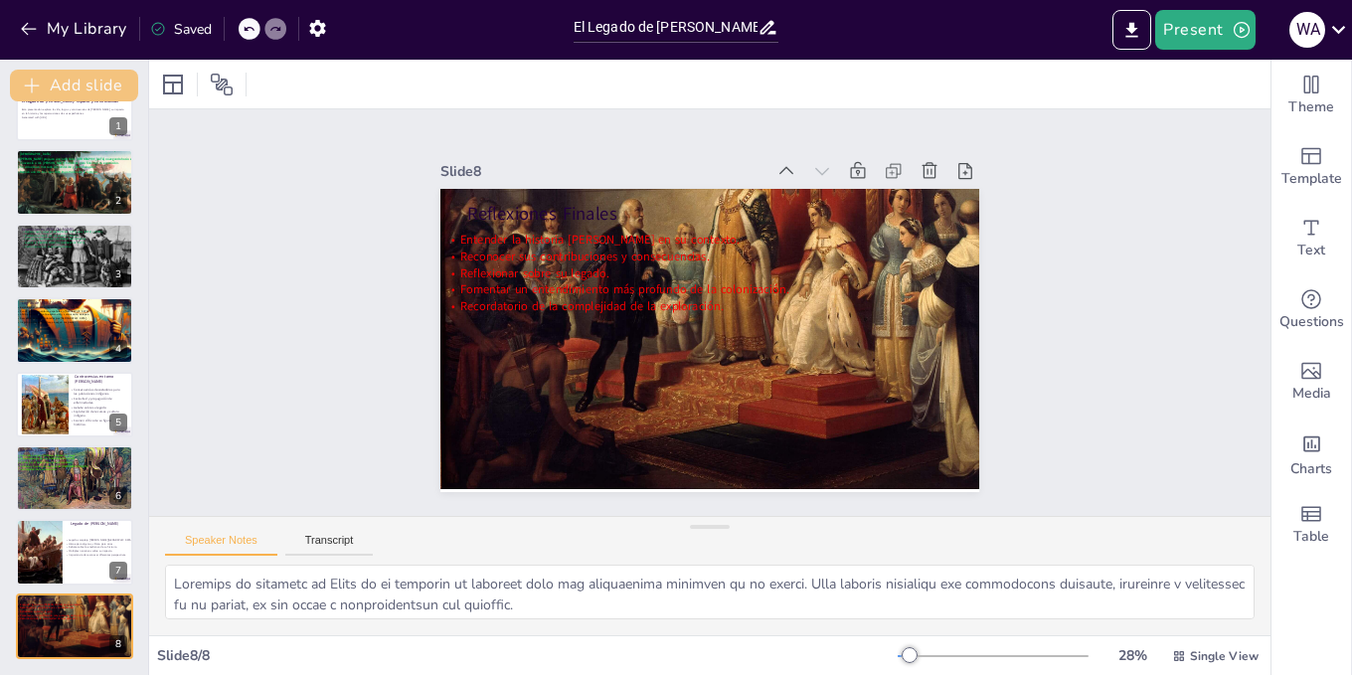
click at [79, 86] on button "Add slide" at bounding box center [74, 86] width 128 height 32
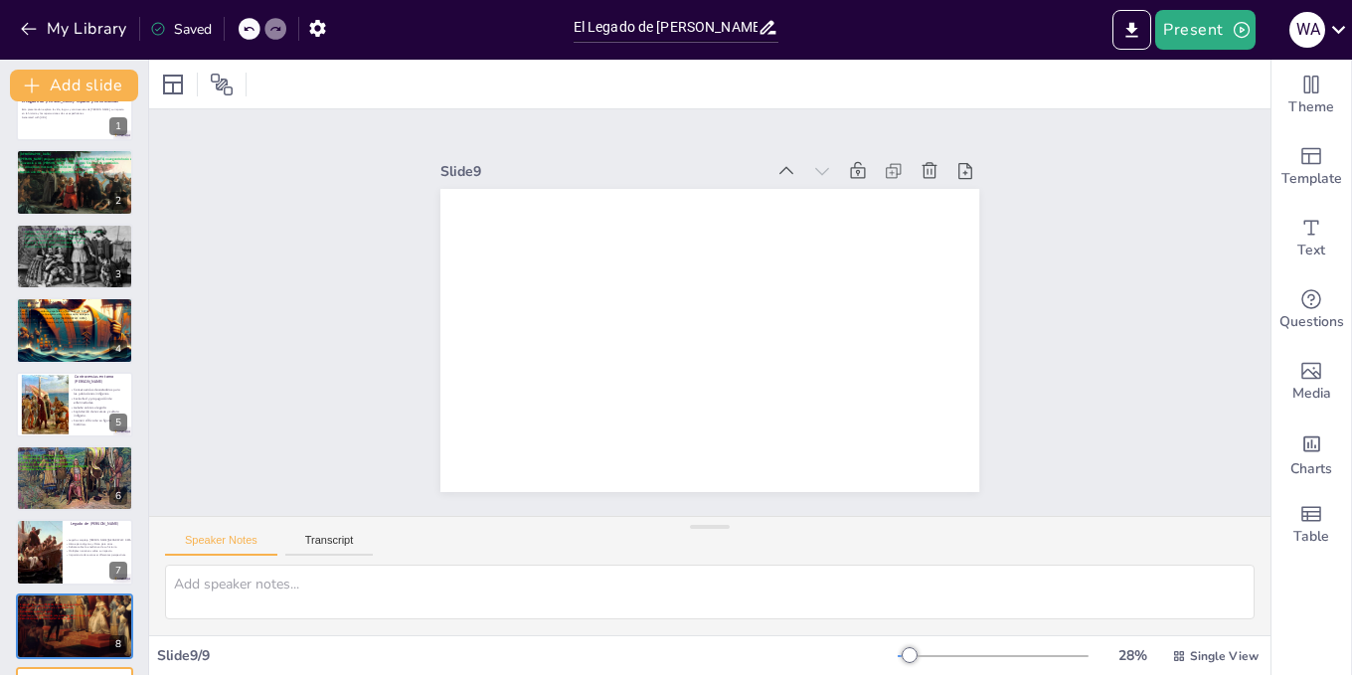
click at [917, 146] on div "Slide 1 El Legado de [PERSON_NAME]: Impacto y Controversias Esta presentación e…" at bounding box center [710, 313] width 602 height 463
click at [933, 184] on icon at bounding box center [944, 195] width 22 height 22
type textarea "Loremips do sitametc ad Elits do ei temporin ut laboreet dolo mag aliquaenima m…"
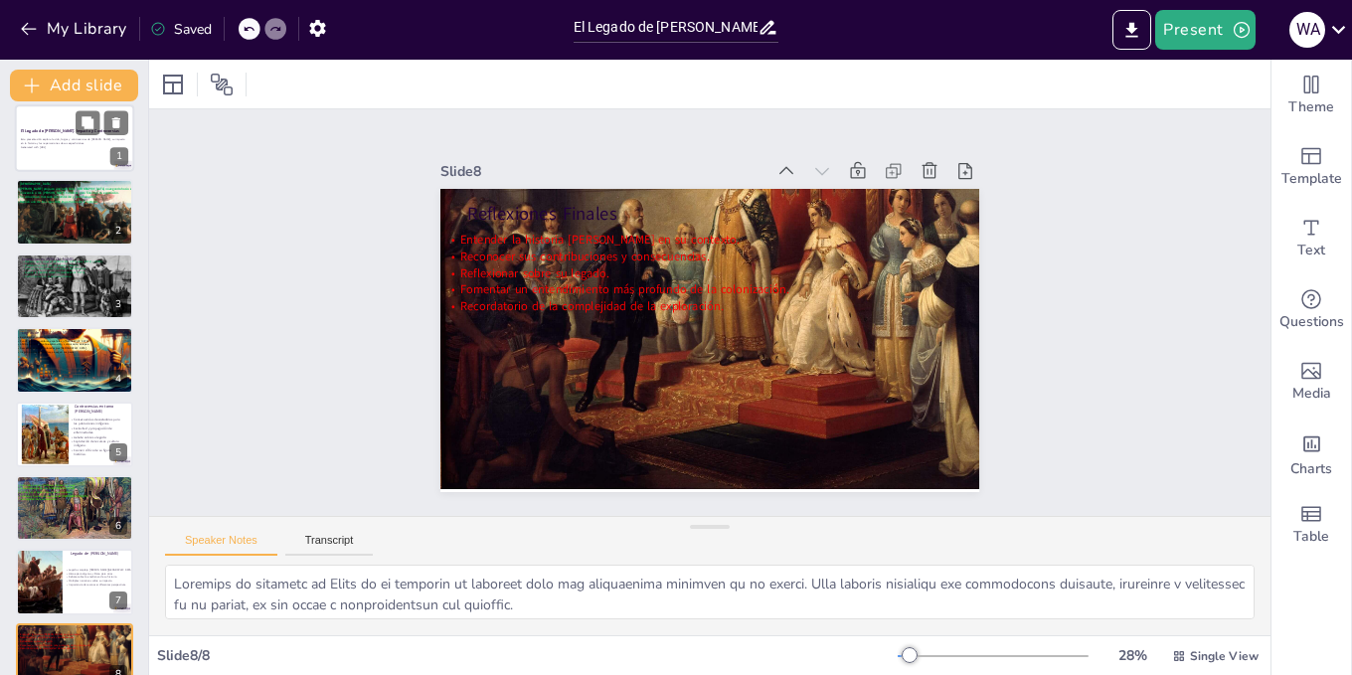
scroll to position [0, 0]
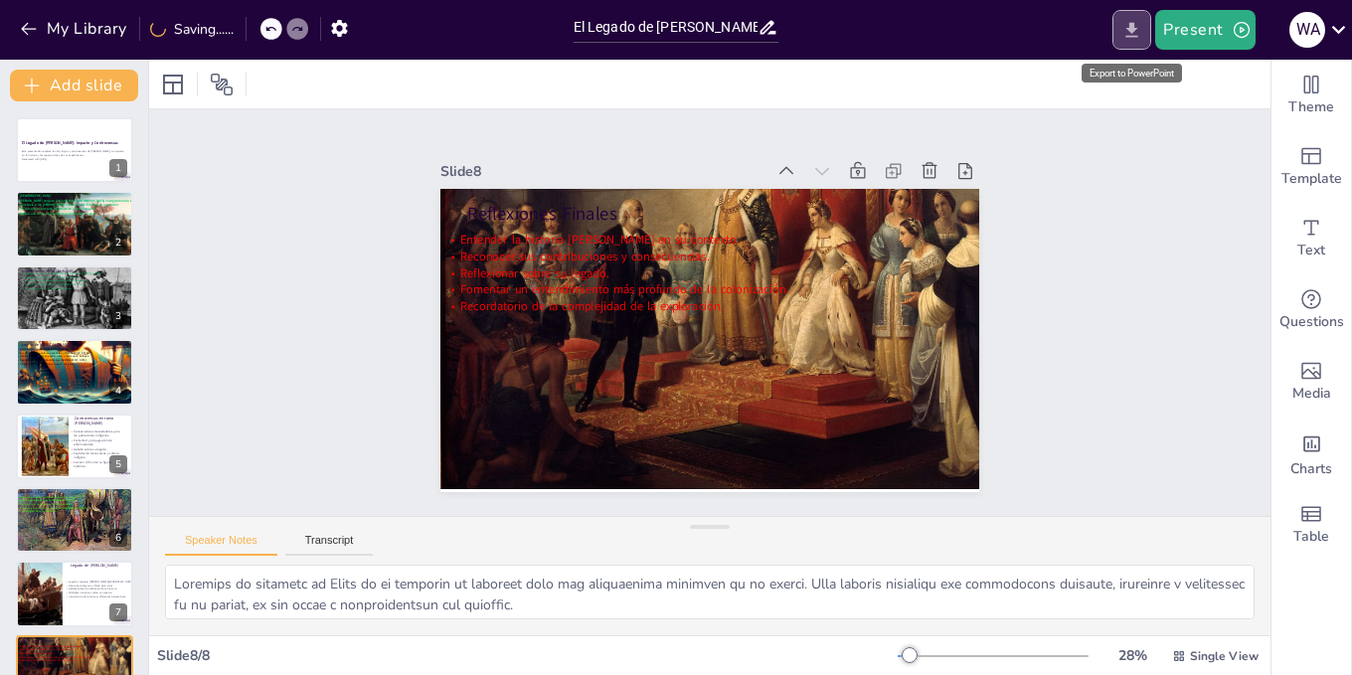
click at [1142, 20] on icon "Export to PowerPoint" at bounding box center [1132, 30] width 21 height 21
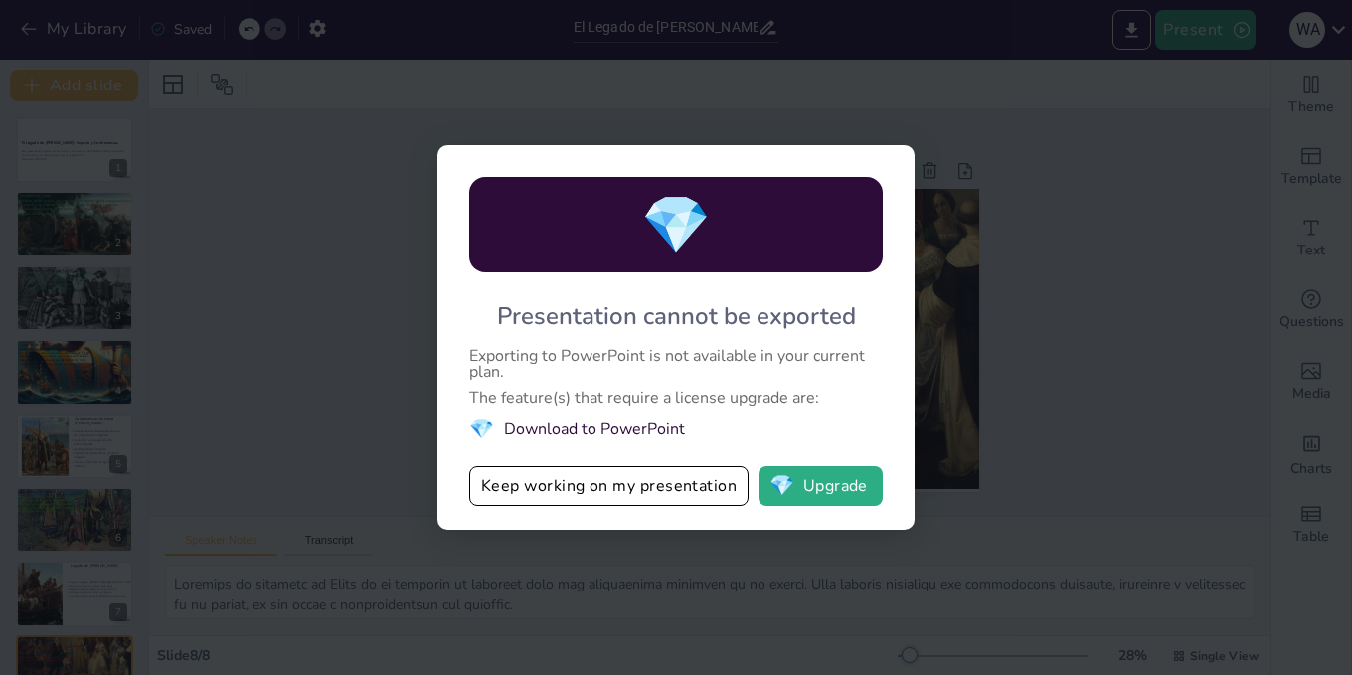
drag, startPoint x: 655, startPoint y: 197, endPoint x: 686, endPoint y: 226, distance: 42.2
click at [668, 214] on span "💎" at bounding box center [676, 225] width 70 height 77
click at [991, 139] on div "💎 Presentation cannot be exported Exporting to PowerPoint is not available in y…" at bounding box center [676, 337] width 1352 height 675
click at [1113, 29] on div "💎 Presentation cannot be exported Exporting to PowerPoint is not available in y…" at bounding box center [676, 337] width 1352 height 675
click at [960, 91] on div "💎 Presentation cannot be exported Exporting to PowerPoint is not available in y…" at bounding box center [676, 337] width 1352 height 675
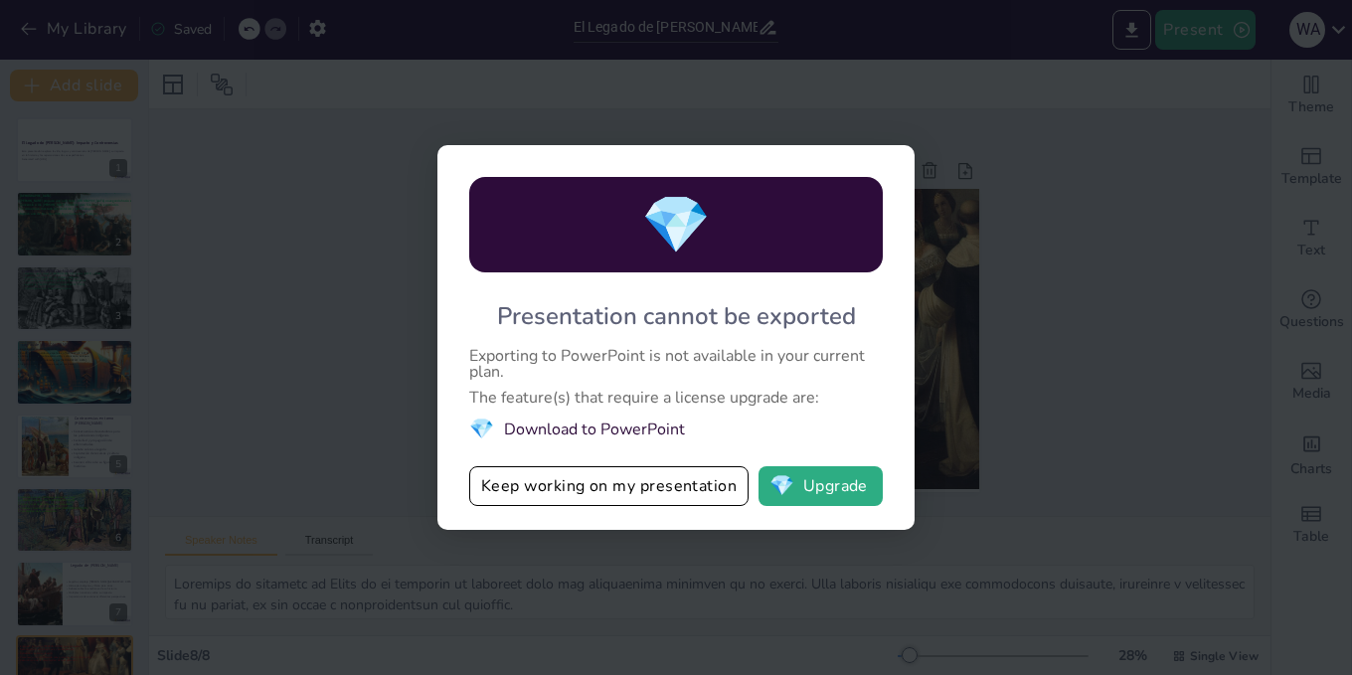
click at [713, 579] on div "💎 Presentation cannot be exported Exporting to PowerPoint is not available in y…" at bounding box center [676, 337] width 1352 height 675
click at [657, 497] on button "Keep working on my presentation" at bounding box center [608, 486] width 279 height 40
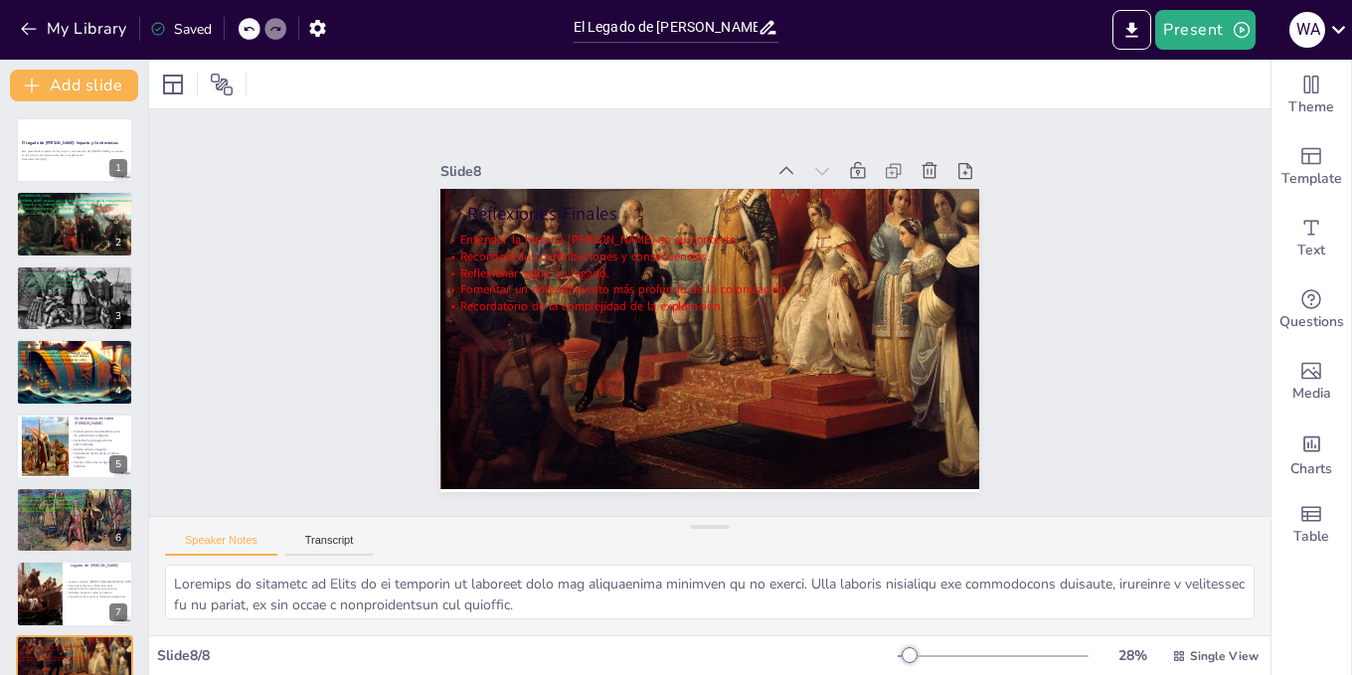
click at [352, 533] on div "Speaker Notes Transcript" at bounding box center [710, 541] width 1122 height 48
click at [358, 549] on button "Transcript" at bounding box center [329, 545] width 88 height 22
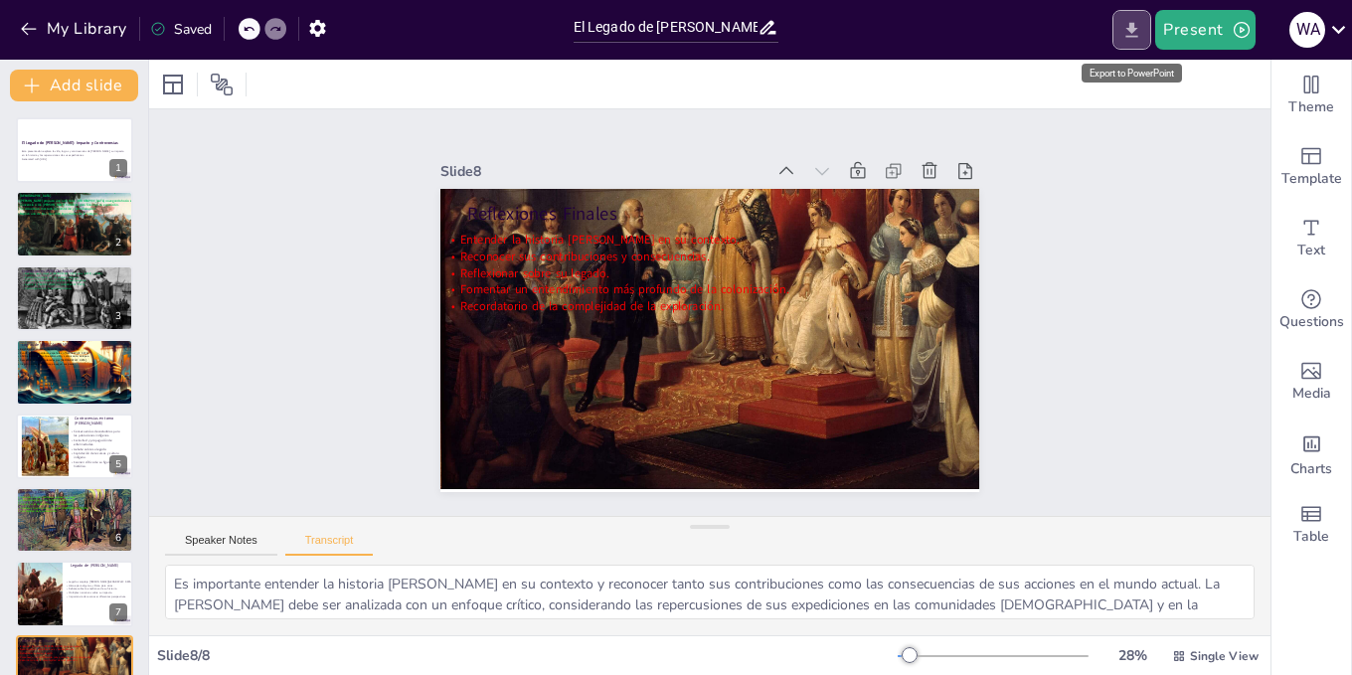
click at [1124, 41] on button "Export to PowerPoint" at bounding box center [1132, 30] width 39 height 40
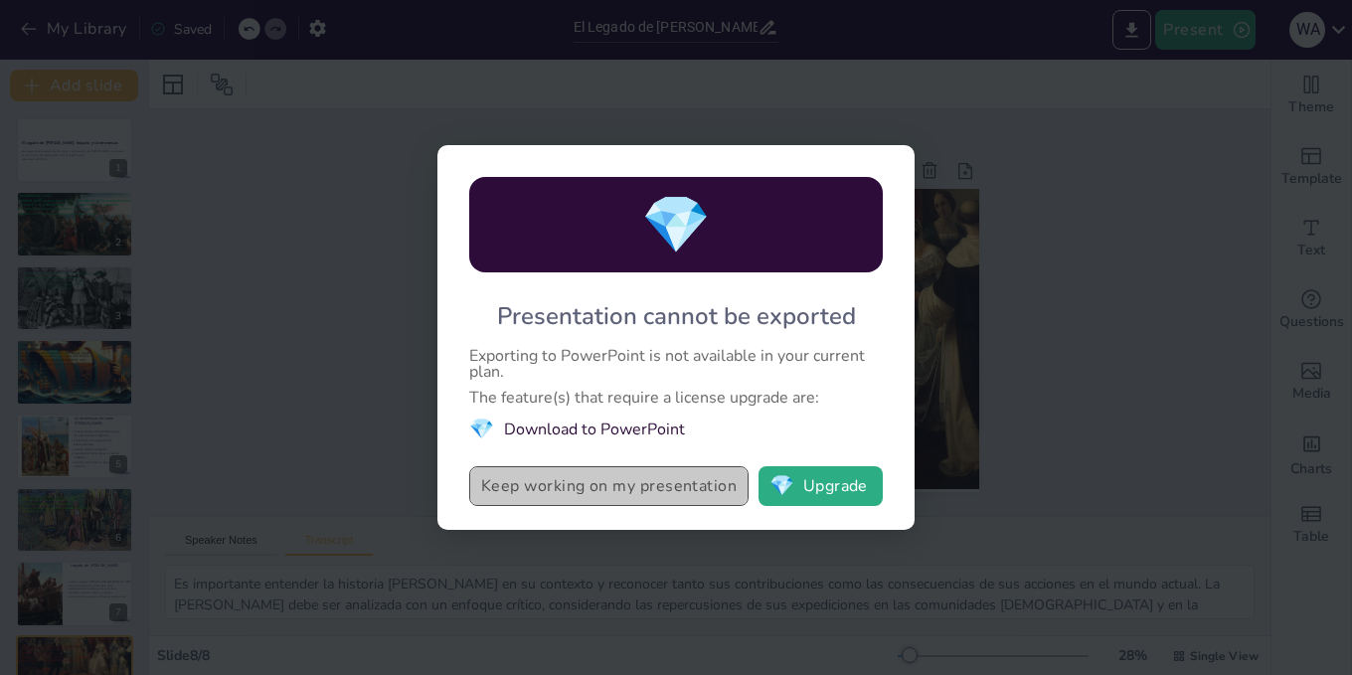
click at [674, 491] on button "Keep working on my presentation" at bounding box center [608, 486] width 279 height 40
